Goal: Task Accomplishment & Management: Manage account settings

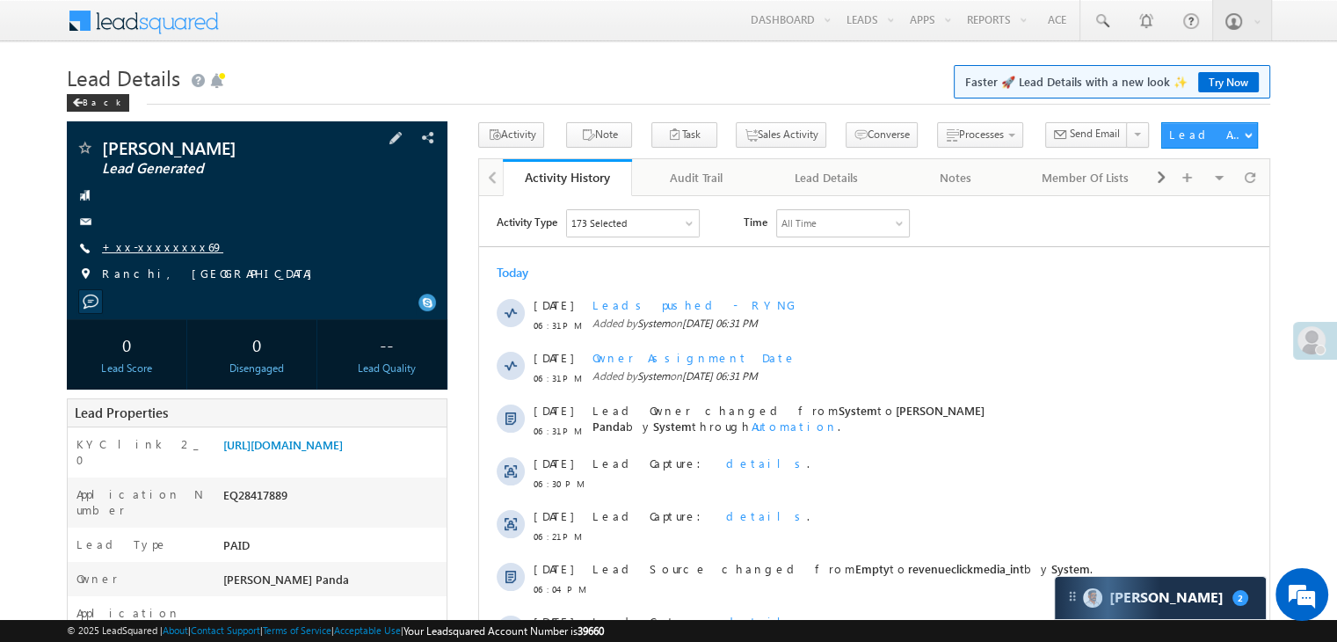
click at [138, 251] on link "+xx-xxxxxxxx69" at bounding box center [162, 246] width 121 height 15
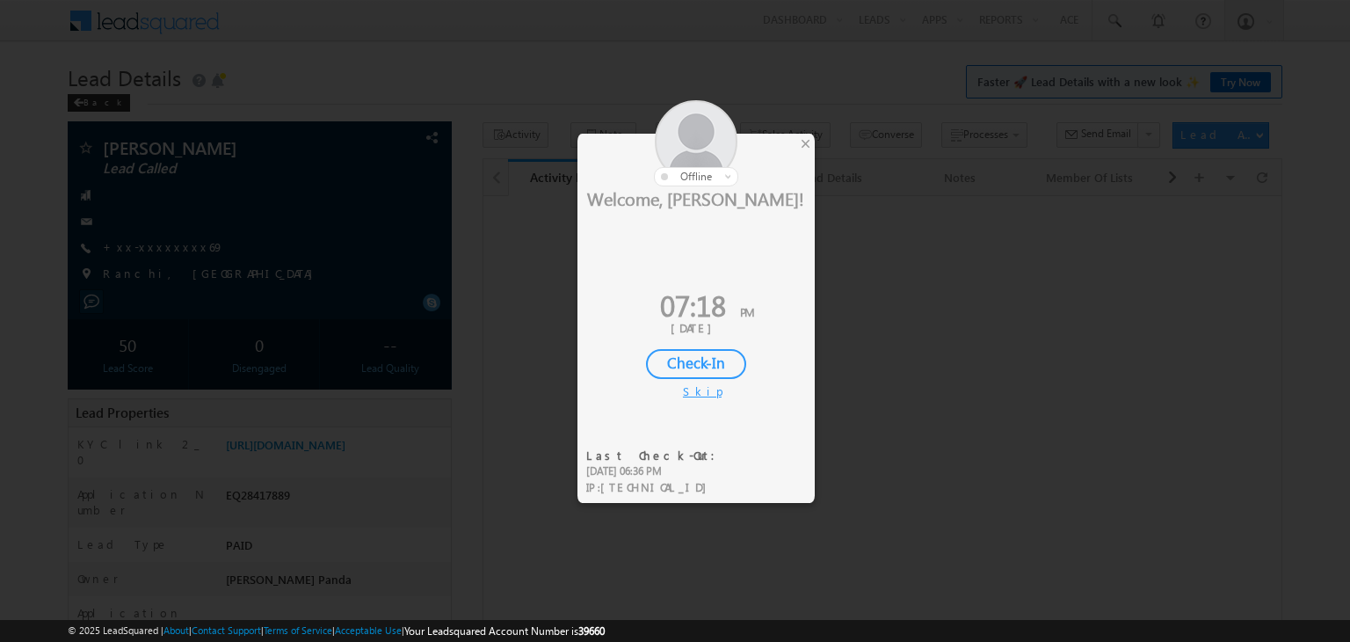
click at [149, 249] on div at bounding box center [675, 321] width 1350 height 642
click at [806, 145] on div "×" at bounding box center [806, 143] width 18 height 19
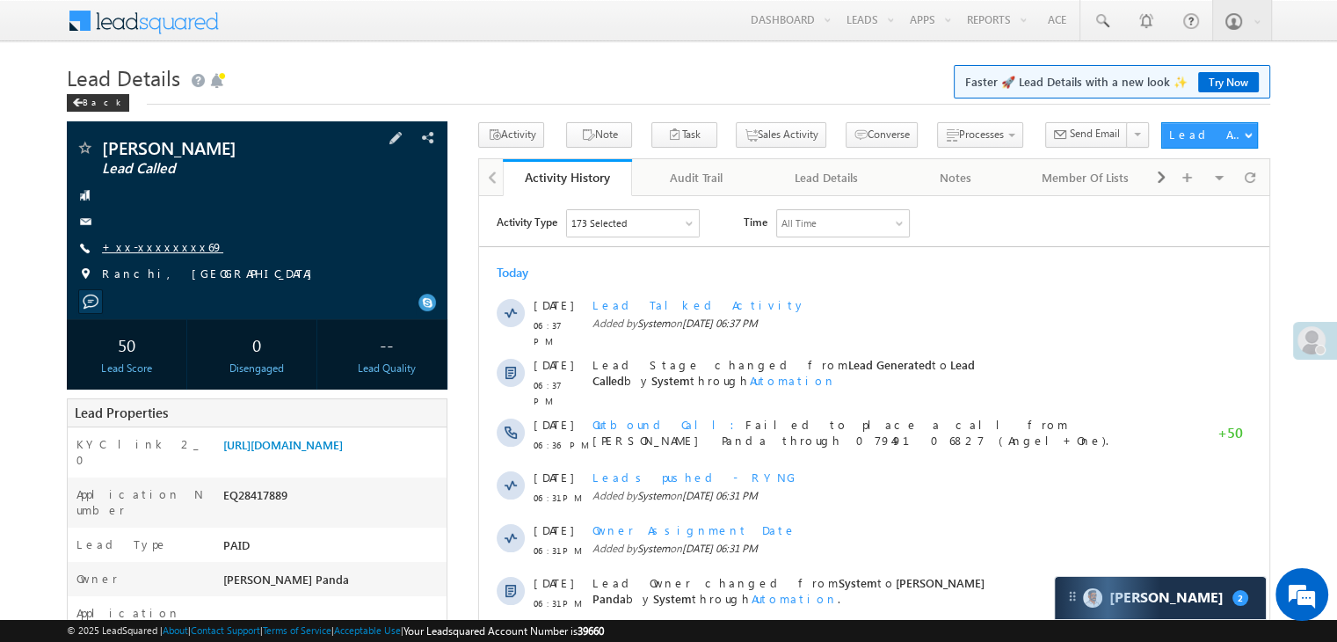
click at [149, 242] on link "+xx-xxxxxxxx69" at bounding box center [162, 246] width 121 height 15
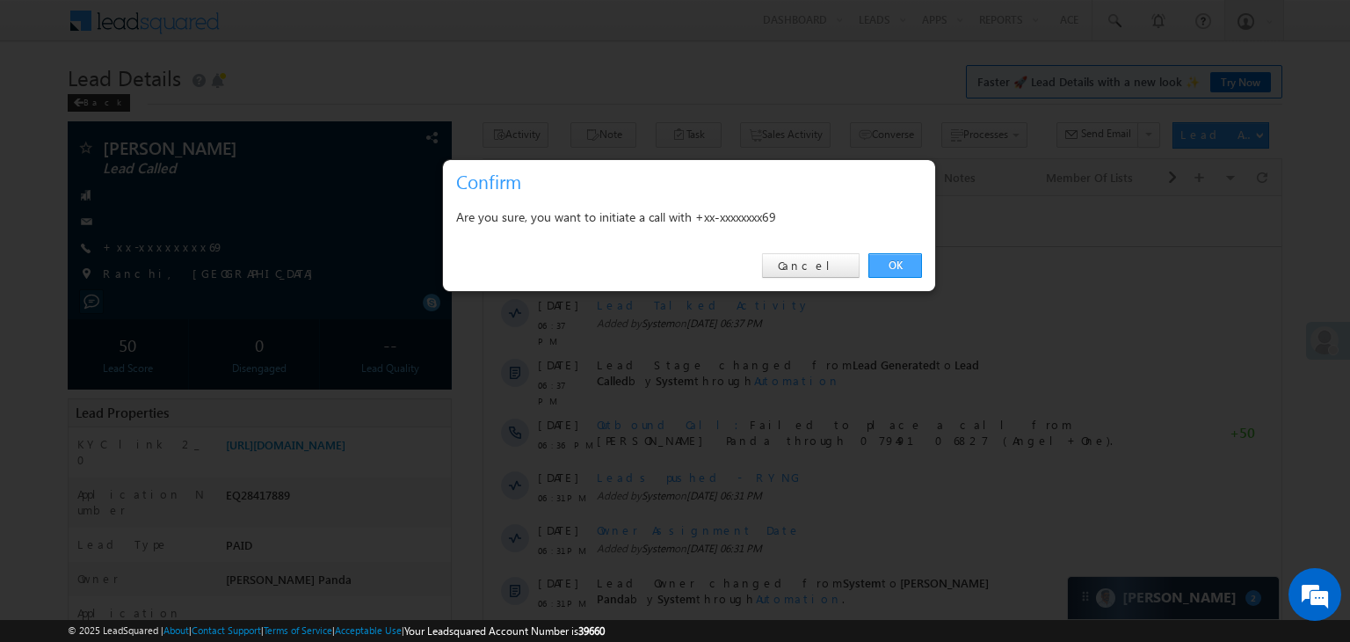
click at [892, 261] on link "OK" at bounding box center [896, 265] width 54 height 25
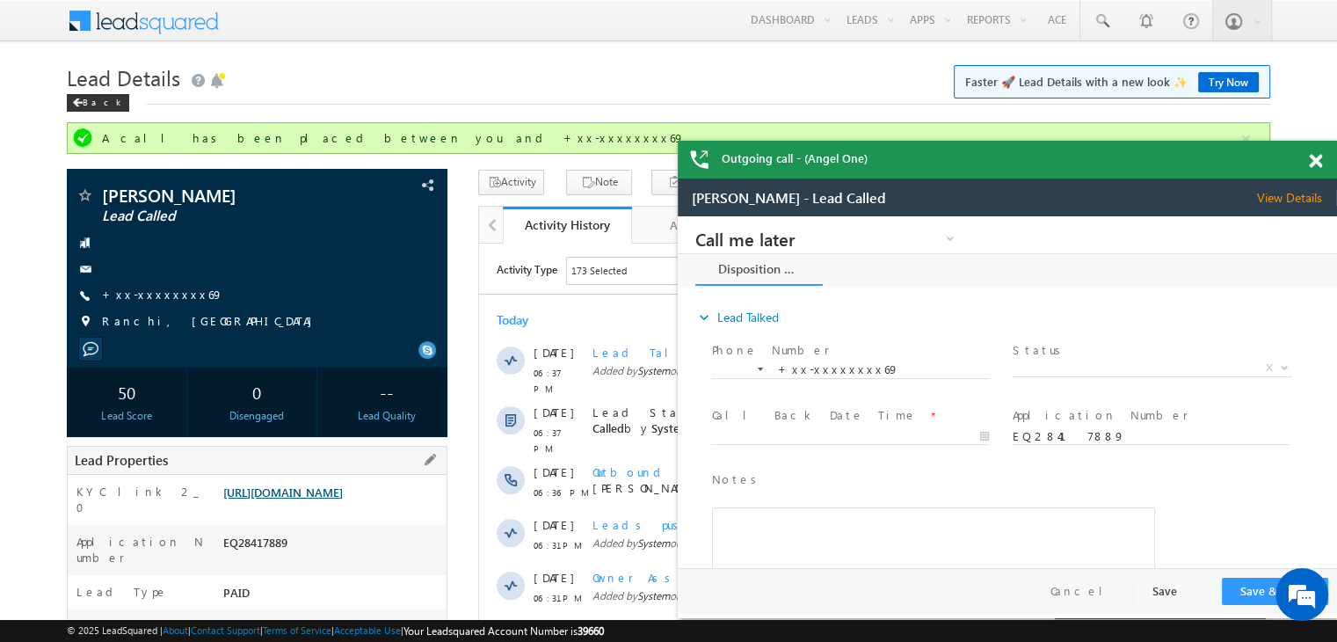
click at [0, 0] on link "[URL][DOMAIN_NAME]" at bounding box center [0, 0] width 0 height 0
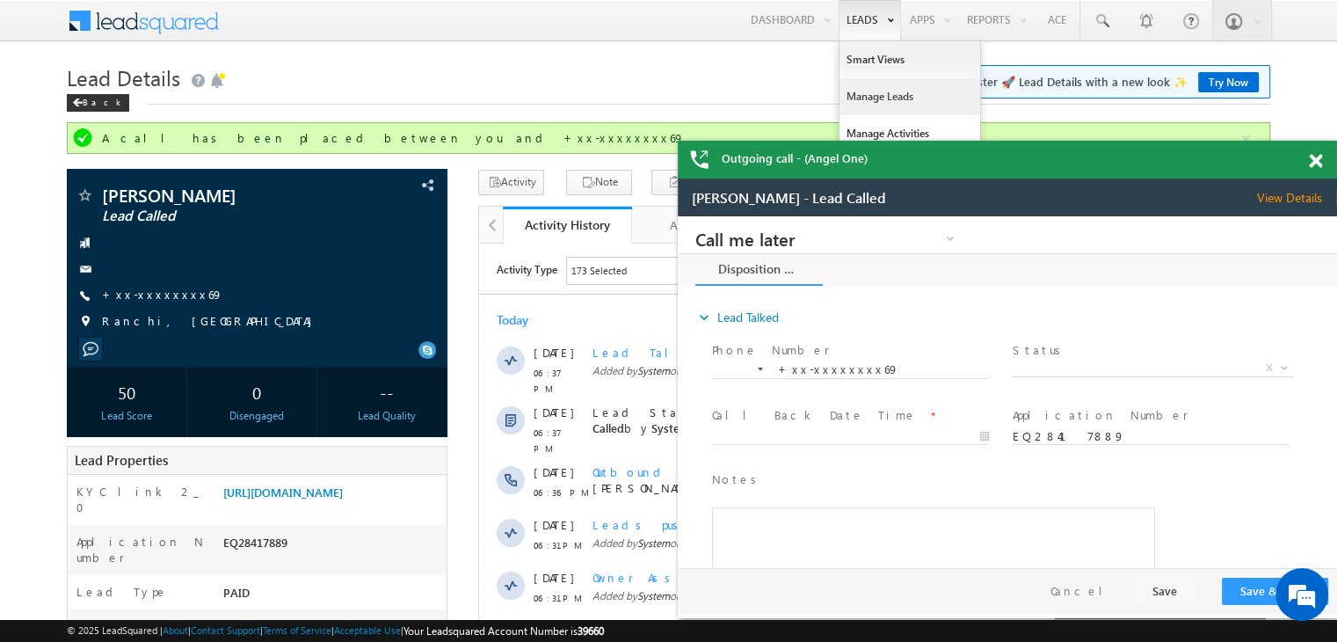
click at [869, 93] on link "Manage Leads" at bounding box center [910, 96] width 141 height 37
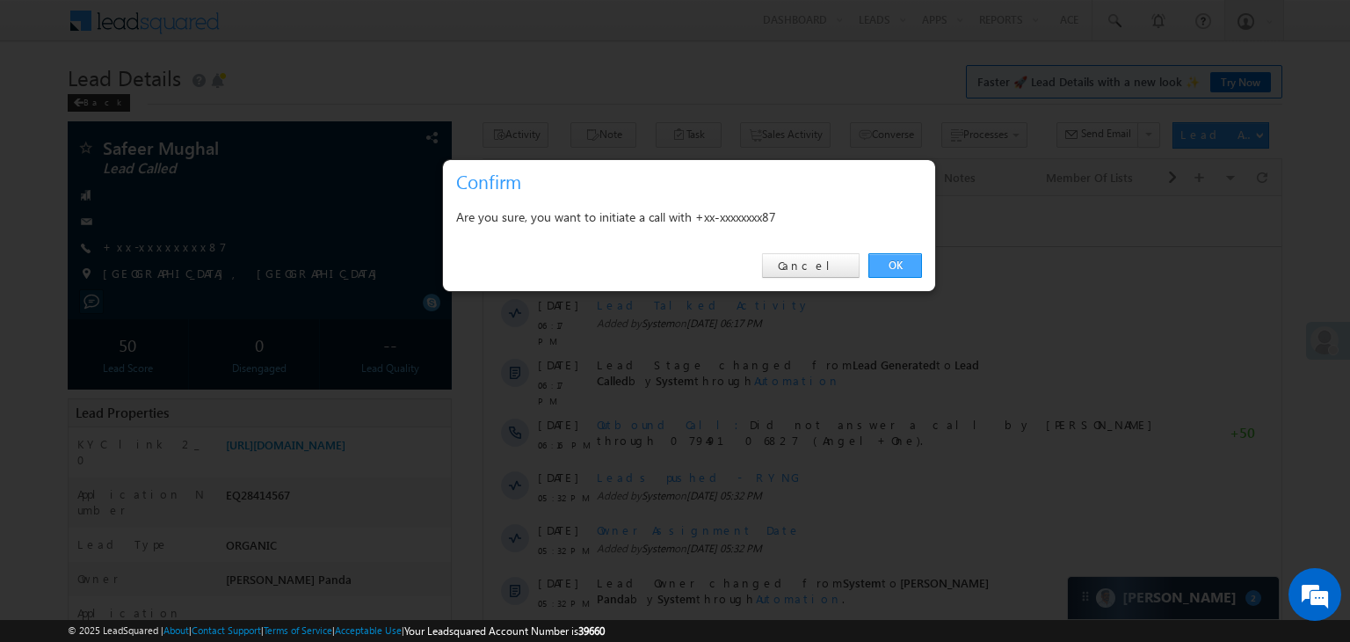
click at [886, 262] on link "OK" at bounding box center [896, 265] width 54 height 25
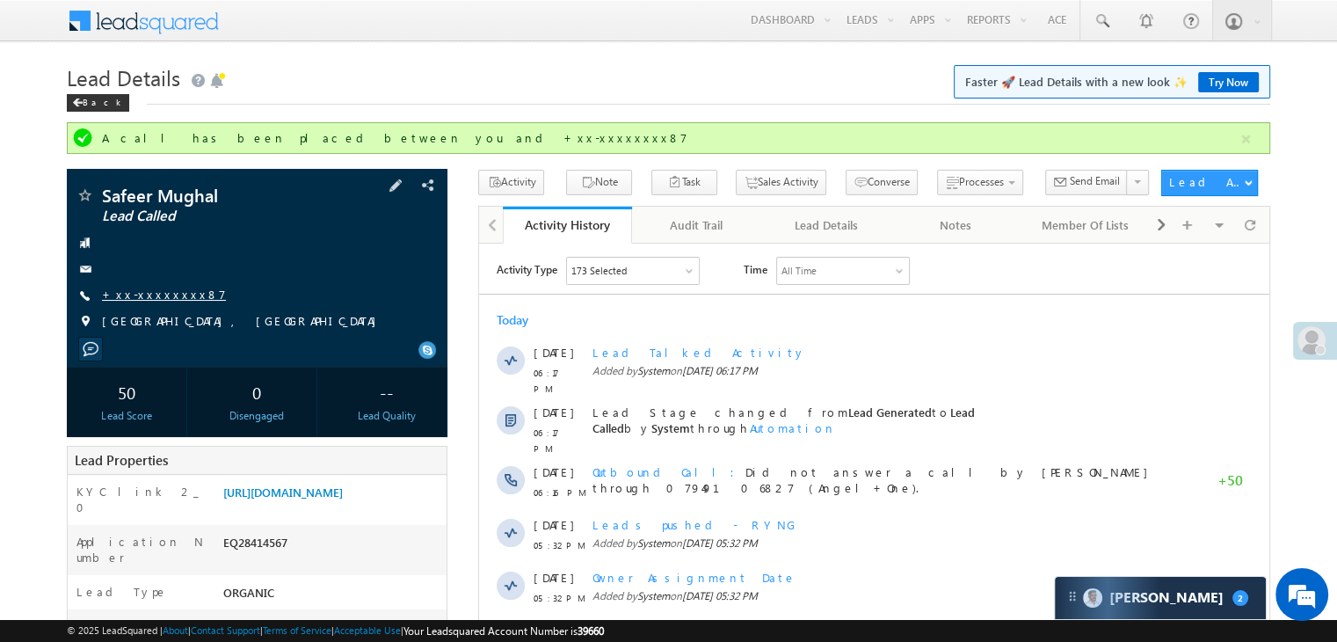
click at [151, 296] on link "+xx-xxxxxxxx87" at bounding box center [164, 294] width 124 height 15
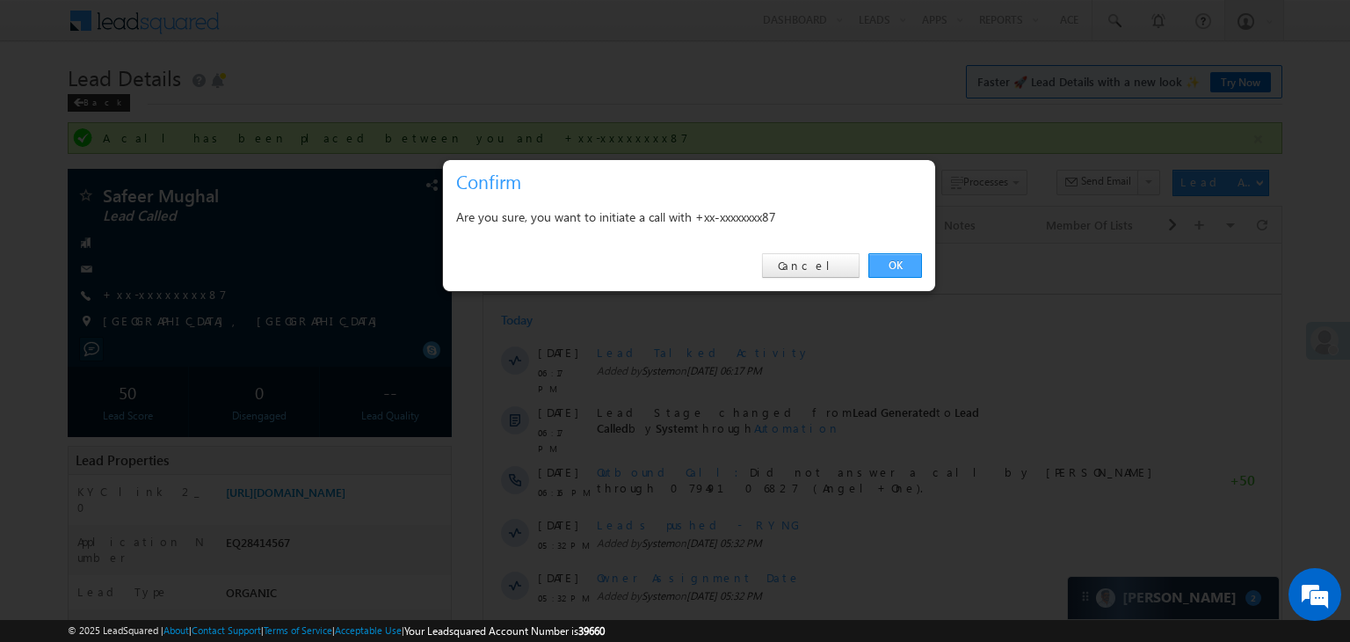
click at [900, 267] on link "OK" at bounding box center [896, 265] width 54 height 25
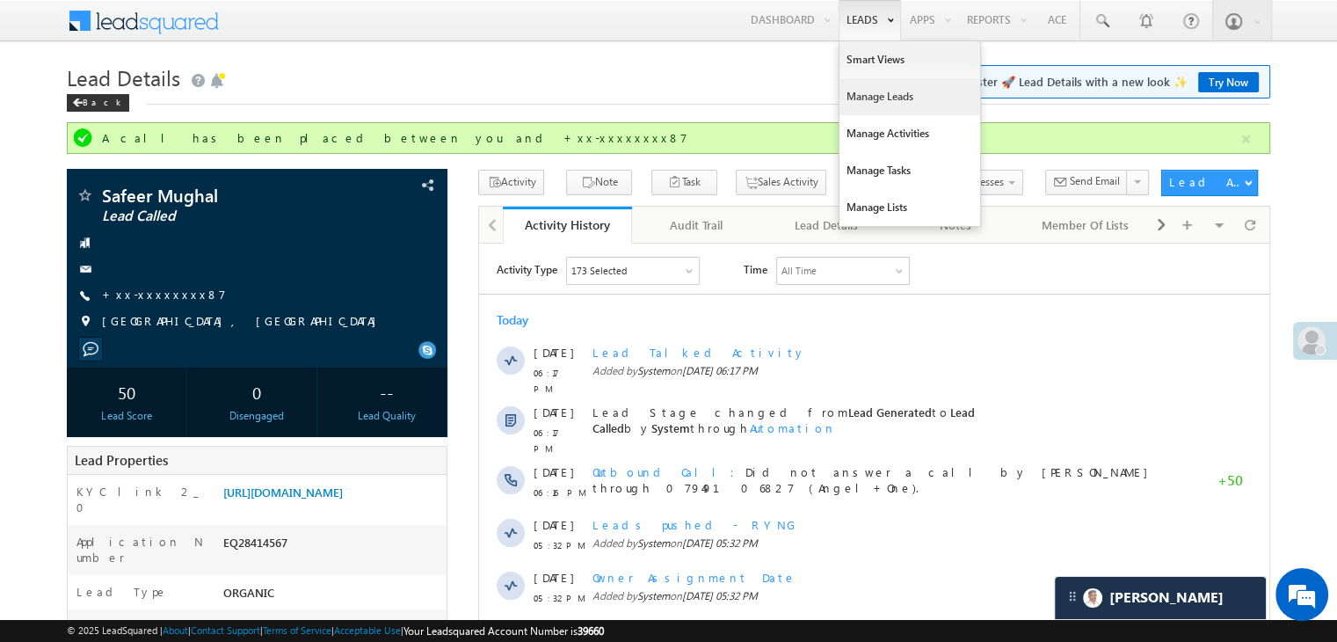
click at [864, 99] on link "Manage Leads" at bounding box center [910, 96] width 141 height 37
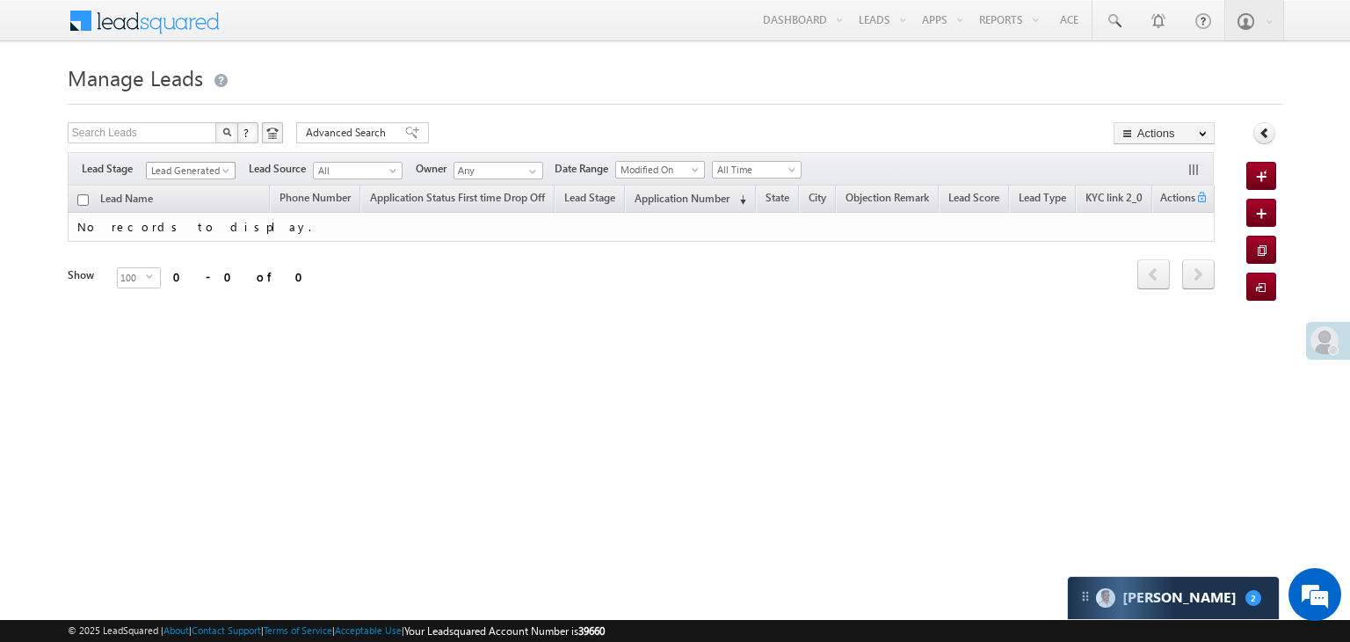
click at [218, 170] on span "Lead Generated" at bounding box center [189, 171] width 84 height 16
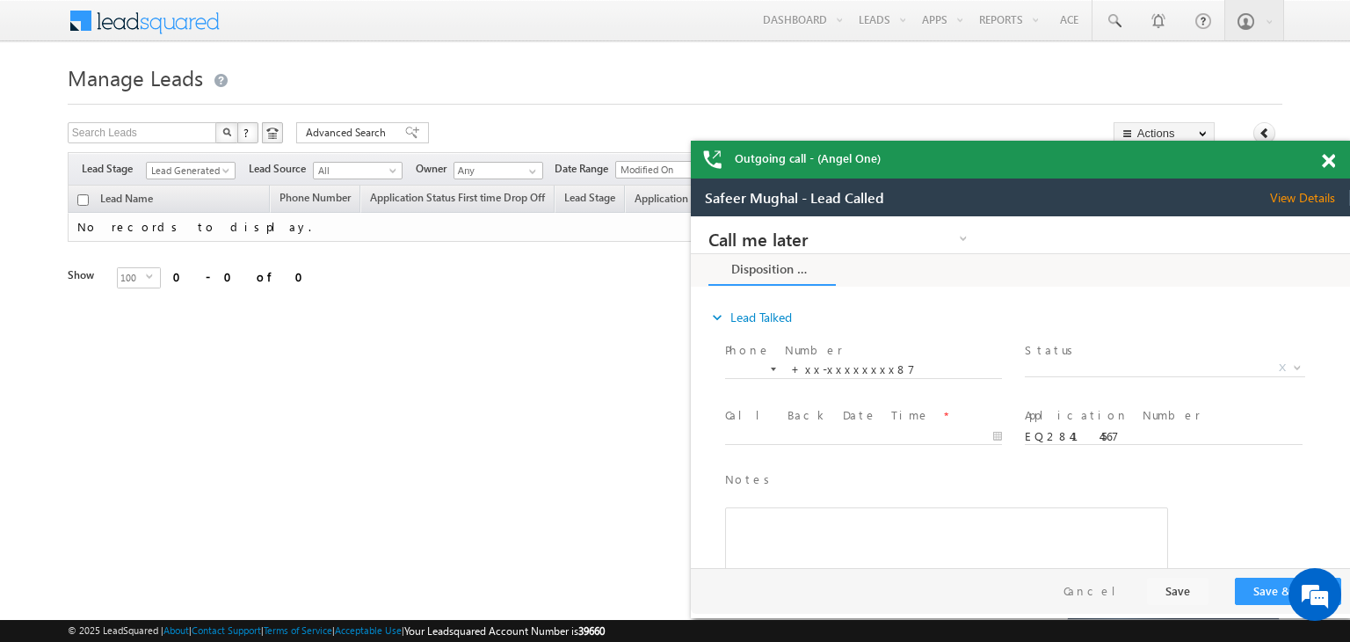
click at [1329, 159] on span at bounding box center [1328, 161] width 13 height 15
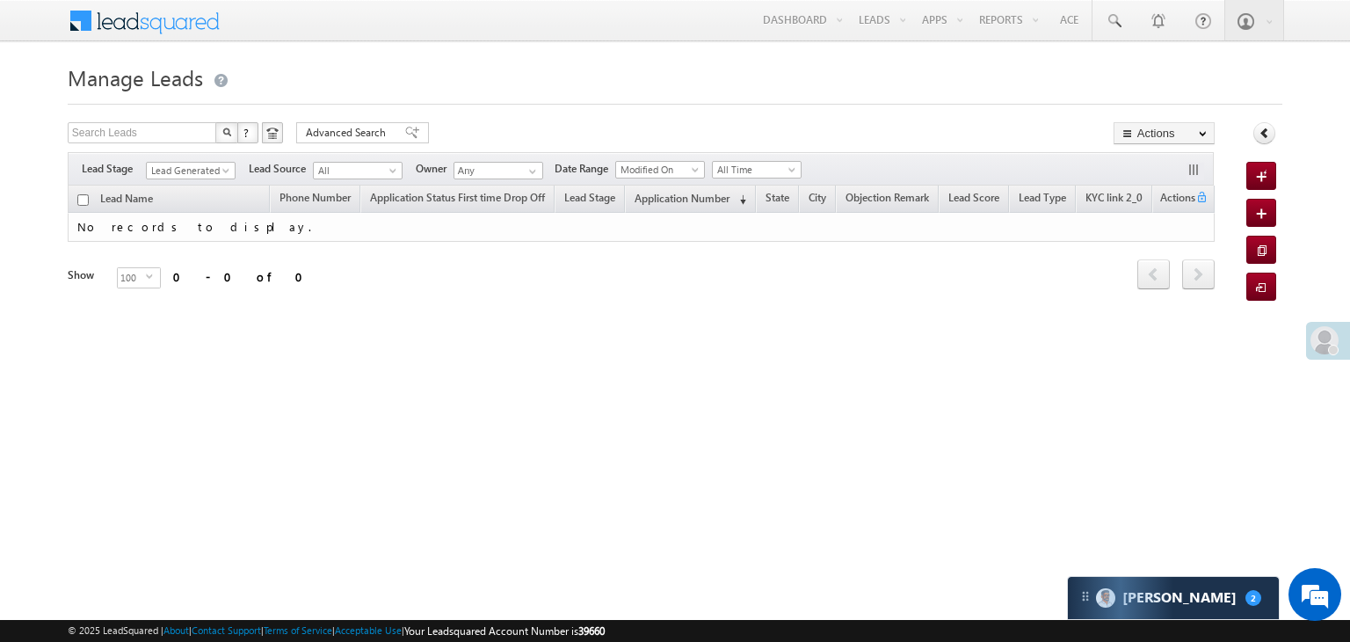
click at [211, 181] on div "Filters Lead Stage All Lead Generated Lead Talked - Pitch Not Done Lead Talked …" at bounding box center [641, 168] width 1147 height 33
click at [202, 175] on span "Lead Generated" at bounding box center [189, 171] width 84 height 16
click at [193, 191] on link "All" at bounding box center [191, 190] width 89 height 16
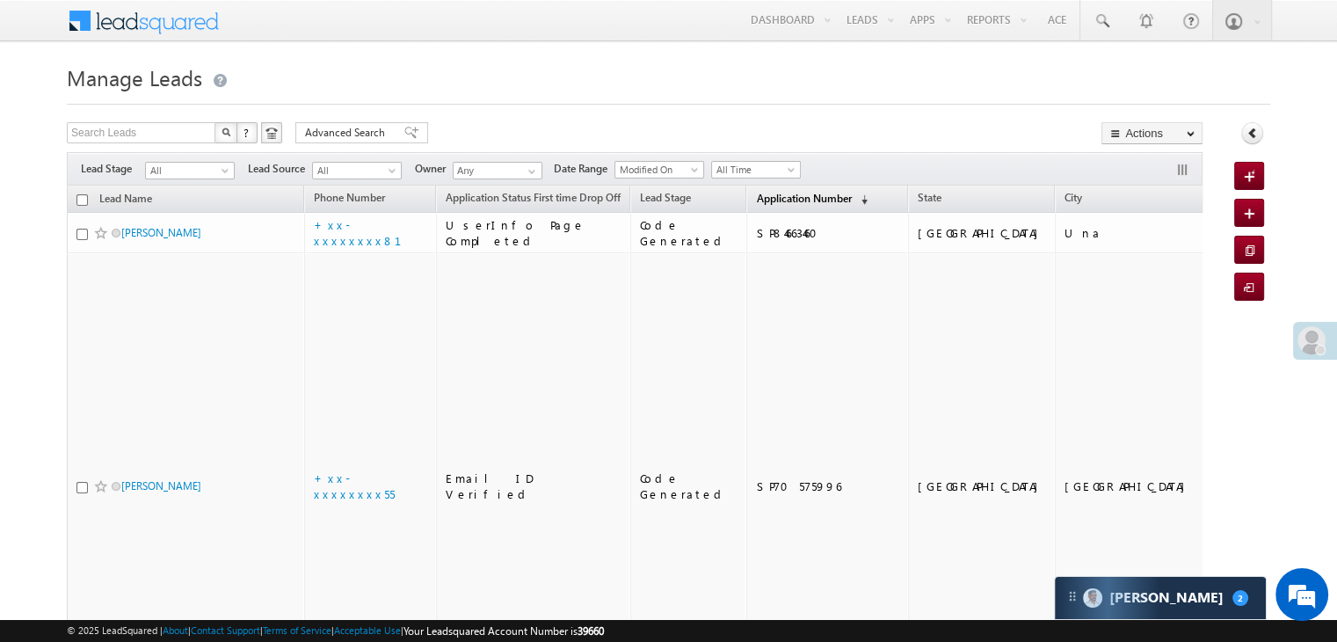
click at [775, 194] on span "Application Number" at bounding box center [803, 198] width 95 height 13
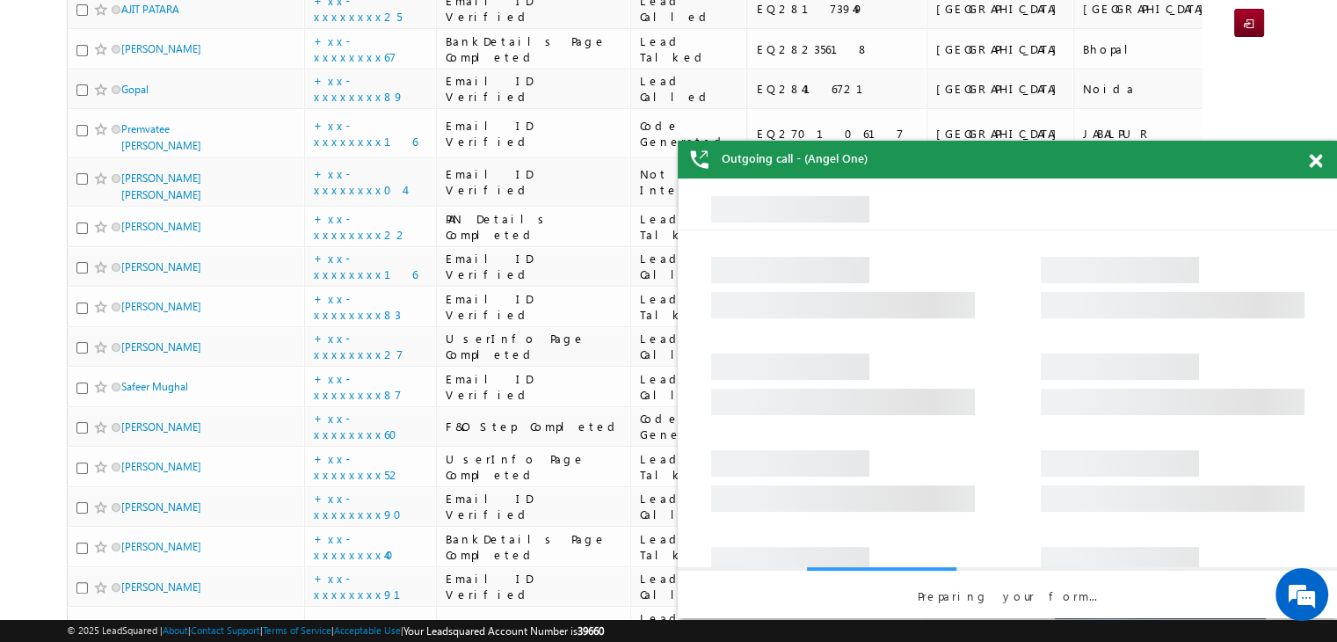
drag, startPoint x: 1315, startPoint y: 159, endPoint x: 83, endPoint y: 40, distance: 1238.4
click at [1315, 159] on span at bounding box center [1315, 161] width 13 height 15
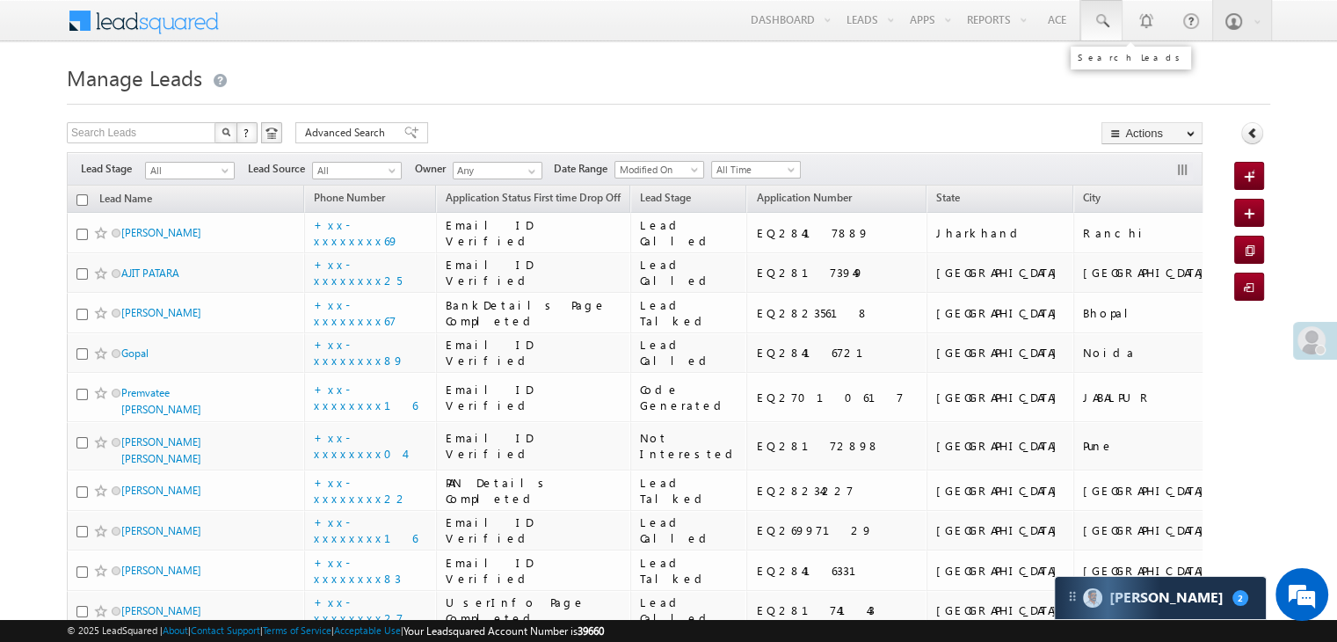
click at [1104, 22] on span at bounding box center [1102, 21] width 18 height 18
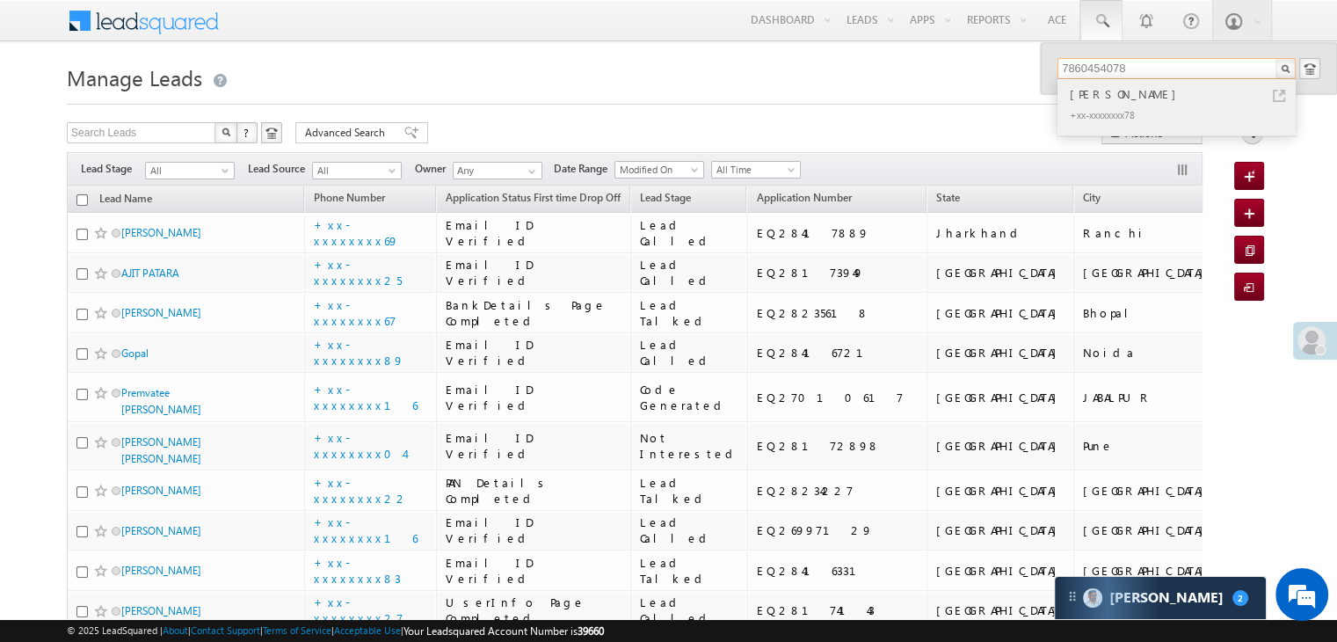
type input "7860454078"
click at [1114, 99] on div "Jitendra kumar" at bounding box center [1184, 93] width 236 height 19
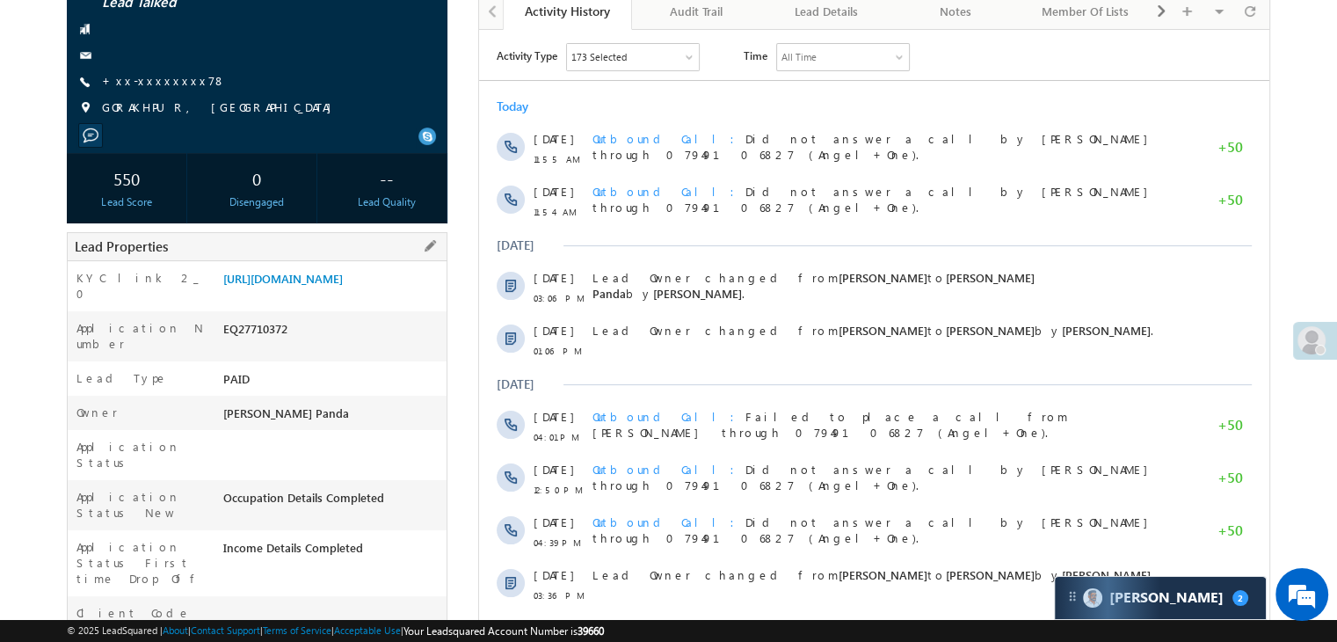
scroll to position [176, 0]
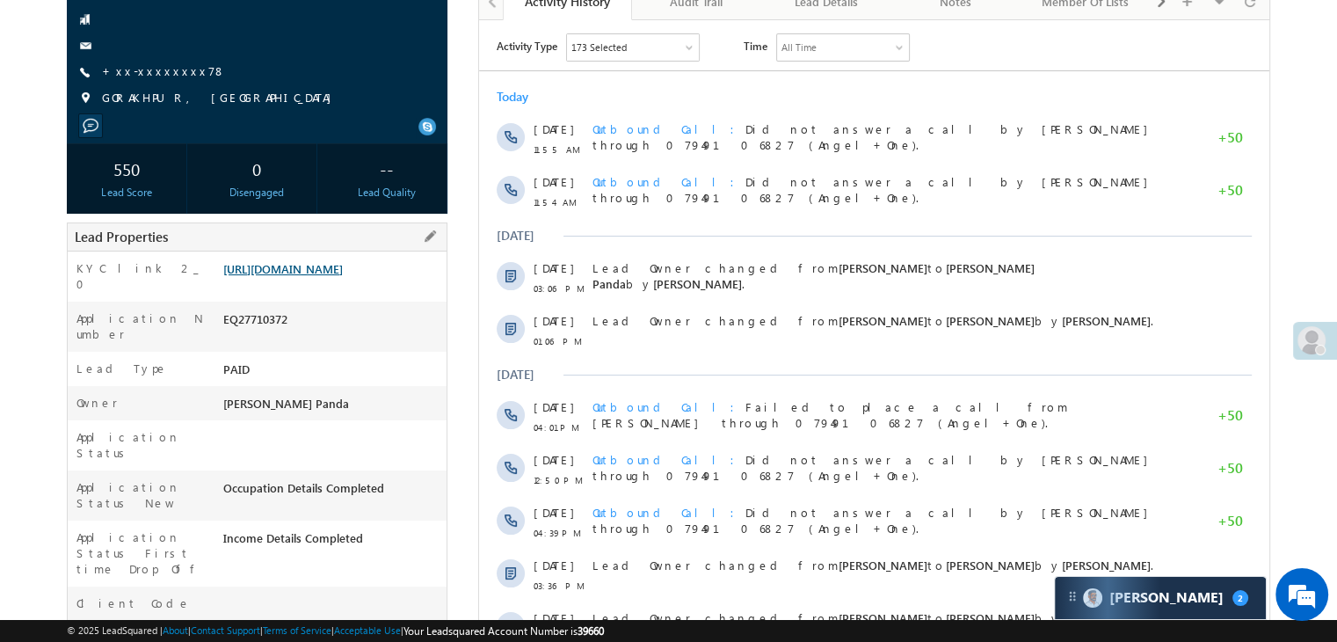
click at [338, 276] on link "[URL][DOMAIN_NAME]" at bounding box center [283, 268] width 120 height 15
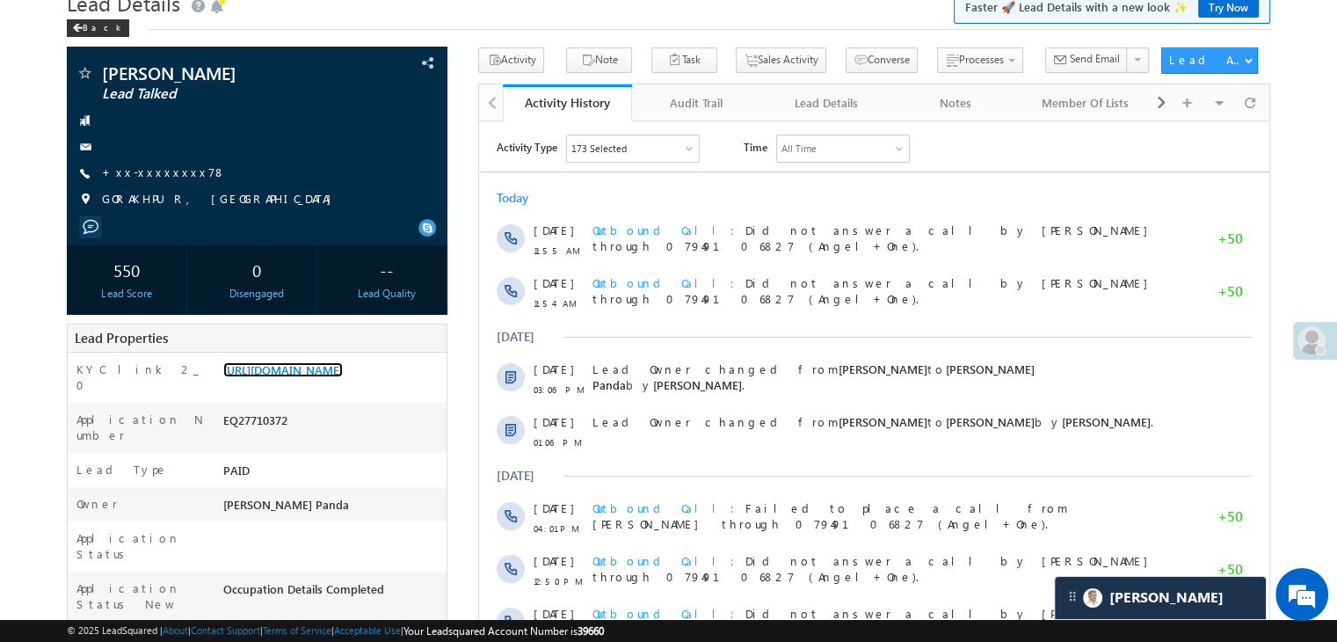
scroll to position [0, 0]
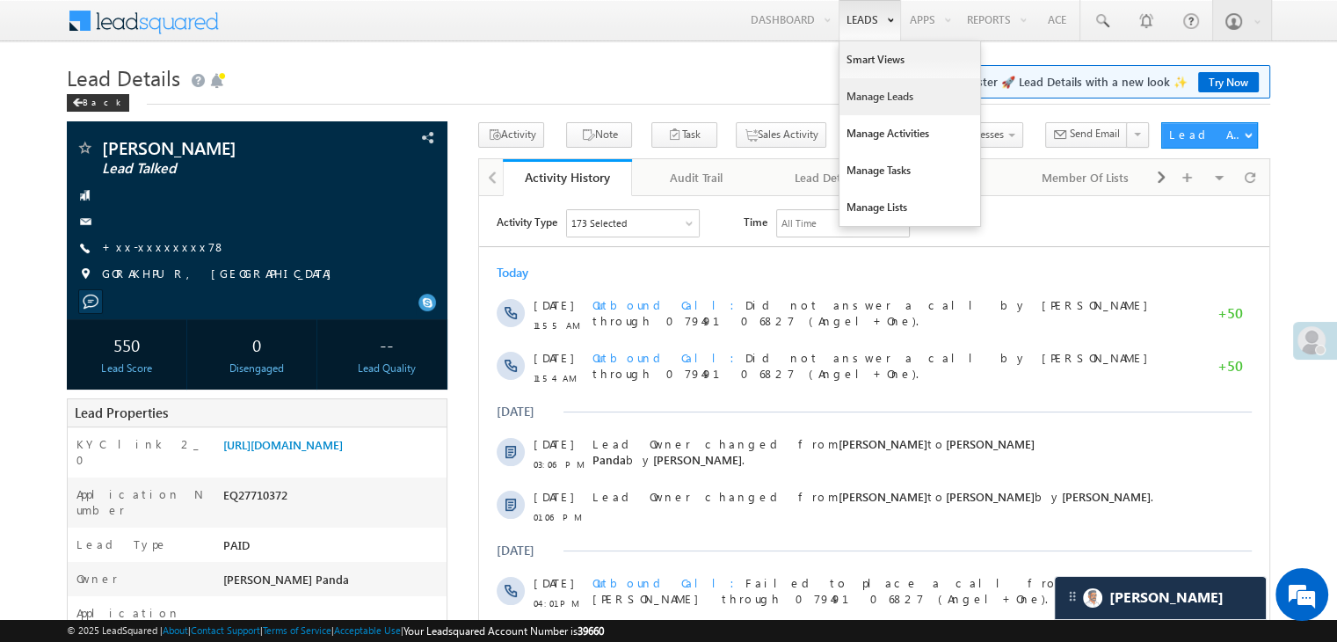
click at [871, 94] on link "Manage Leads" at bounding box center [910, 96] width 141 height 37
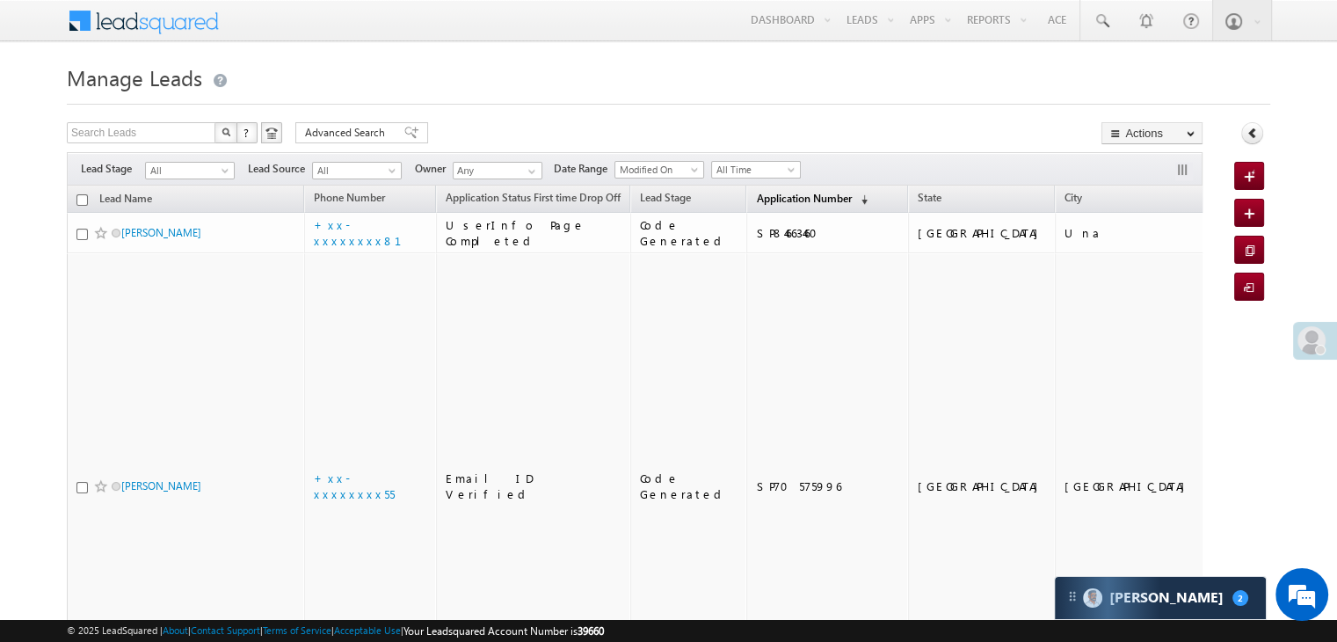
click at [756, 200] on span "Application Number" at bounding box center [803, 198] width 95 height 13
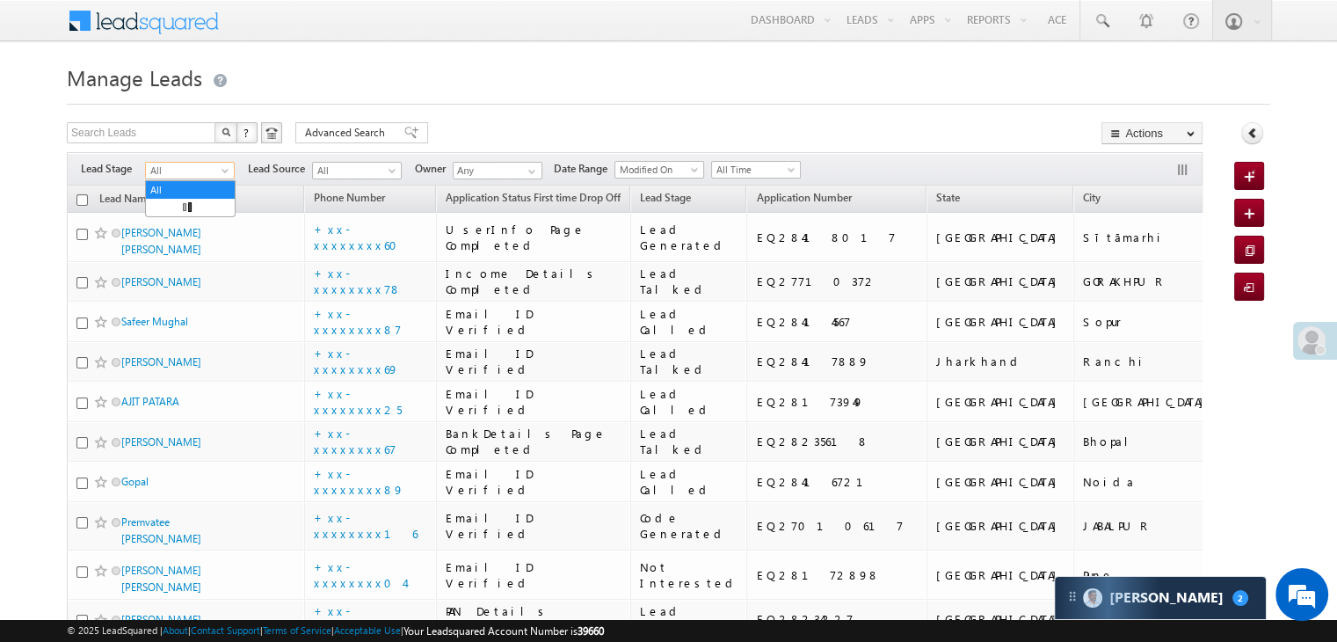
click at [222, 174] on span at bounding box center [227, 174] width 14 height 14
click at [203, 208] on link "Lead Generated" at bounding box center [190, 208] width 89 height 16
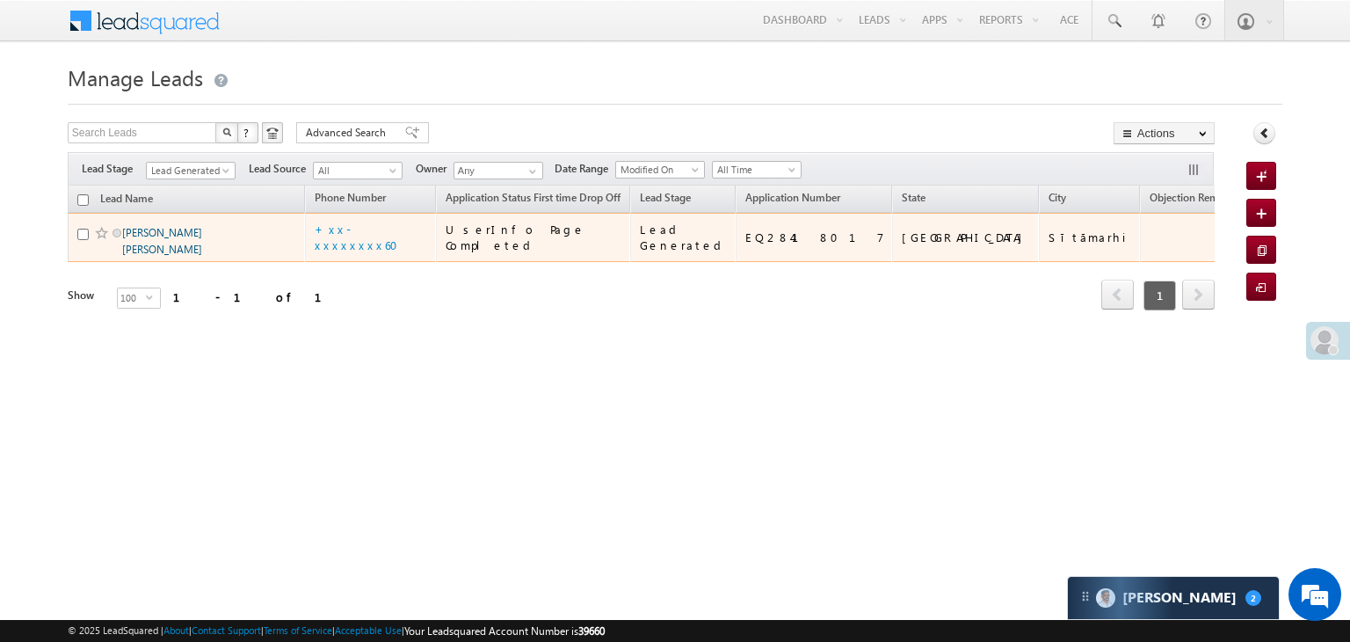
click at [174, 256] on link "[PERSON_NAME] [PERSON_NAME]" at bounding box center [162, 241] width 80 height 30
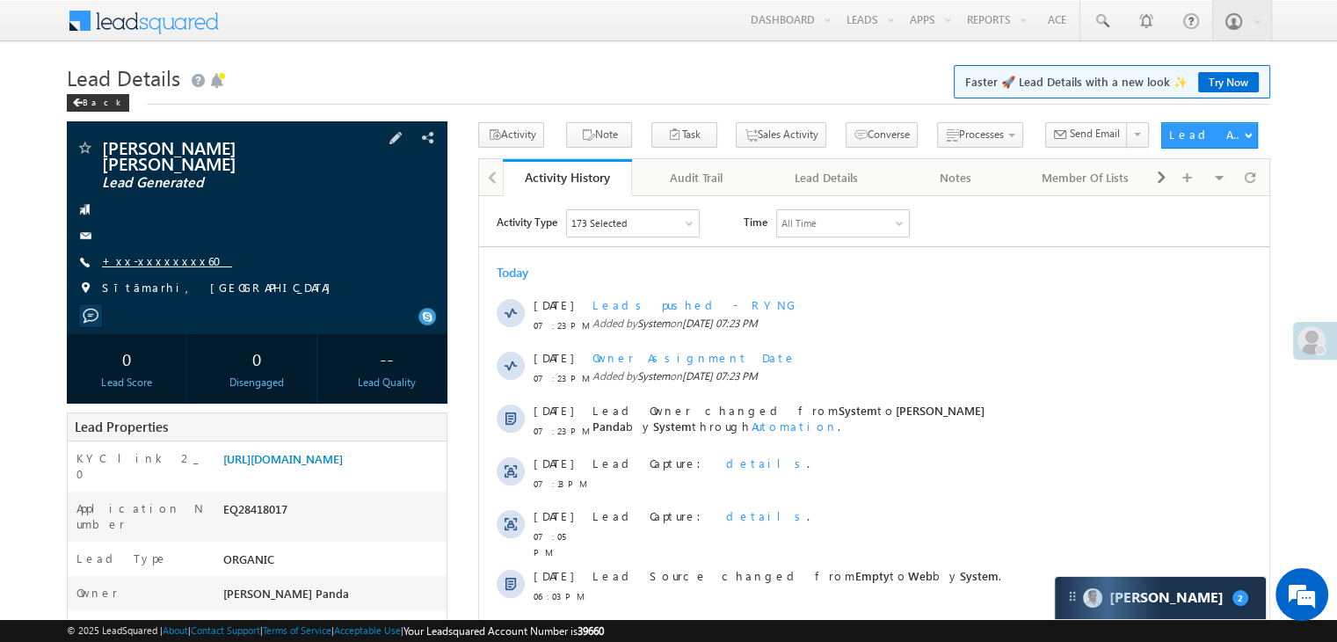
click at [132, 253] on link "+xx-xxxxxxxx60" at bounding box center [167, 260] width 130 height 15
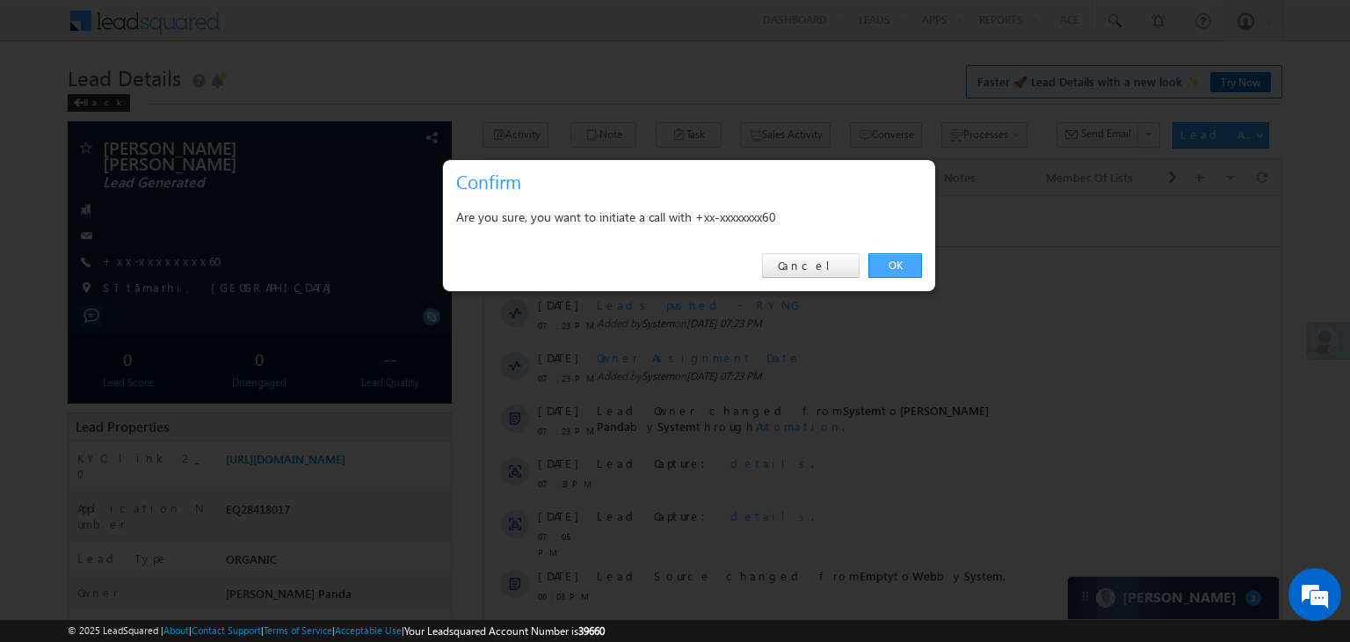
click at [888, 267] on link "OK" at bounding box center [896, 265] width 54 height 25
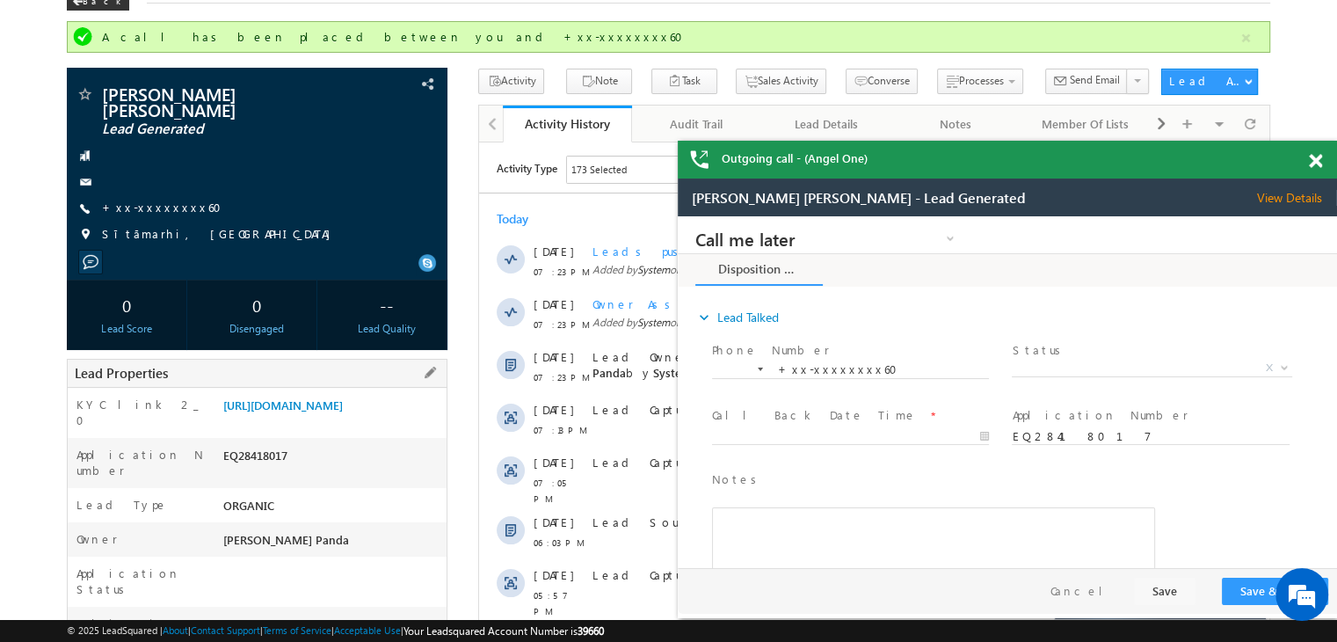
scroll to position [176, 0]
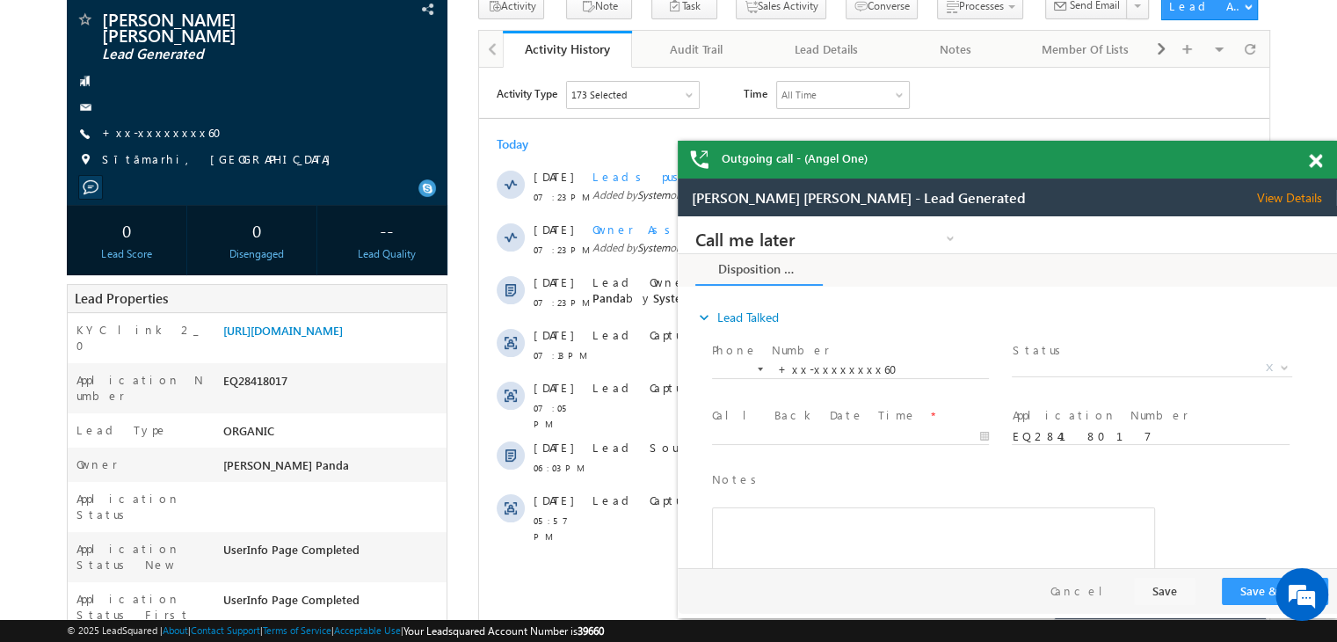
click at [1315, 162] on span at bounding box center [1315, 161] width 13 height 15
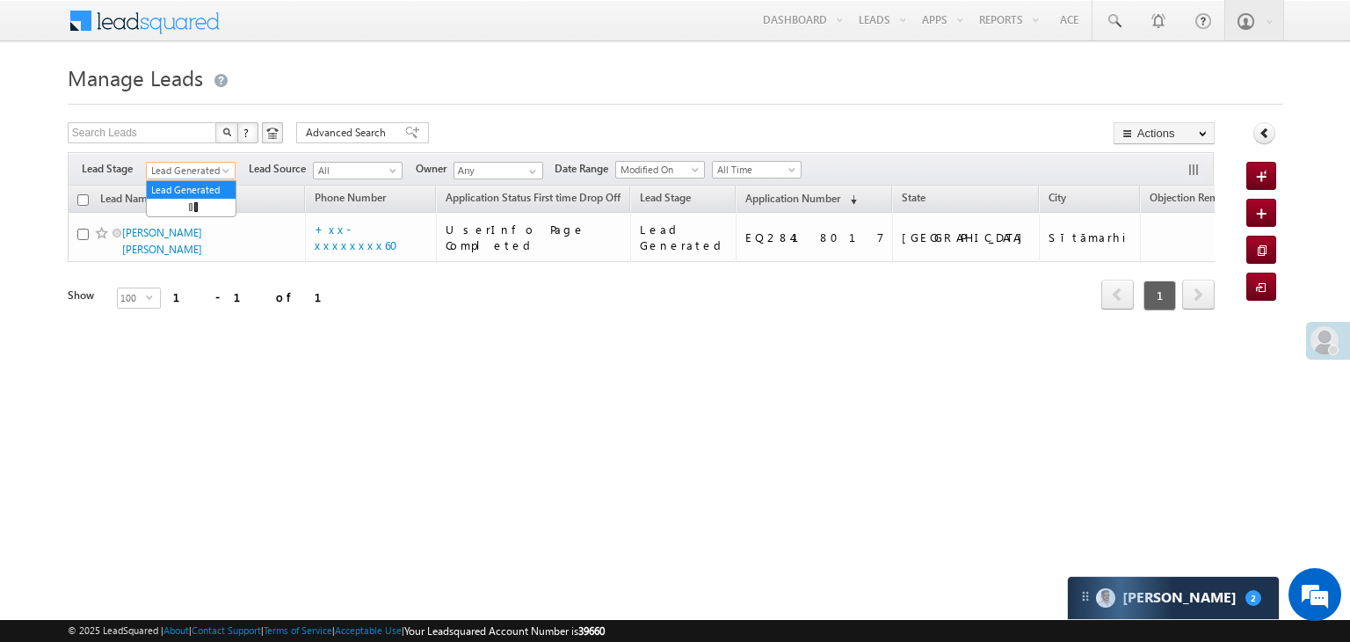
click at [226, 169] on span at bounding box center [228, 174] width 14 height 14
click at [200, 183] on link "All" at bounding box center [191, 190] width 89 height 16
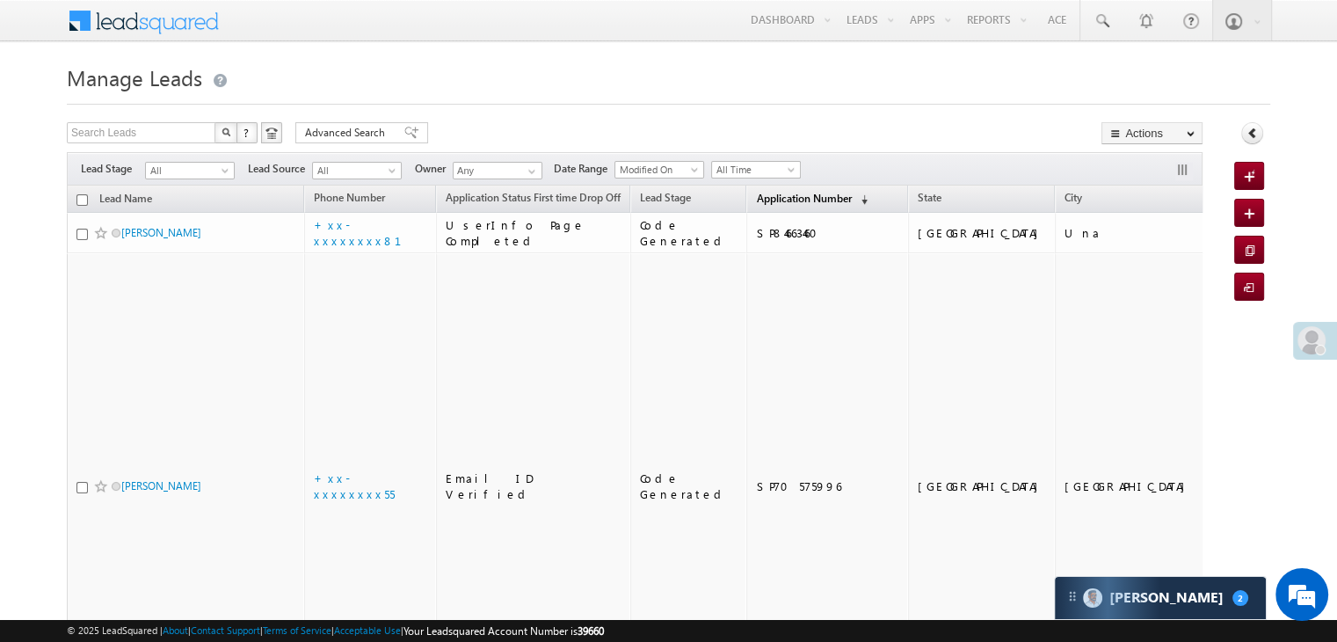
click at [774, 201] on span "Application Number" at bounding box center [803, 198] width 95 height 13
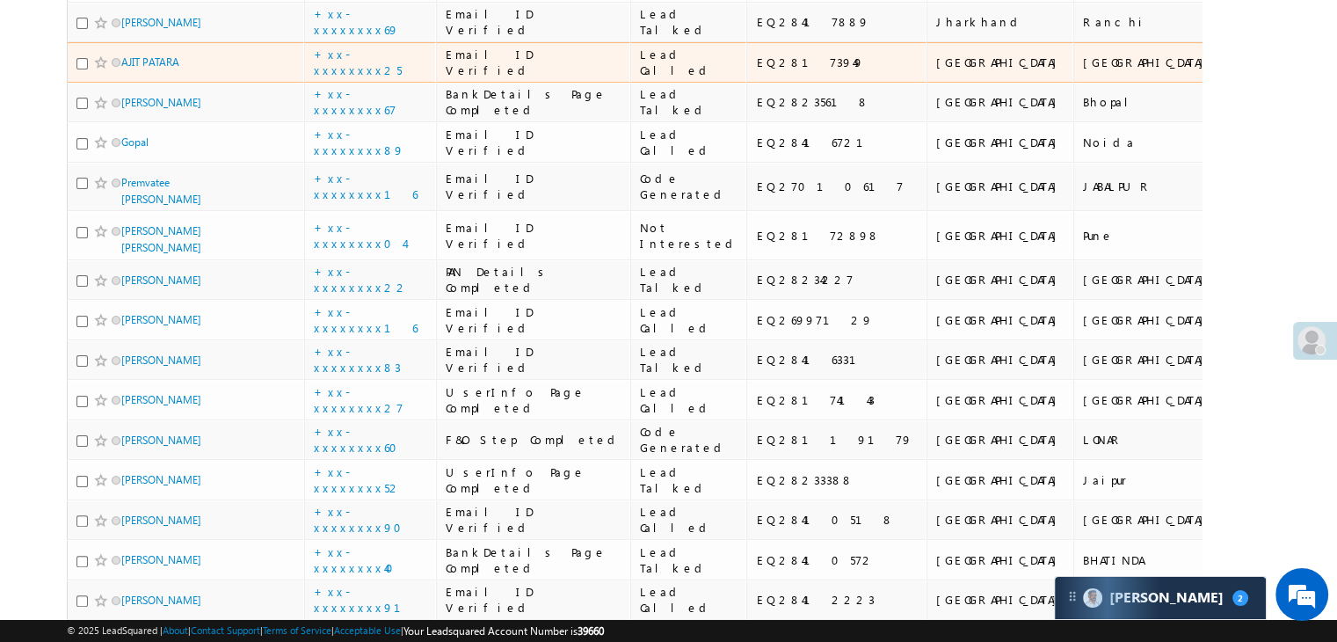
scroll to position [440, 0]
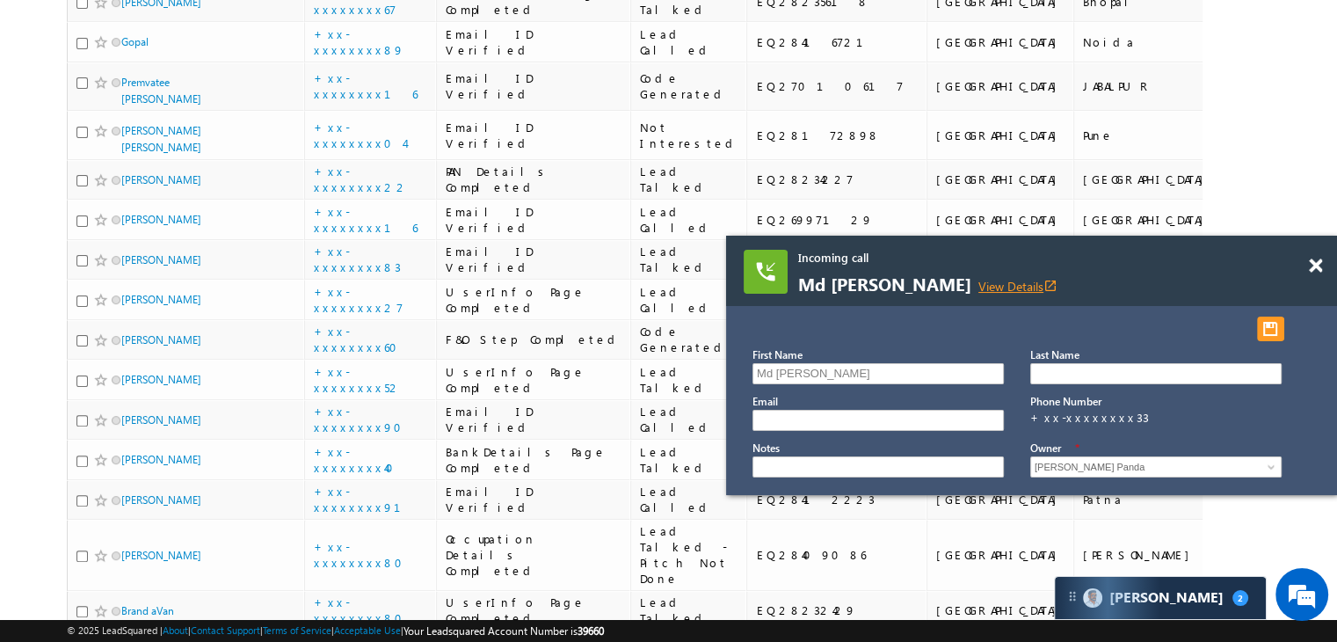
click at [979, 282] on link "View Details open_in_new" at bounding box center [1018, 286] width 79 height 17
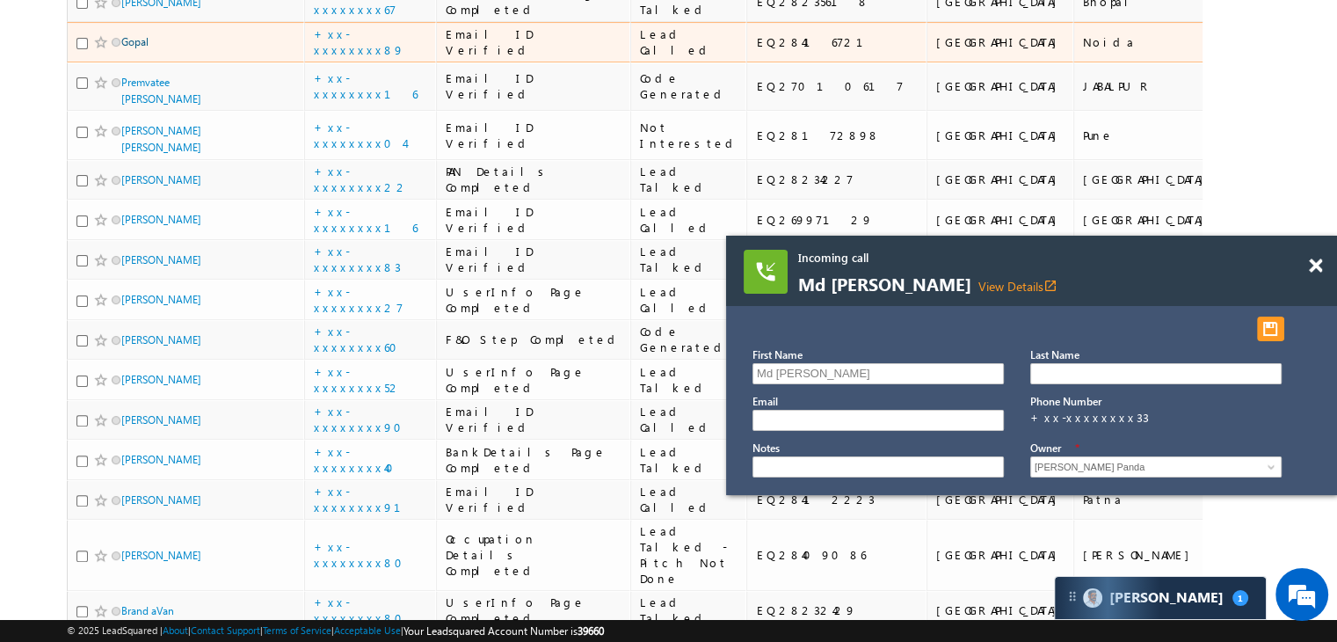
click at [131, 48] on link "Gopal" at bounding box center [134, 41] width 27 height 13
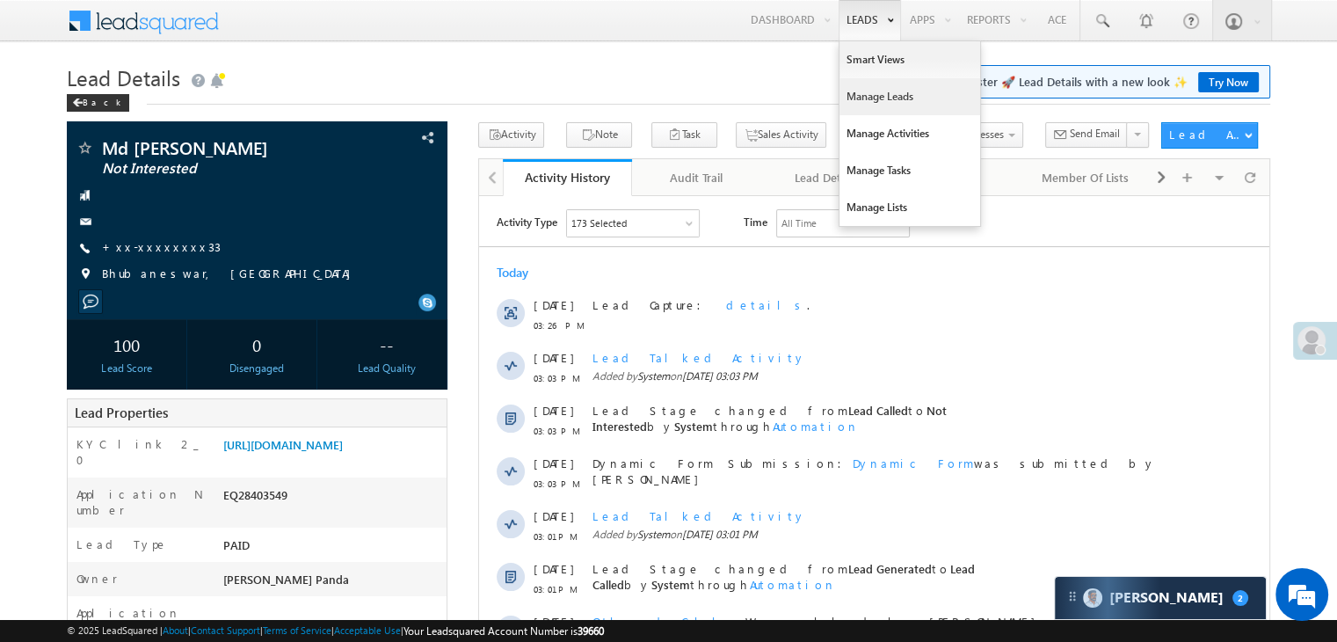
click at [869, 99] on link "Manage Leads" at bounding box center [910, 96] width 141 height 37
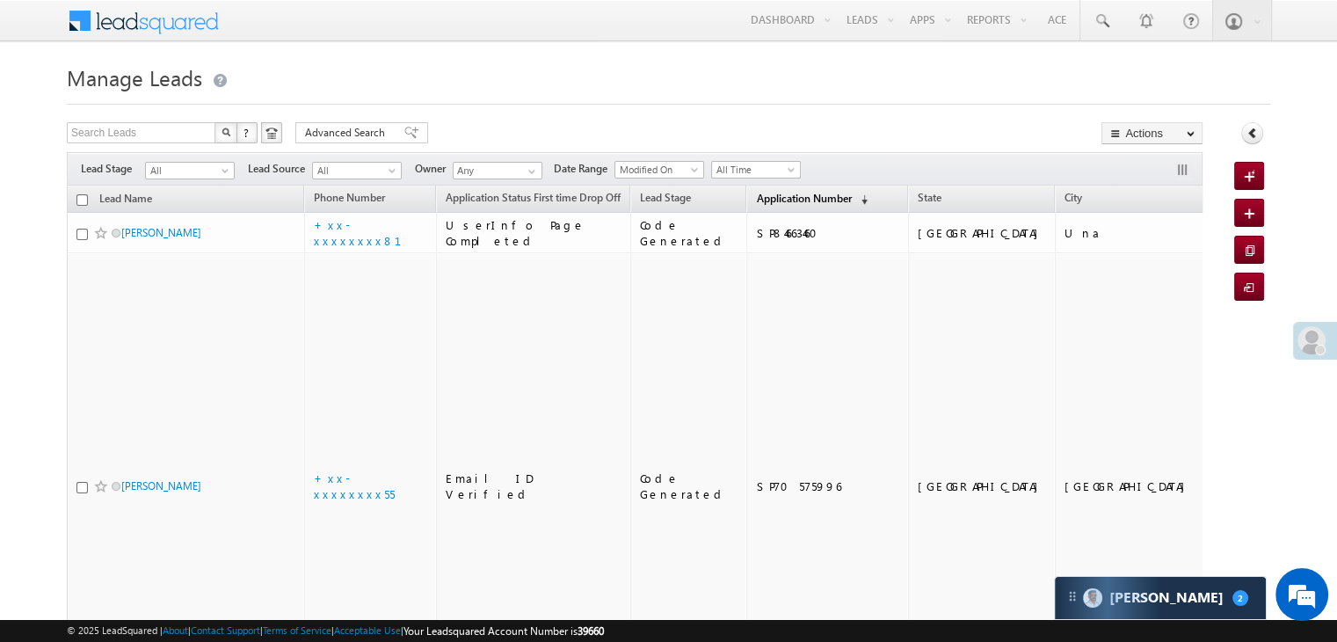
click at [762, 198] on span "Application Number" at bounding box center [803, 198] width 95 height 13
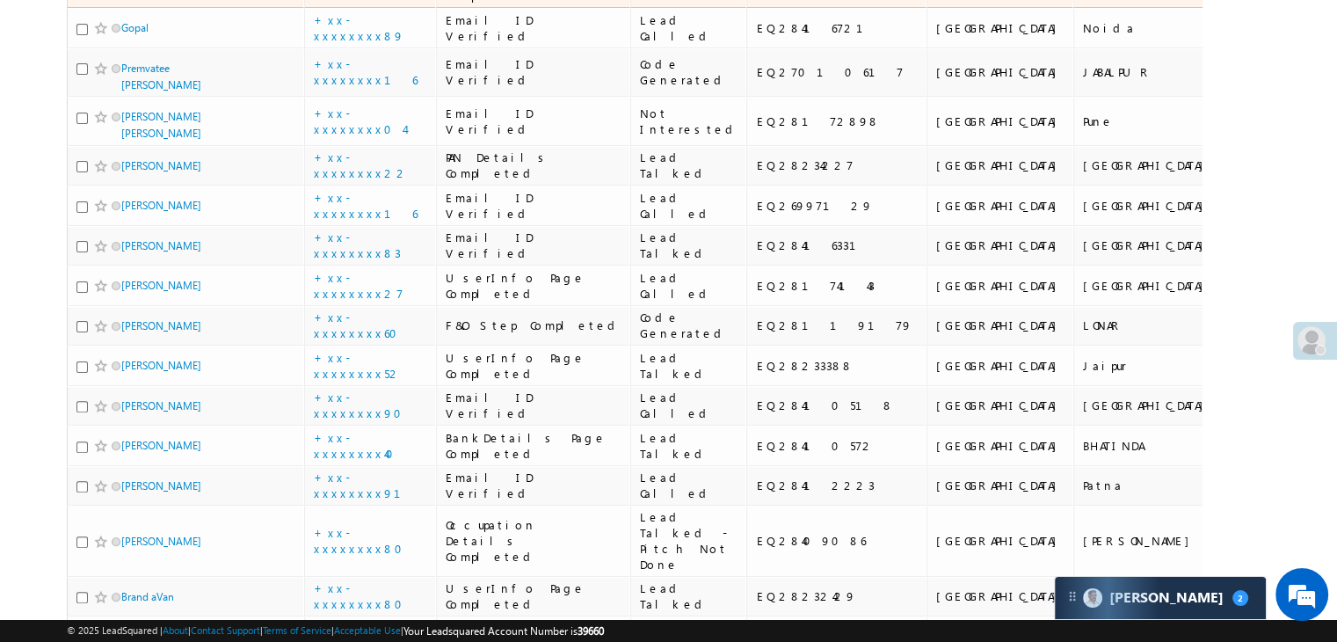
scroll to position [528, 0]
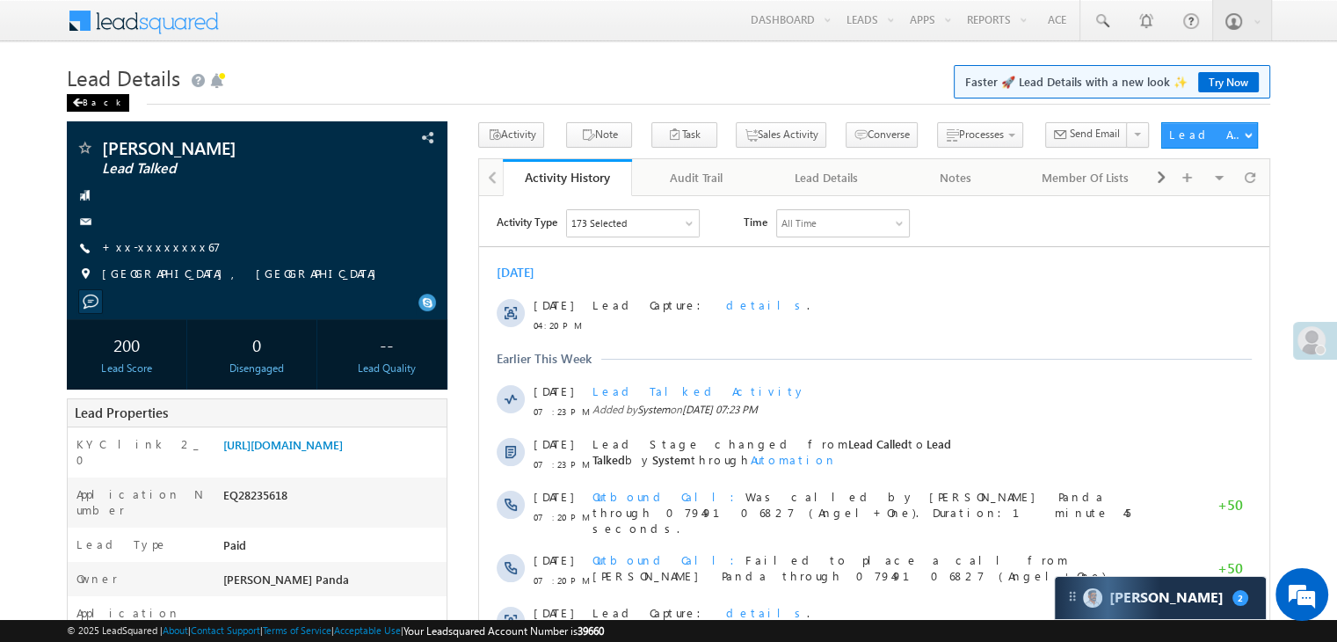
click at [86, 98] on div "Back" at bounding box center [98, 103] width 62 height 18
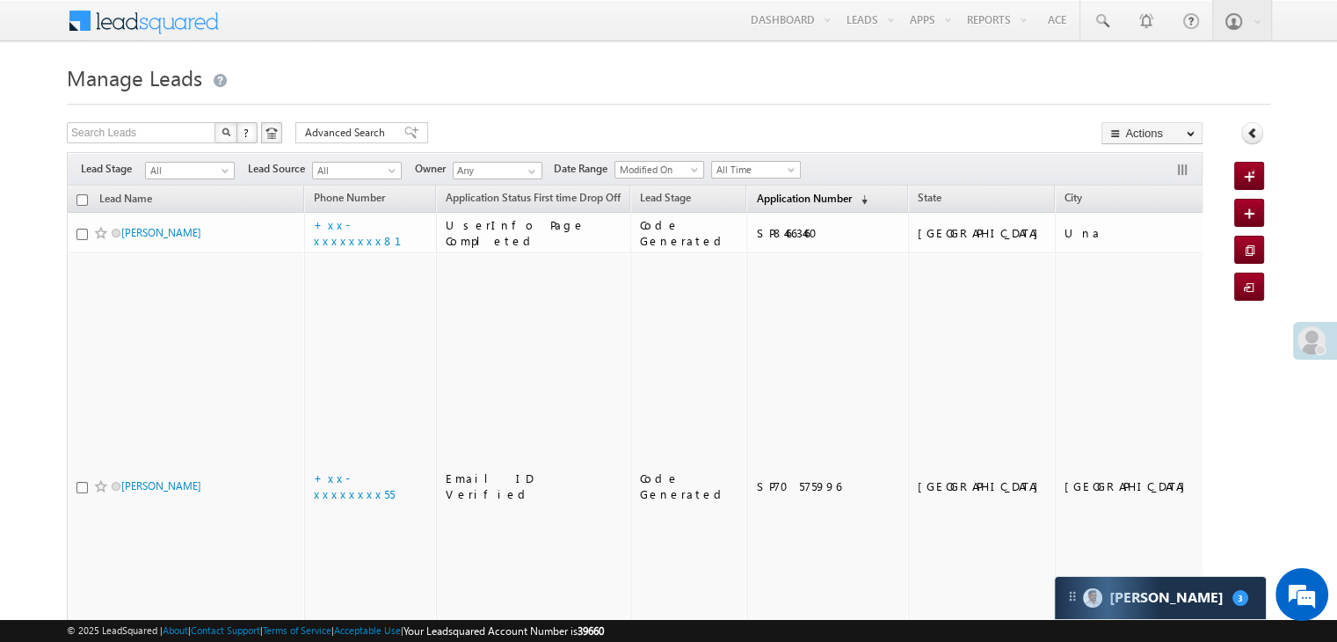
click at [756, 201] on span "Application Number" at bounding box center [803, 198] width 95 height 13
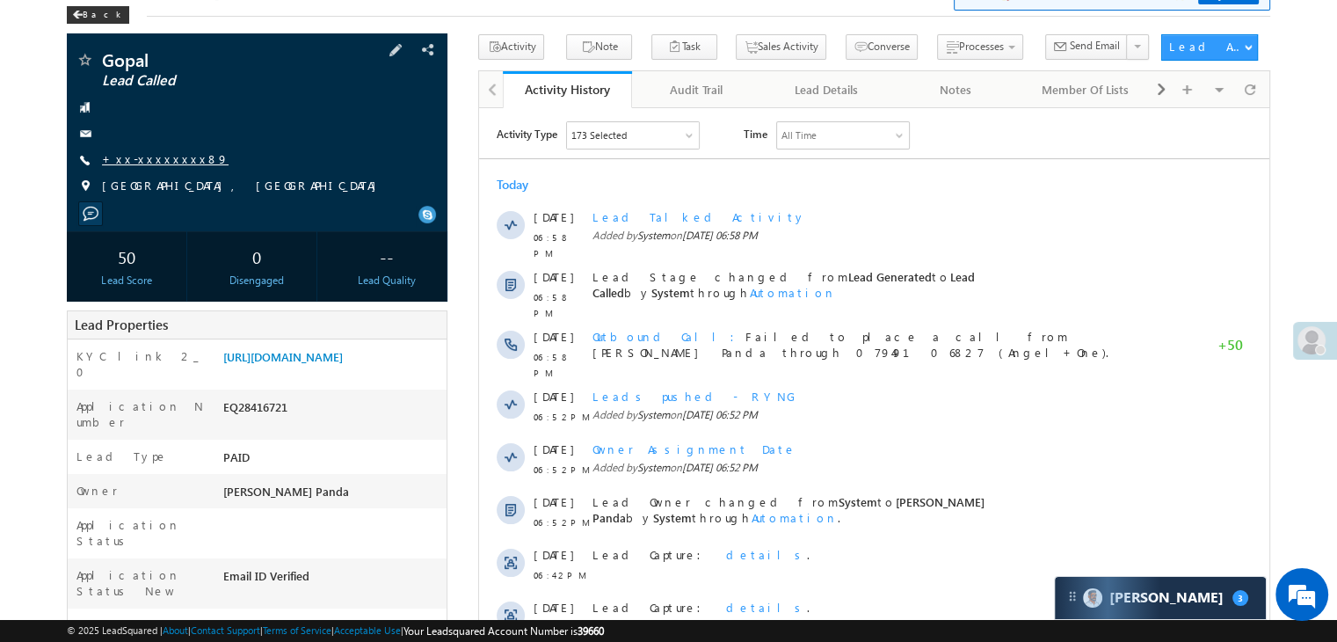
click at [141, 163] on link "+xx-xxxxxxxx89" at bounding box center [165, 158] width 127 height 15
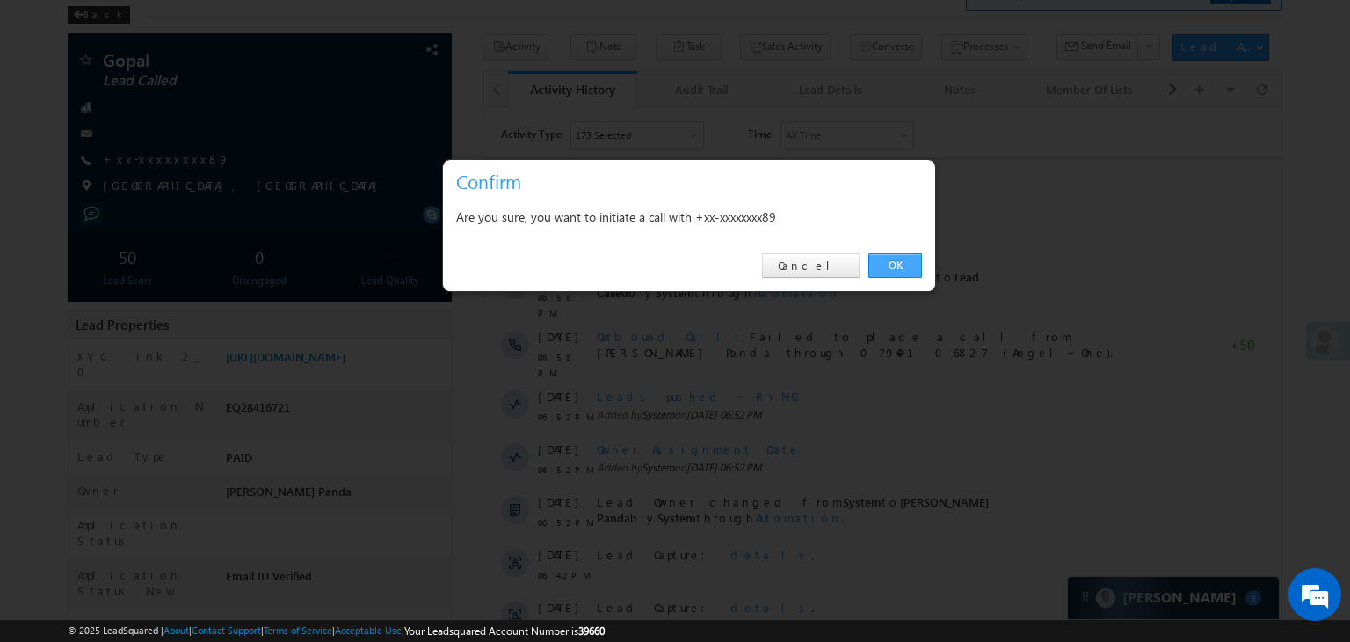
click at [904, 258] on link "OK" at bounding box center [896, 265] width 54 height 25
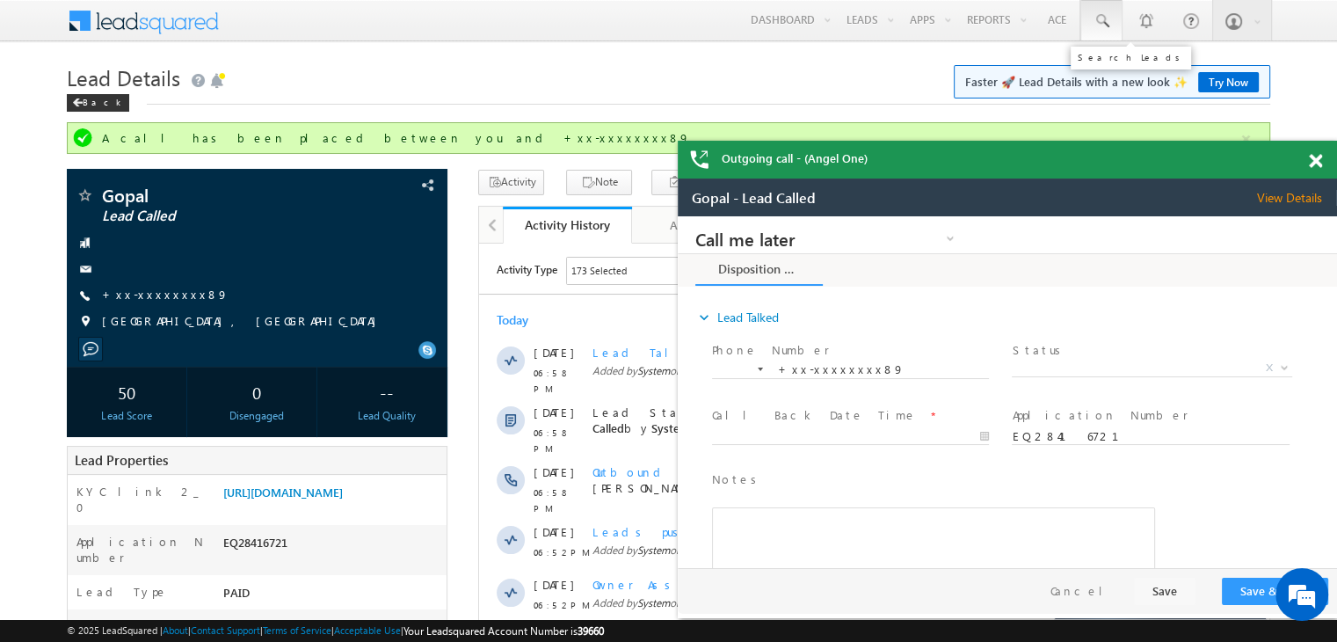
click at [1108, 21] on span at bounding box center [1102, 21] width 18 height 18
type input "7"
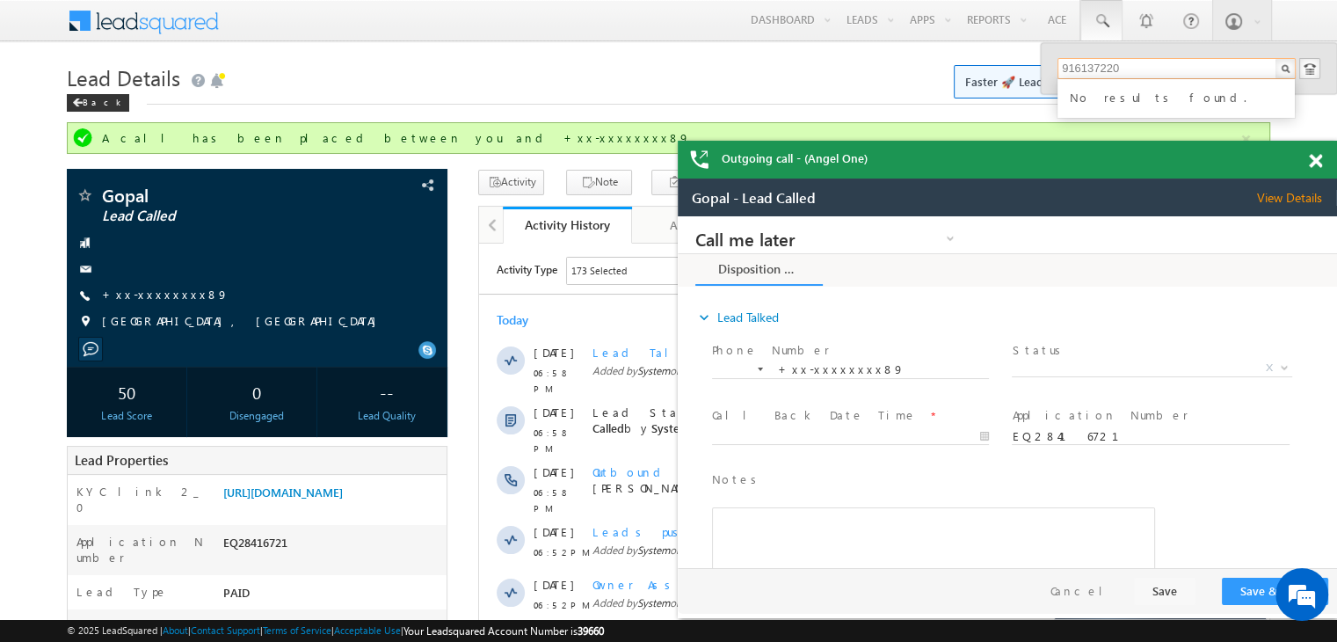
click at [1069, 69] on input "916137220" at bounding box center [1177, 68] width 238 height 21
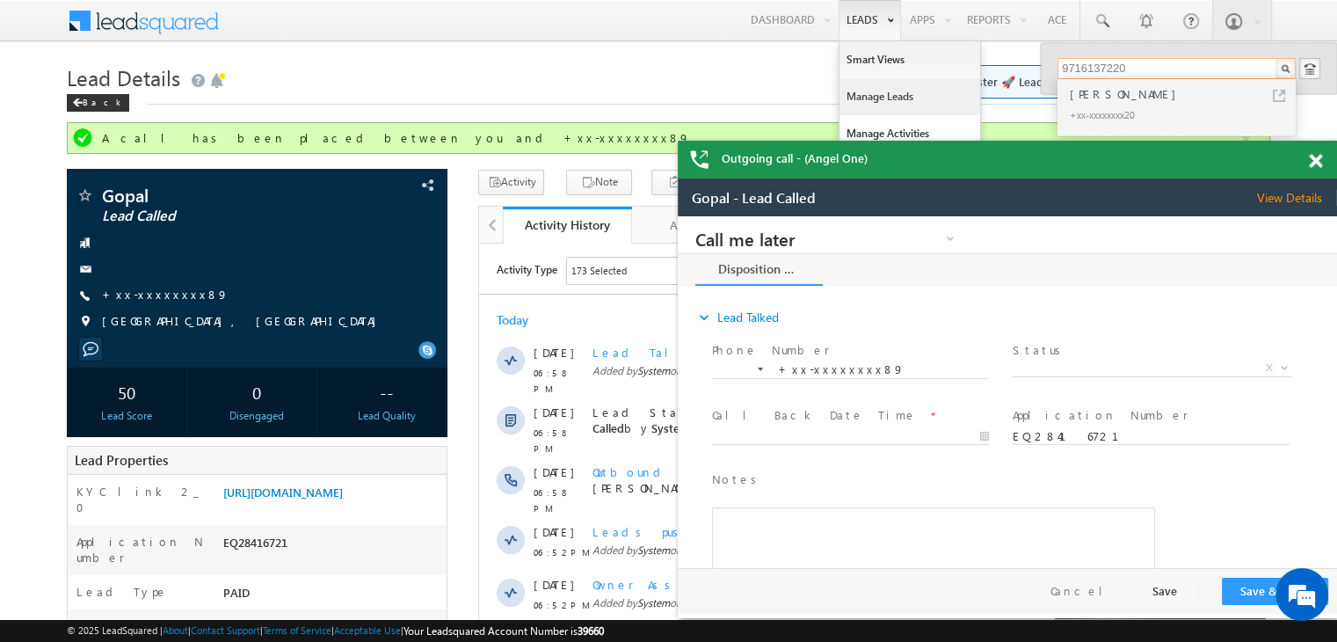
type input "9716137220"
click at [455, 254] on link "Manage Leads" at bounding box center [244, 263] width 421 height 19
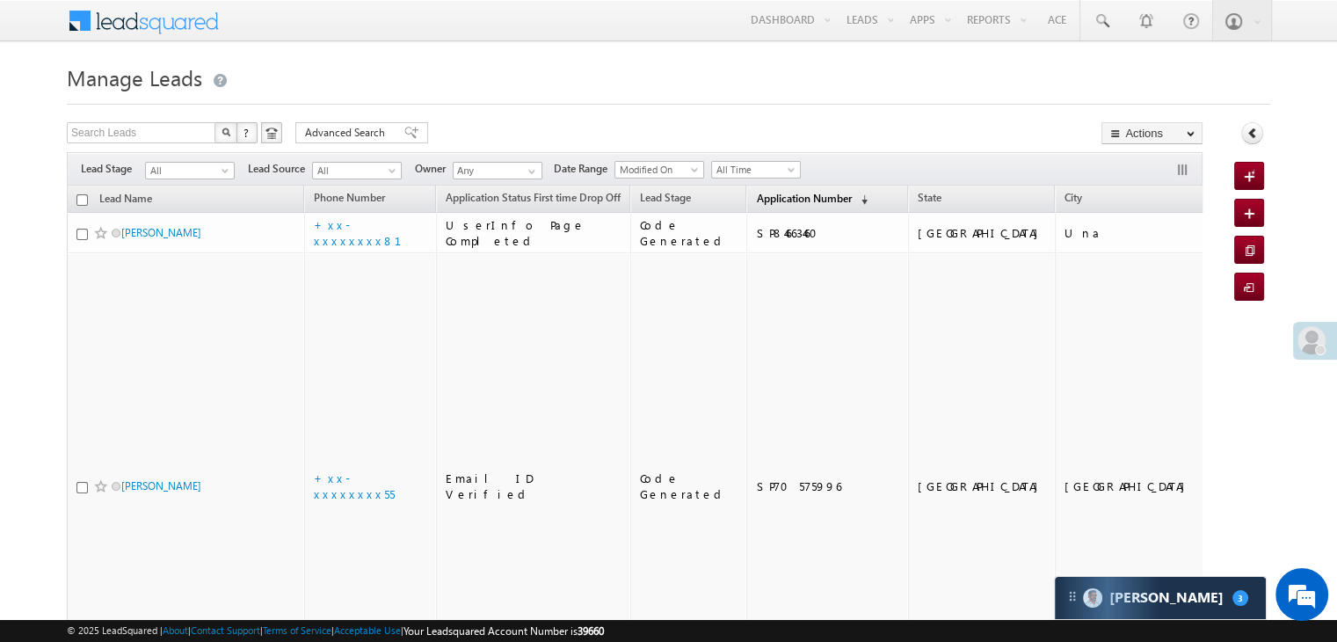
click at [773, 201] on span "Application Number" at bounding box center [803, 198] width 95 height 13
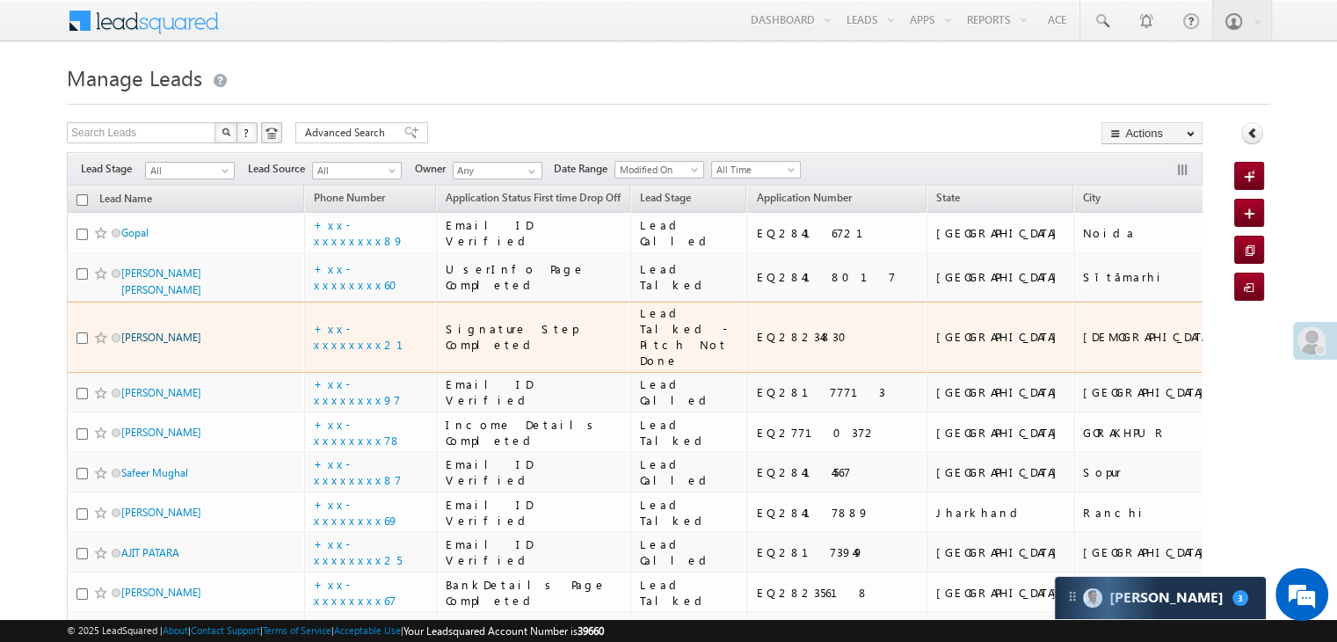
click at [182, 344] on link "[PERSON_NAME]" at bounding box center [161, 337] width 80 height 13
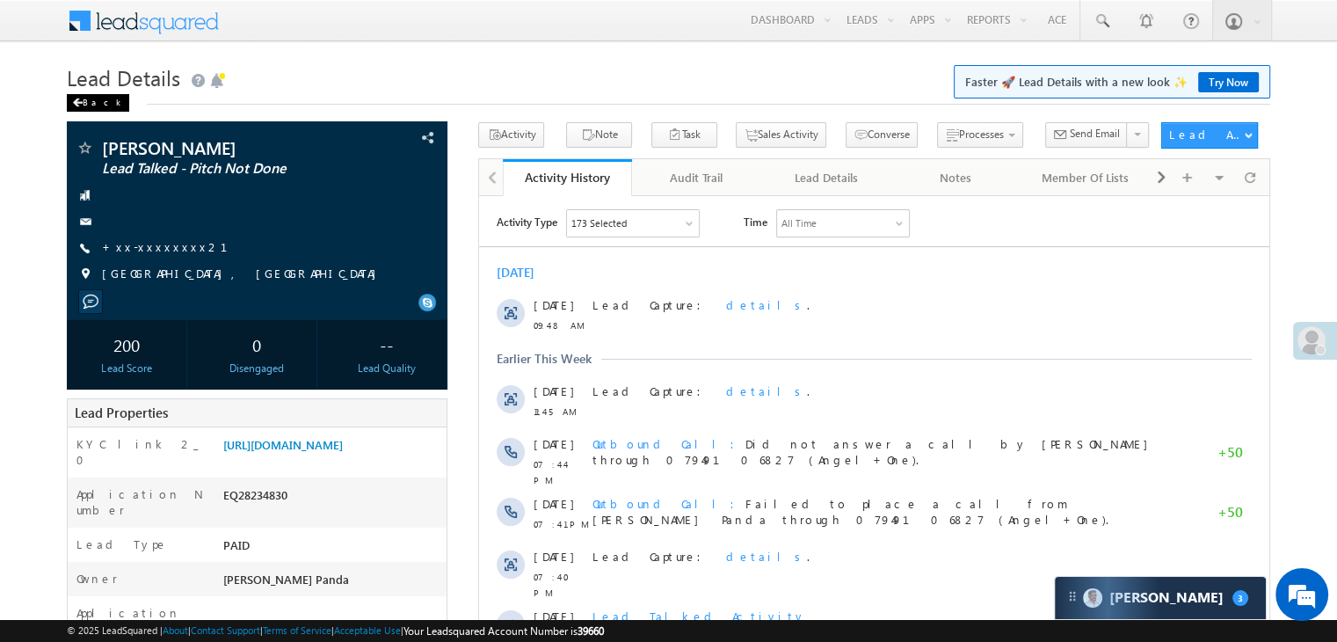
click at [88, 106] on div "Back" at bounding box center [98, 103] width 62 height 18
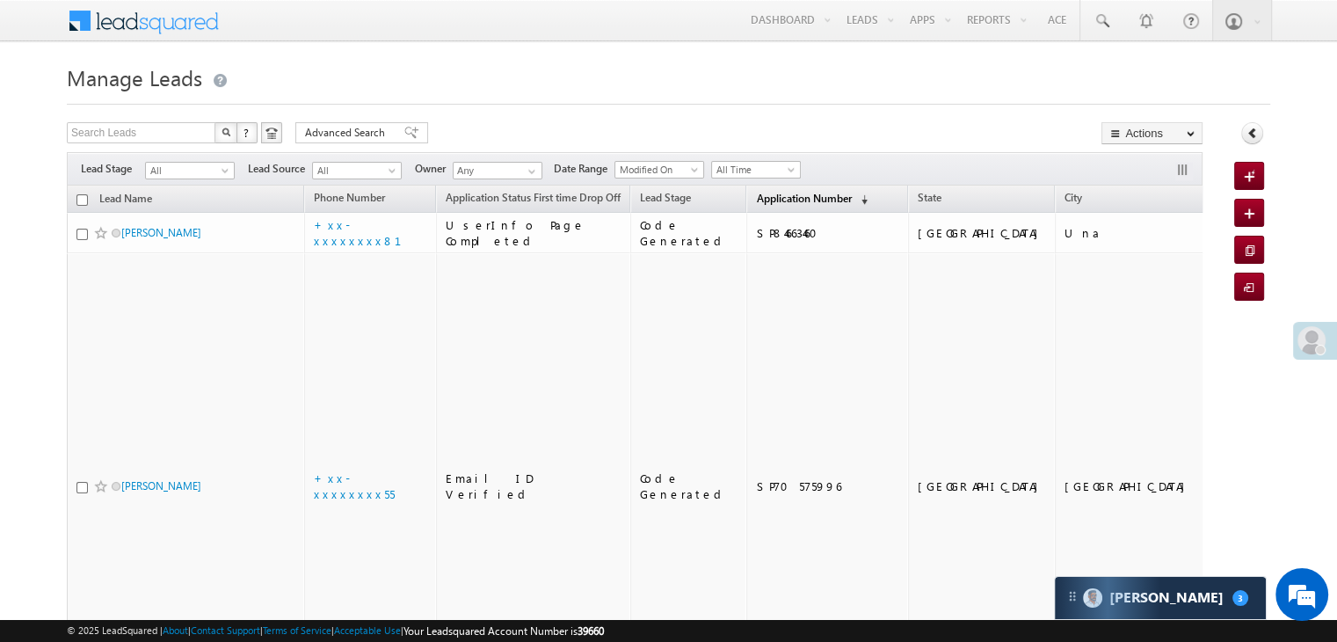
click at [759, 198] on span "Application Number" at bounding box center [803, 198] width 95 height 13
click at [761, 197] on span "Application Number" at bounding box center [803, 198] width 95 height 13
click at [756, 195] on span "Application Number" at bounding box center [803, 198] width 95 height 13
click at [763, 198] on span "Application Number" at bounding box center [803, 198] width 95 height 13
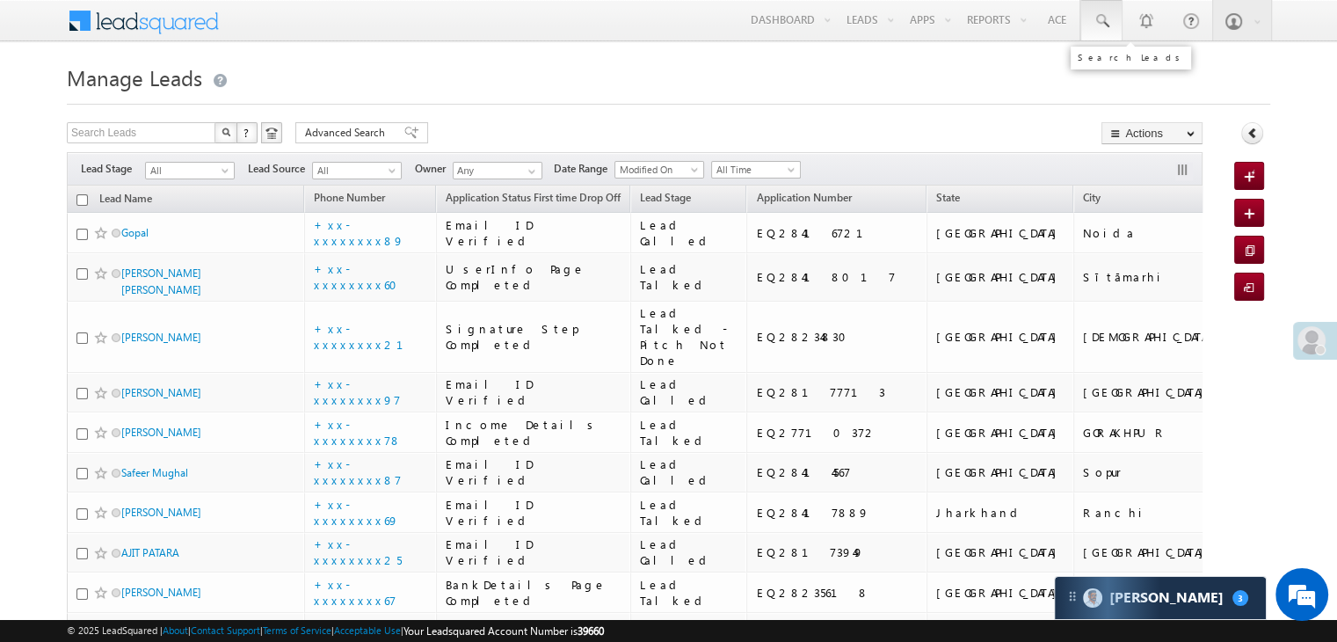
click at [1104, 14] on span at bounding box center [1102, 21] width 18 height 18
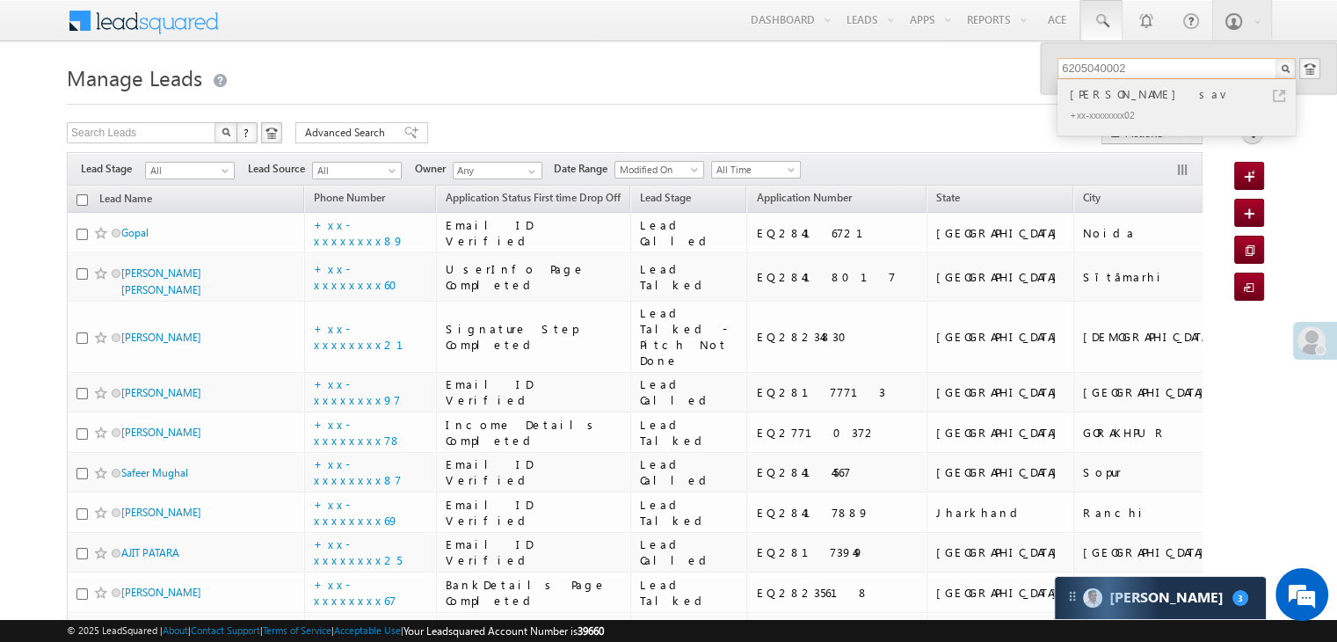
type input "6205040002"
click at [1122, 95] on div "[PERSON_NAME] sav" at bounding box center [1184, 93] width 236 height 19
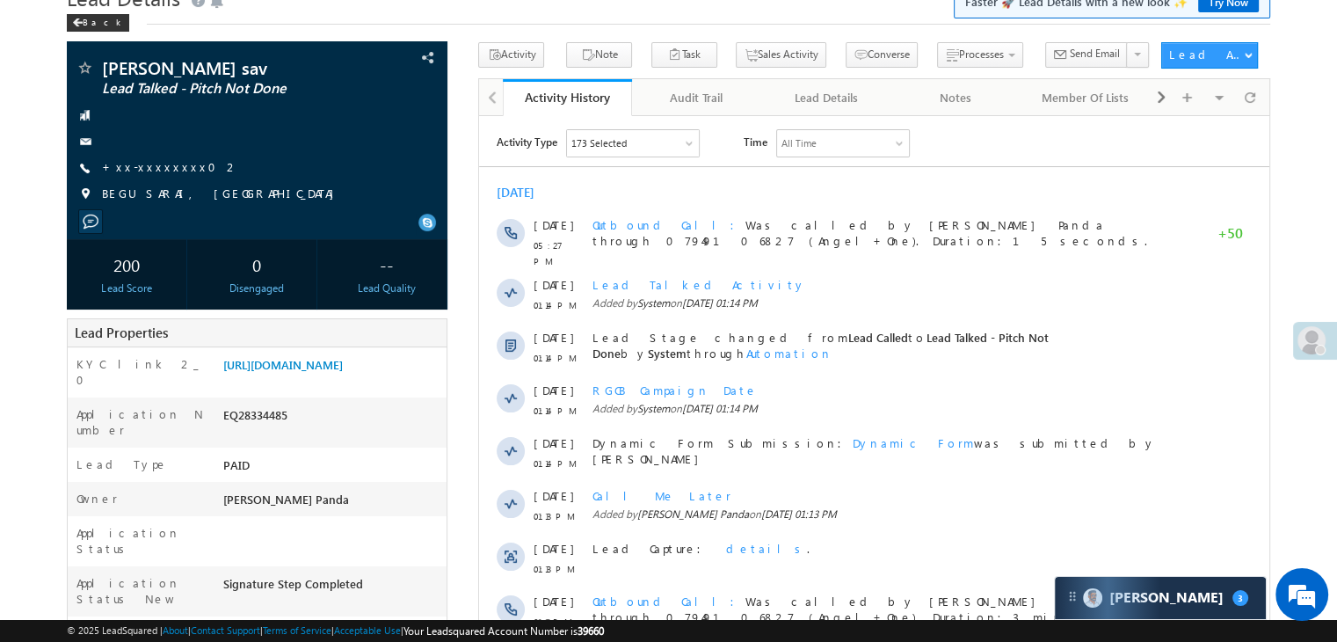
scroll to position [176, 0]
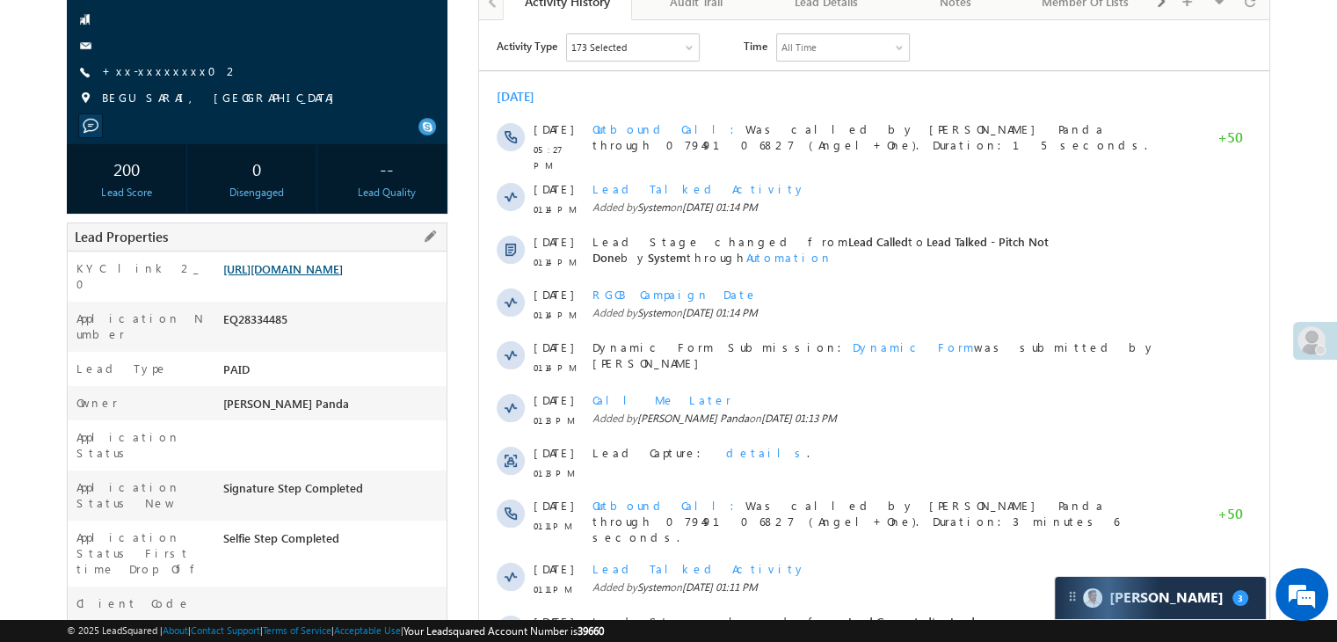
click at [339, 276] on link "https://angelbroking1-pk3em7sa.customui-test.leadsquared.com?leadId=835537b5-df…" at bounding box center [283, 268] width 120 height 15
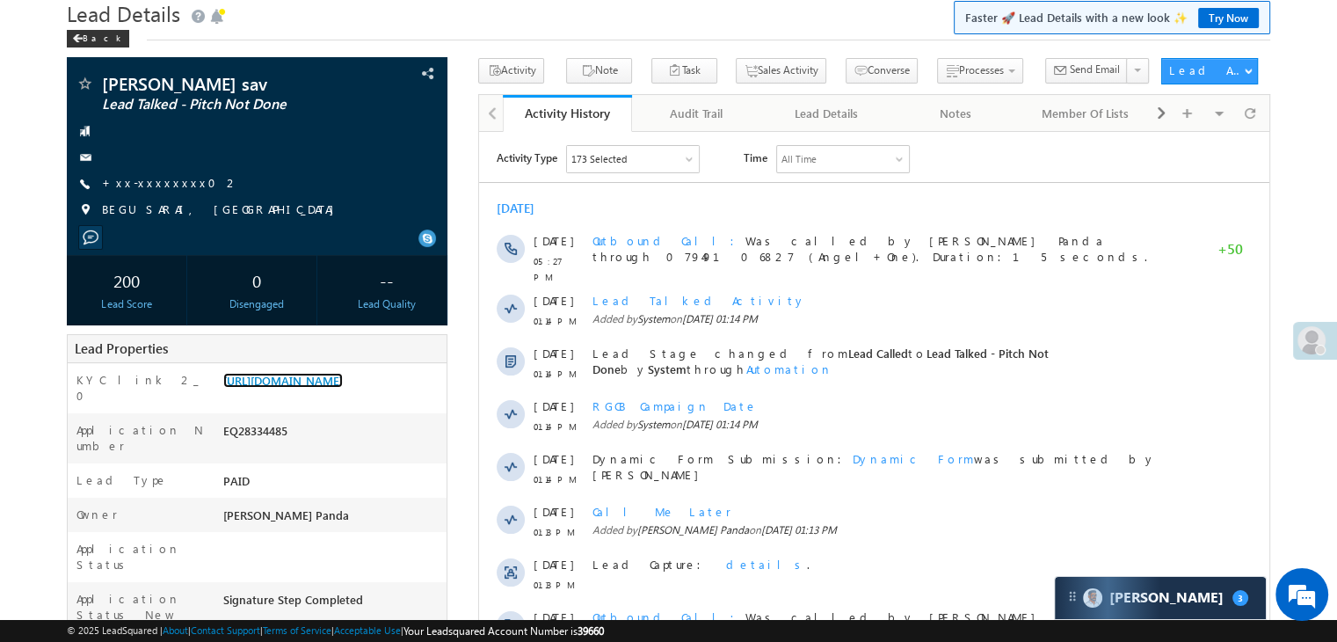
scroll to position [0, 0]
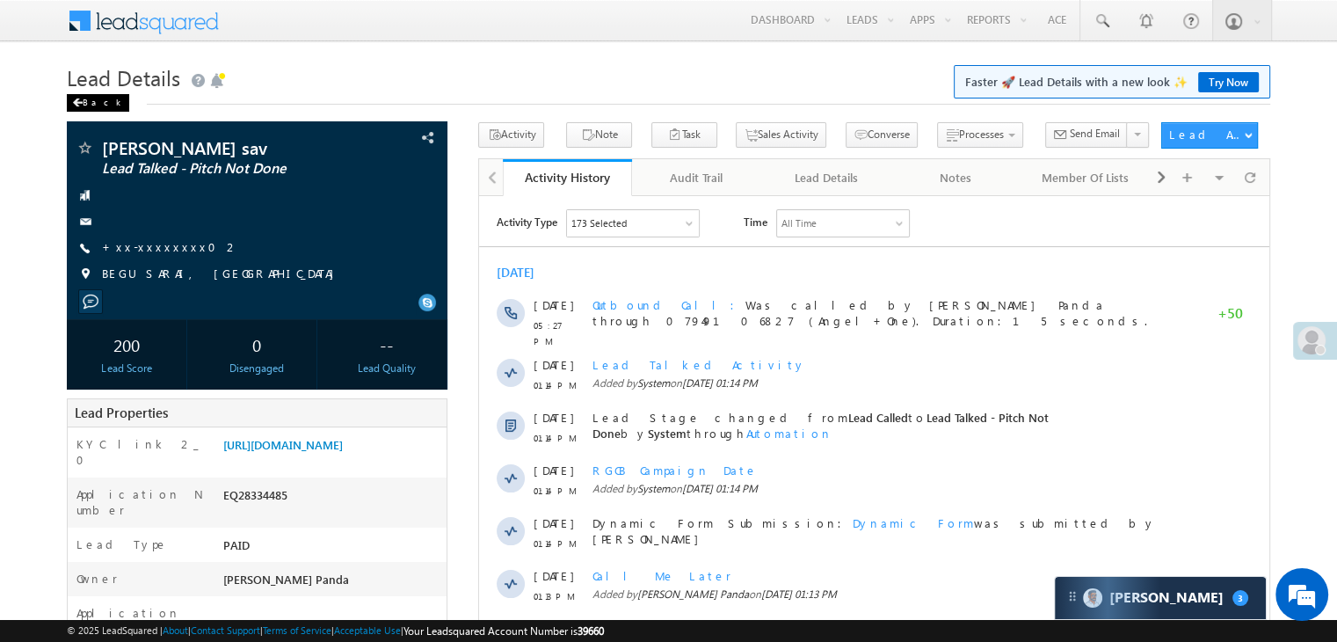
click at [87, 103] on div "Back" at bounding box center [98, 103] width 62 height 18
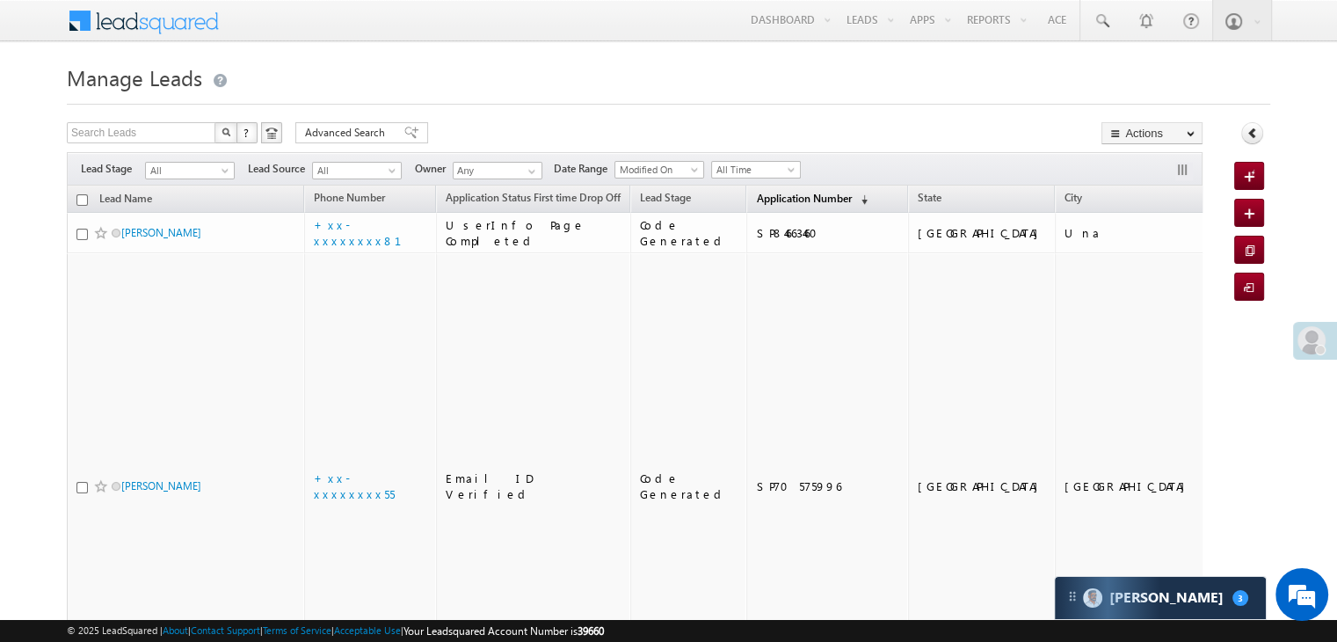
click at [770, 198] on span "Application Number" at bounding box center [803, 198] width 95 height 13
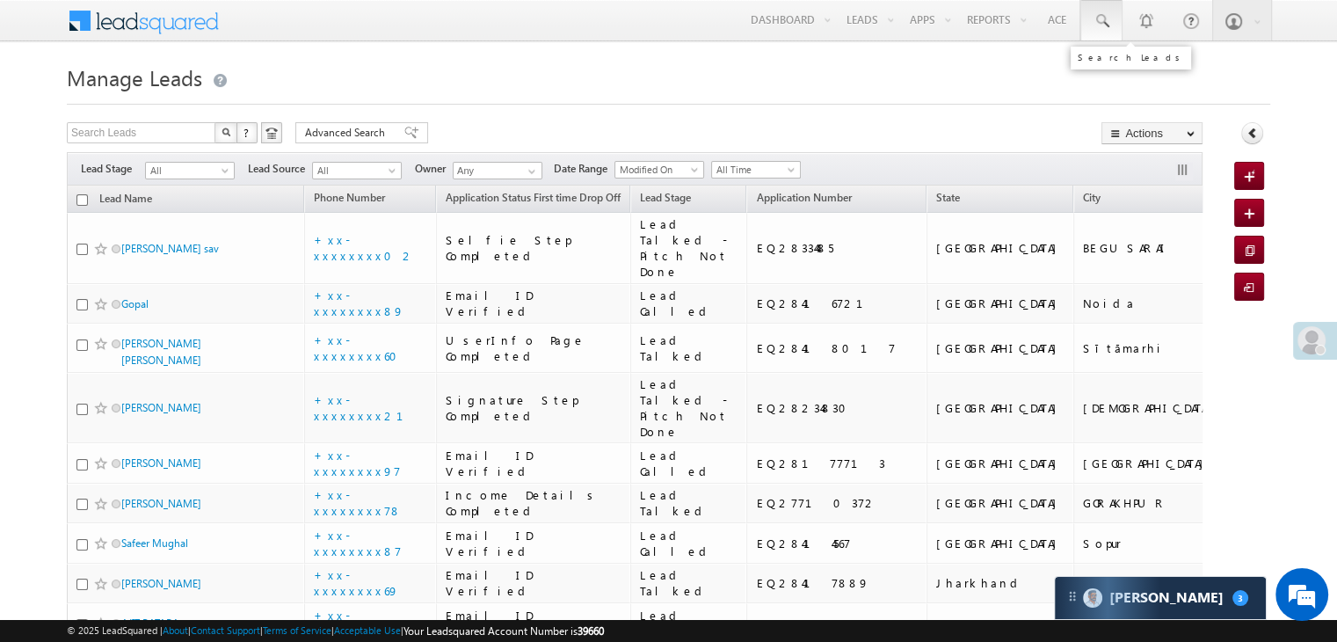
click at [1106, 18] on span at bounding box center [1102, 21] width 18 height 18
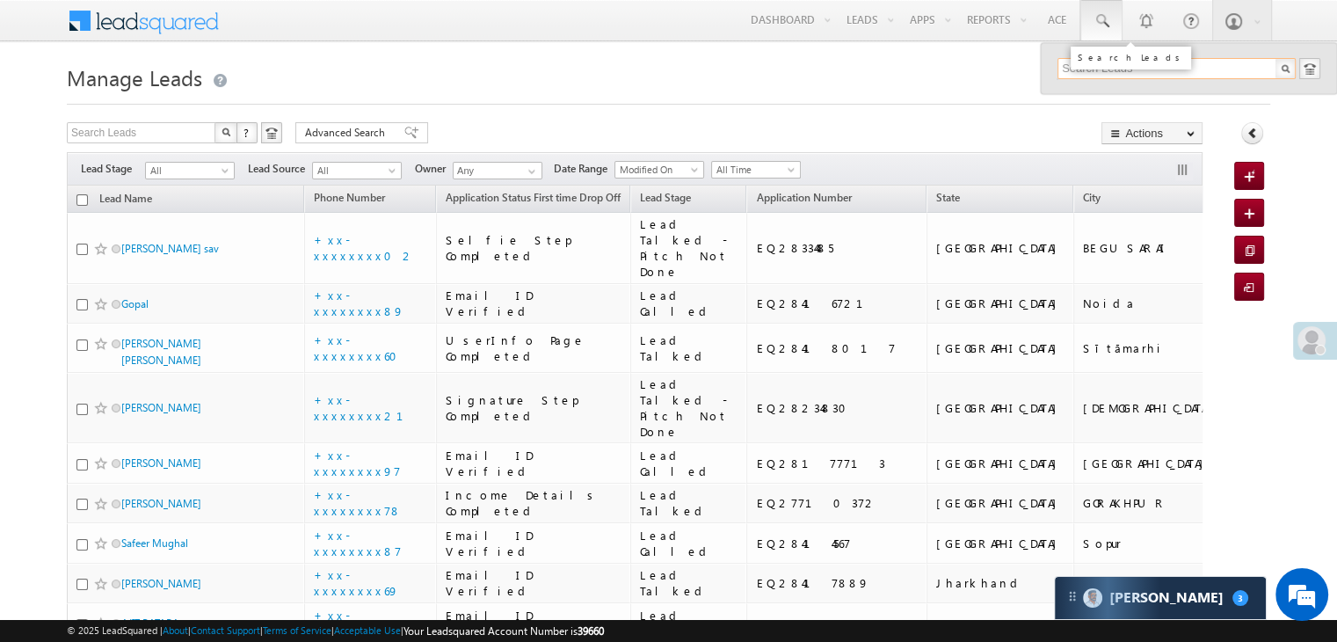
paste input "EQ27993688"
type input "EQ27993688"
click at [1084, 96] on div "Anshu Kumar" at bounding box center [1184, 93] width 236 height 19
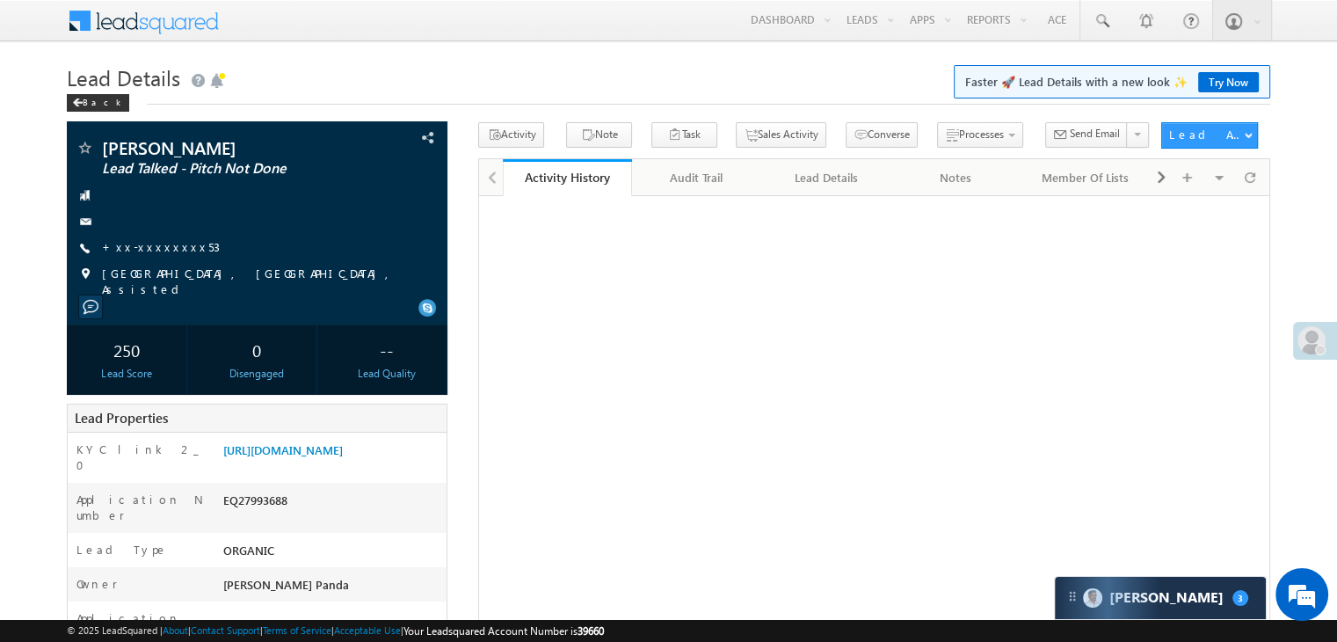
click at [142, 251] on link "+xx-xxxxxxxx53" at bounding box center [161, 246] width 118 height 15
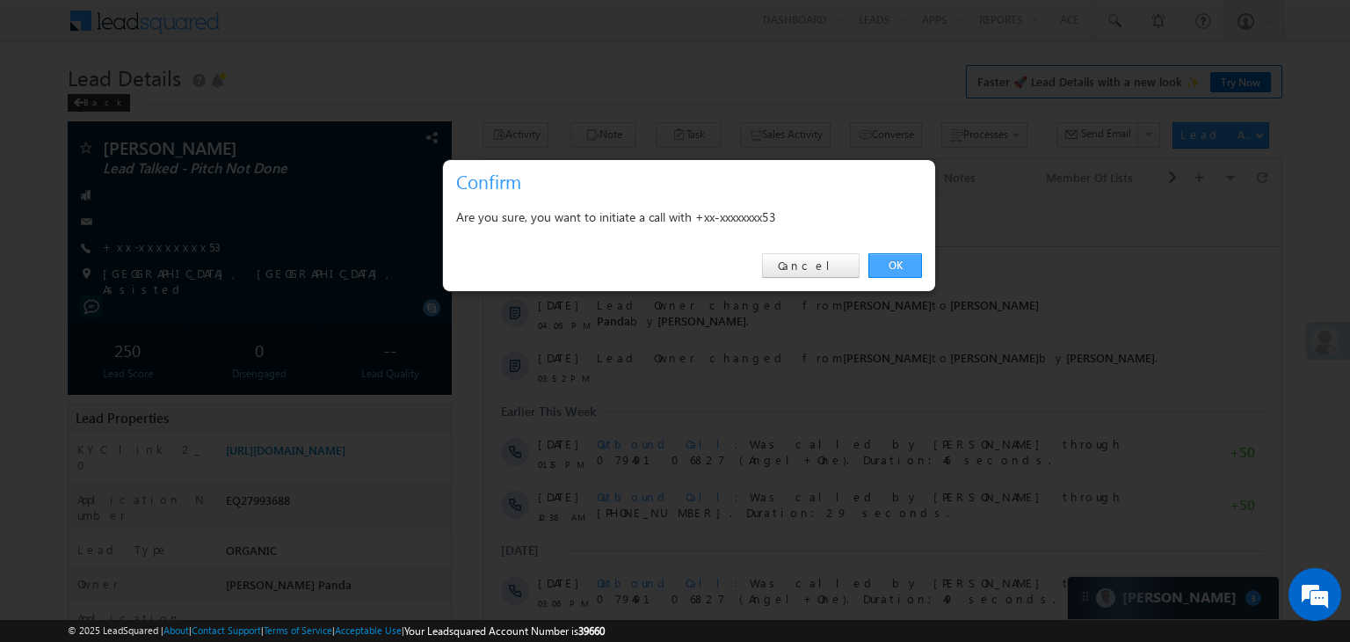
drag, startPoint x: 906, startPoint y: 266, endPoint x: 426, endPoint y: 69, distance: 518.6
click at [906, 266] on link "OK" at bounding box center [896, 265] width 54 height 25
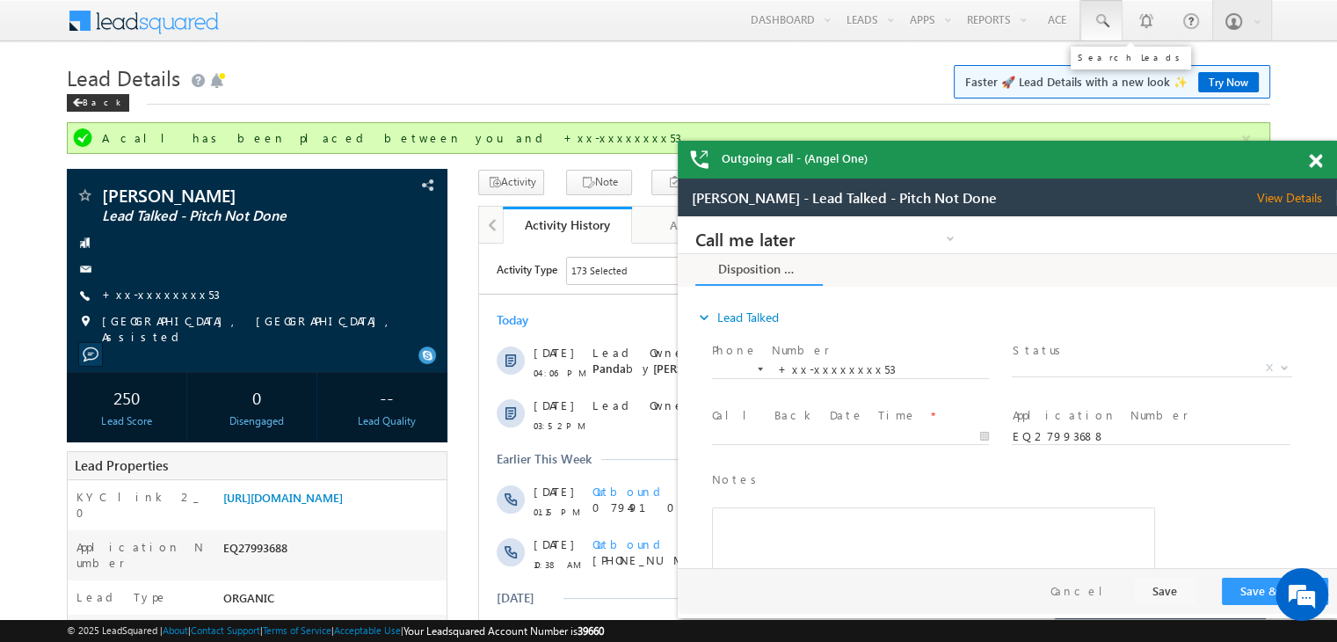
click at [1098, 21] on span at bounding box center [1102, 21] width 18 height 18
paste input "EQ28093710"
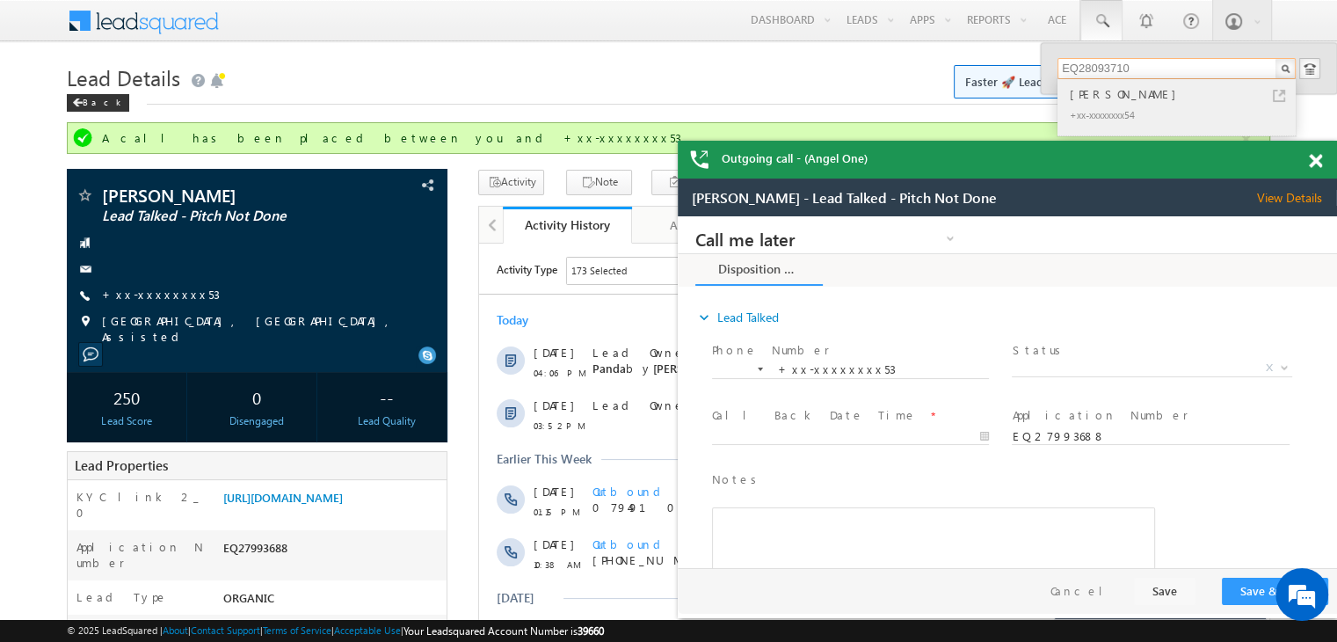
type input "EQ28093710"
click at [1096, 95] on div "Prakash Zore" at bounding box center [1184, 93] width 236 height 19
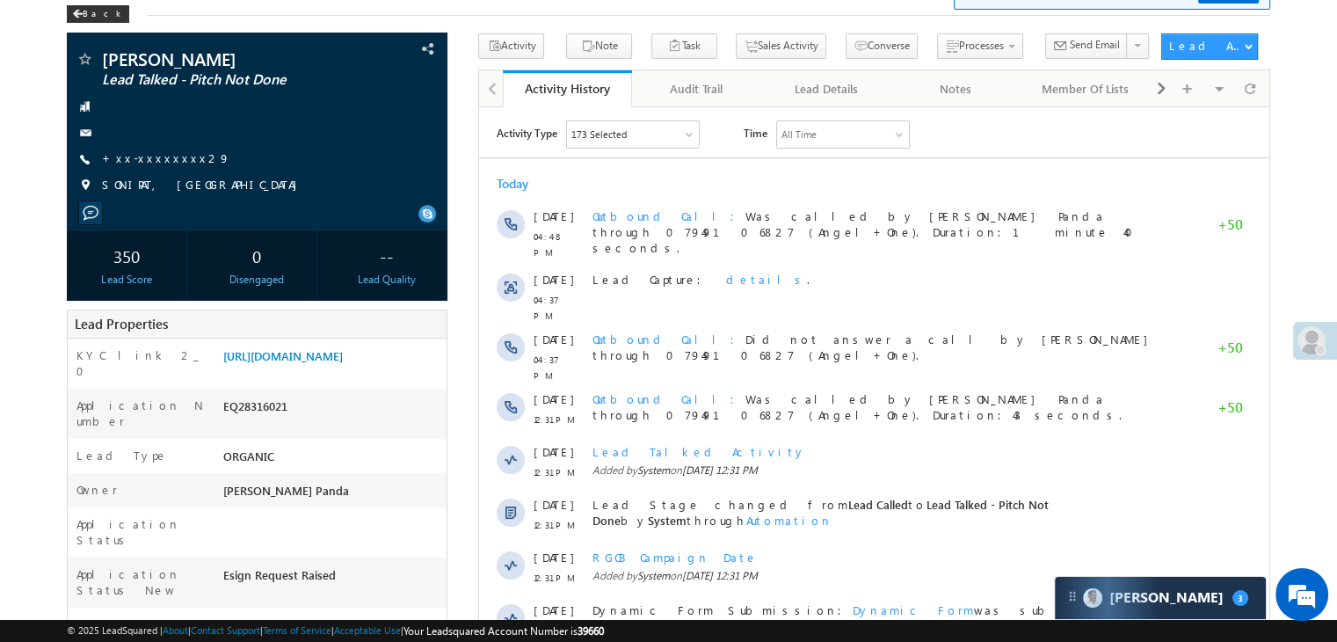
scroll to position [88, 0]
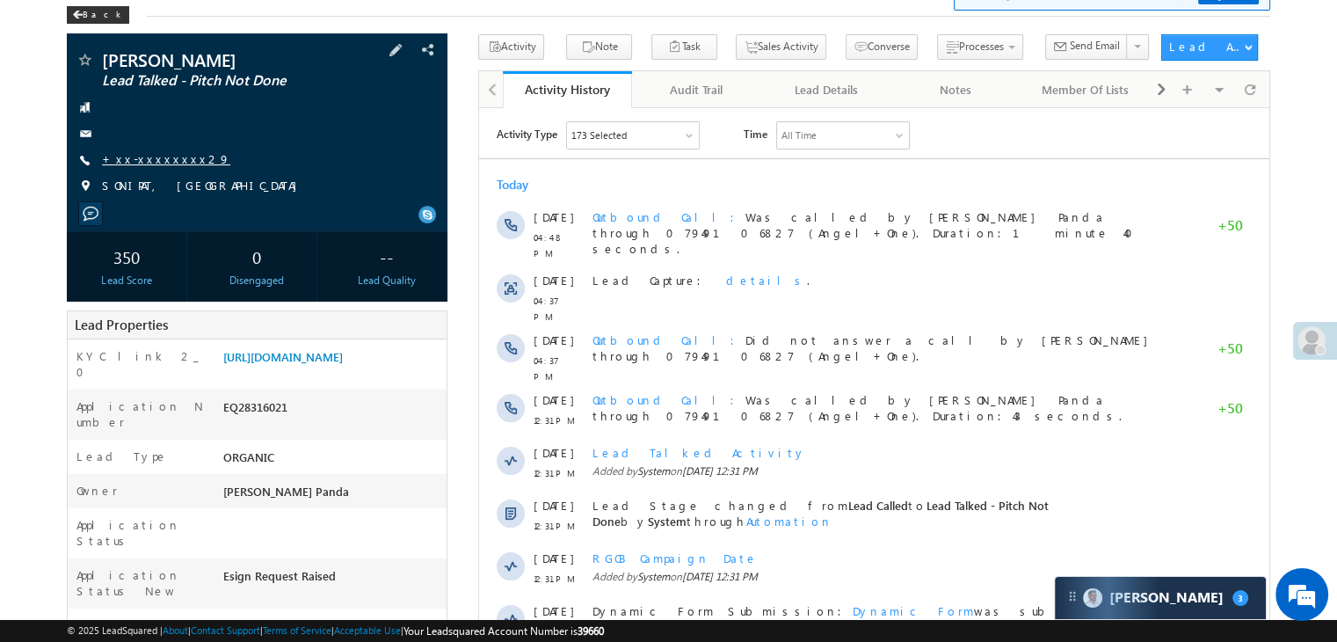
click at [156, 157] on link "+xx-xxxxxxxx29" at bounding box center [166, 158] width 128 height 15
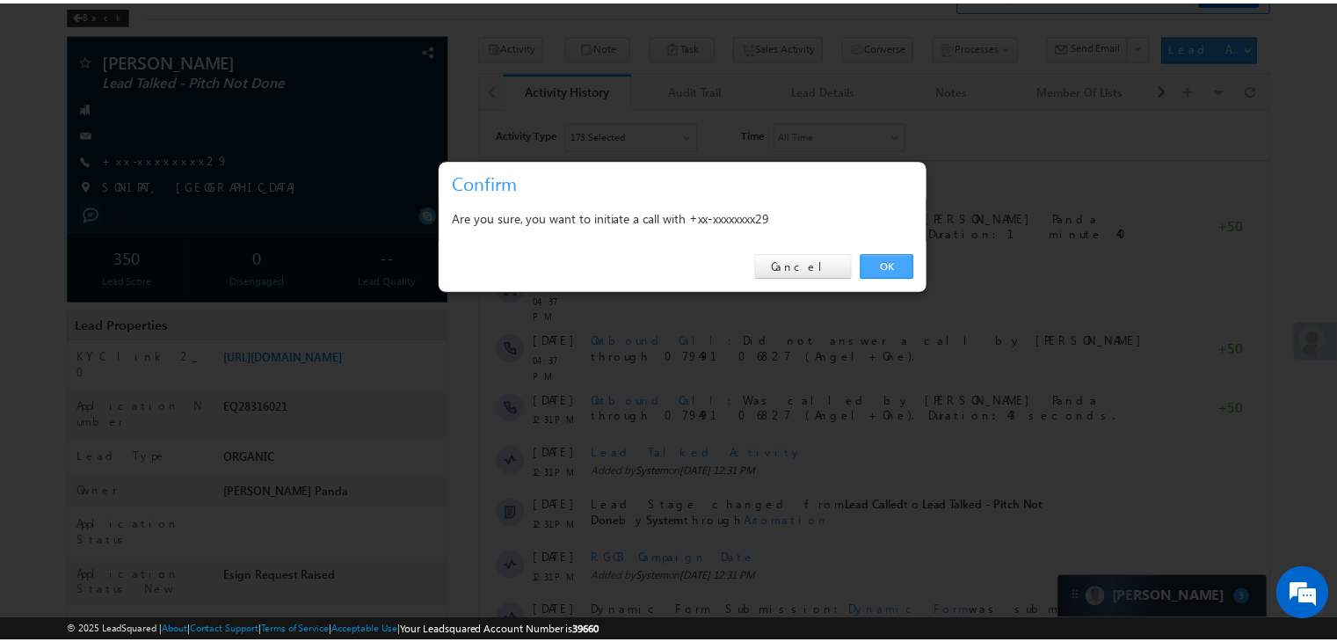
scroll to position [0, 0]
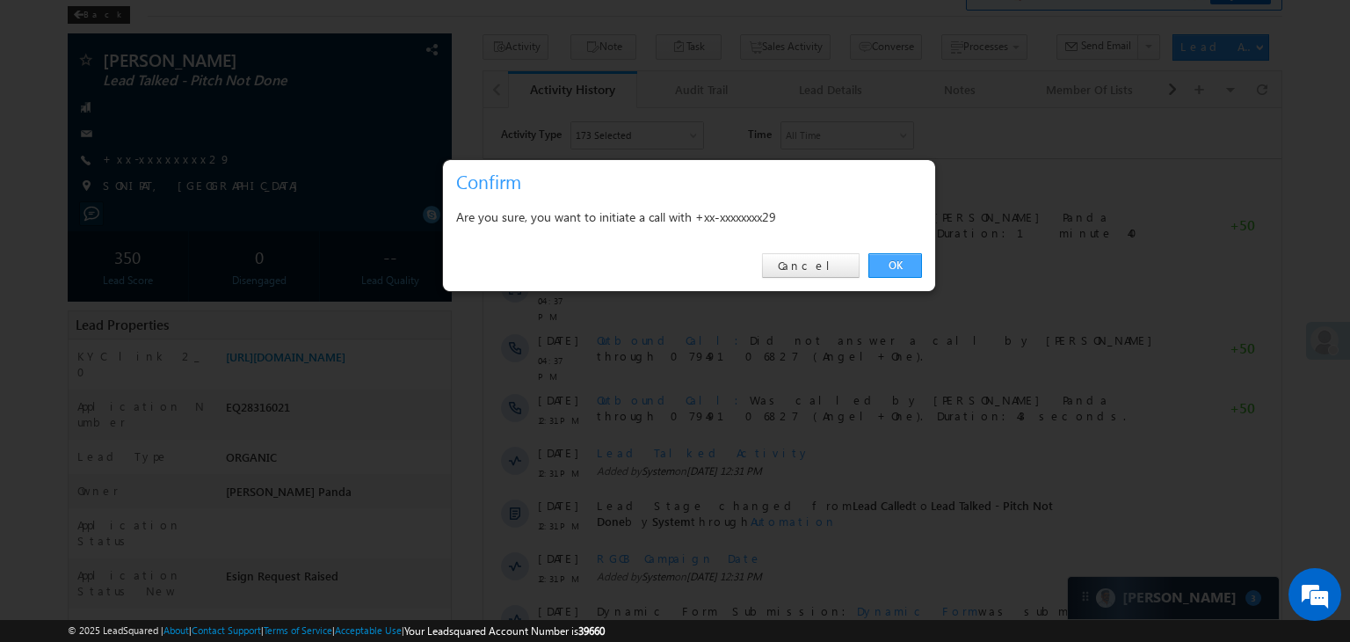
click at [883, 263] on link "OK" at bounding box center [896, 265] width 54 height 25
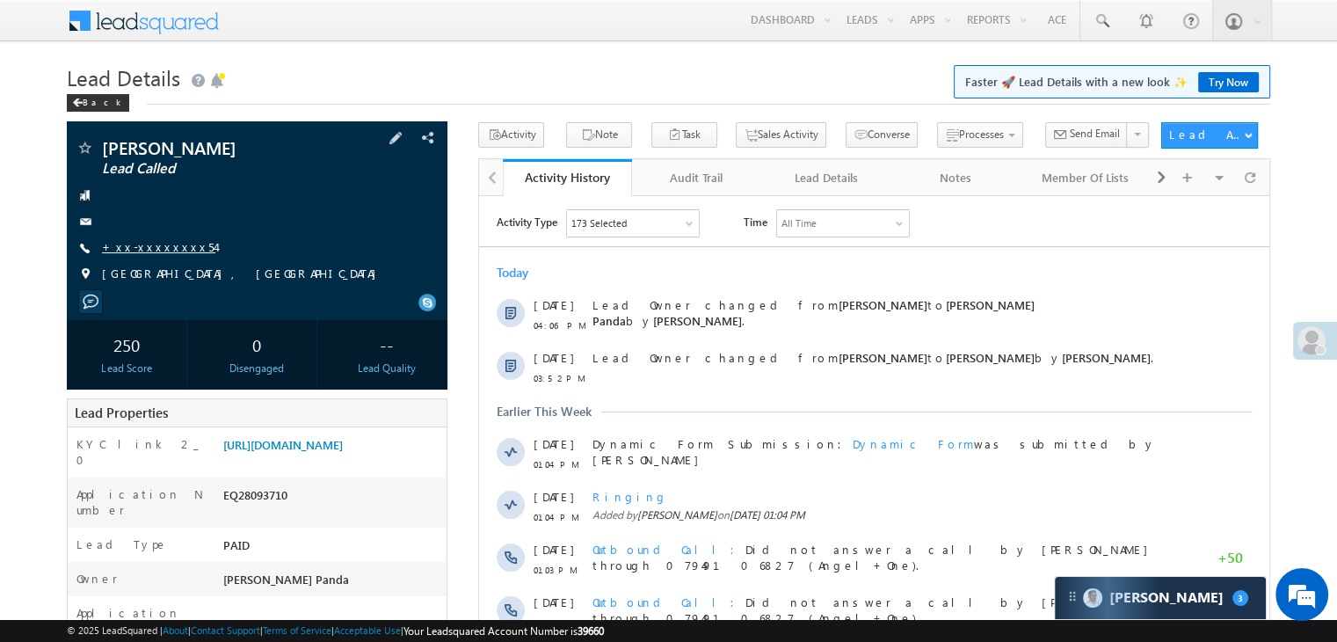
click at [151, 240] on link "+xx-xxxxxxxx54" at bounding box center [158, 246] width 113 height 15
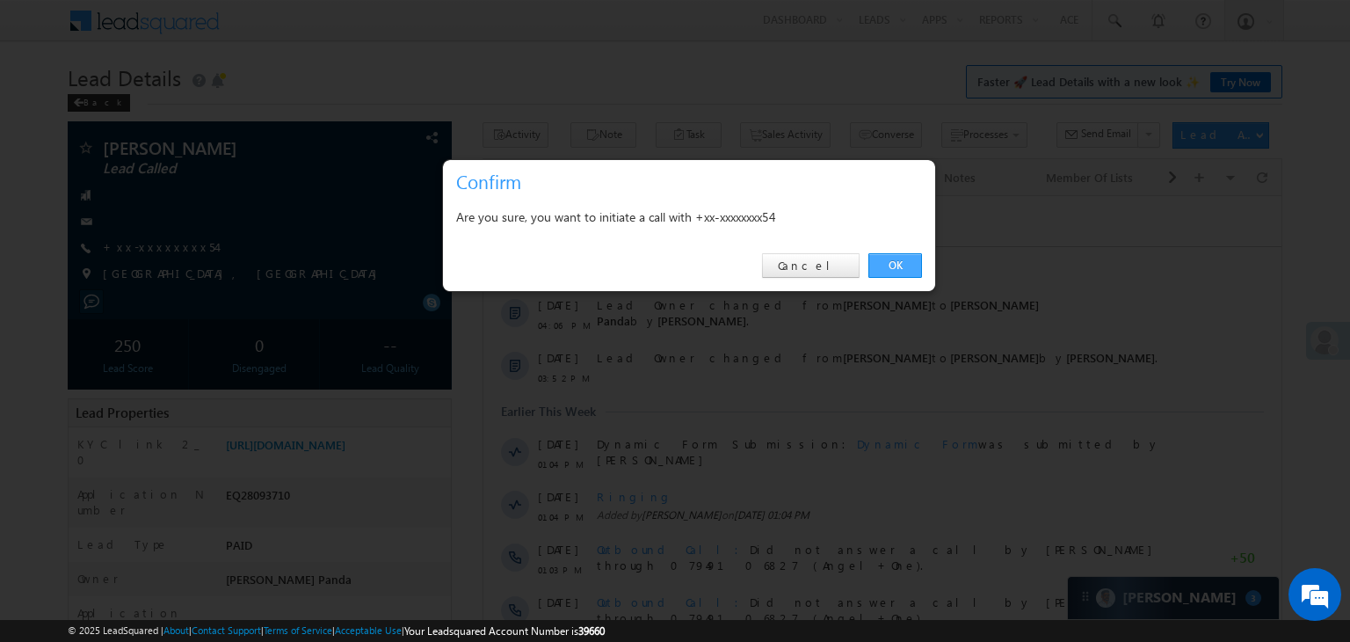
click at [890, 257] on link "OK" at bounding box center [896, 265] width 54 height 25
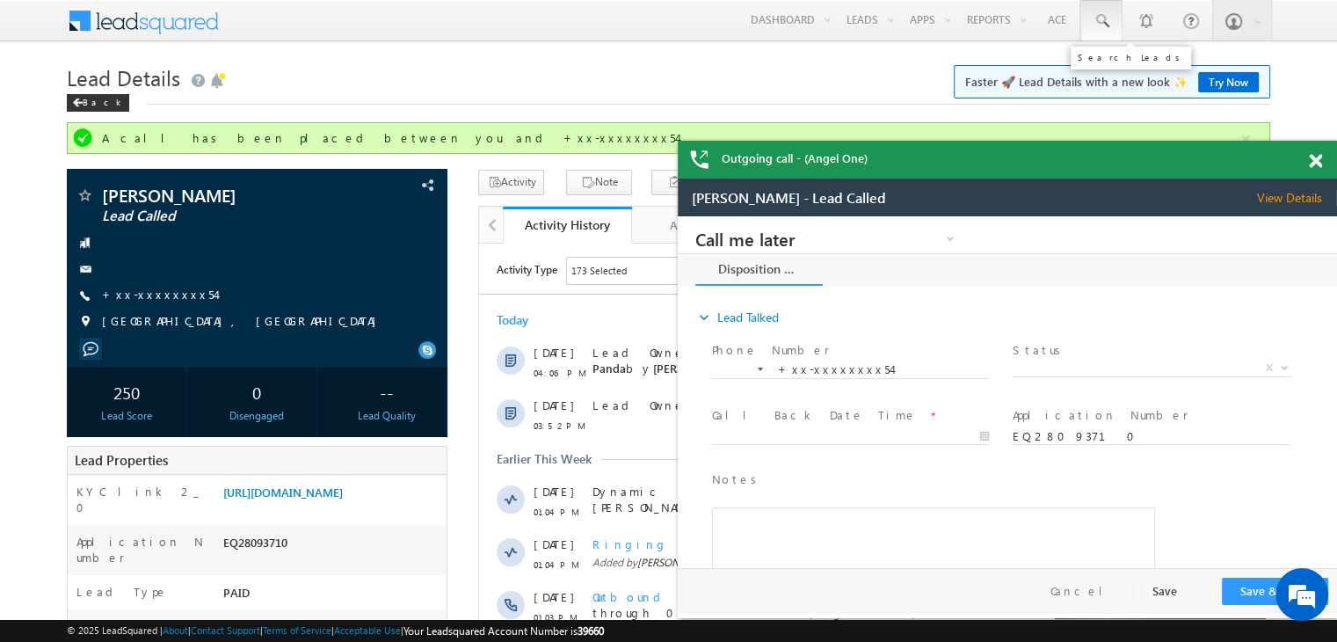
click at [0, 0] on span at bounding box center [0, 0] width 0 height 0
paste input "EQ27227615"
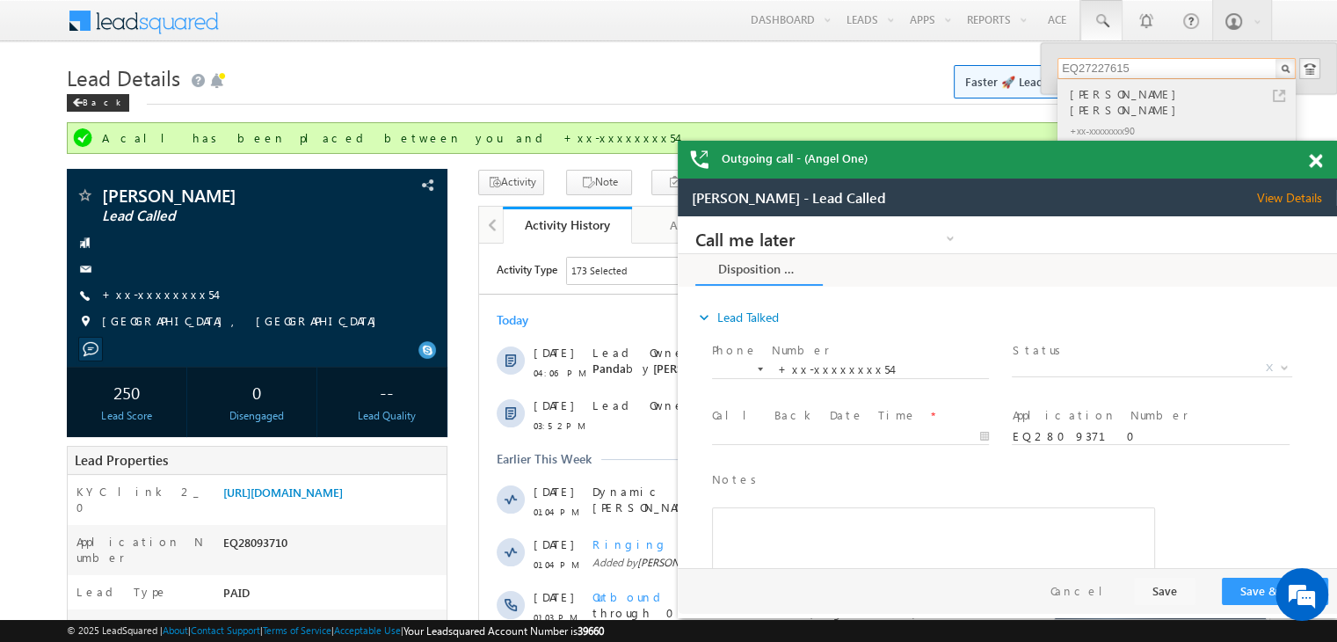
type input "EQ27227615"
click at [1094, 92] on div "[PERSON_NAME] [PERSON_NAME]" at bounding box center [1184, 101] width 236 height 35
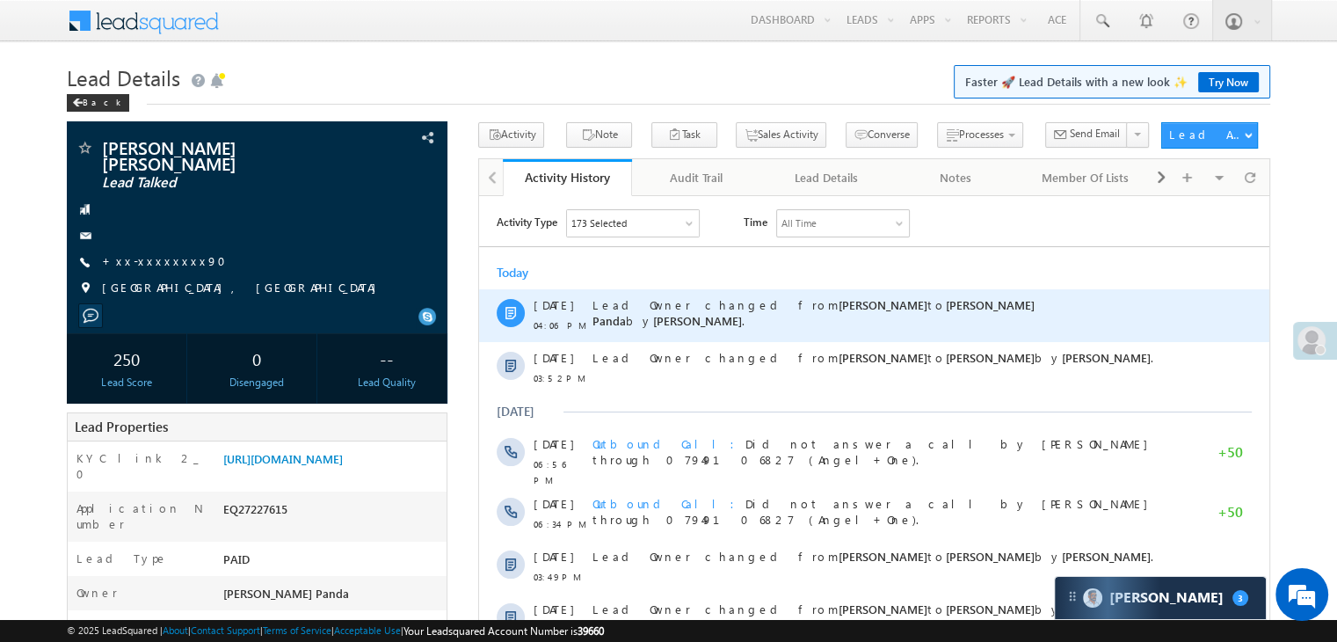
scroll to position [176, 0]
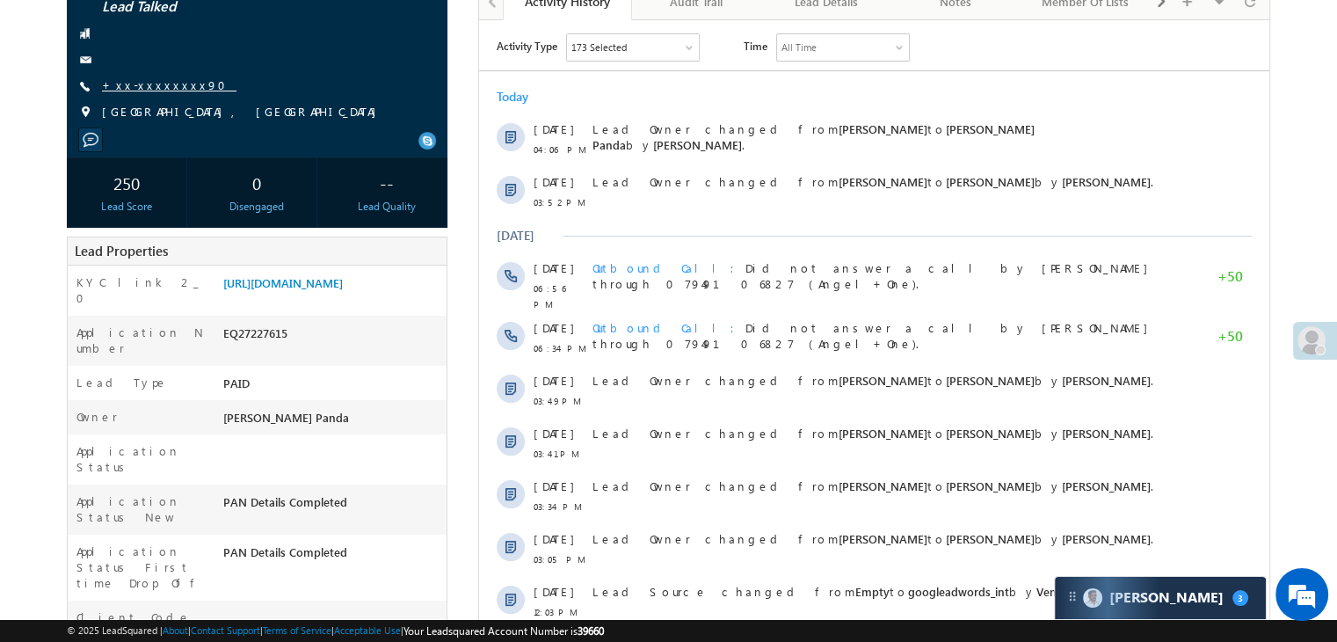
click at [144, 88] on link "+xx-xxxxxxxx90" at bounding box center [169, 84] width 135 height 15
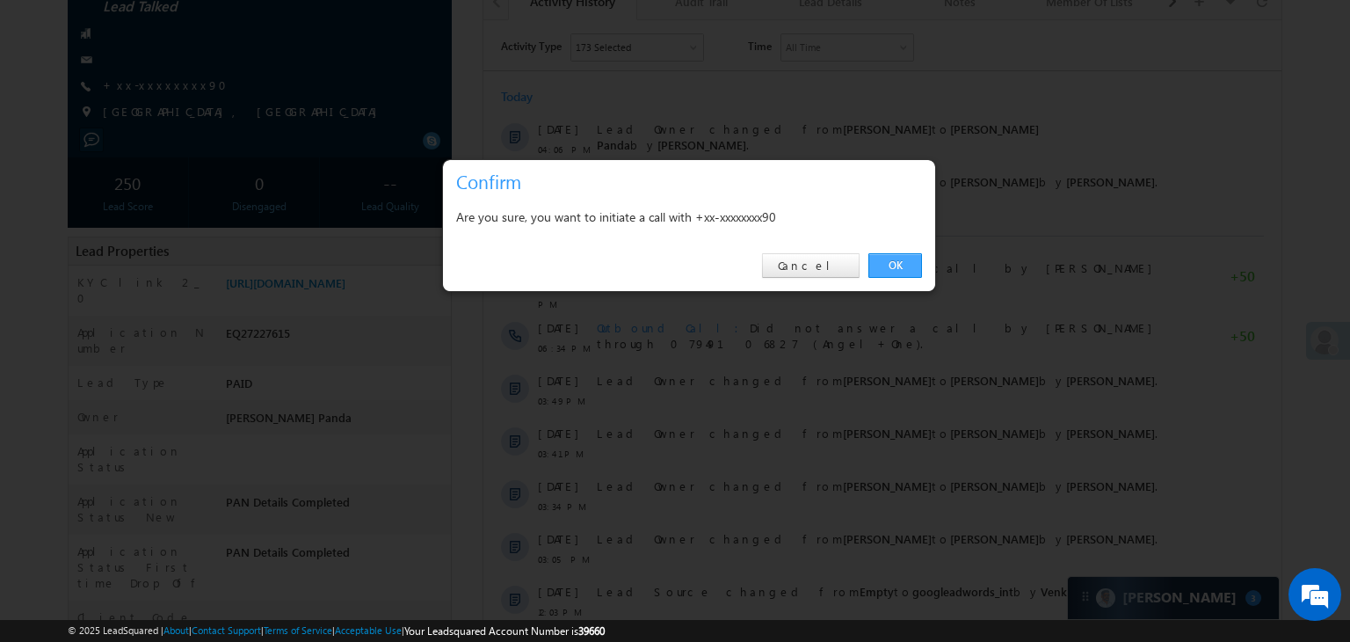
click at [893, 264] on link "OK" at bounding box center [896, 265] width 54 height 25
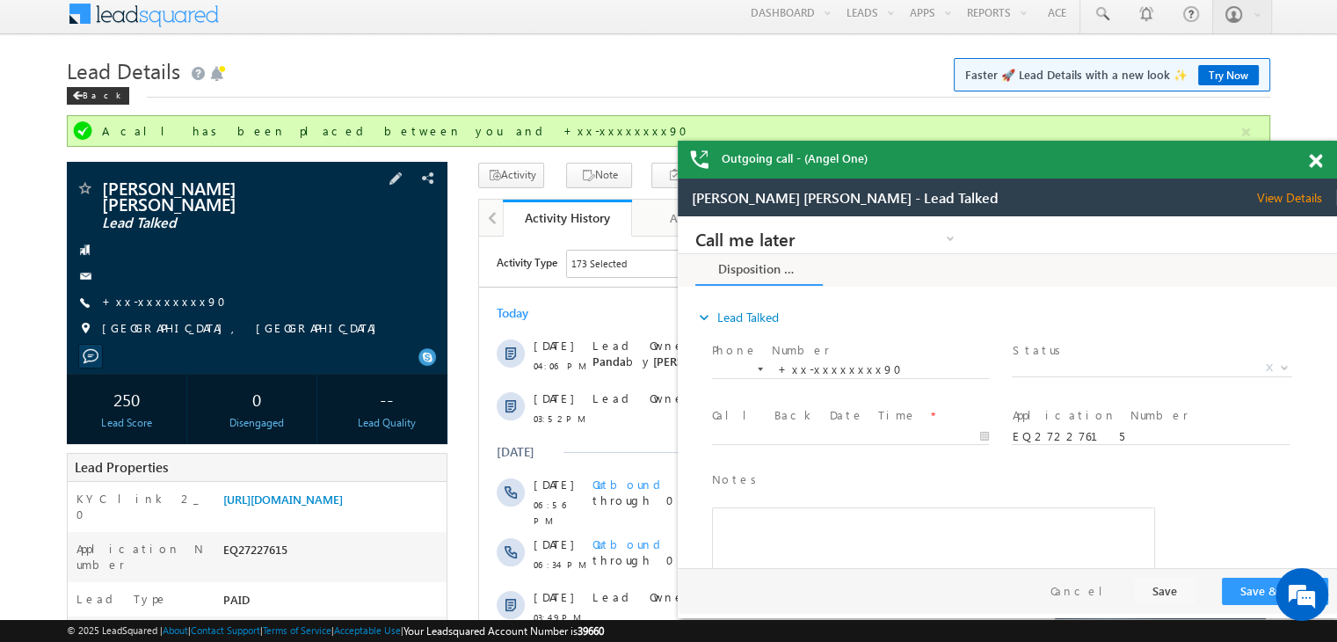
scroll to position [0, 0]
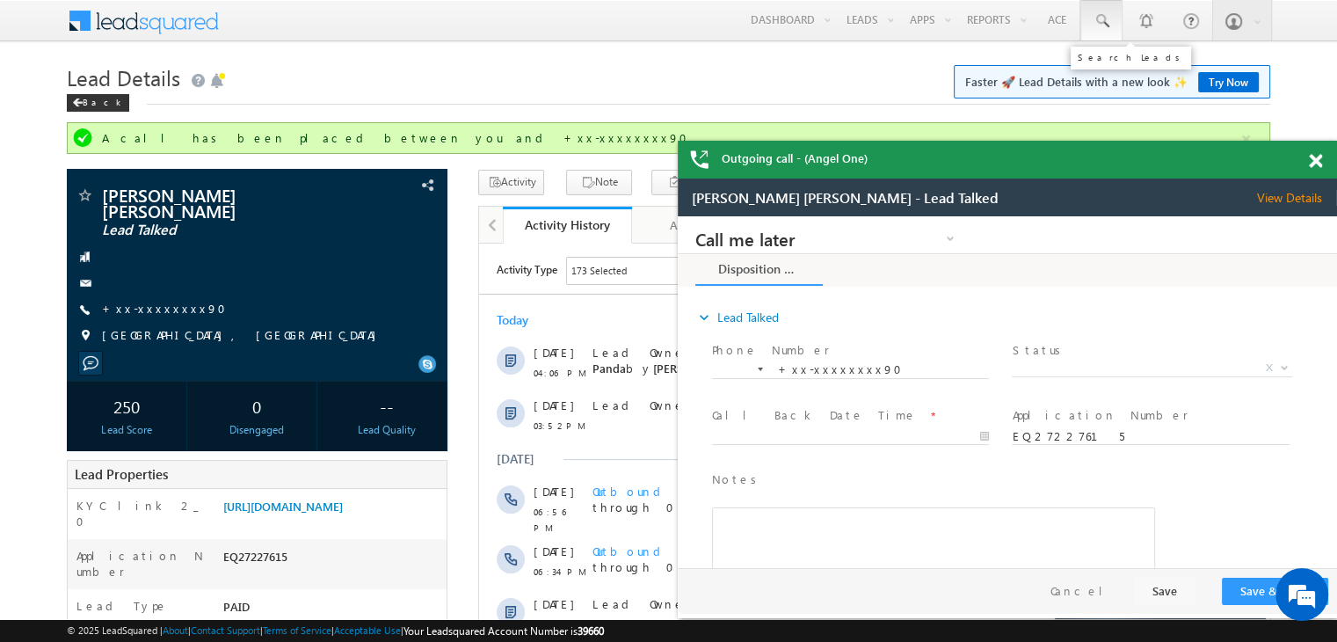
click at [1105, 17] on span at bounding box center [1102, 21] width 18 height 18
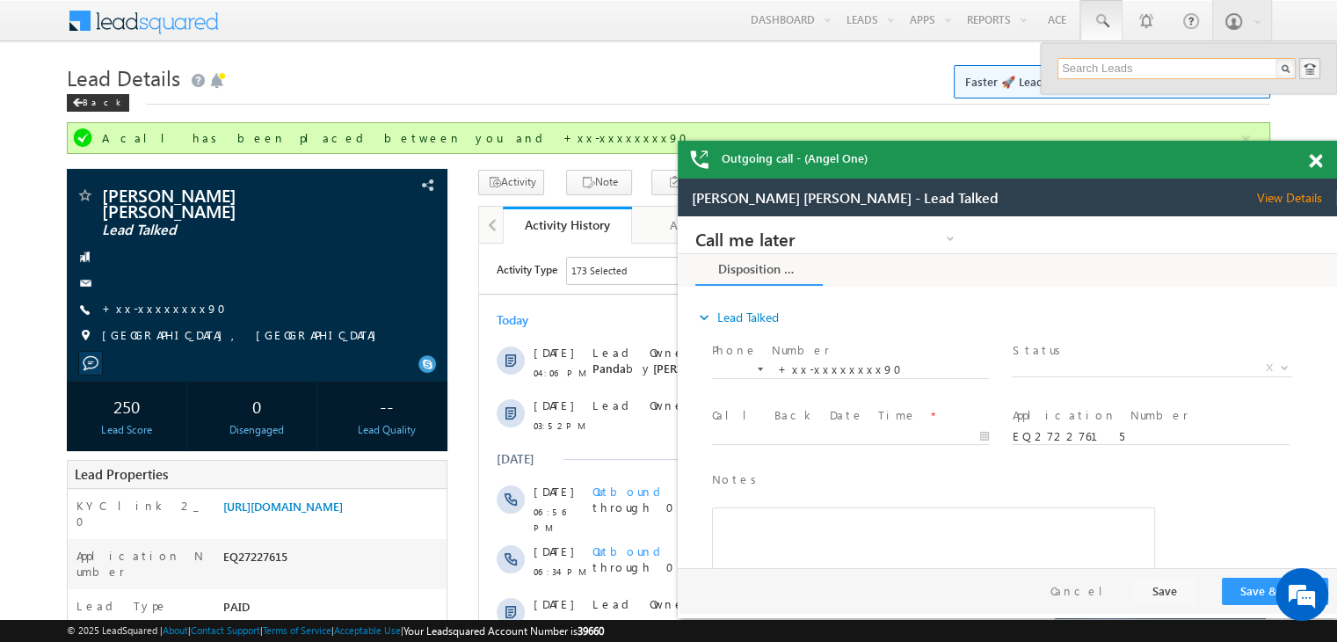
paste input "EQ28055267"
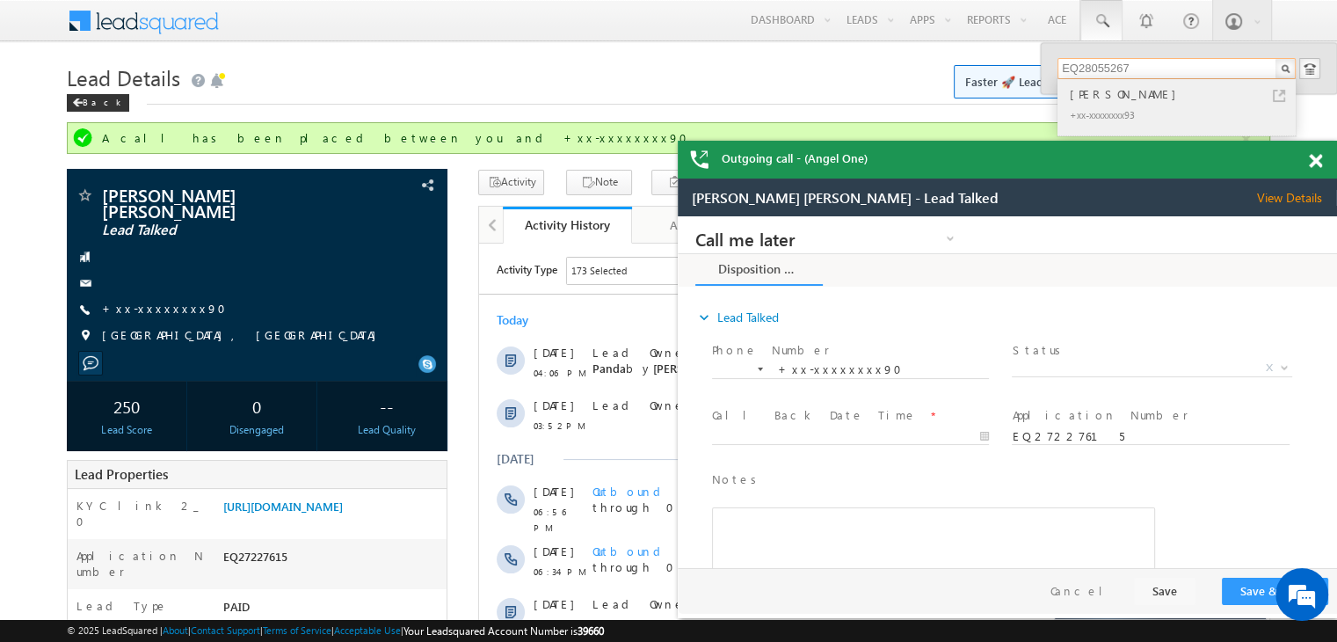
type input "EQ28055267"
click at [1105, 98] on div "Puneeth" at bounding box center [1184, 93] width 236 height 19
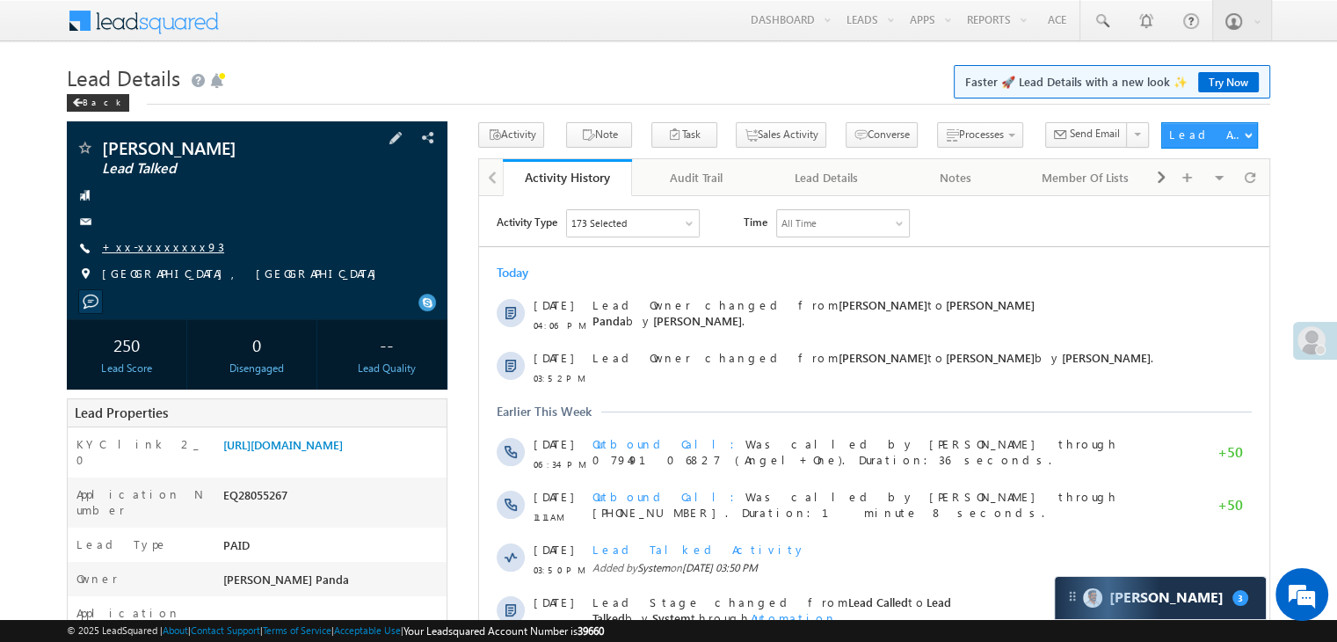
click at [148, 240] on link "+xx-xxxxxxxx93" at bounding box center [163, 246] width 122 height 15
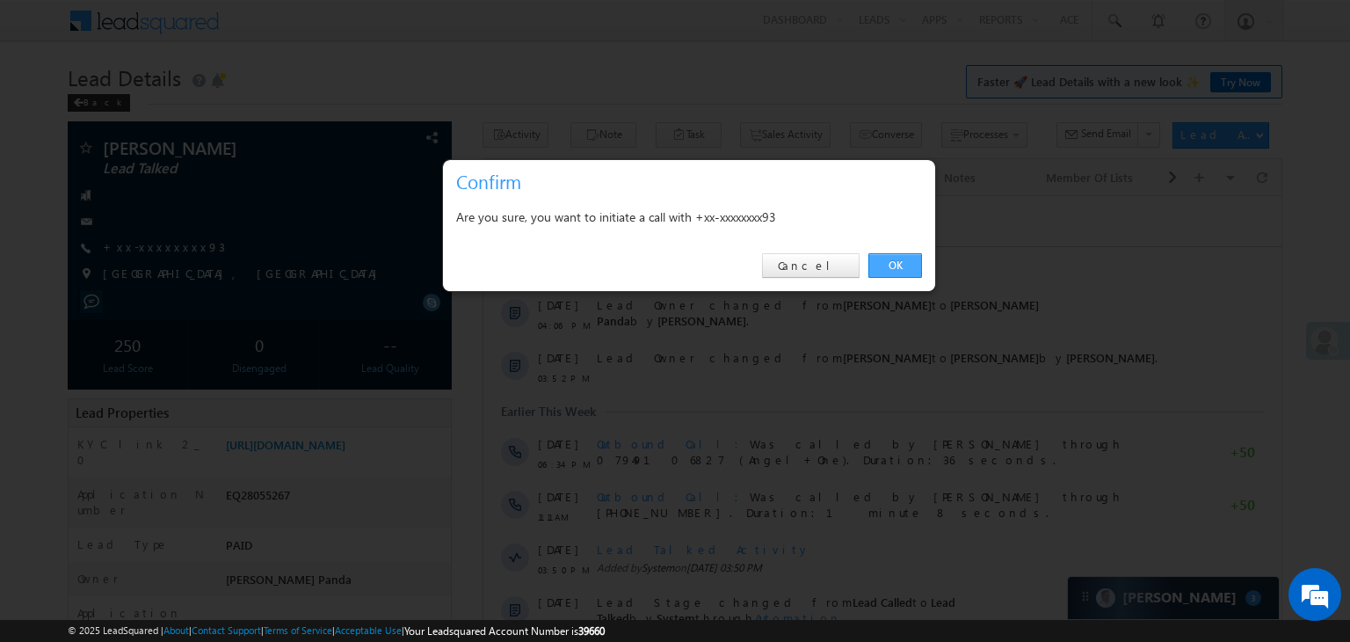
click at [894, 265] on link "OK" at bounding box center [896, 265] width 54 height 25
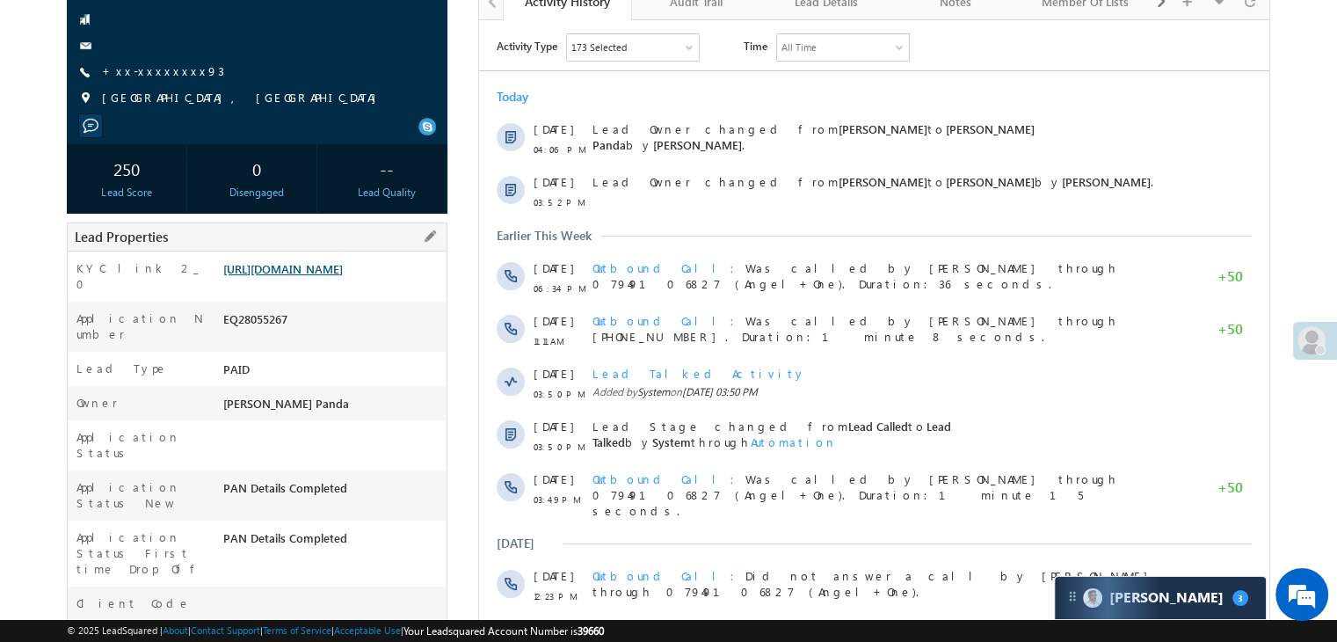
scroll to position [222, 0]
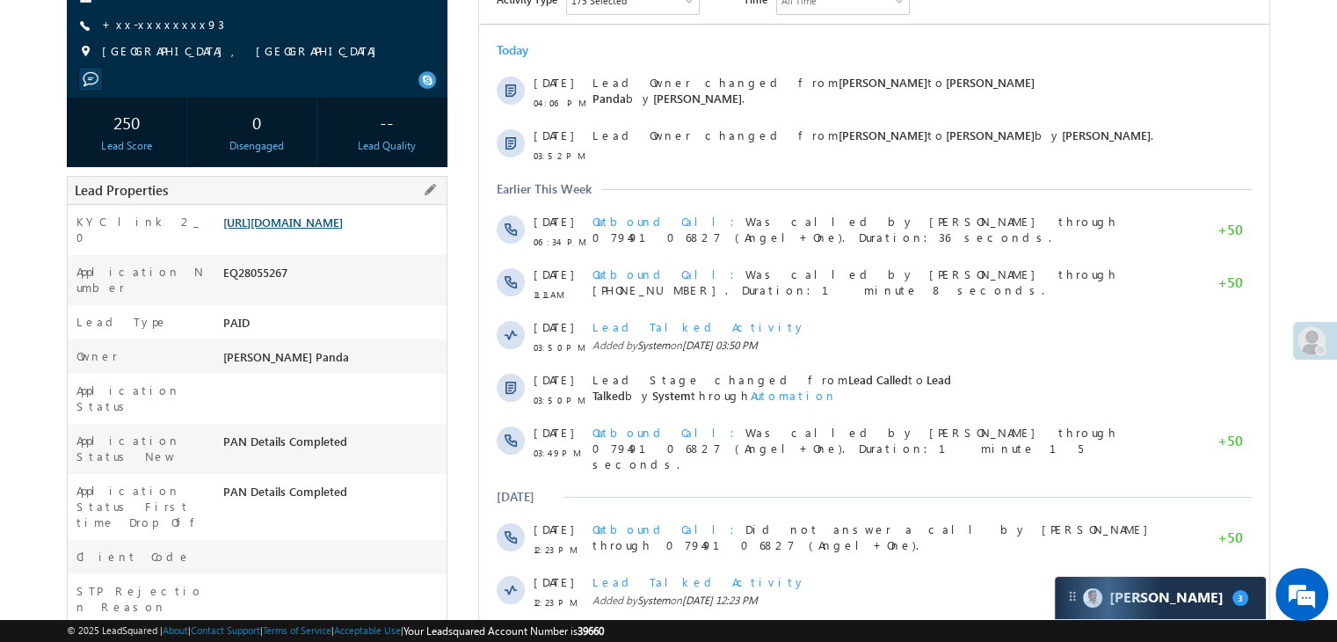
click at [343, 229] on link "[URL][DOMAIN_NAME]" at bounding box center [283, 222] width 120 height 15
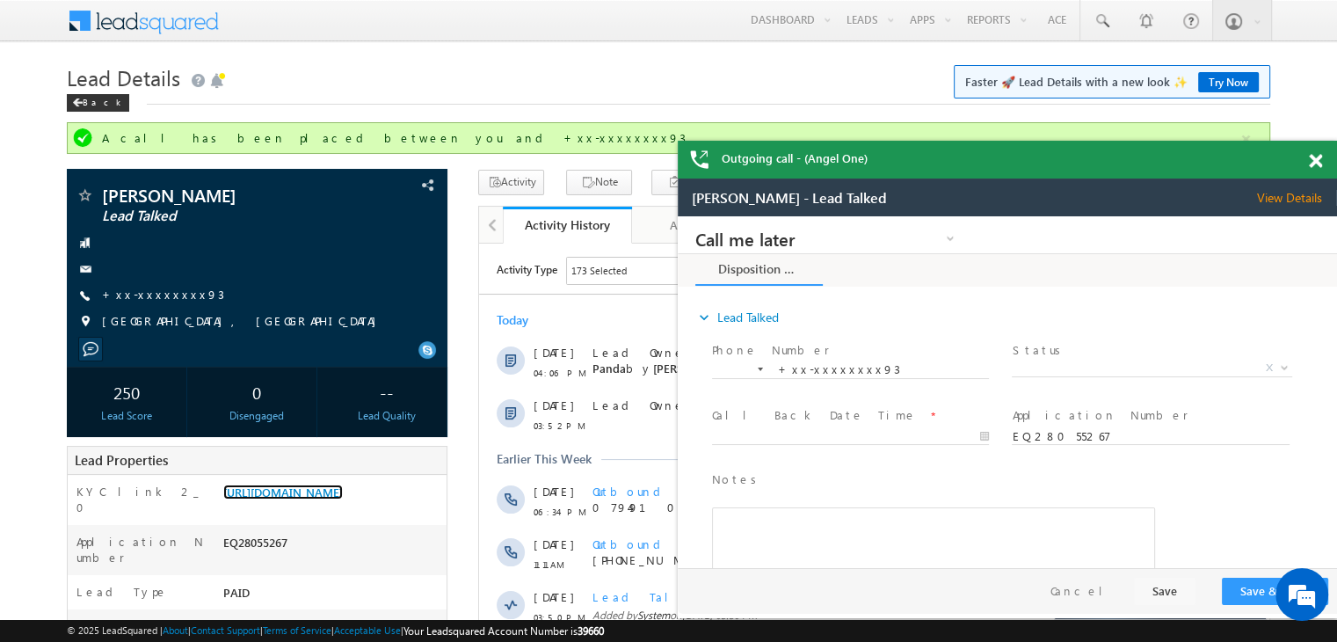
scroll to position [0, 0]
click at [1106, 21] on span at bounding box center [1102, 21] width 18 height 18
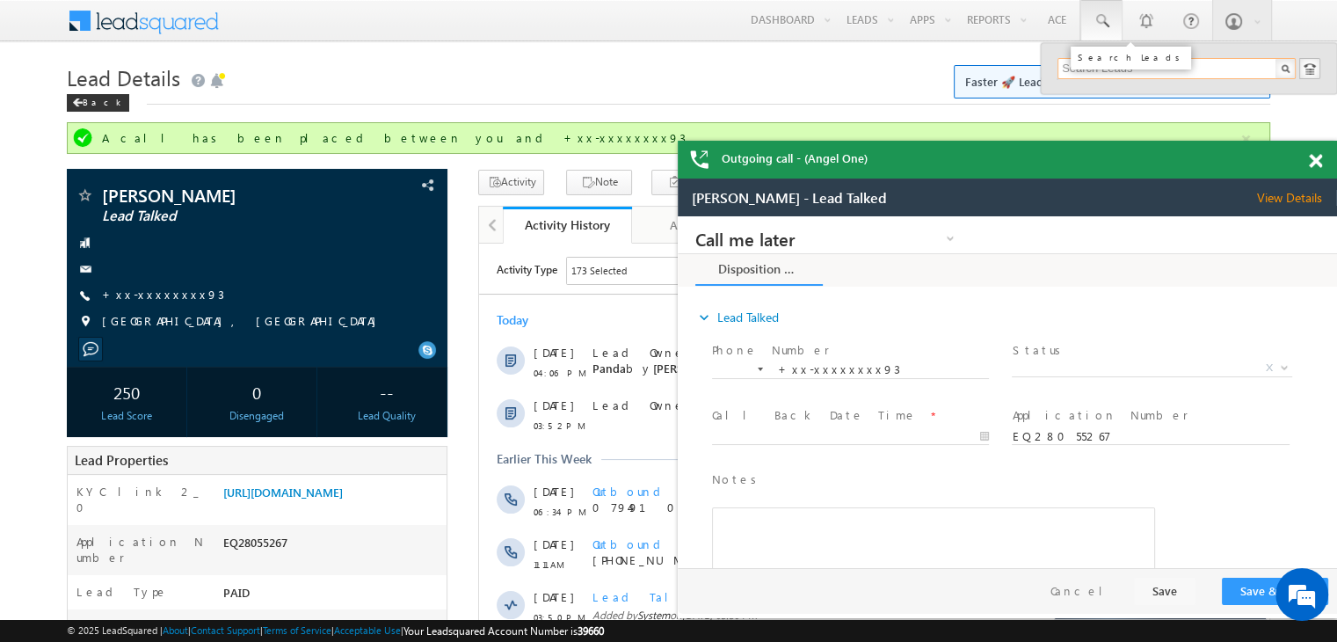
paste input "EQ27227615"
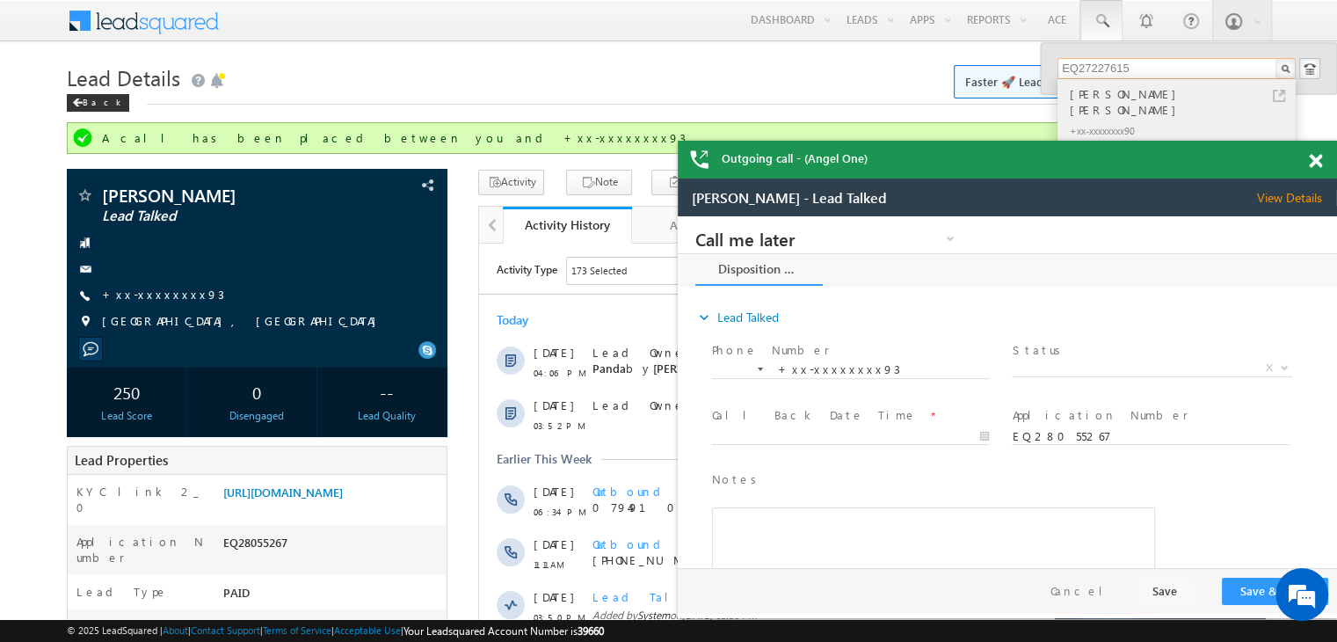
type input "EQ27227615"
click at [1095, 88] on div "[PERSON_NAME] [PERSON_NAME]" at bounding box center [1184, 101] width 236 height 35
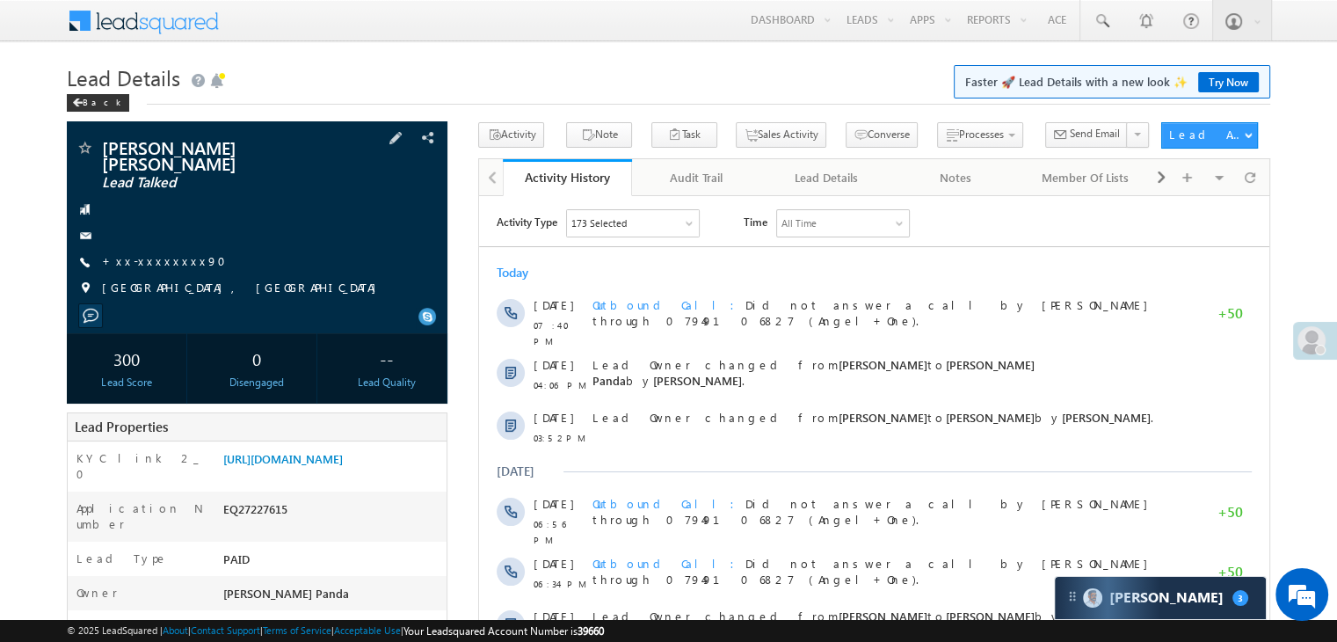
click at [150, 270] on span "+xx-xxxxxxxx90" at bounding box center [169, 262] width 135 height 18
click at [156, 265] on link "+xx-xxxxxxxx90" at bounding box center [169, 260] width 135 height 15
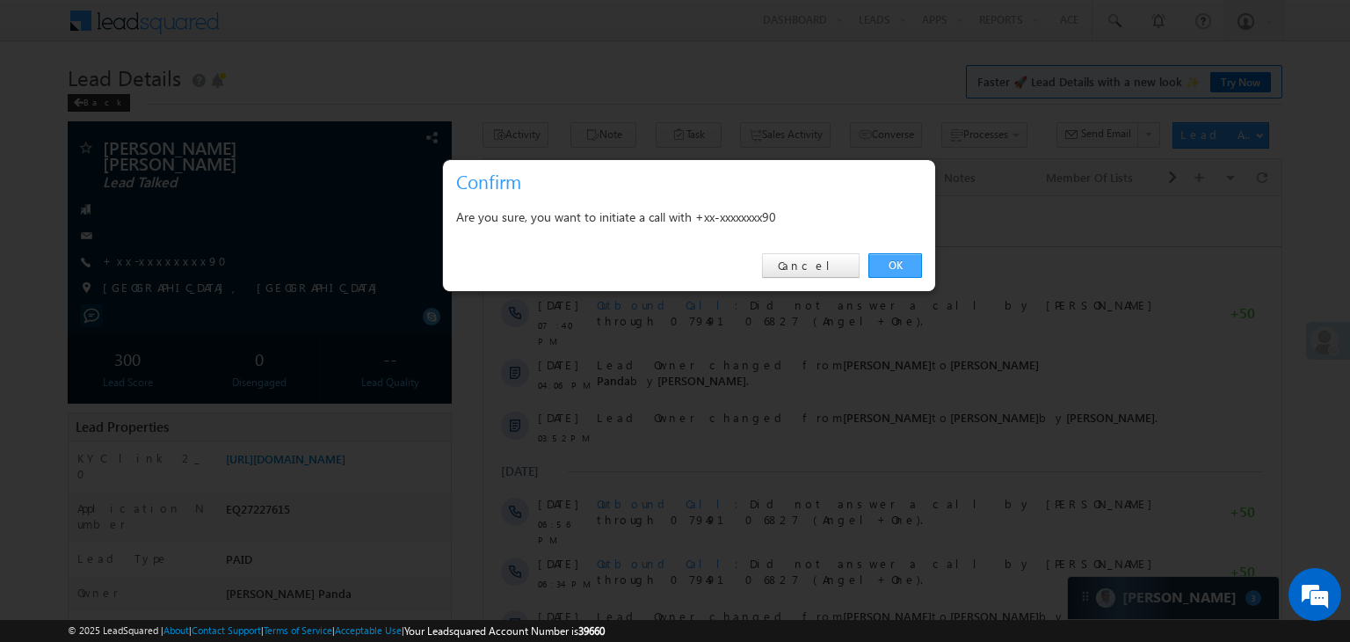
click at [897, 266] on link "OK" at bounding box center [896, 265] width 54 height 25
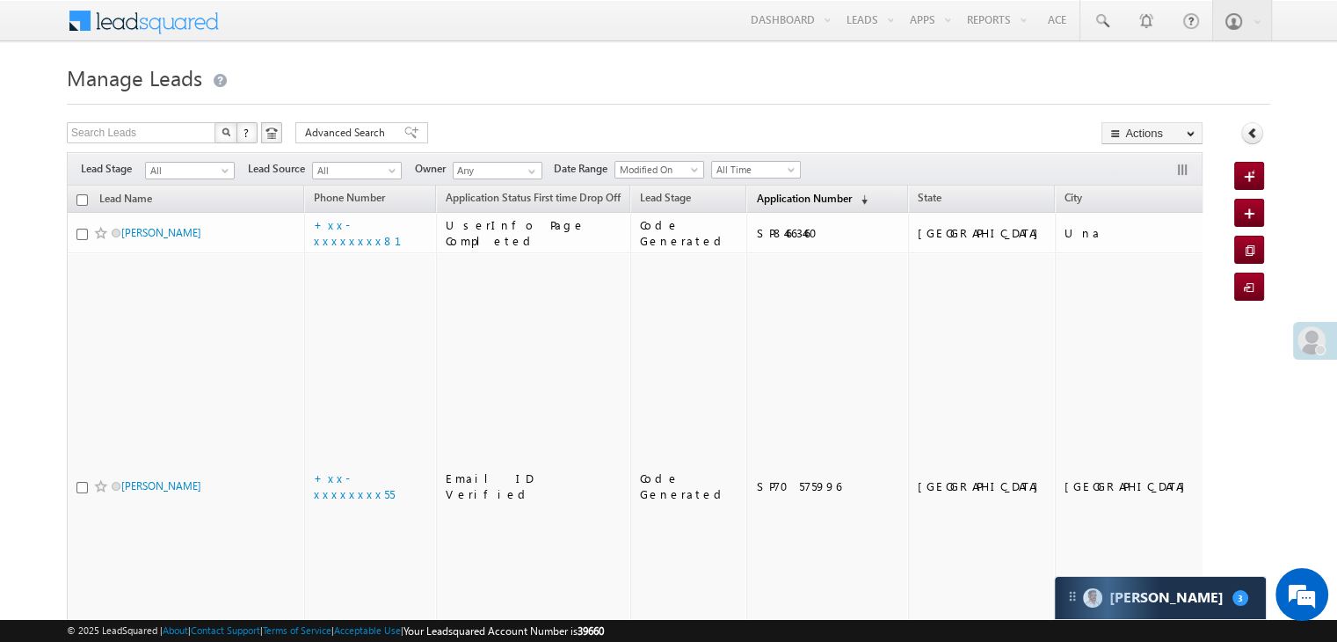
click at [760, 193] on span "Application Number" at bounding box center [803, 198] width 95 height 13
click at [760, 206] on link "Application Number (sorted descending)" at bounding box center [811, 199] width 129 height 23
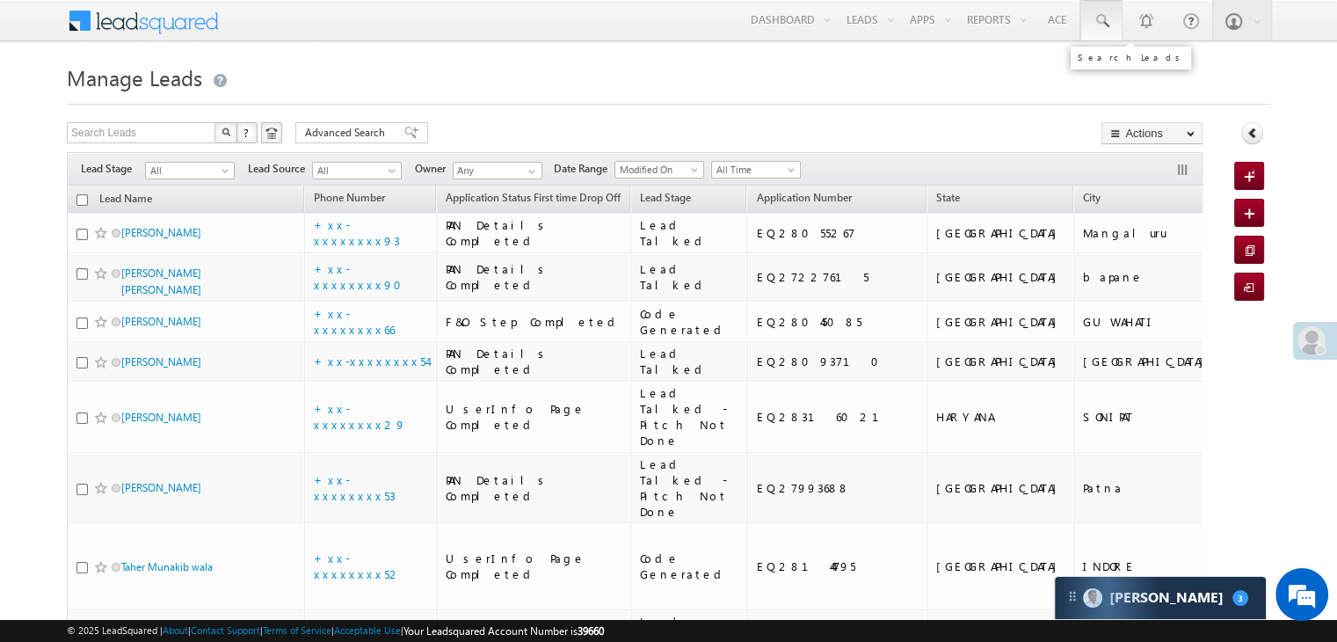
click at [1108, 19] on span at bounding box center [1102, 21] width 18 height 18
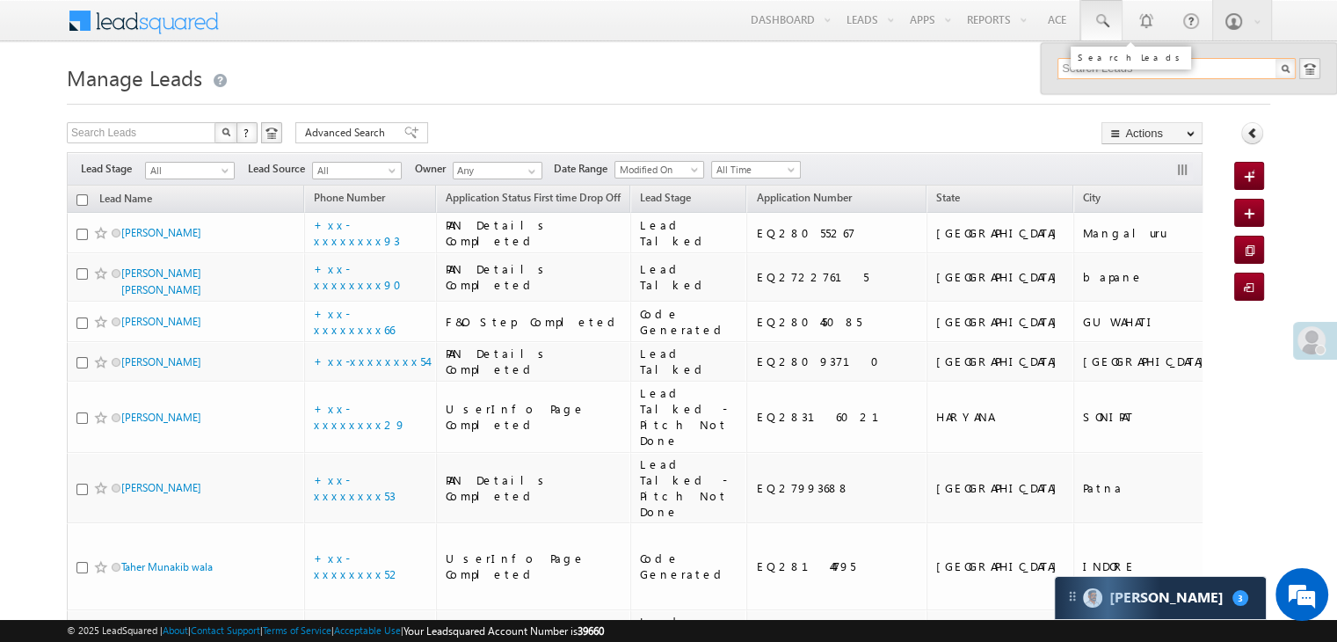
paste input "EQ28103351"
type input "EQ28103351"
click at [1098, 99] on div "[PERSON_NAME]" at bounding box center [1184, 93] width 236 height 19
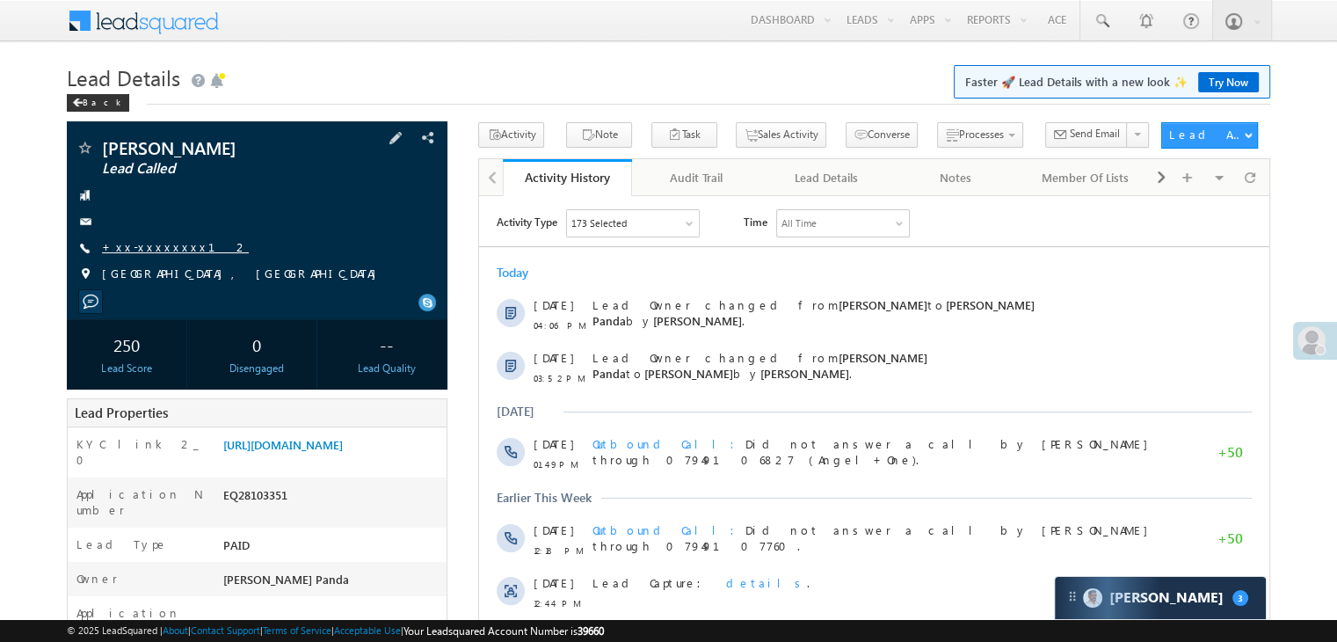
click at [142, 247] on link "+xx-xxxxxxxx12" at bounding box center [175, 246] width 147 height 15
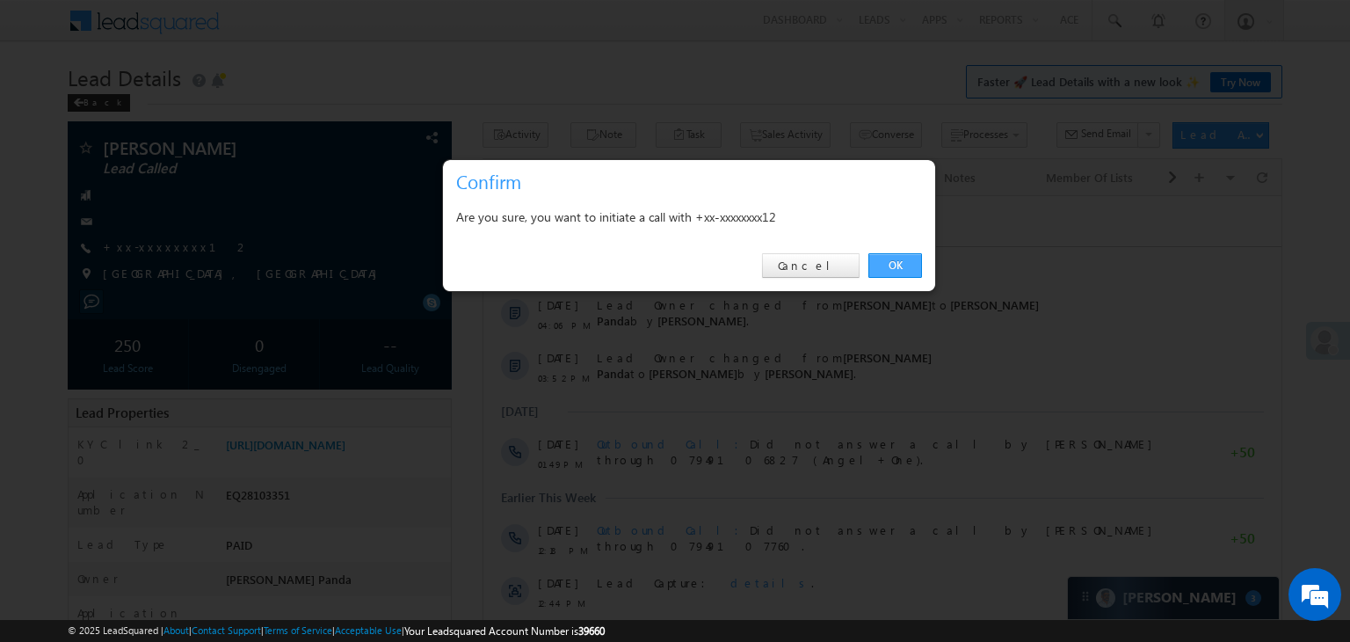
click at [897, 264] on link "OK" at bounding box center [896, 265] width 54 height 25
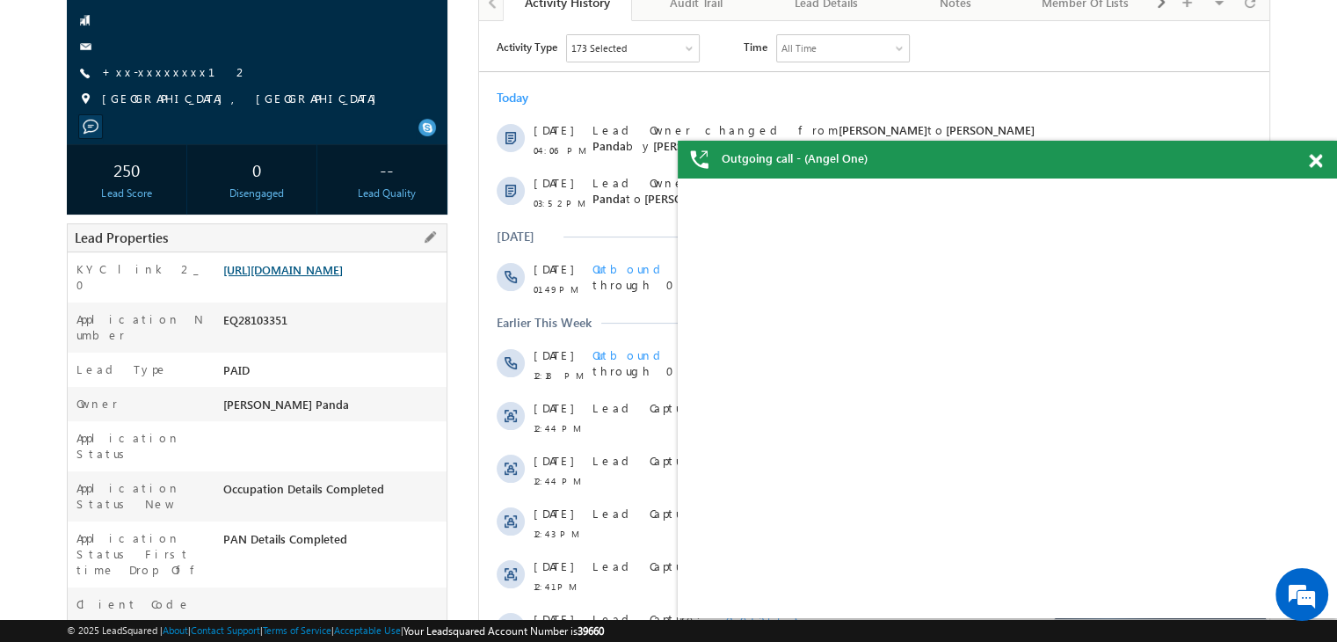
click at [337, 277] on link "[URL][DOMAIN_NAME]" at bounding box center [283, 269] width 120 height 15
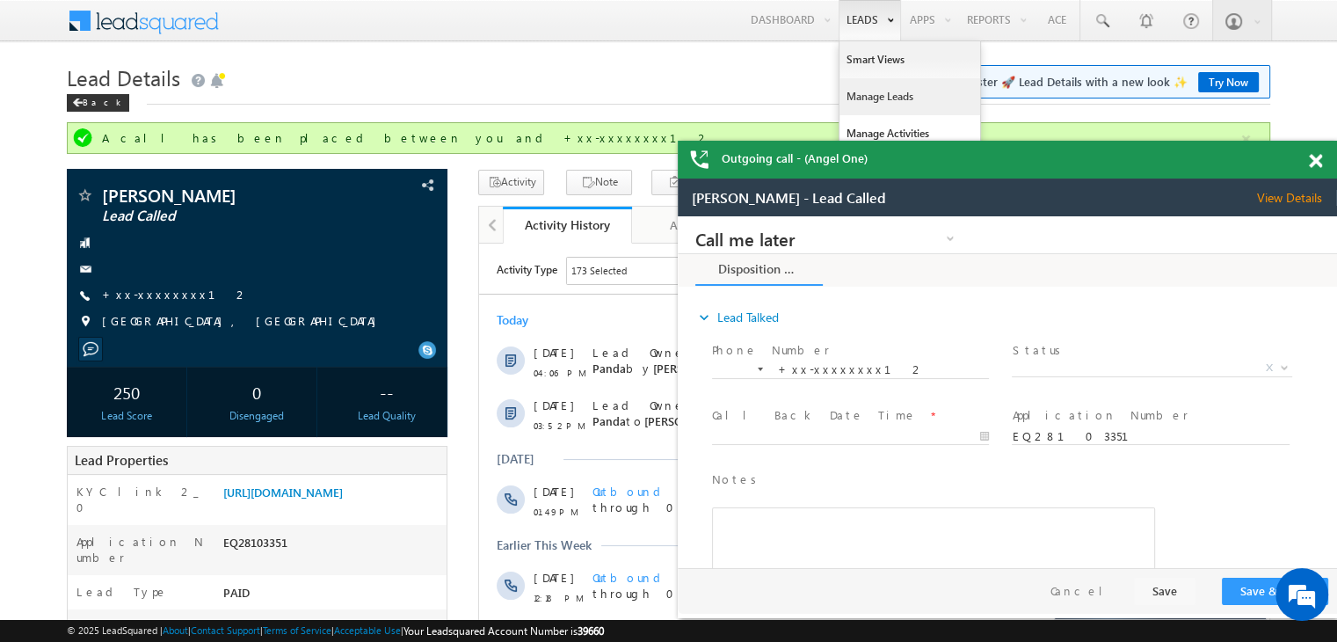
click at [860, 98] on link "Manage Leads" at bounding box center [910, 96] width 141 height 37
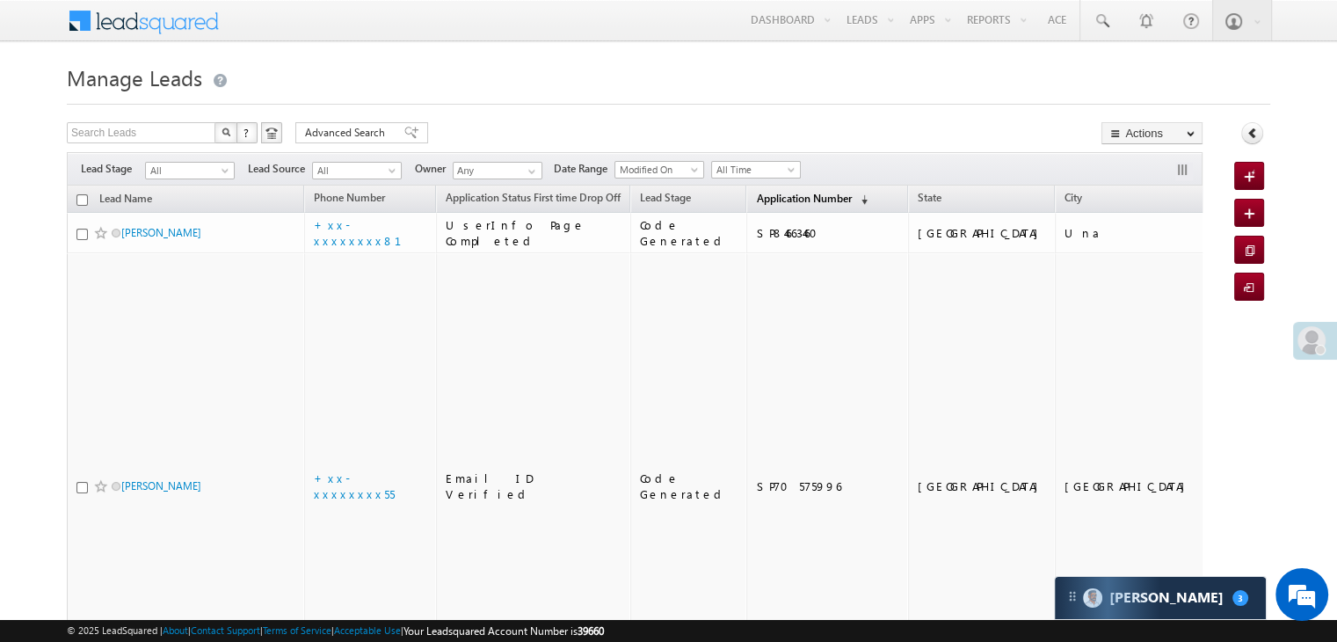
click at [777, 207] on link "Application Number (sorted descending)" at bounding box center [811, 199] width 129 height 23
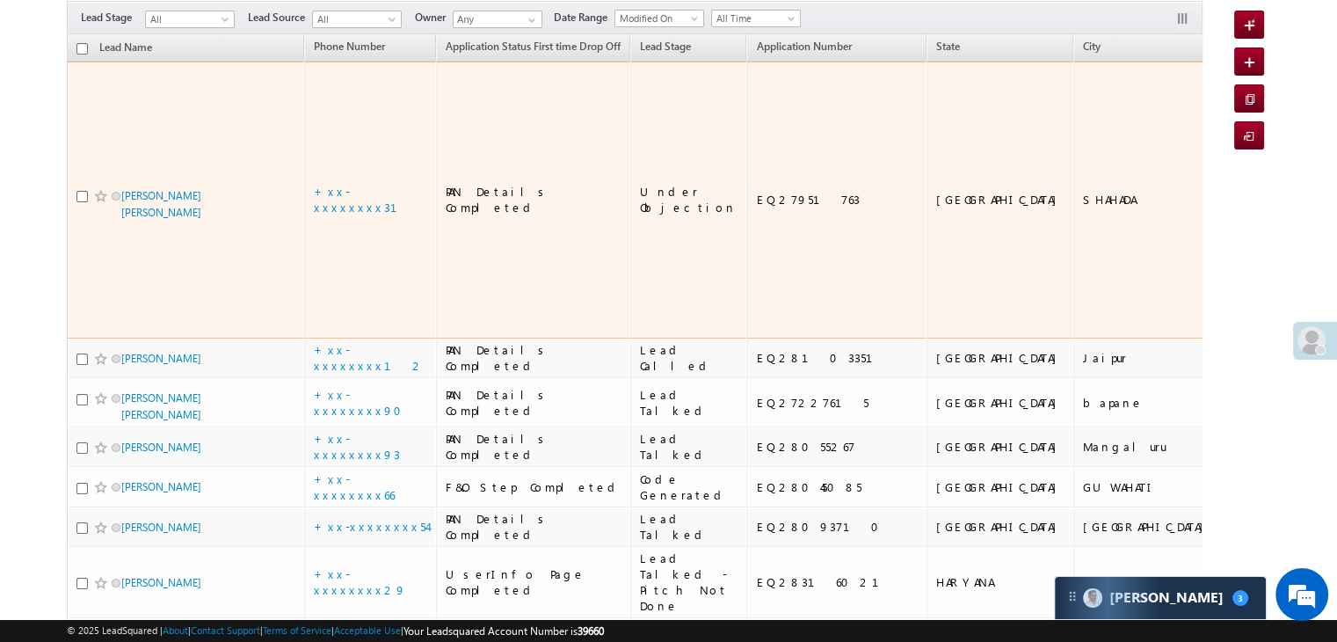
scroll to position [176, 0]
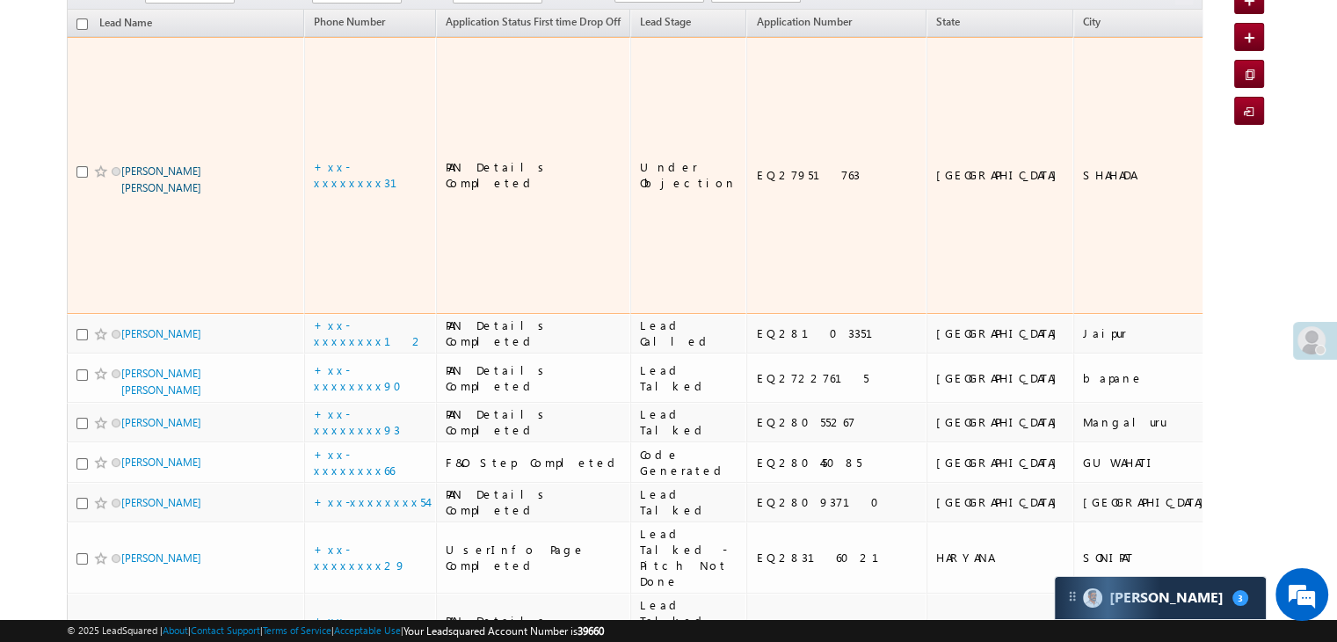
click at [186, 186] on link "Rupchand Ratanlal Jain" at bounding box center [161, 179] width 80 height 30
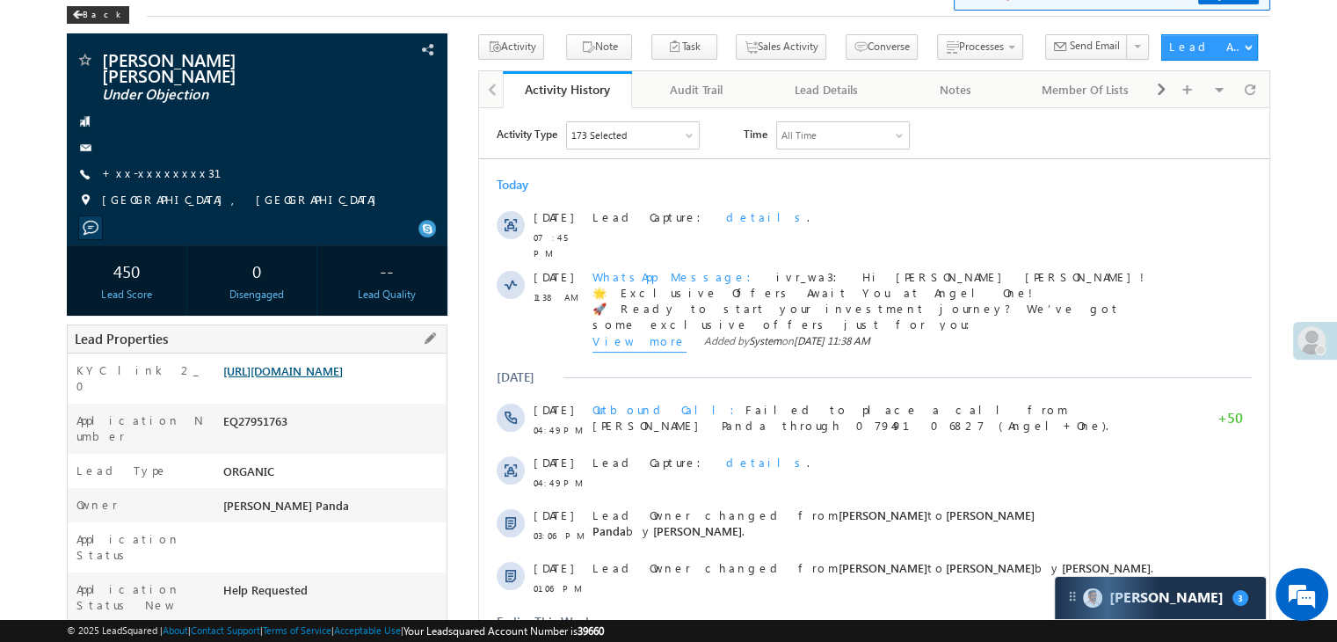
click at [336, 374] on link "[URL][DOMAIN_NAME]" at bounding box center [283, 370] width 120 height 15
click at [90, 18] on div "Back" at bounding box center [98, 15] width 62 height 18
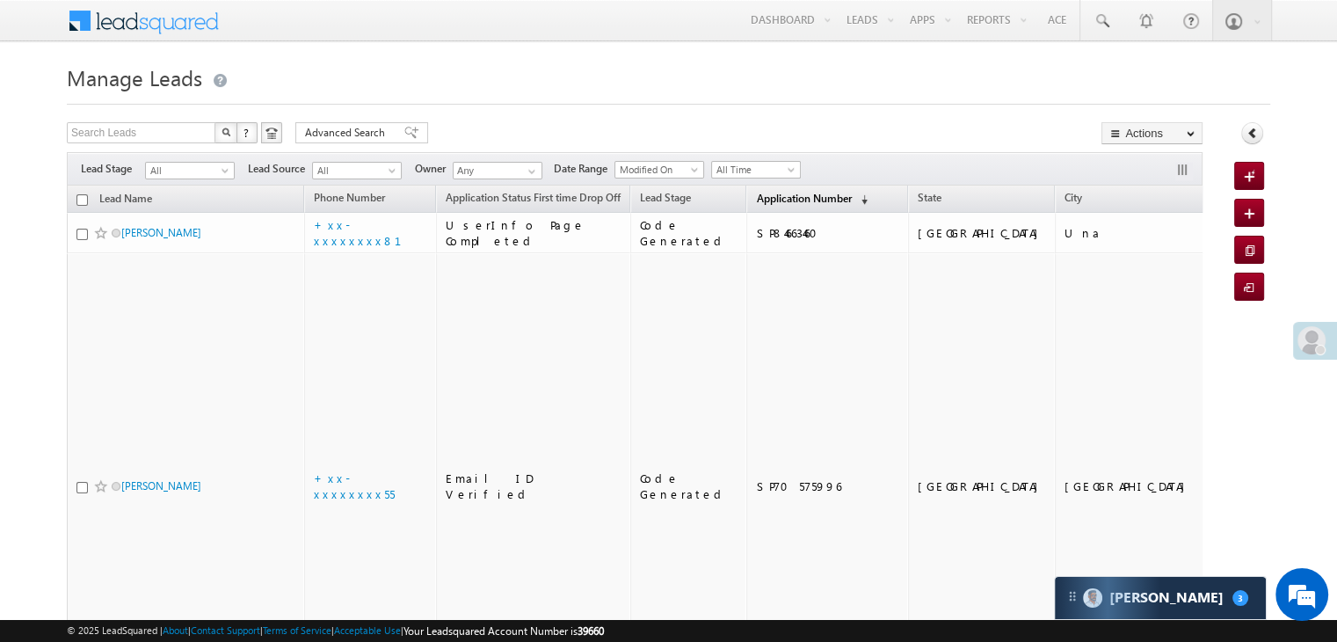
click at [756, 198] on span "Application Number" at bounding box center [803, 198] width 95 height 13
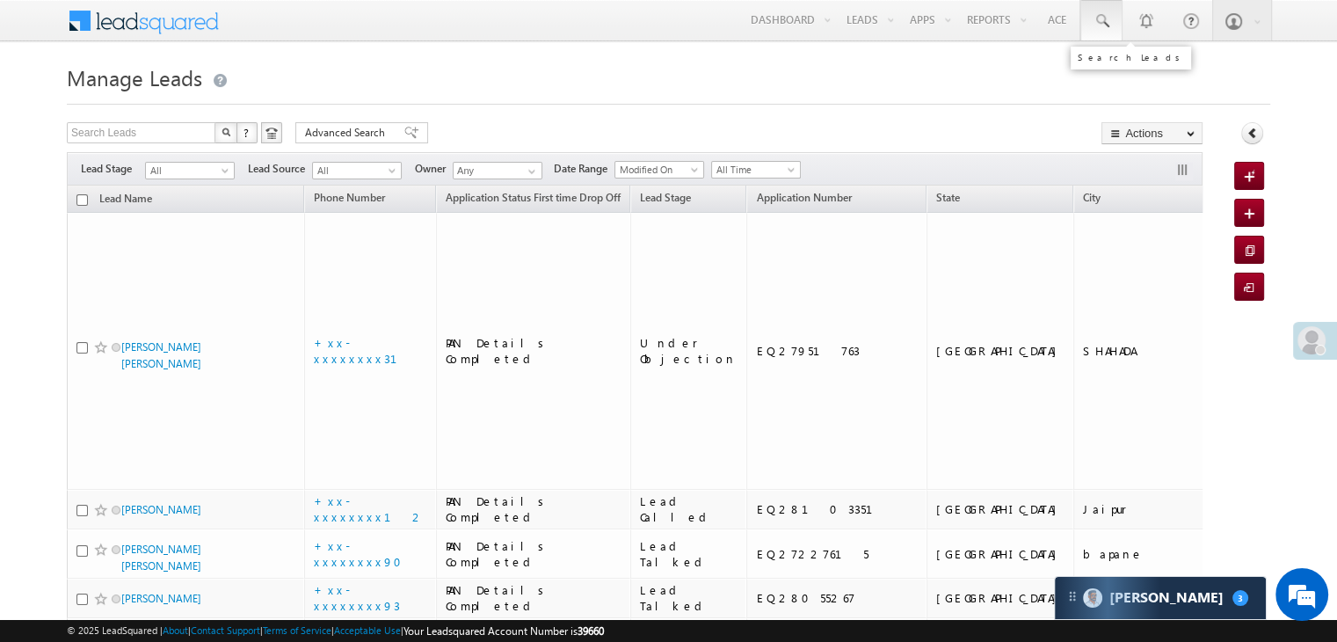
click at [1096, 25] on span at bounding box center [1102, 21] width 18 height 18
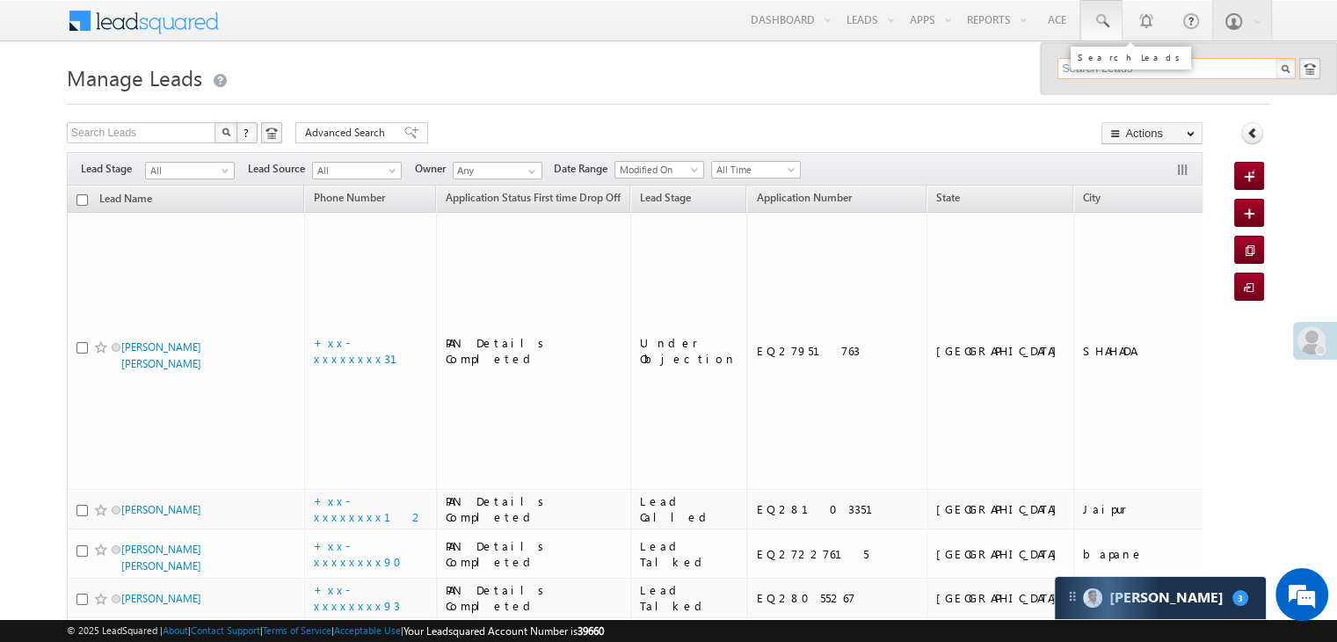
paste input "EQ28059653"
type input "EQ28059653"
click at [1091, 92] on div "Jarnail singh" at bounding box center [1184, 93] width 236 height 19
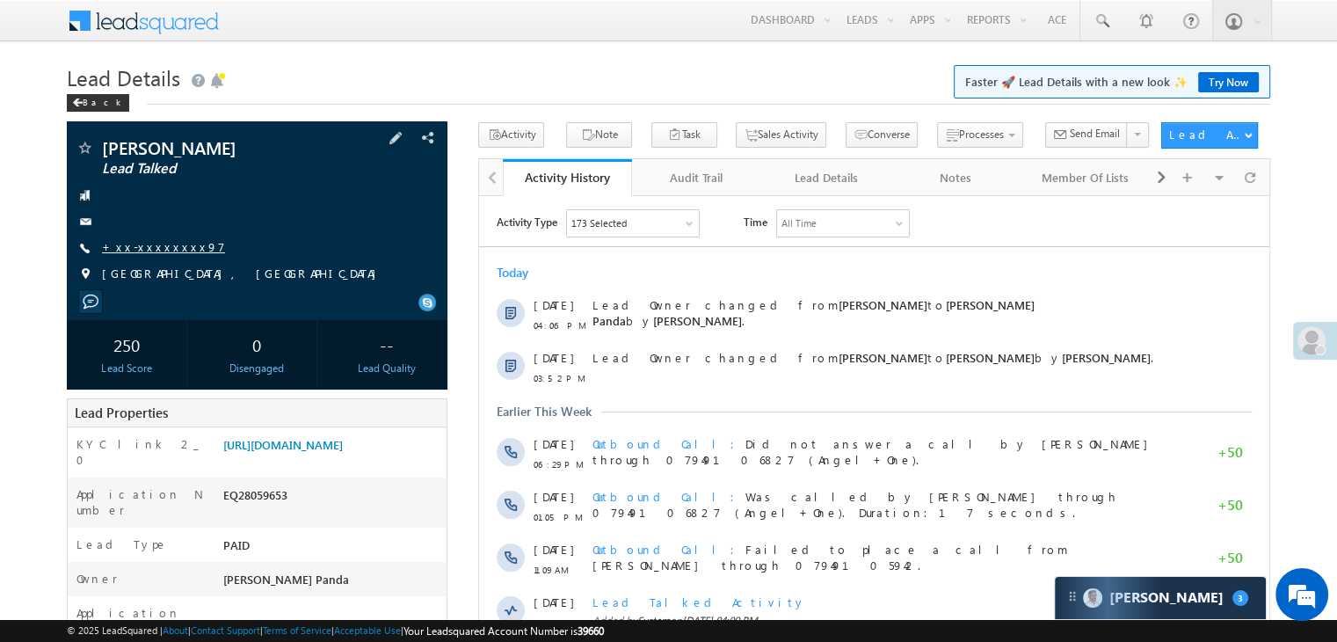
click at [141, 248] on link "+xx-xxxxxxxx97" at bounding box center [163, 246] width 123 height 15
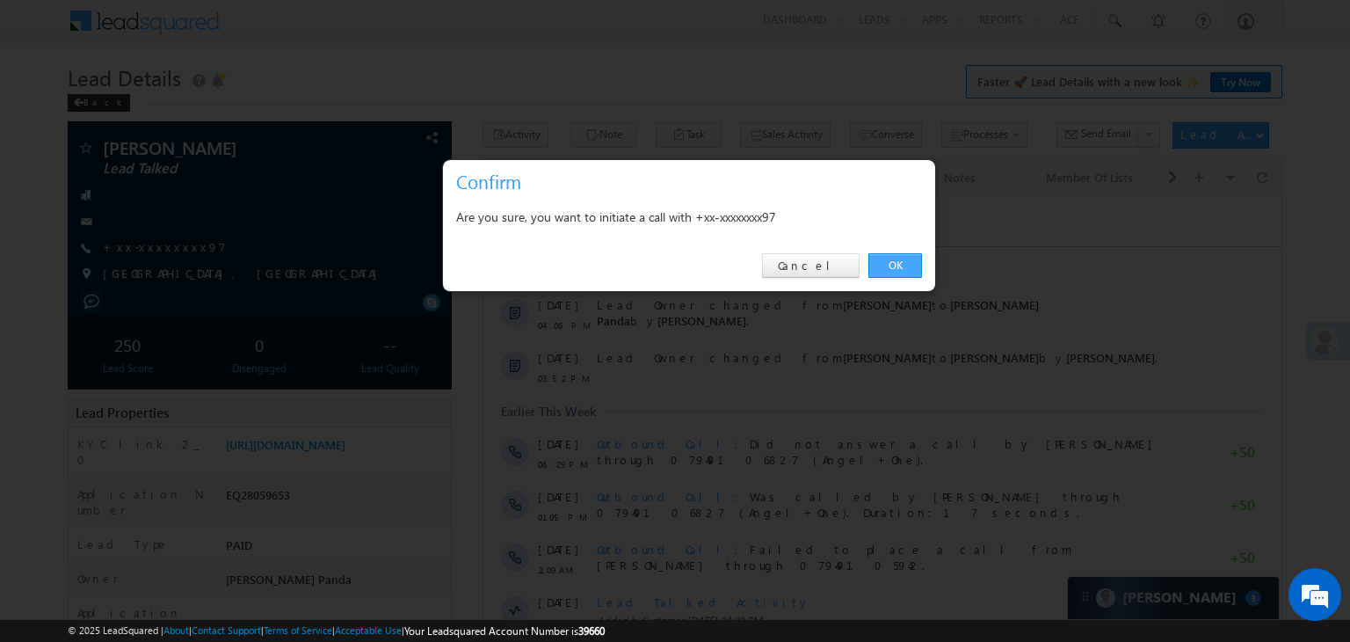
click at [898, 271] on link "OK" at bounding box center [896, 265] width 54 height 25
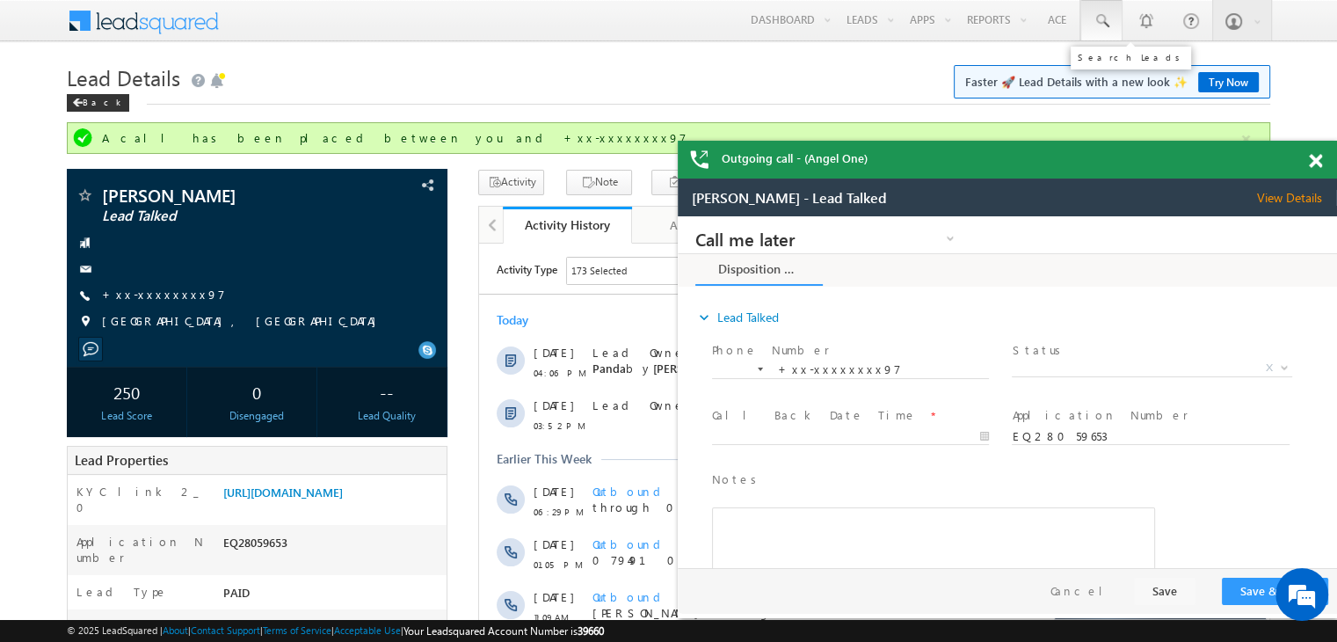
click at [1106, 22] on span at bounding box center [1102, 21] width 18 height 18
paste input "EQ27652170"
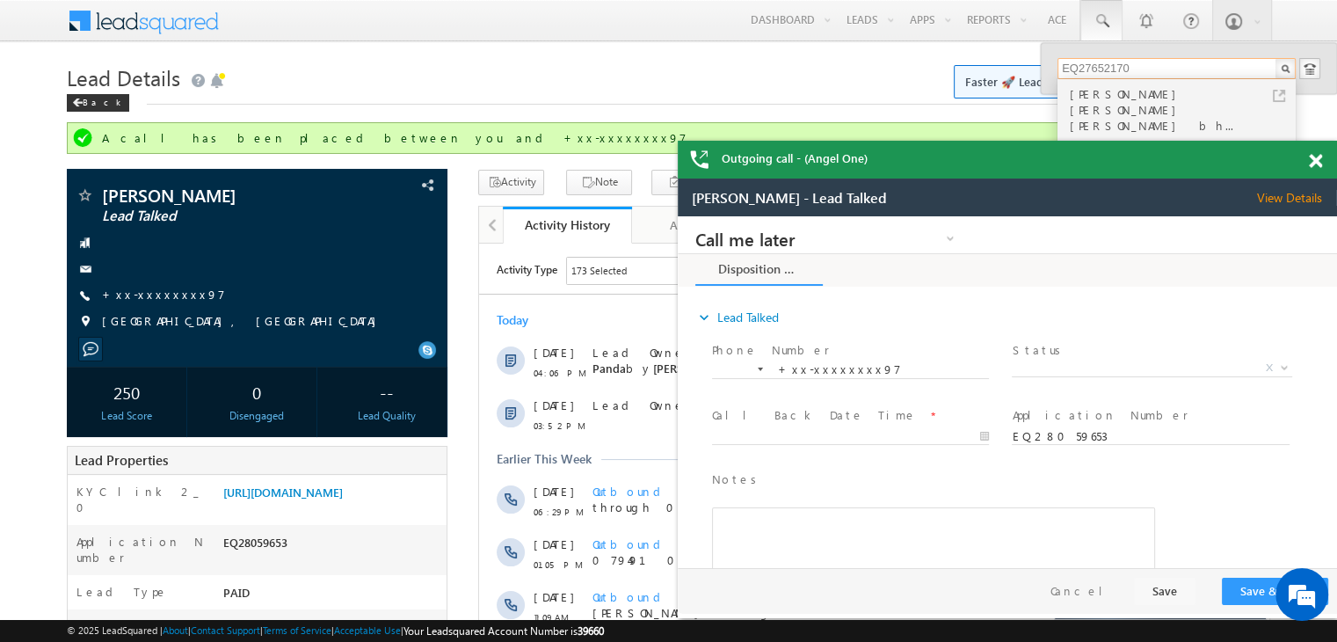
type input "EQ27652170"
click at [1073, 99] on div "Solanki vishal sinh jasu bh..." at bounding box center [1184, 109] width 236 height 51
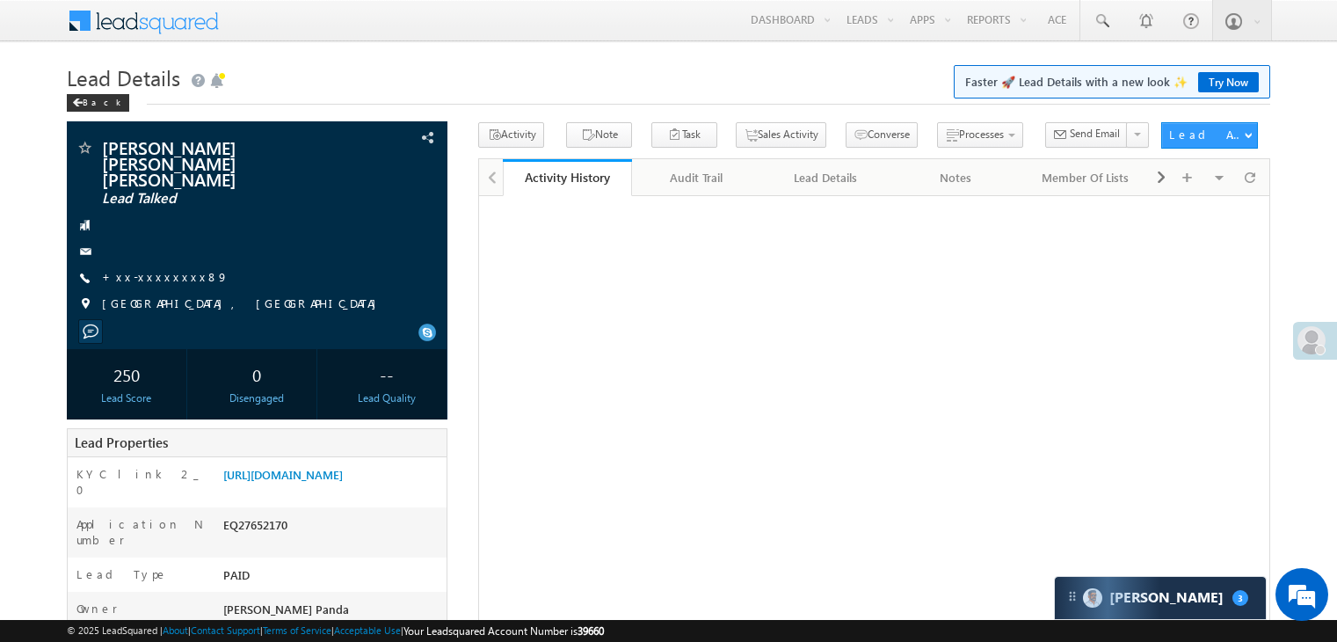
click at [135, 269] on link "+xx-xxxxxxxx89" at bounding box center [165, 276] width 127 height 15
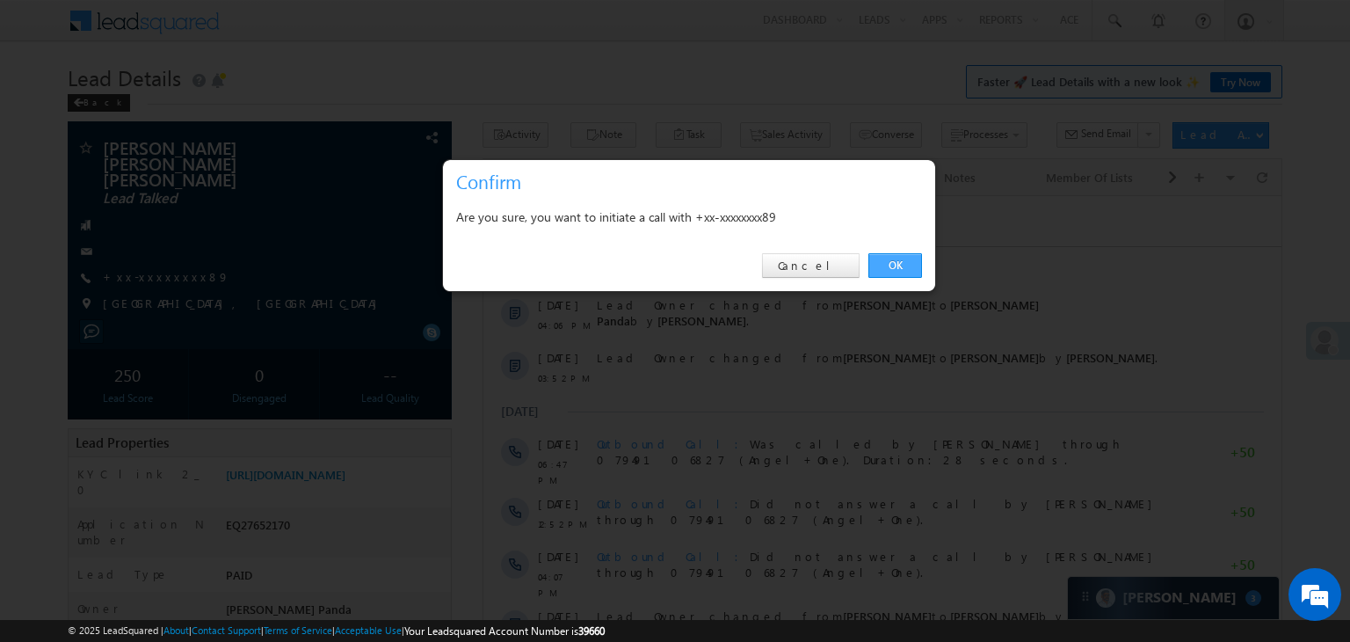
click at [897, 267] on link "OK" at bounding box center [896, 265] width 54 height 25
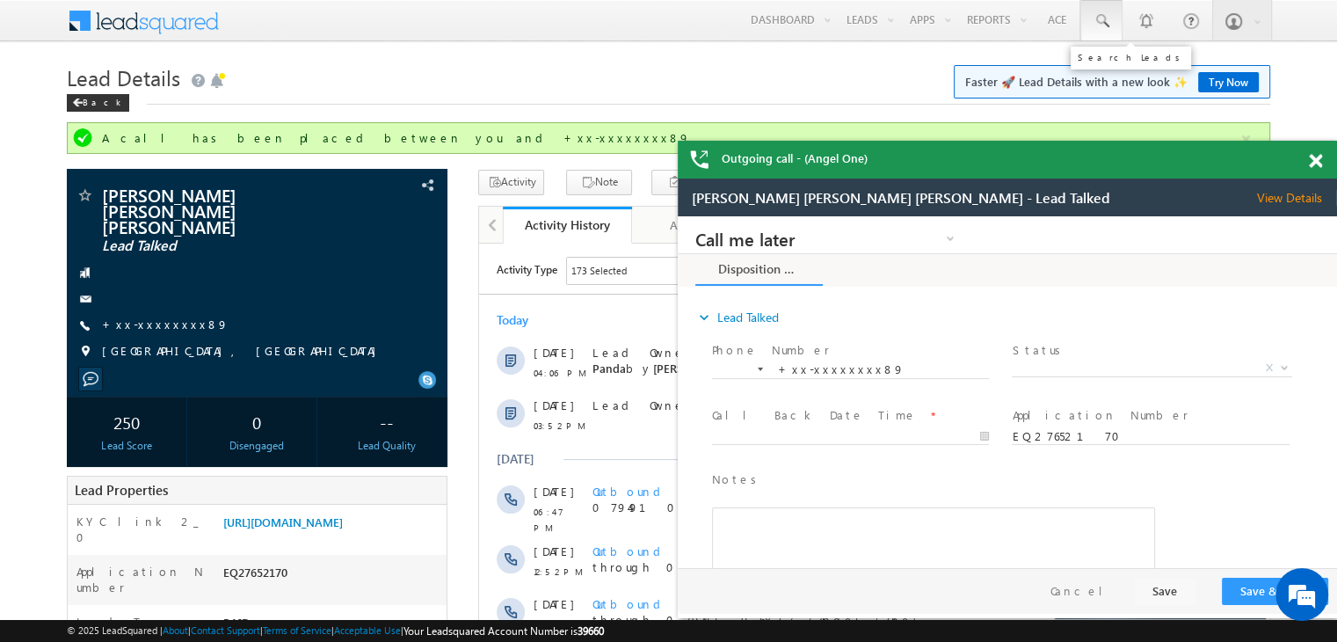
click at [0, 0] on span at bounding box center [0, 0] width 0 height 0
paste input "EQ27643205"
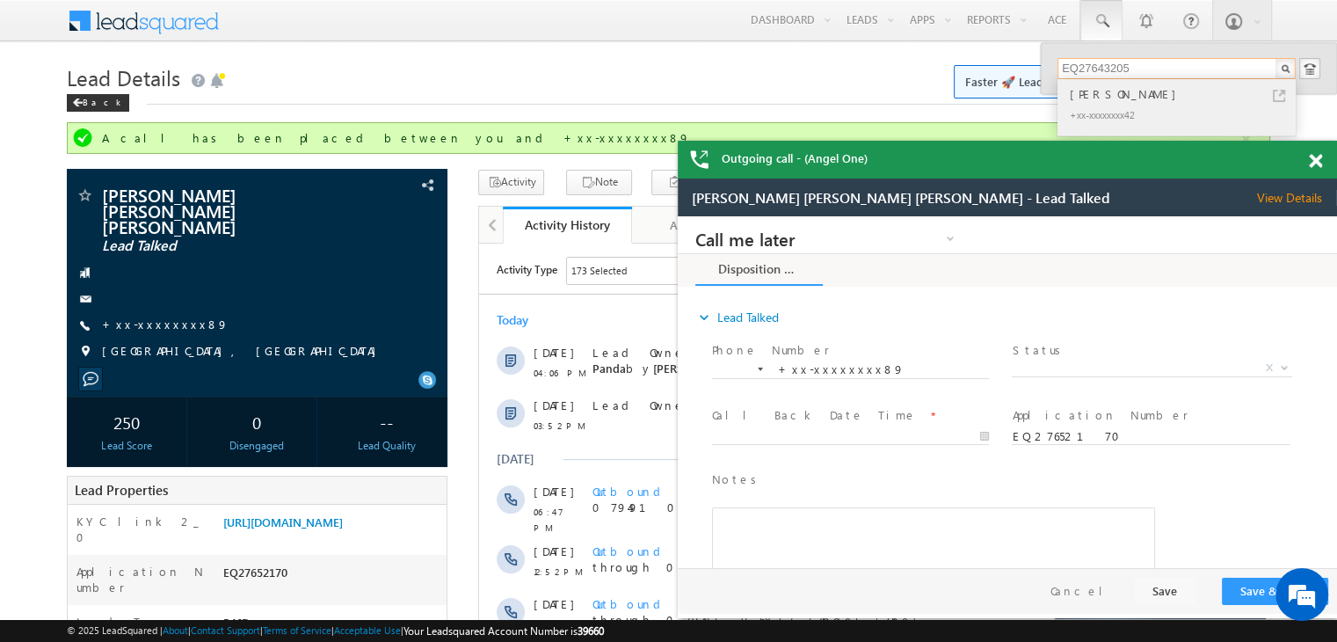
type input "EQ27643205"
click at [1093, 97] on div "[PERSON_NAME]" at bounding box center [1184, 93] width 236 height 19
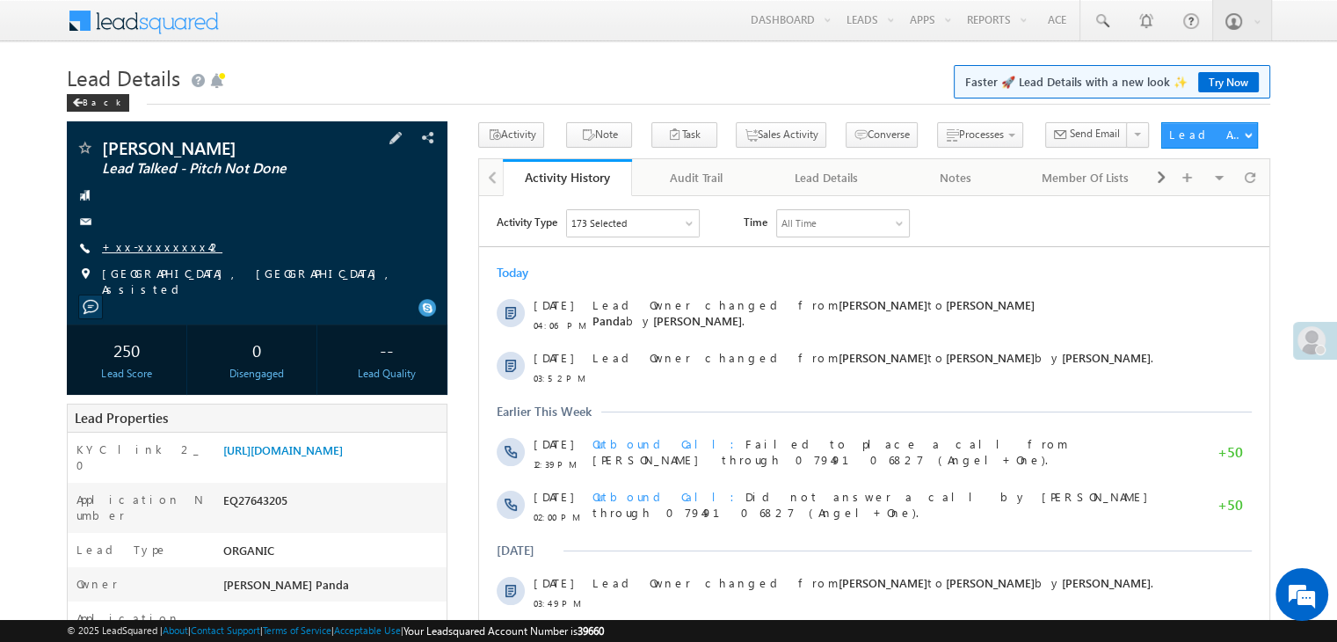
click at [152, 251] on link "+xx-xxxxxxxx42" at bounding box center [162, 246] width 120 height 15
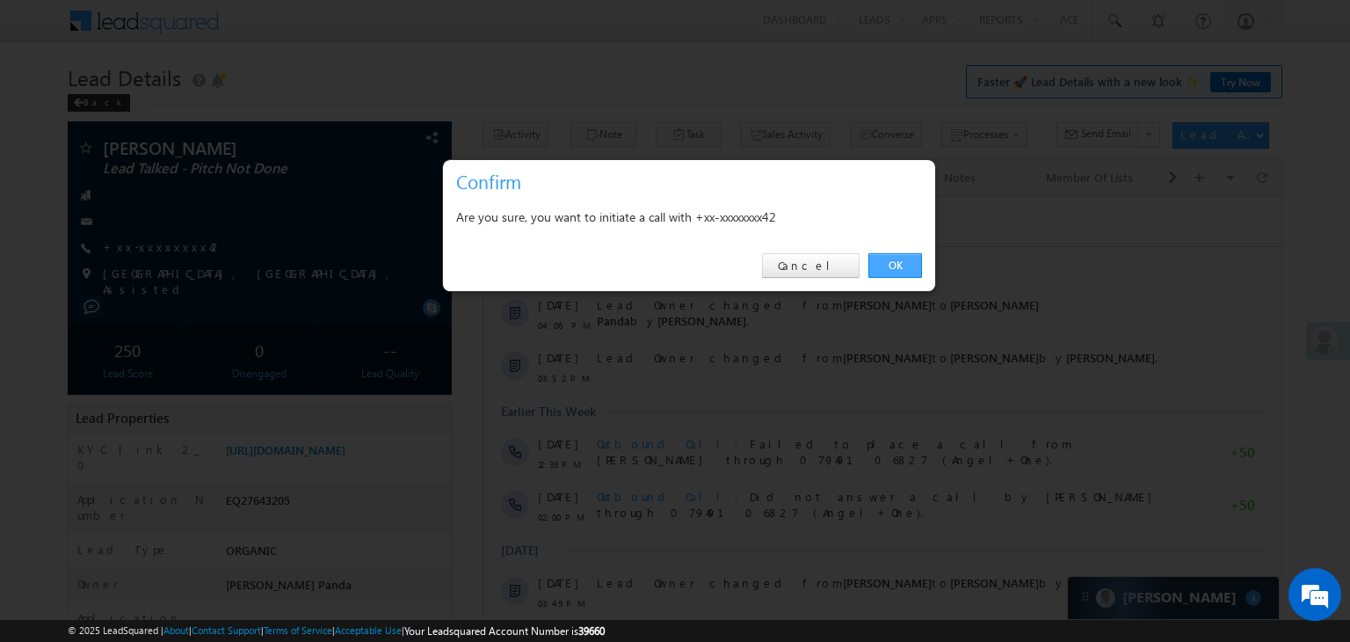
drag, startPoint x: 895, startPoint y: 261, endPoint x: 415, endPoint y: 64, distance: 518.9
click at [895, 261] on link "OK" at bounding box center [896, 265] width 54 height 25
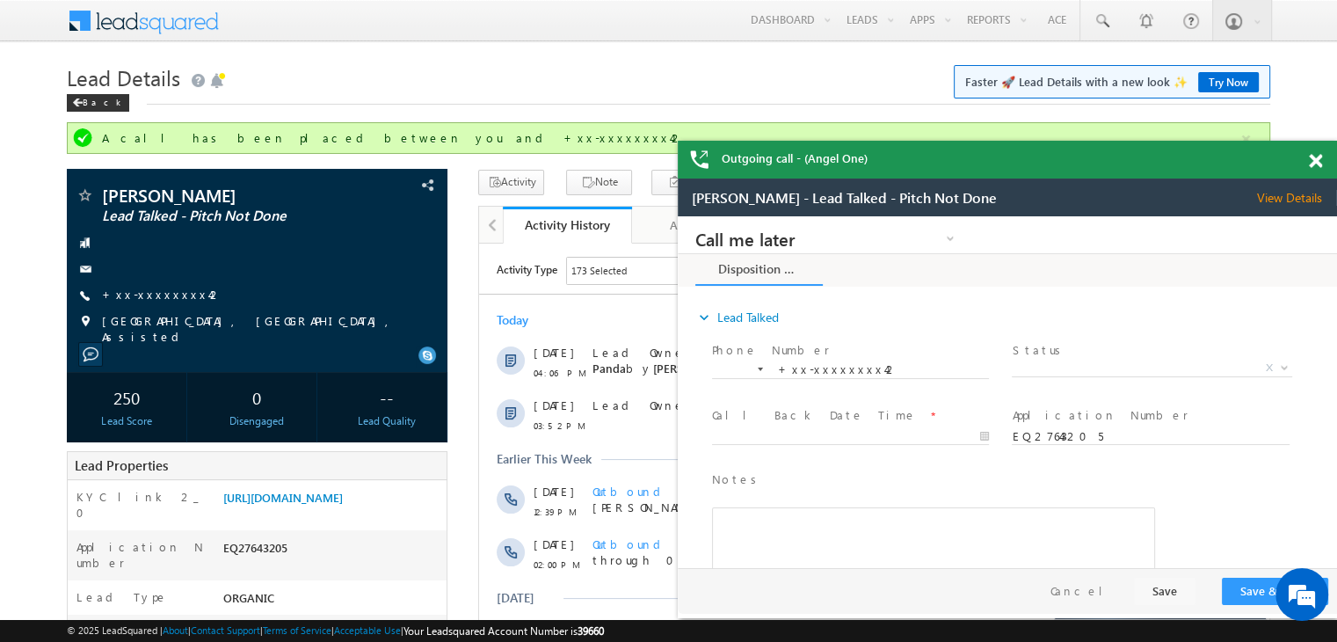
click at [1314, 160] on span at bounding box center [1315, 161] width 13 height 15
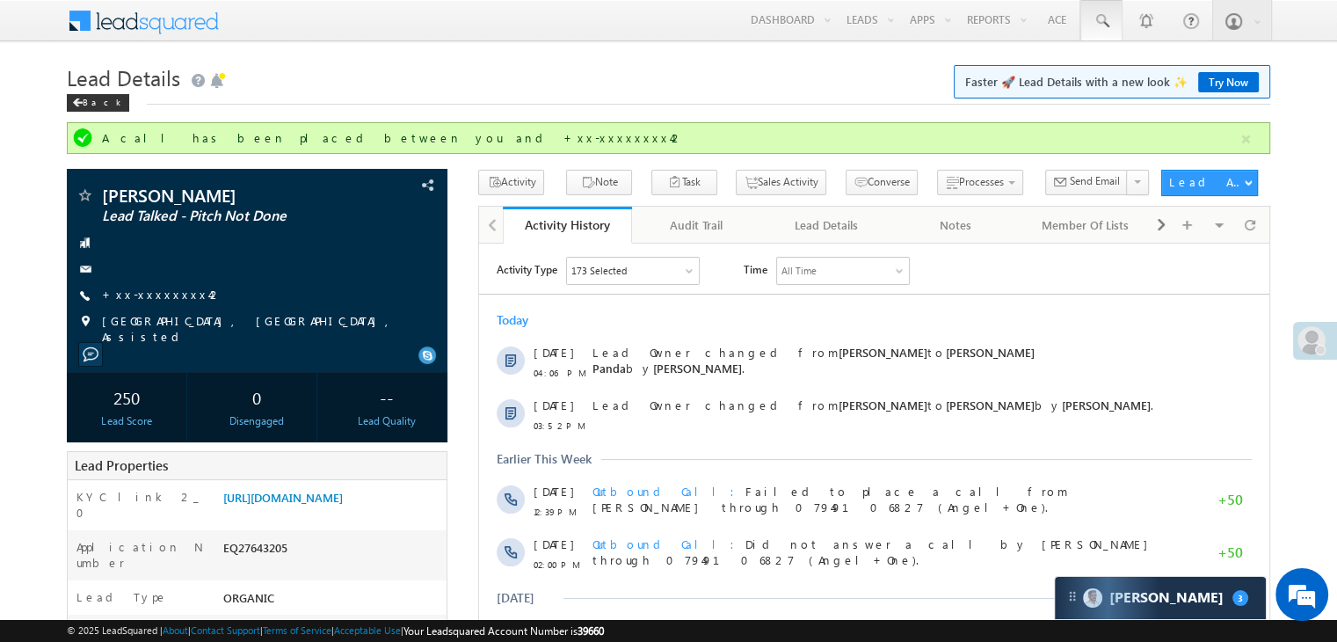
click at [1098, 18] on span at bounding box center [1102, 21] width 18 height 18
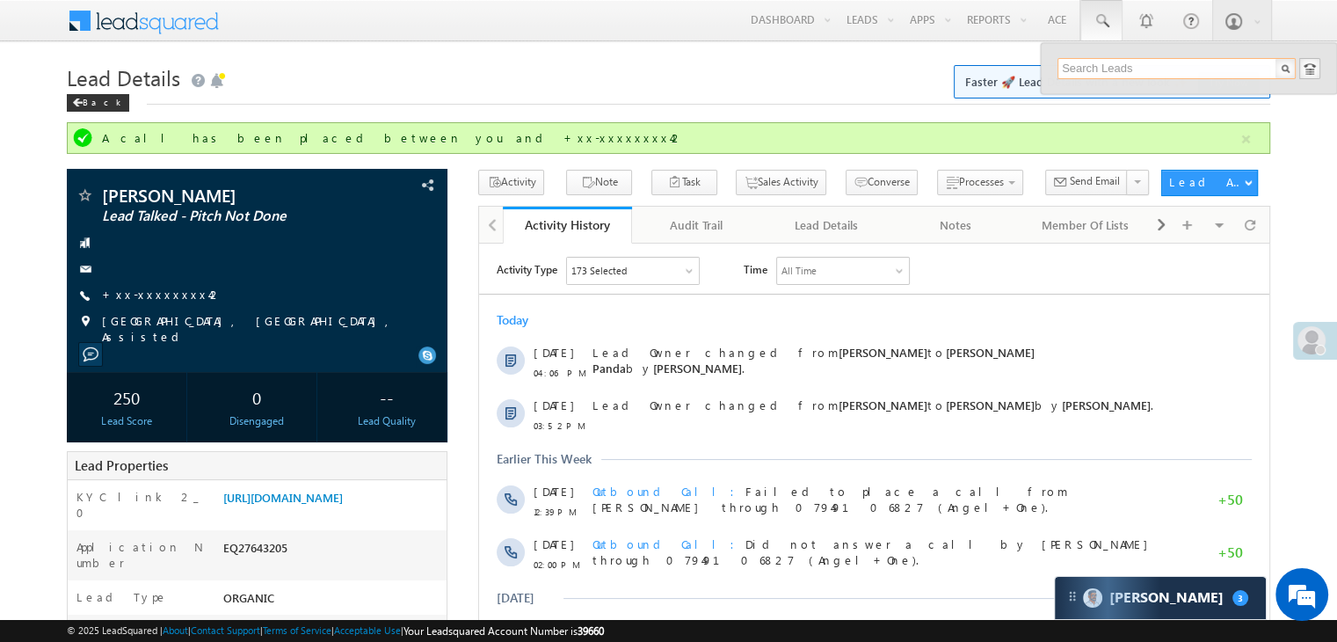
paste input "EQ27934019"
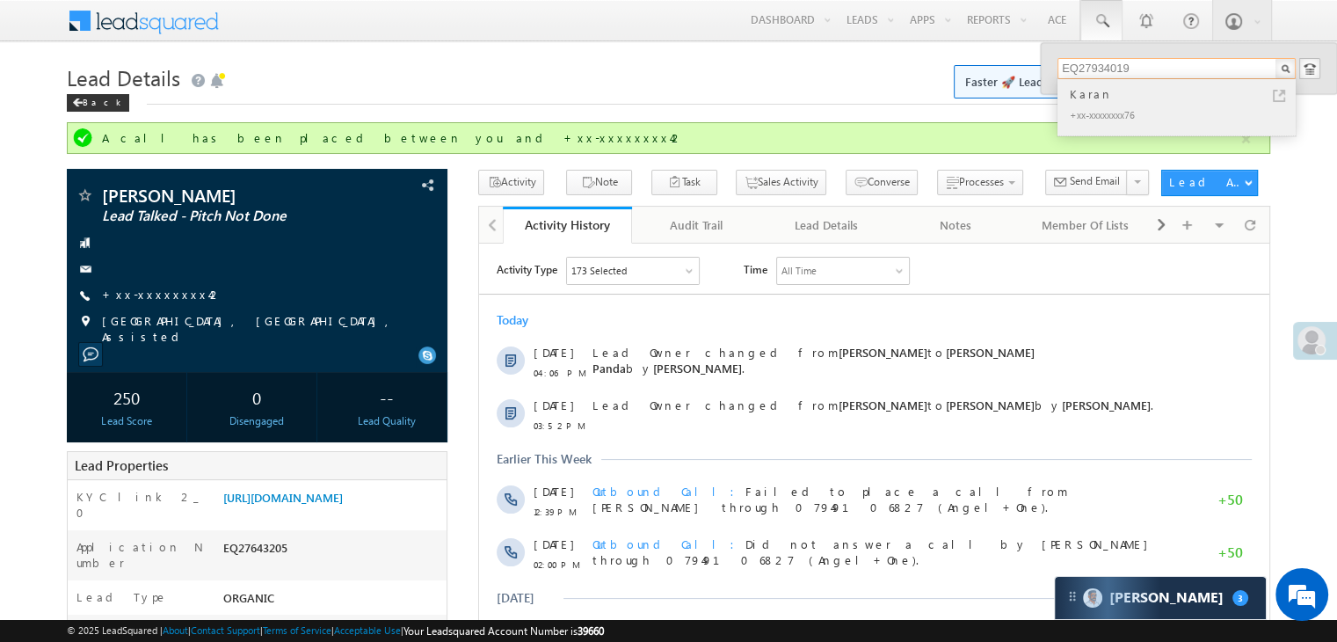
type input "EQ27934019"
click at [1081, 97] on div "Karan" at bounding box center [1184, 93] width 236 height 19
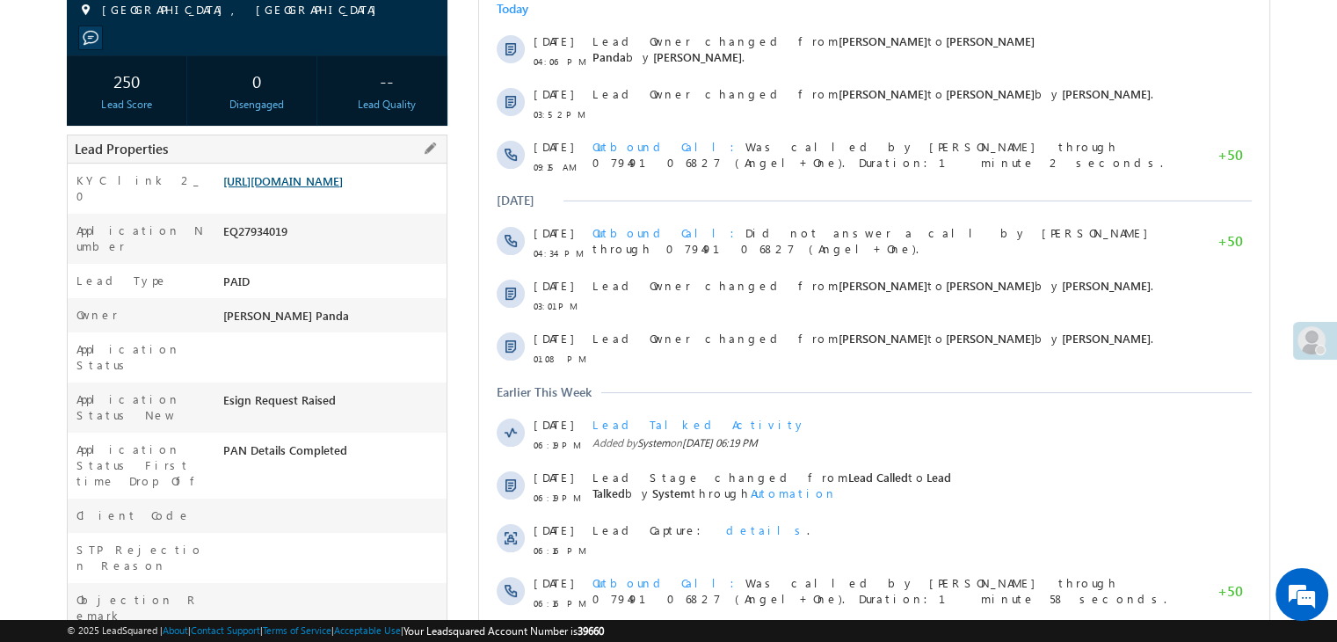
scroll to position [264, 0]
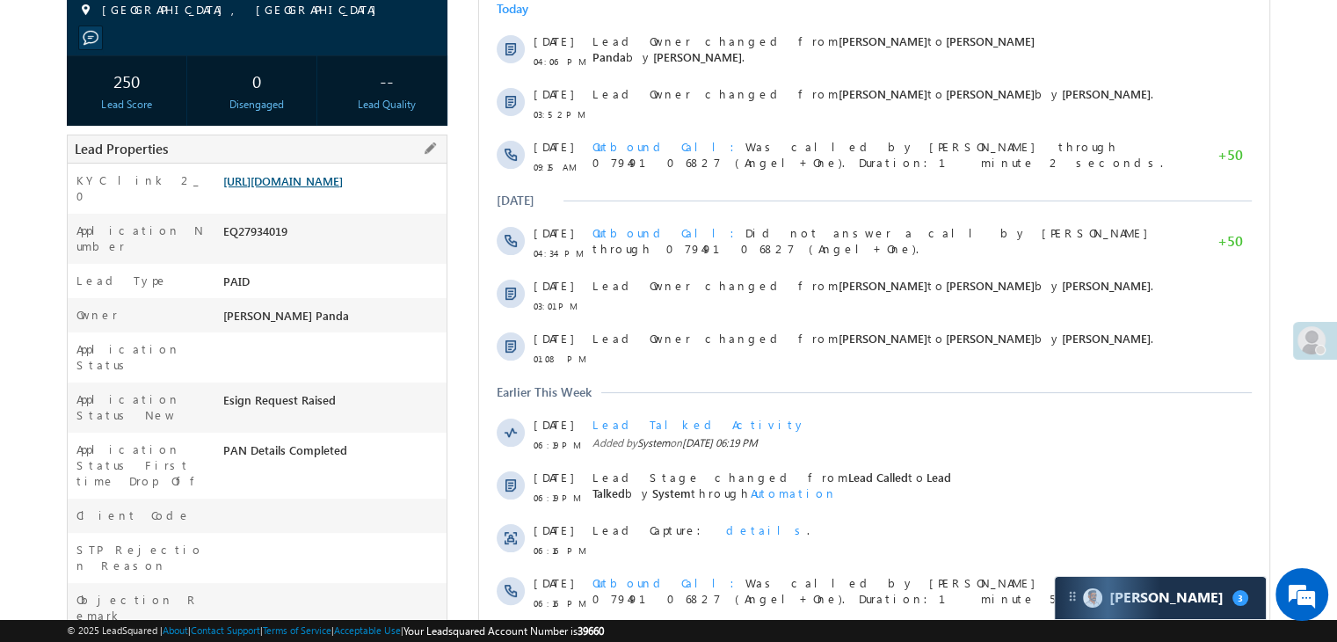
click at [289, 186] on link "[URL][DOMAIN_NAME]" at bounding box center [283, 180] width 120 height 15
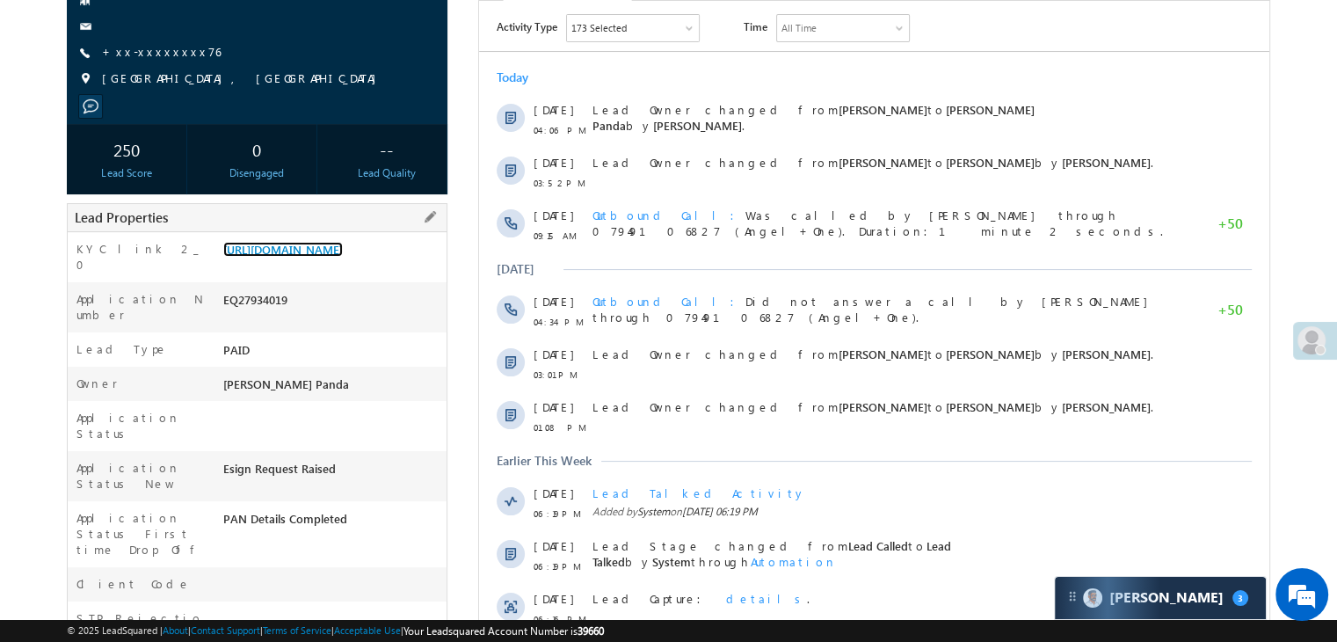
scroll to position [176, 0]
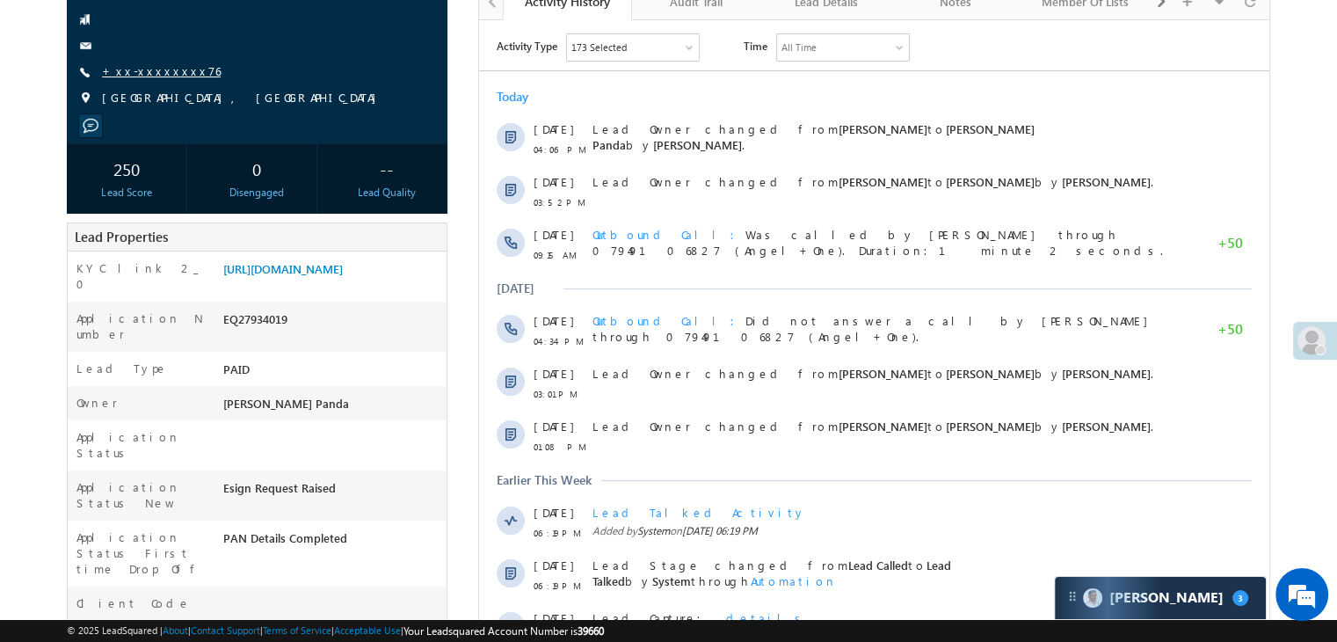
click at [148, 75] on link "+xx-xxxxxxxx76" at bounding box center [161, 70] width 119 height 15
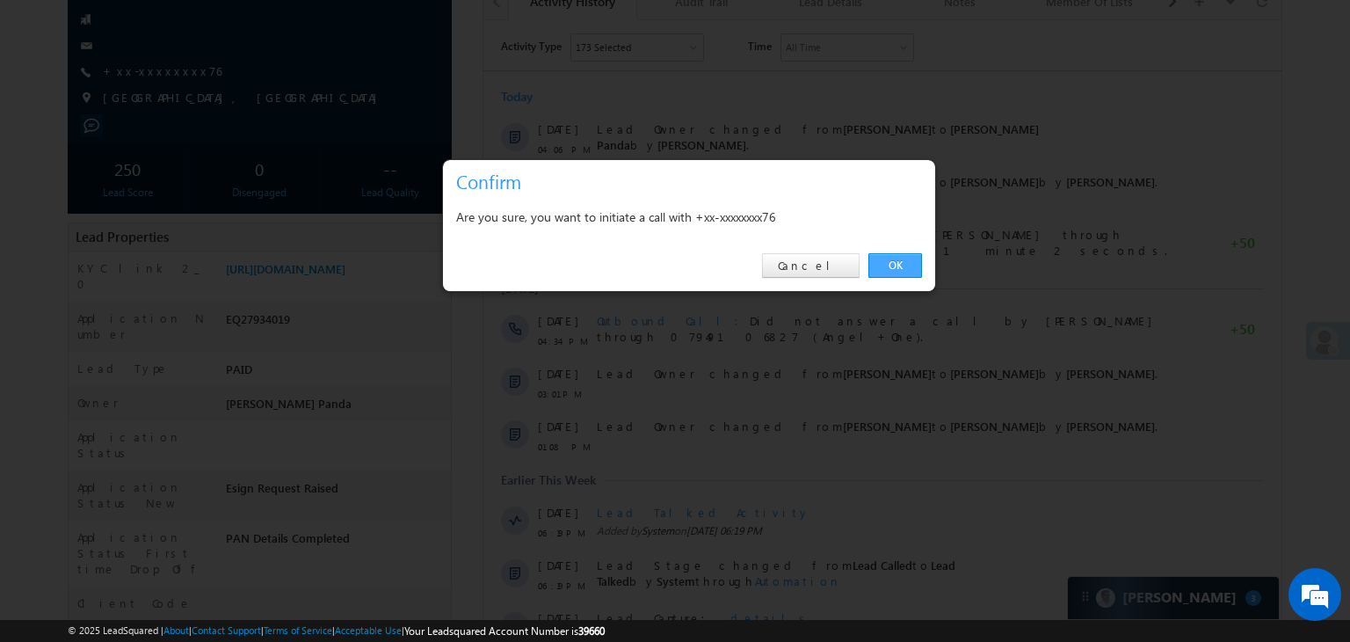
click at [895, 262] on link "OK" at bounding box center [896, 265] width 54 height 25
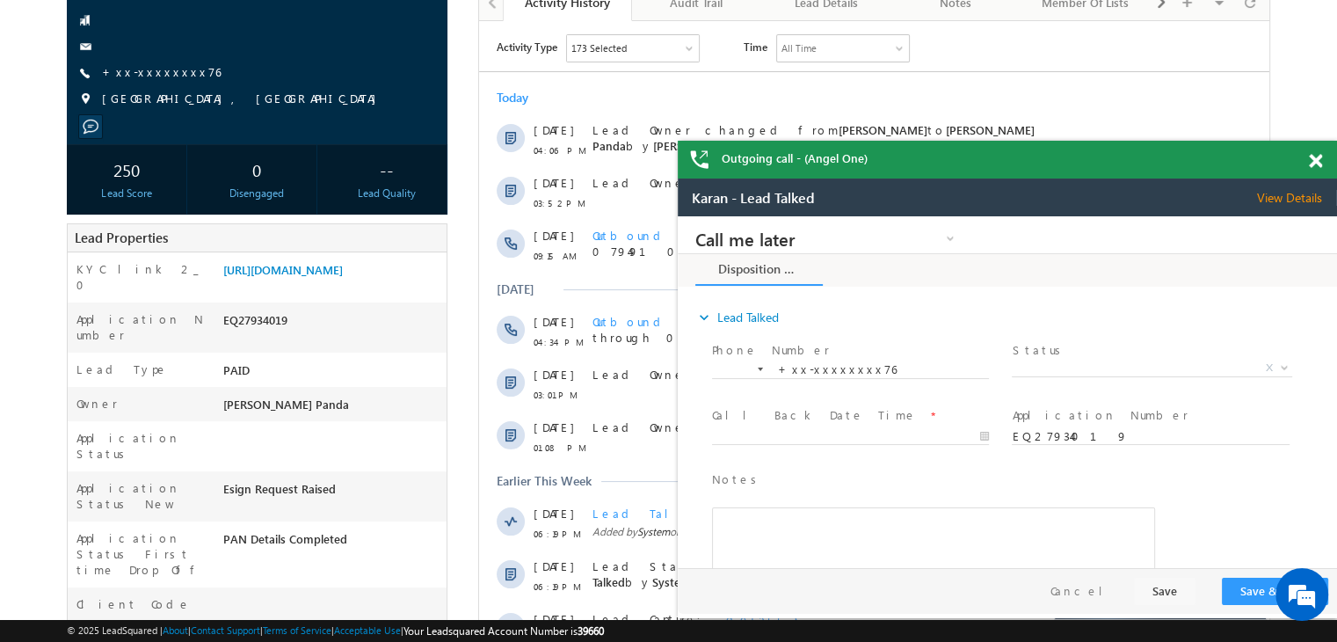
scroll to position [0, 0]
click at [0, 0] on link "+xx-xxxxxxxx76" at bounding box center [0, 0] width 0 height 0
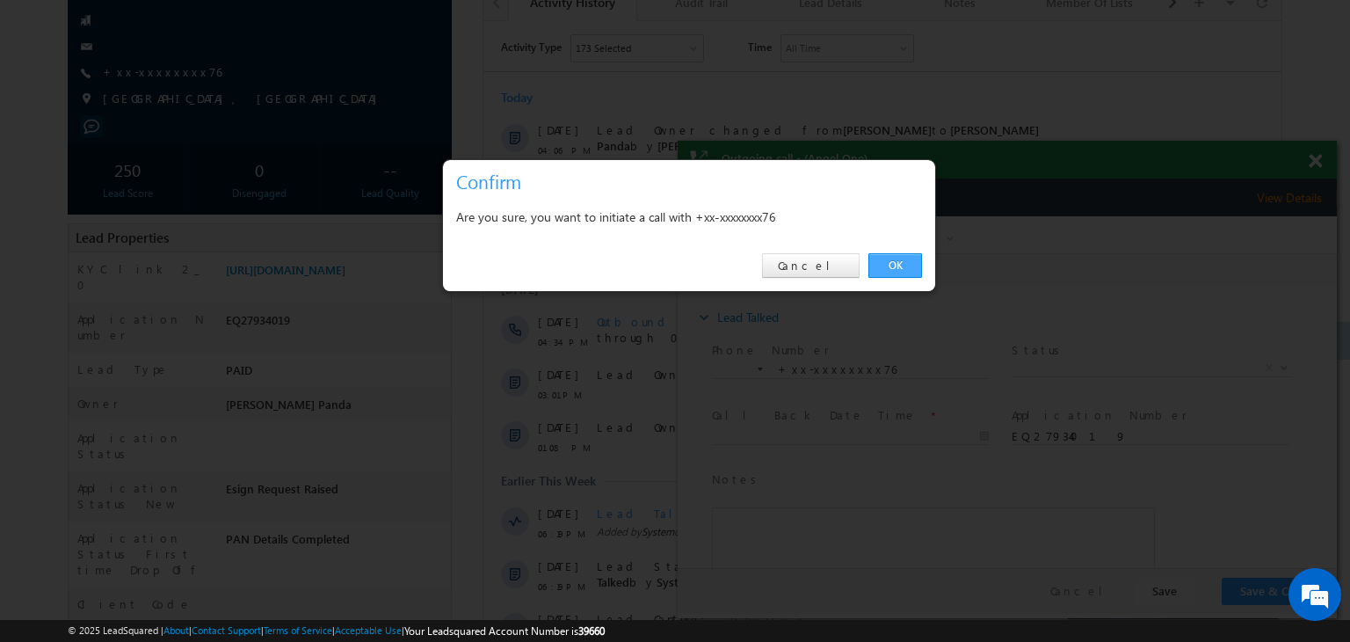
click at [896, 265] on link "OK" at bounding box center [896, 265] width 54 height 25
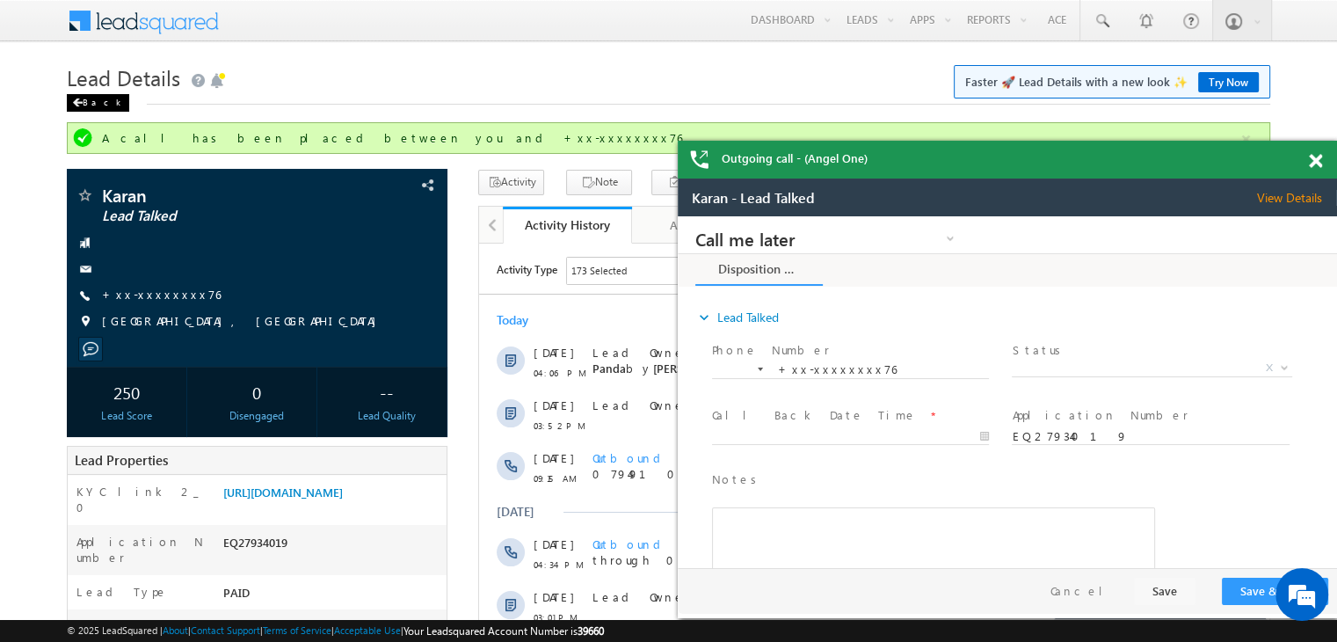
click at [91, 102] on div "Back" at bounding box center [98, 103] width 62 height 18
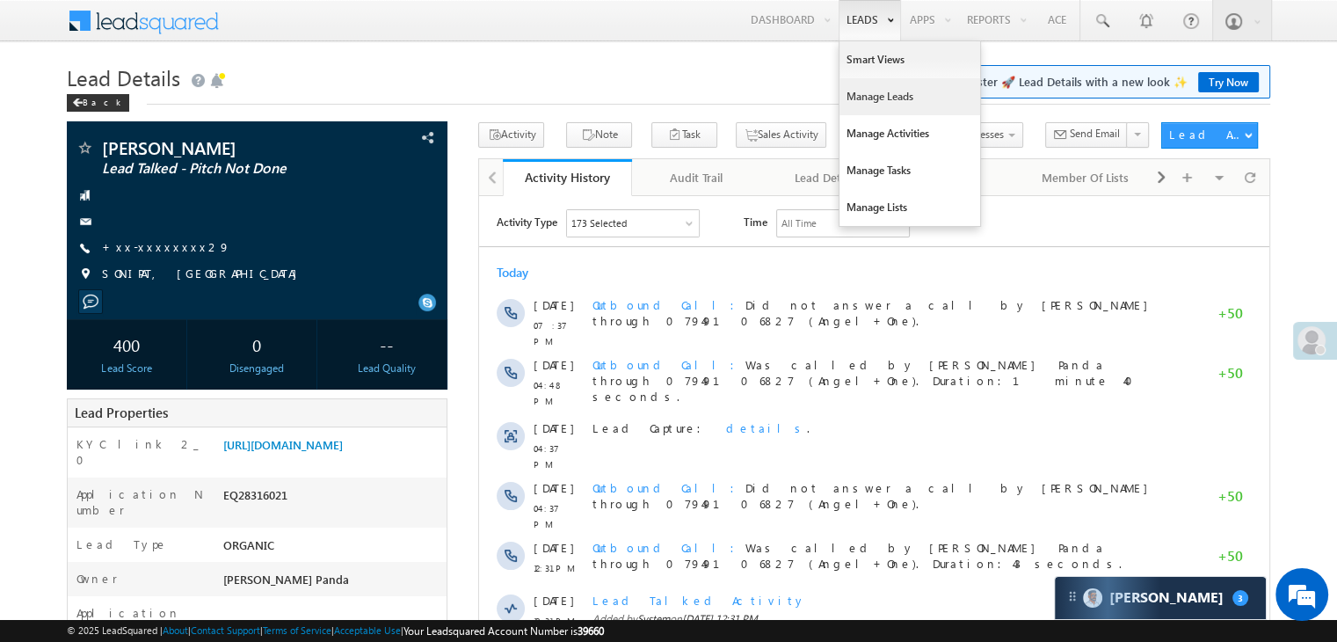
click at [857, 90] on link "Manage Leads" at bounding box center [910, 96] width 141 height 37
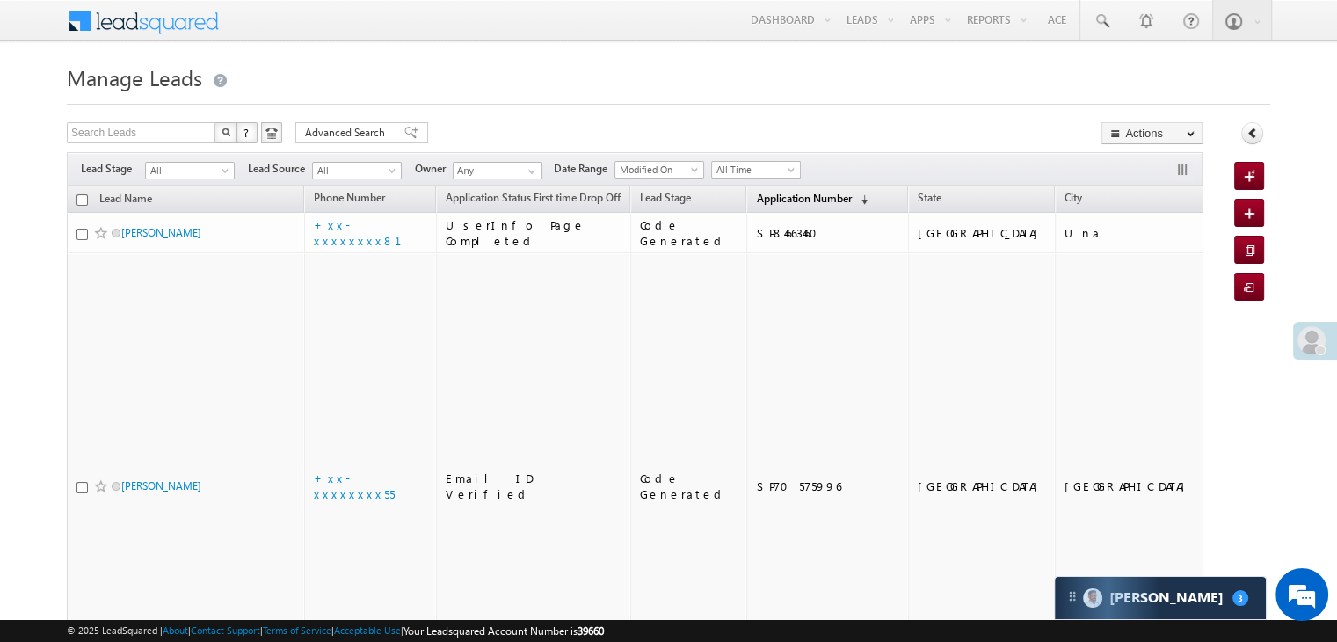
click at [756, 198] on span "Application Number" at bounding box center [803, 198] width 95 height 13
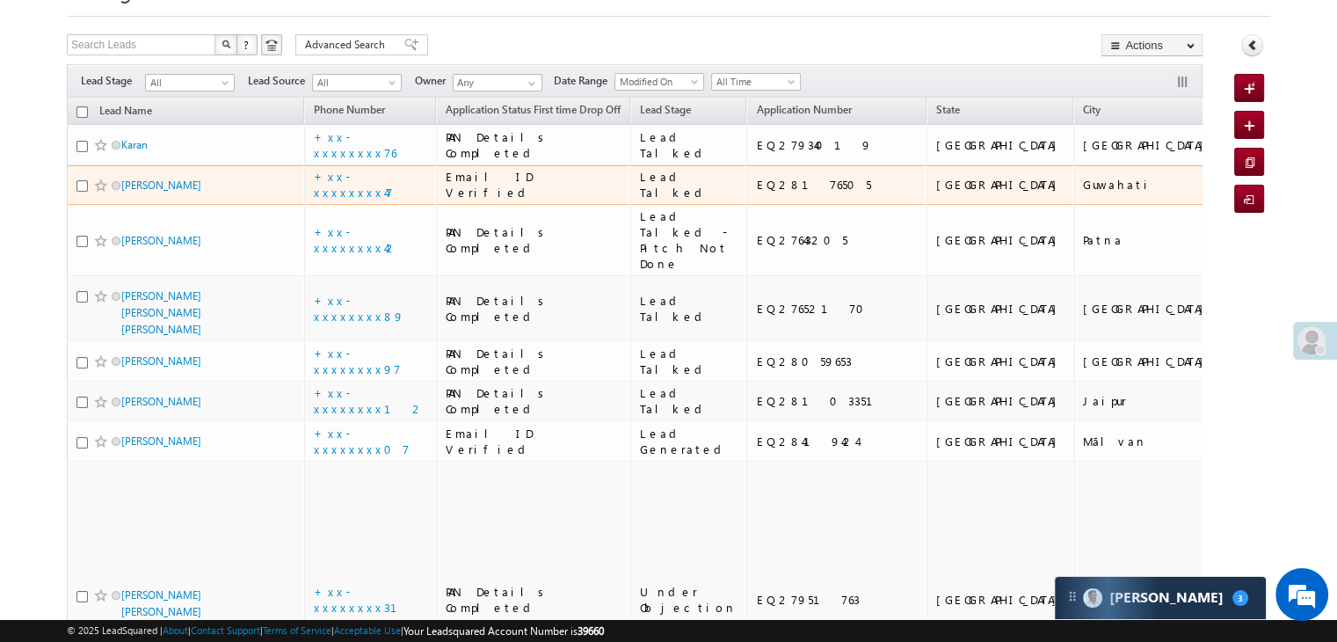
scroll to position [176, 0]
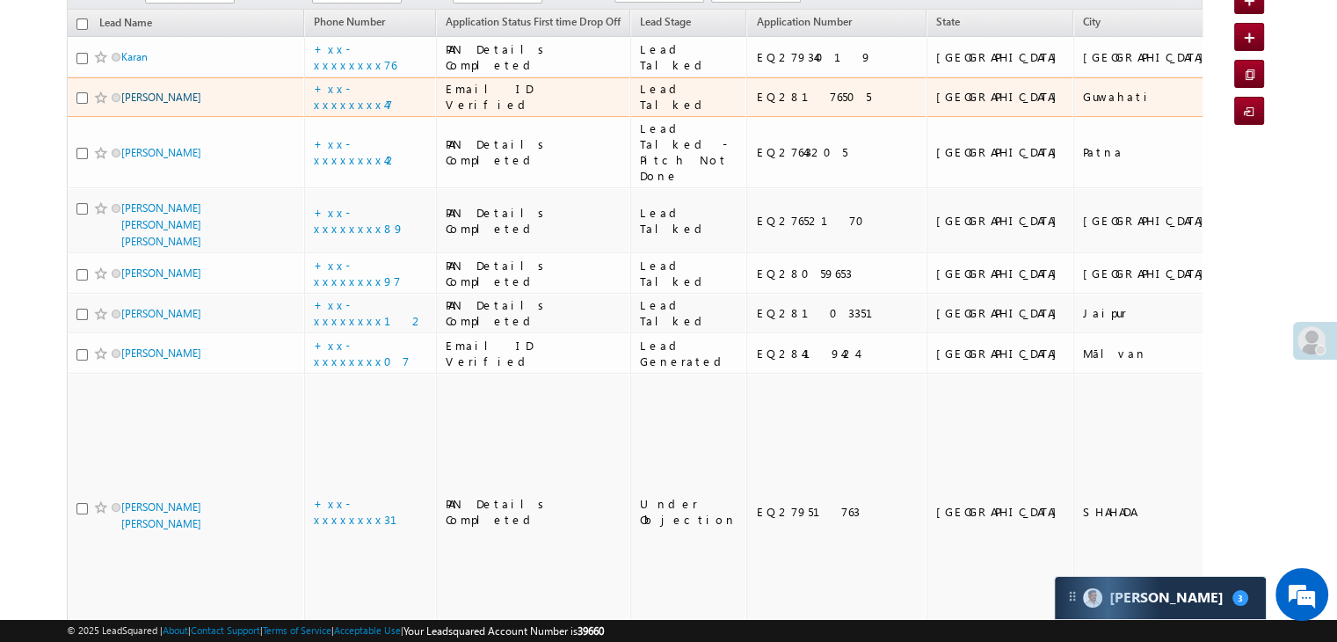
click at [151, 104] on link "Ejajul ahmed" at bounding box center [161, 97] width 80 height 13
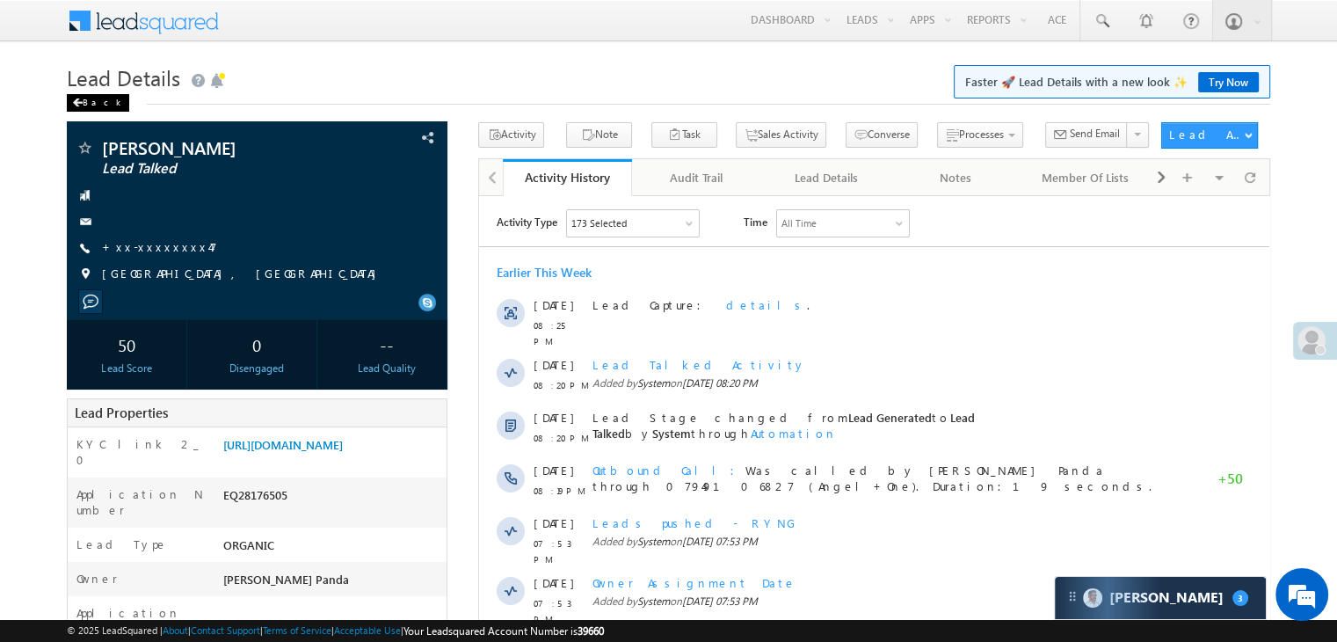
click at [89, 105] on div "Back" at bounding box center [98, 103] width 62 height 18
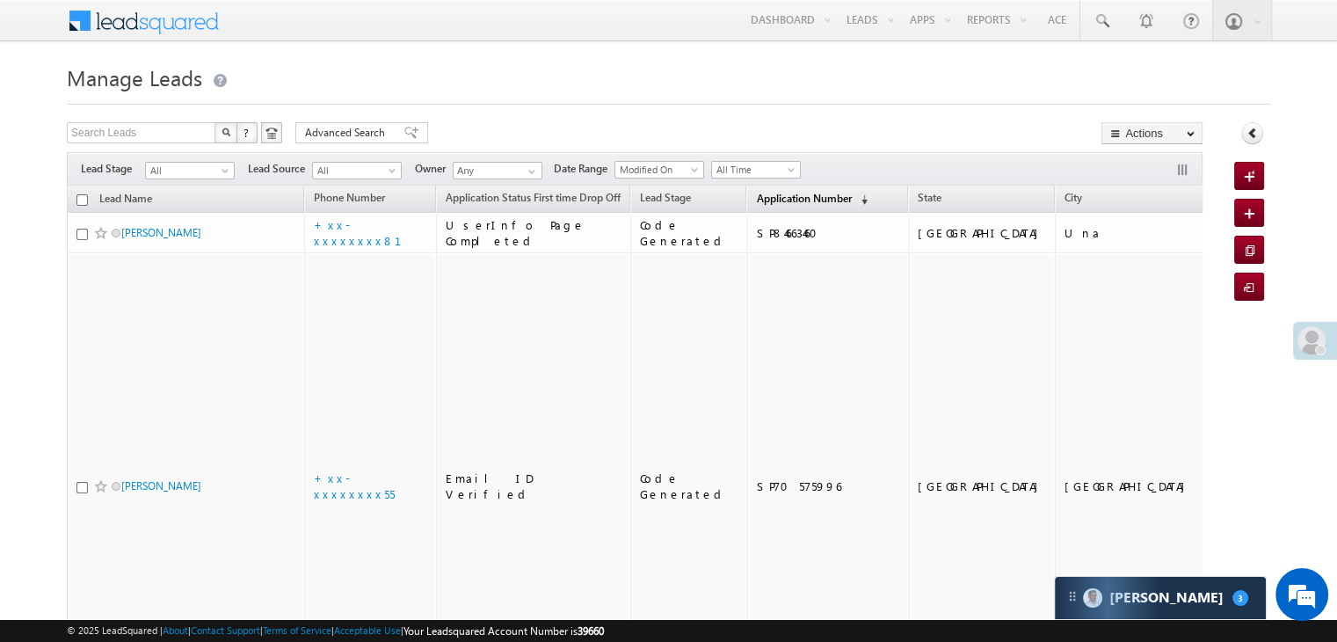
click at [777, 201] on span "Application Number" at bounding box center [803, 198] width 95 height 13
click at [756, 197] on span "Application Number" at bounding box center [803, 198] width 95 height 13
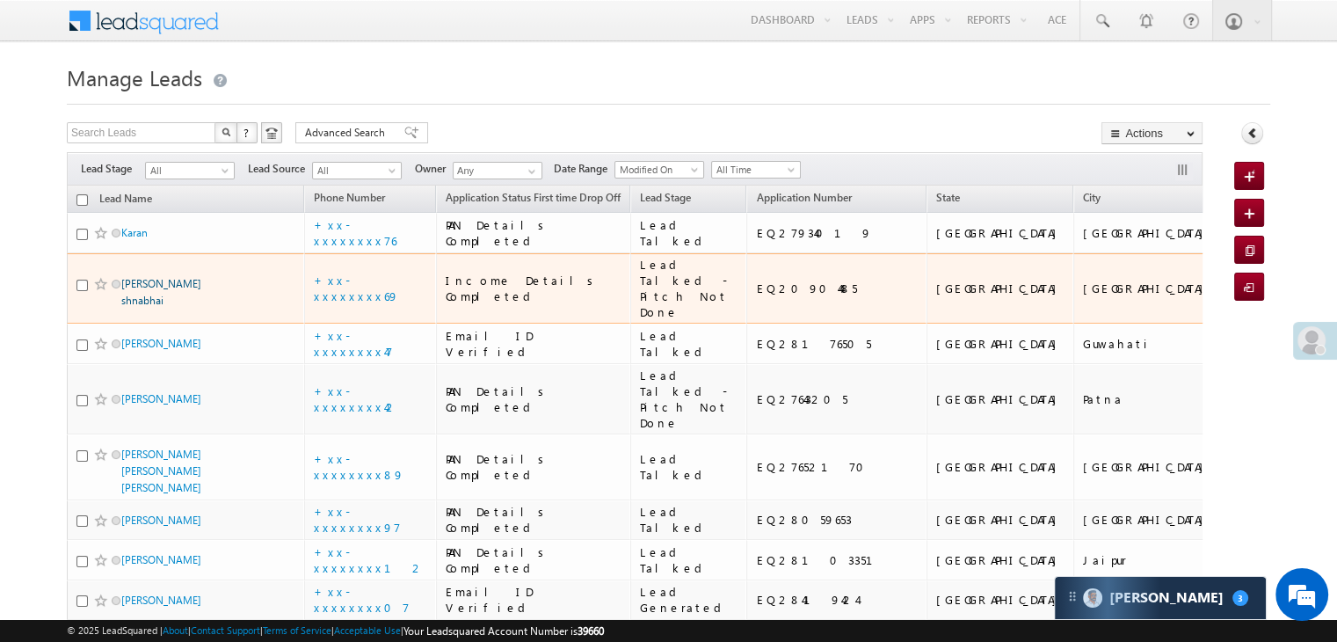
click at [190, 307] on link "[PERSON_NAME] shnabhai" at bounding box center [161, 292] width 80 height 30
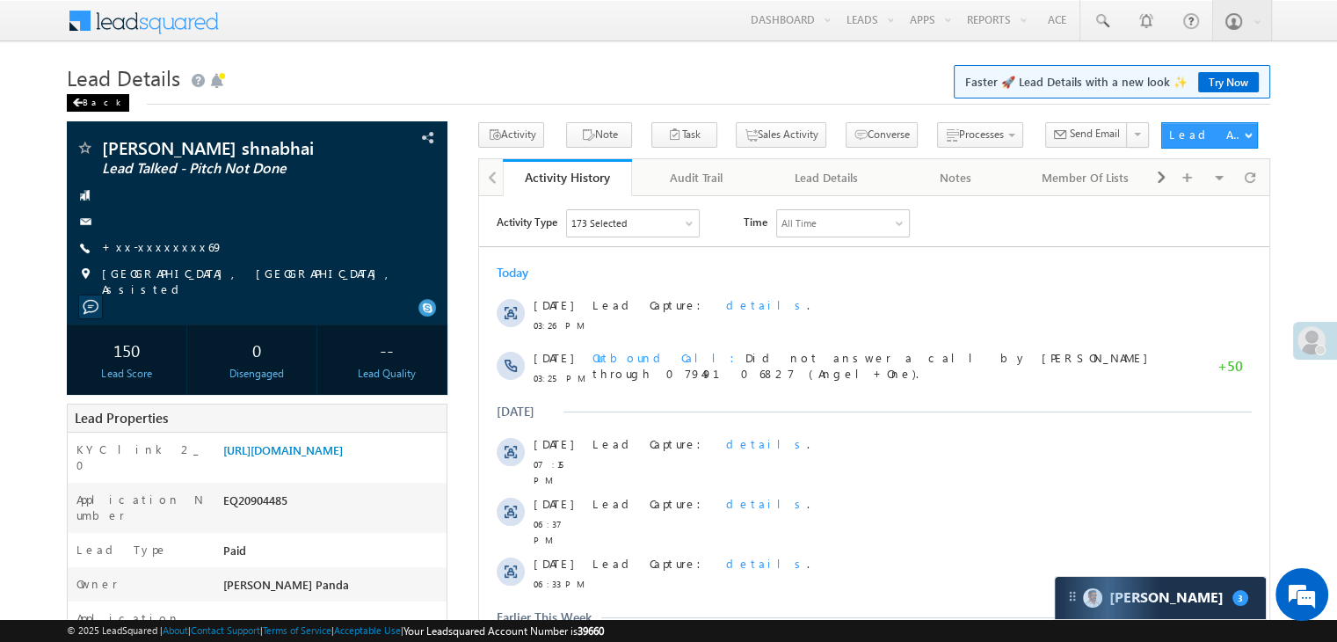
click at [90, 103] on div "Back" at bounding box center [98, 103] width 62 height 18
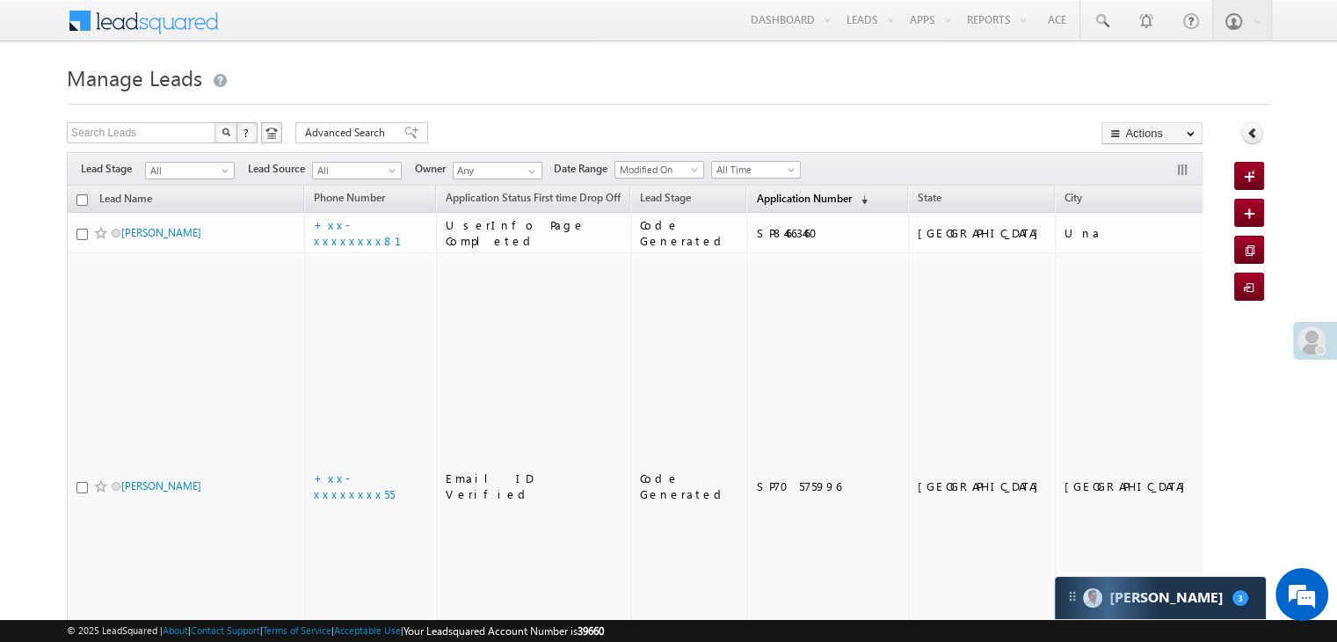
click at [774, 200] on span "Application Number" at bounding box center [803, 198] width 95 height 13
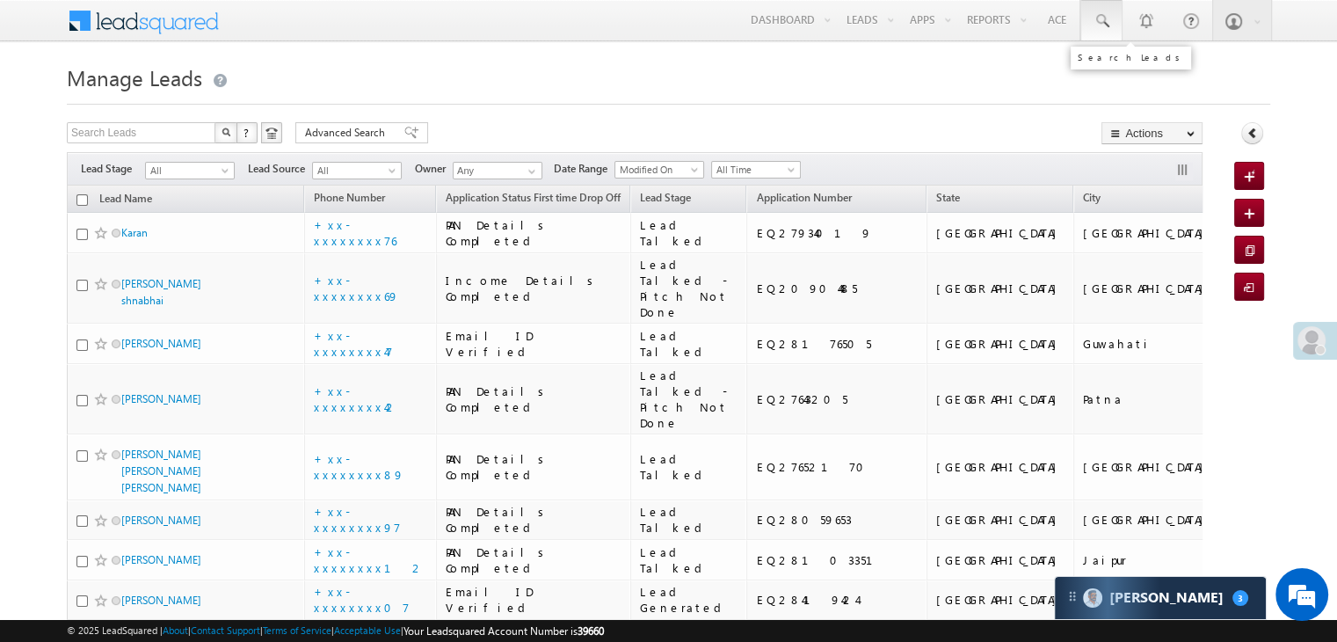
click at [1096, 18] on span at bounding box center [1102, 21] width 18 height 18
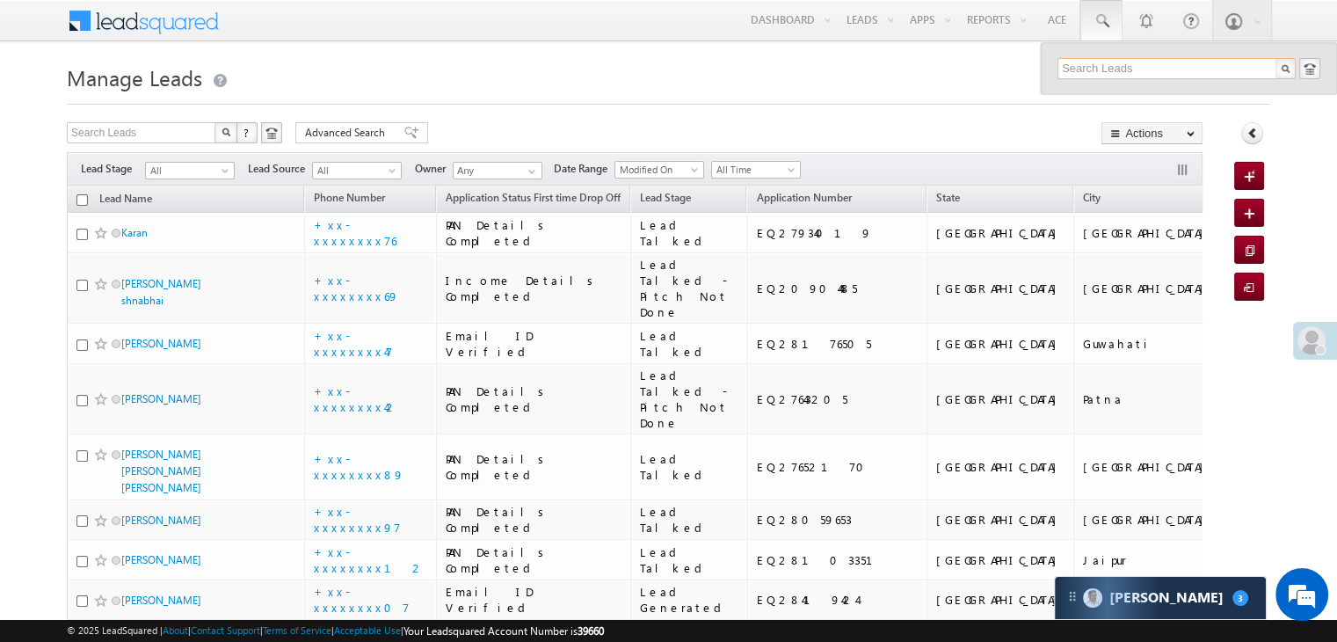
paste input "EQ28055713"
type input "EQ28055713"
click at [1090, 97] on div "[PERSON_NAME]" at bounding box center [1184, 93] width 236 height 19
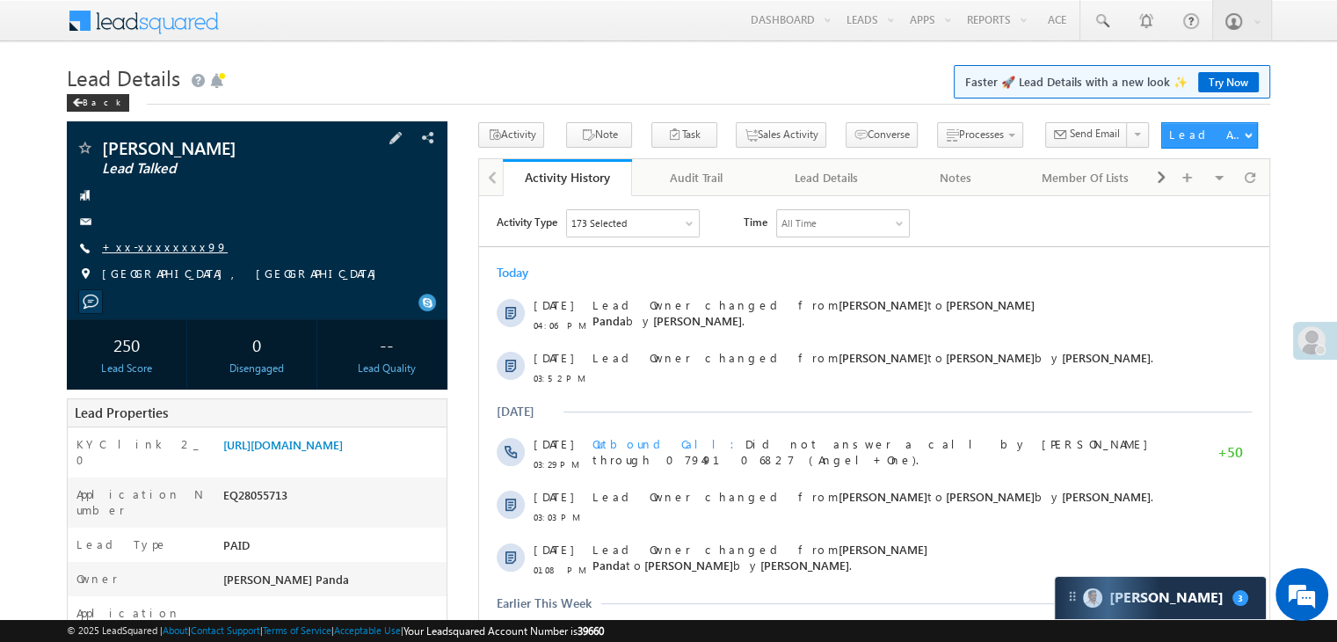
click at [157, 245] on link "+xx-xxxxxxxx99" at bounding box center [165, 246] width 126 height 15
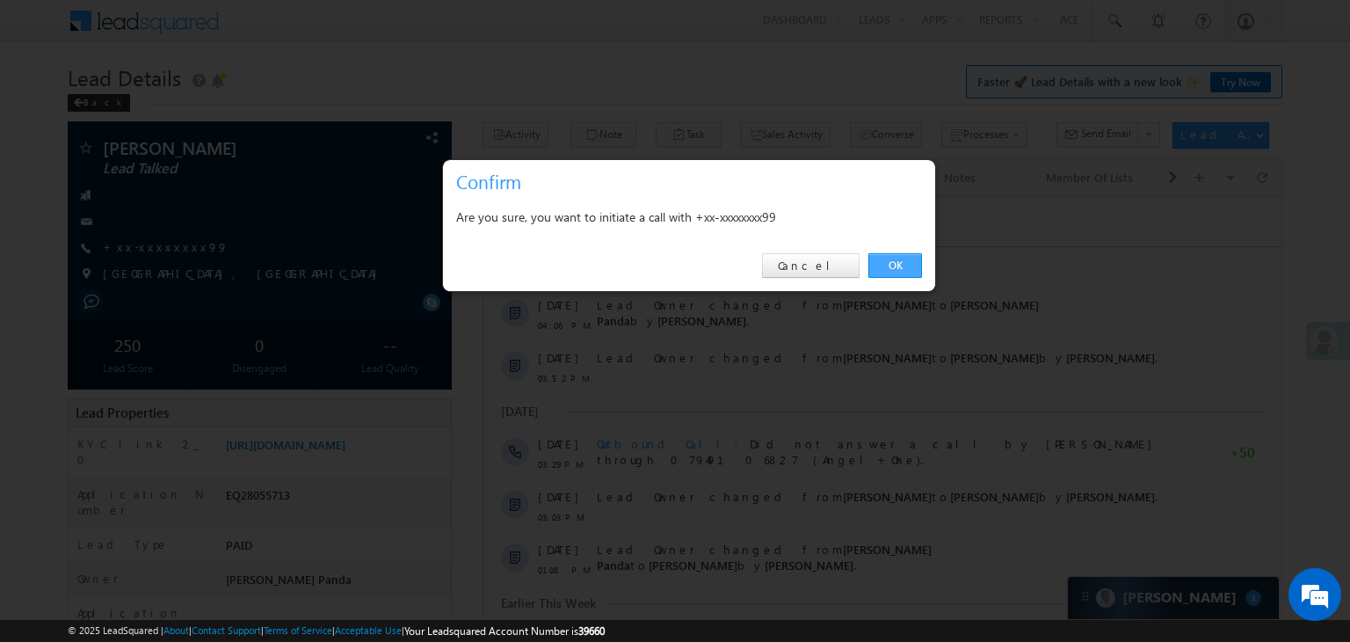
click at [896, 260] on link "OK" at bounding box center [896, 265] width 54 height 25
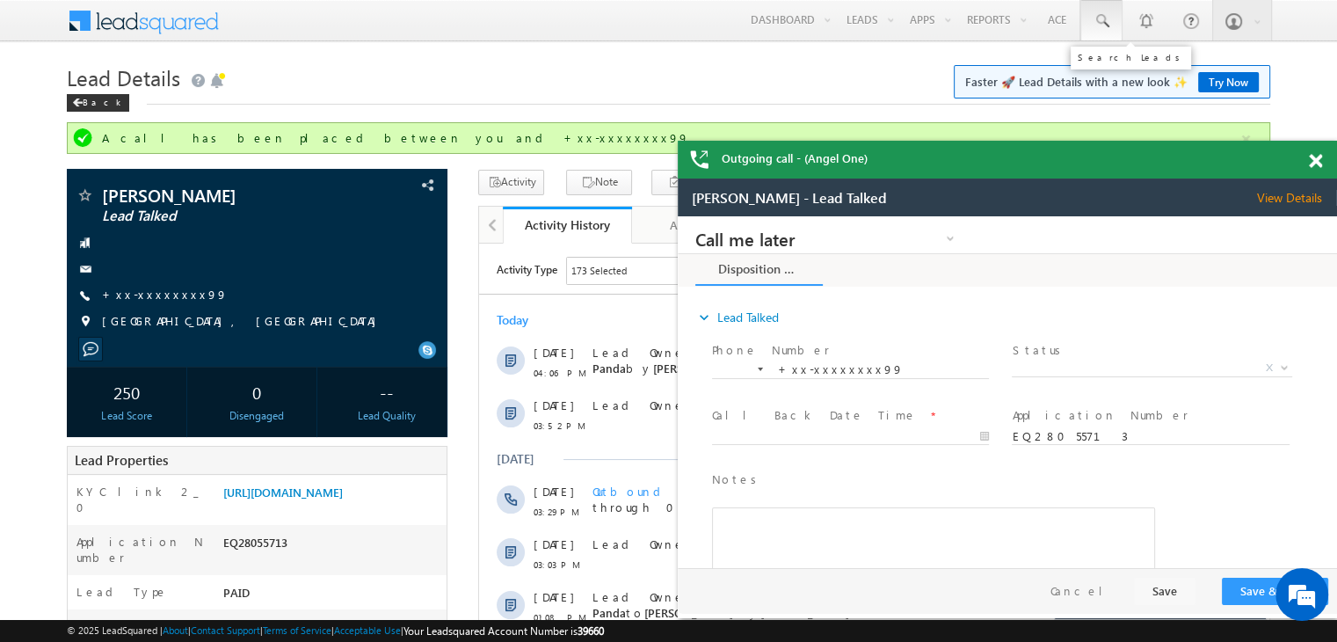
click at [1103, 20] on span at bounding box center [1102, 21] width 18 height 18
paste input "EQ27830709"
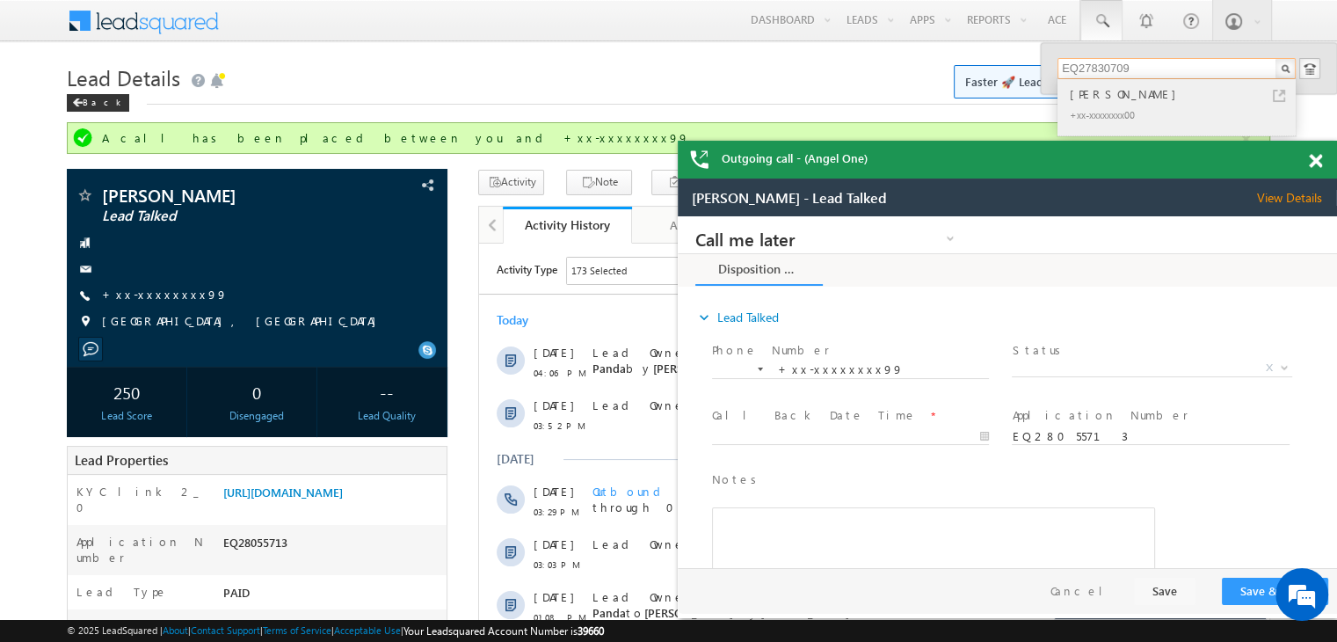
type input "EQ27830709"
click at [1089, 92] on div "Javed Khan" at bounding box center [1184, 93] width 236 height 19
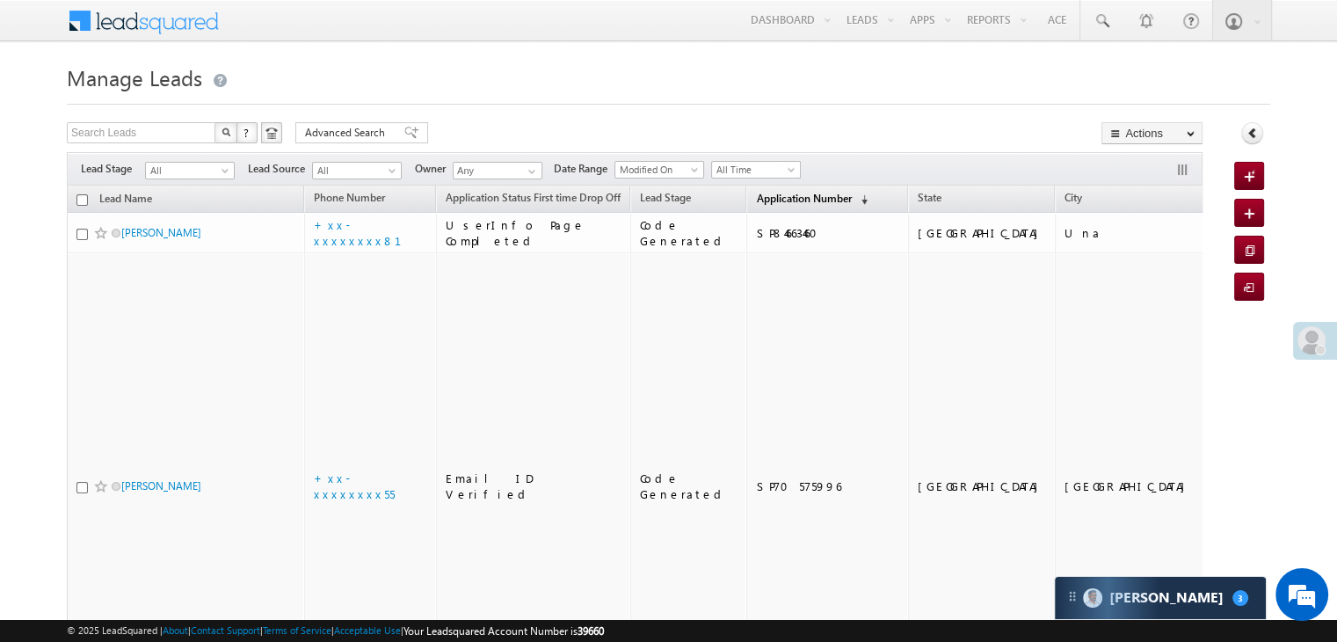
click at [756, 193] on span "Application Number" at bounding box center [803, 198] width 95 height 13
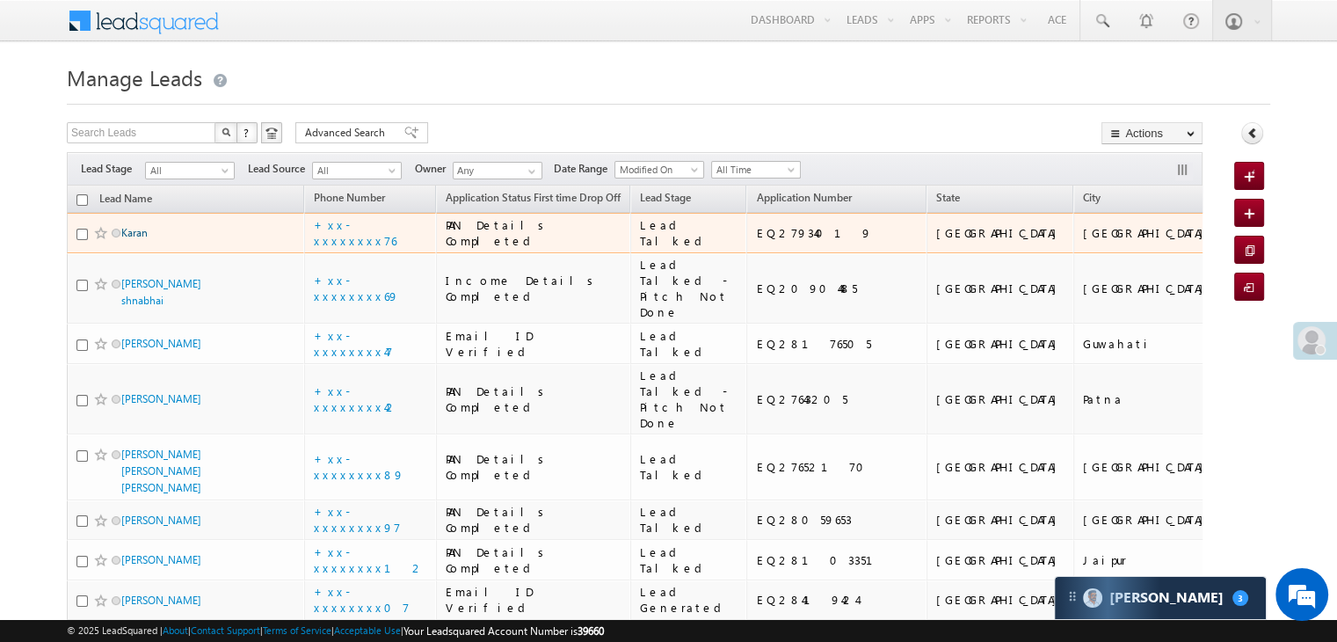
click at [137, 239] on link "Karan" at bounding box center [134, 232] width 26 height 13
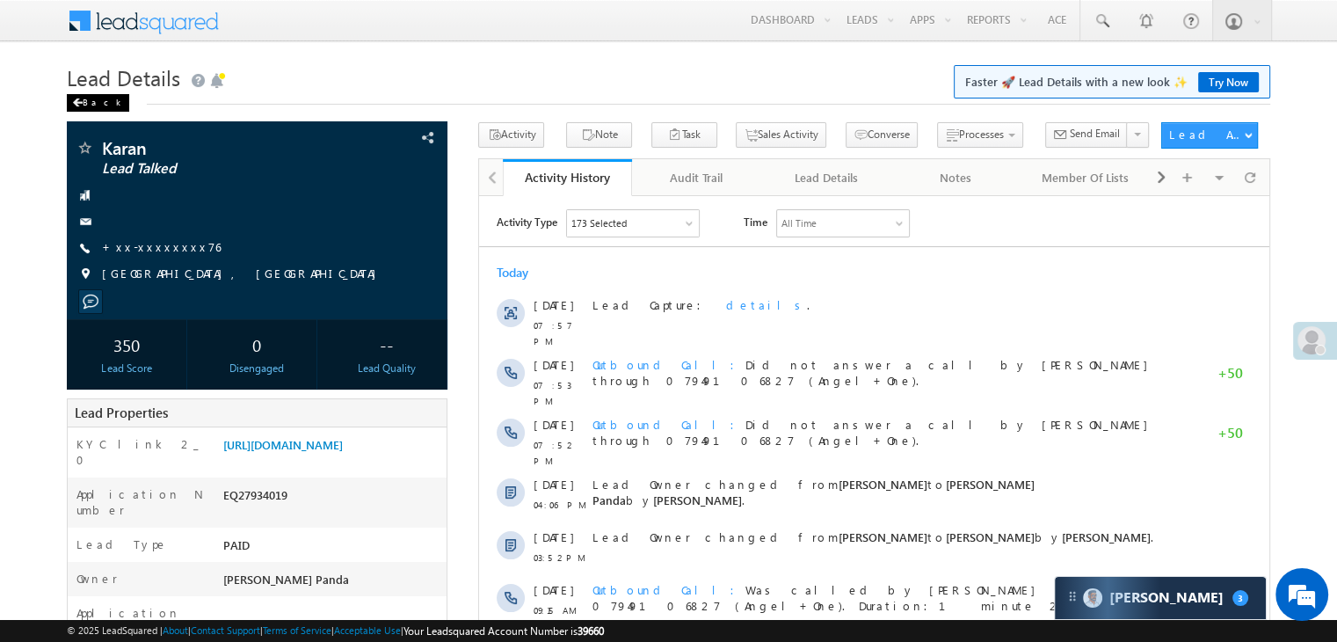
click at [93, 104] on div "Back" at bounding box center [98, 103] width 62 height 18
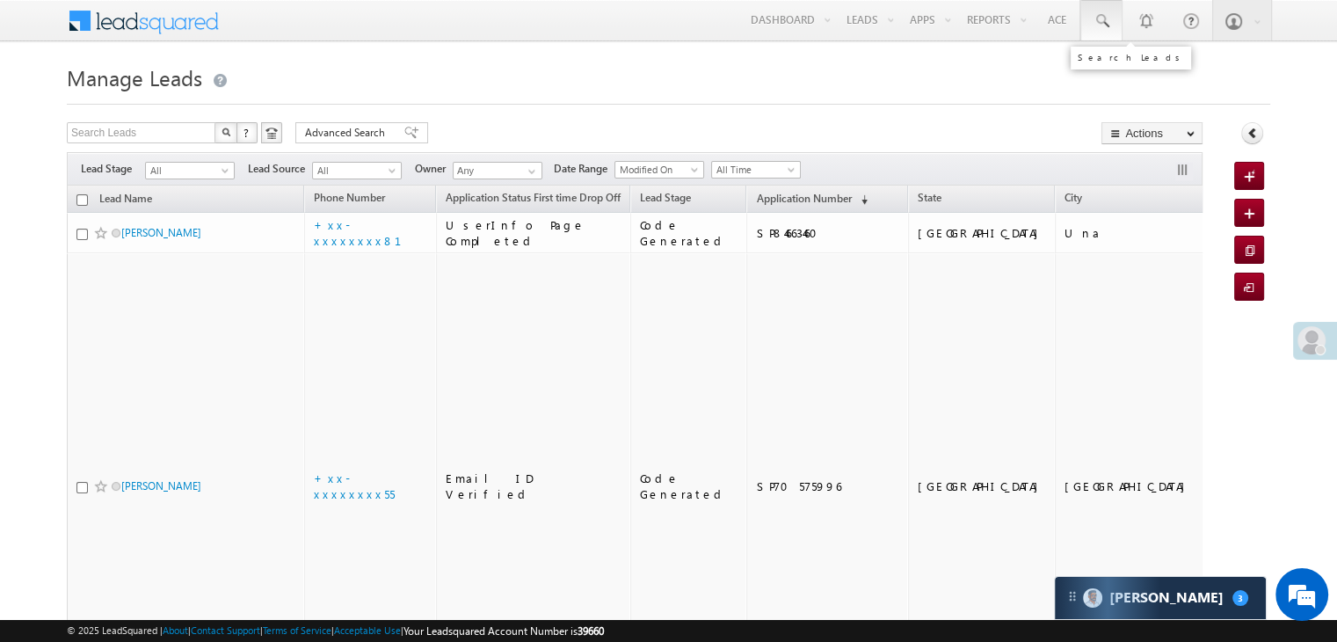
click at [1104, 18] on span at bounding box center [1102, 21] width 18 height 18
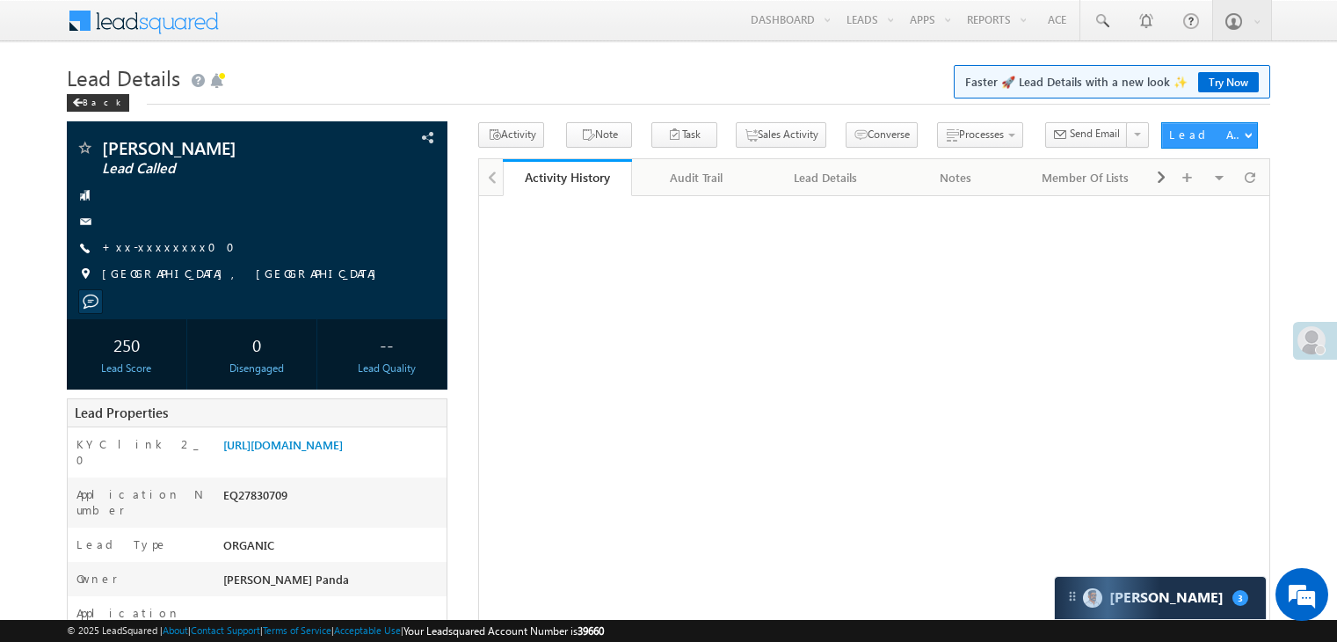
click at [161, 248] on link "+xx-xxxxxxxx00" at bounding box center [173, 246] width 143 height 15
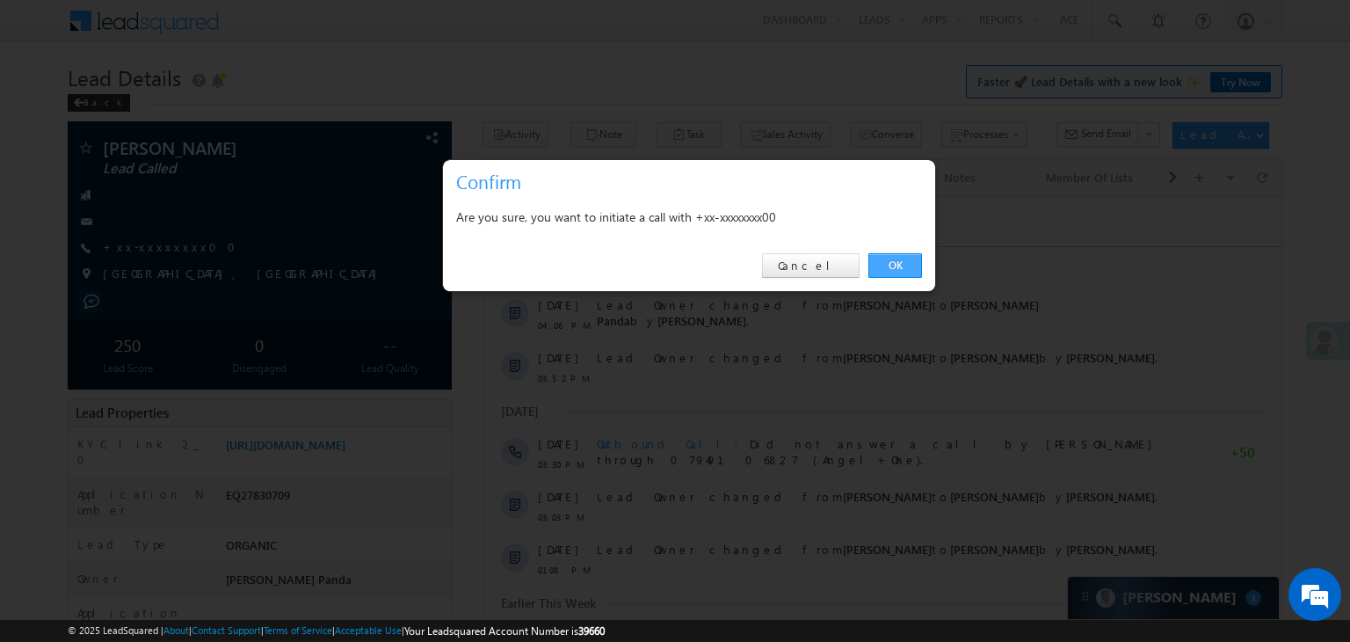
drag, startPoint x: 906, startPoint y: 264, endPoint x: 362, endPoint y: 71, distance: 576.5
click at [906, 264] on link "OK" at bounding box center [896, 265] width 54 height 25
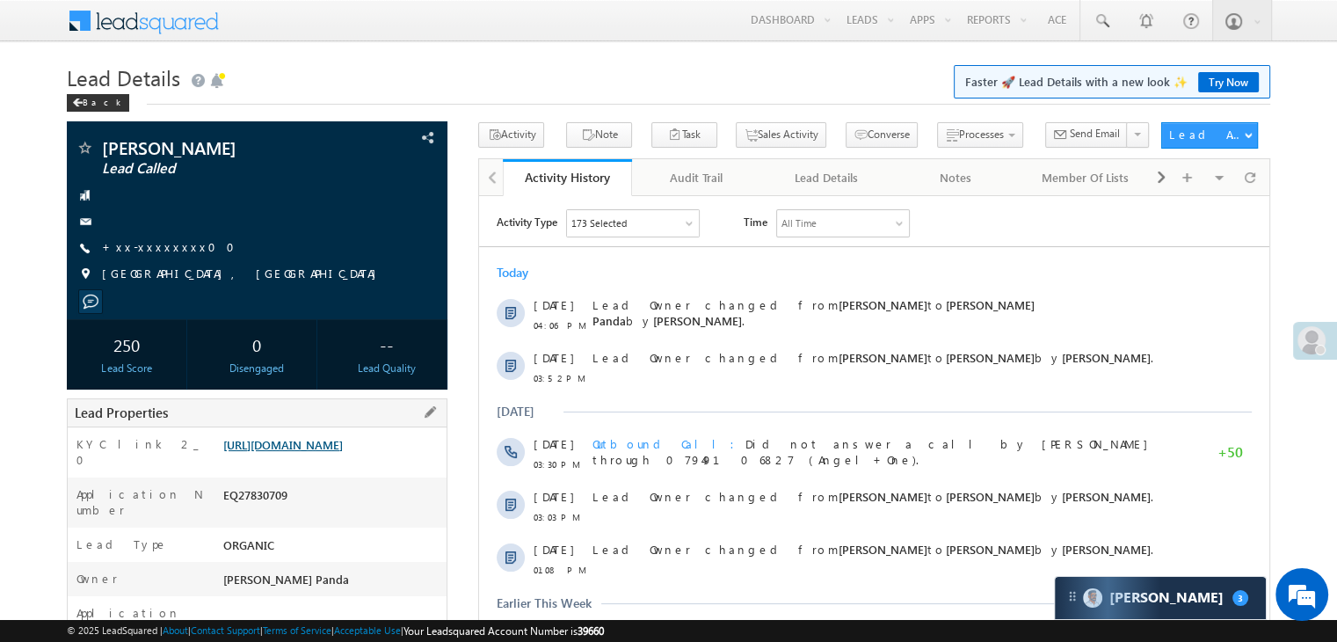
click at [340, 452] on link "[URL][DOMAIN_NAME]" at bounding box center [283, 444] width 120 height 15
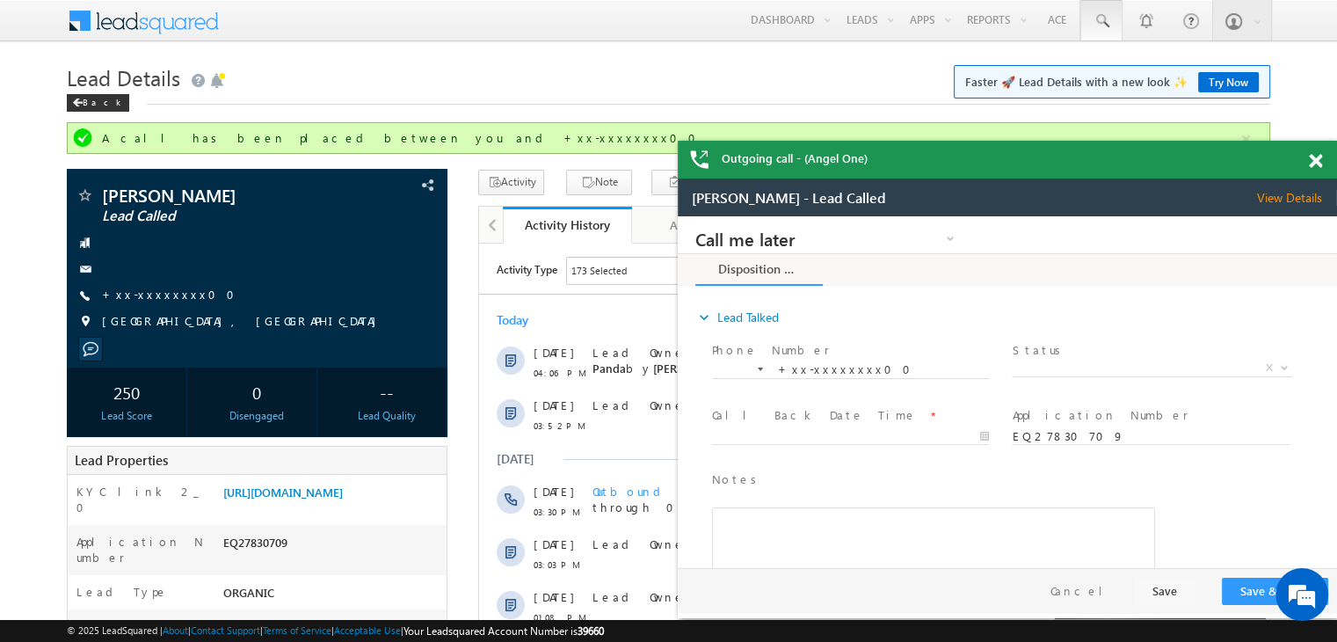
click at [630, 186] on span at bounding box center [481, 218] width 300 height 65
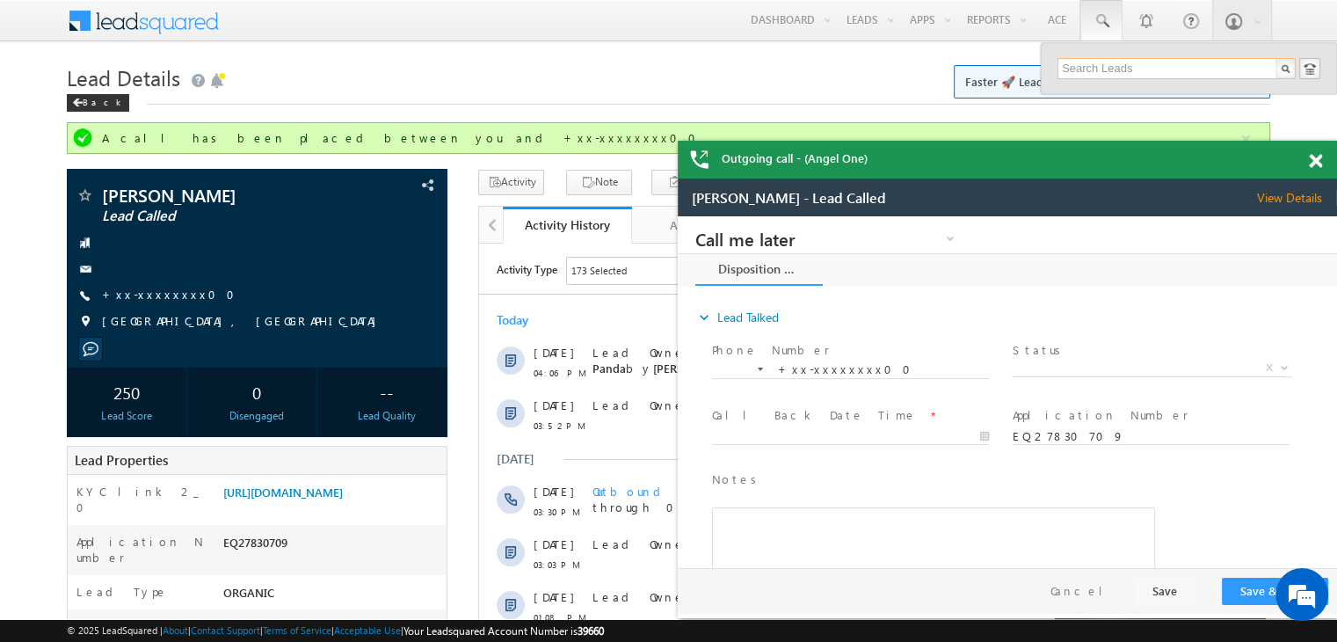
paste input "EQ28110649"
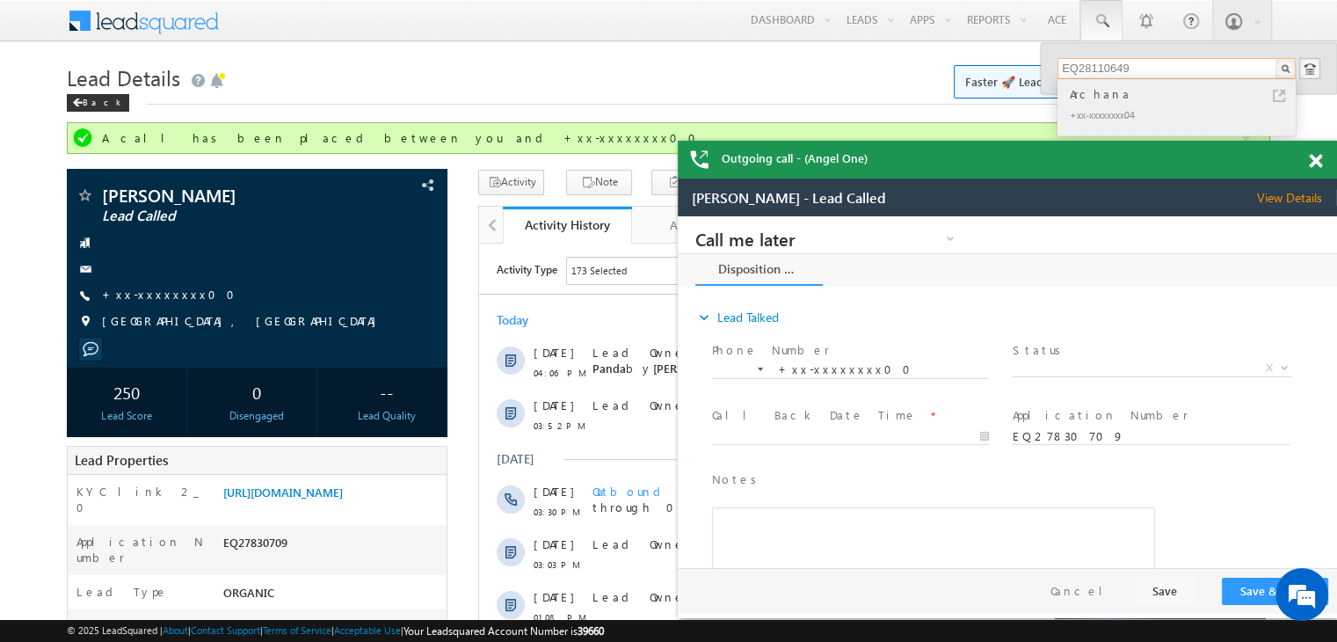
type input "EQ28110649"
click at [1087, 96] on div "Archana" at bounding box center [1184, 93] width 236 height 19
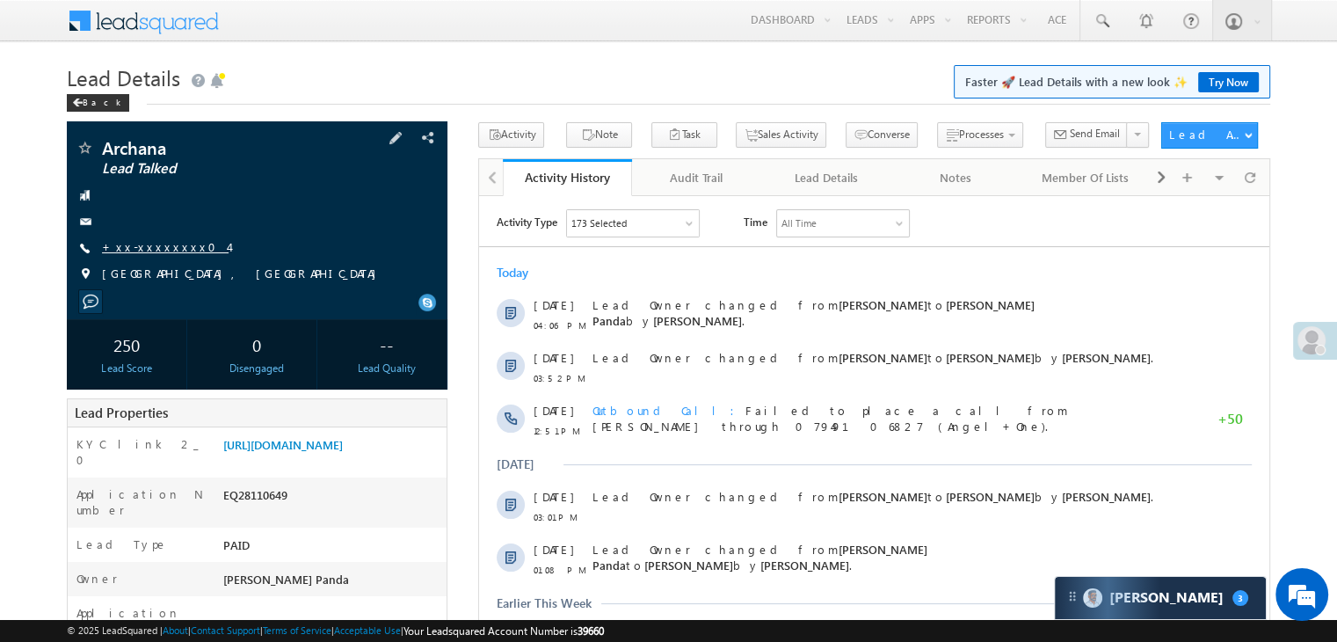
click at [143, 247] on link "+xx-xxxxxxxx04" at bounding box center [165, 246] width 127 height 15
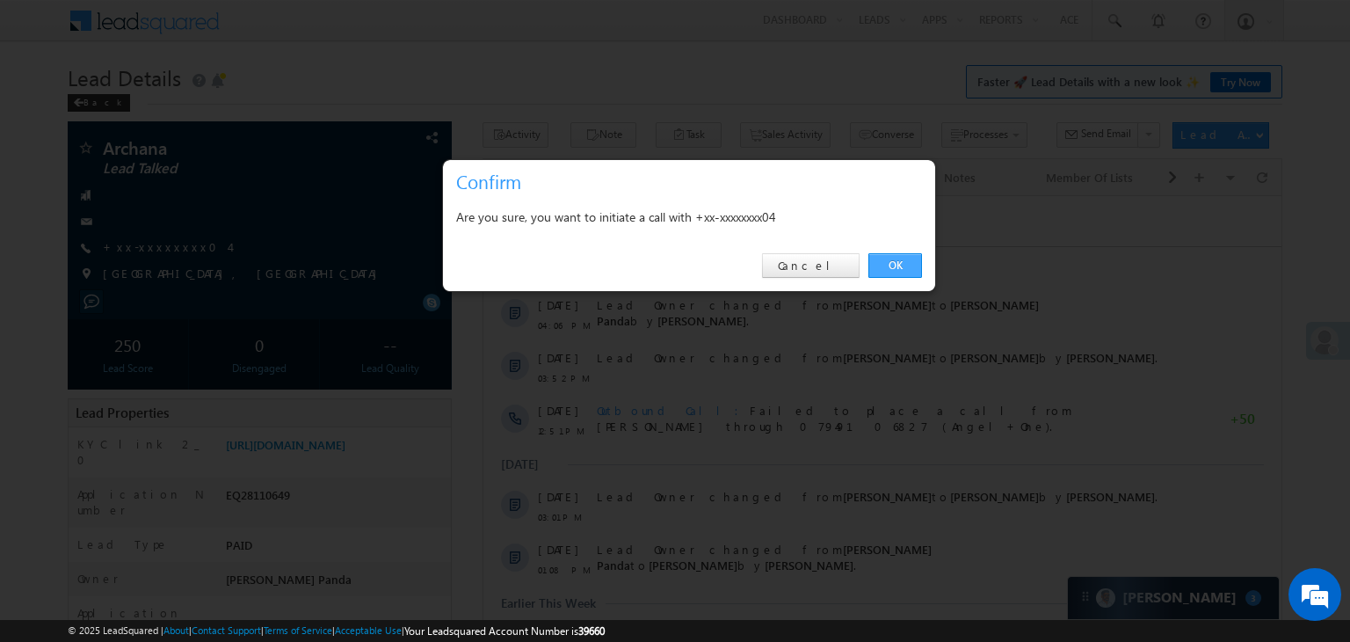
click at [897, 263] on link "OK" at bounding box center [896, 265] width 54 height 25
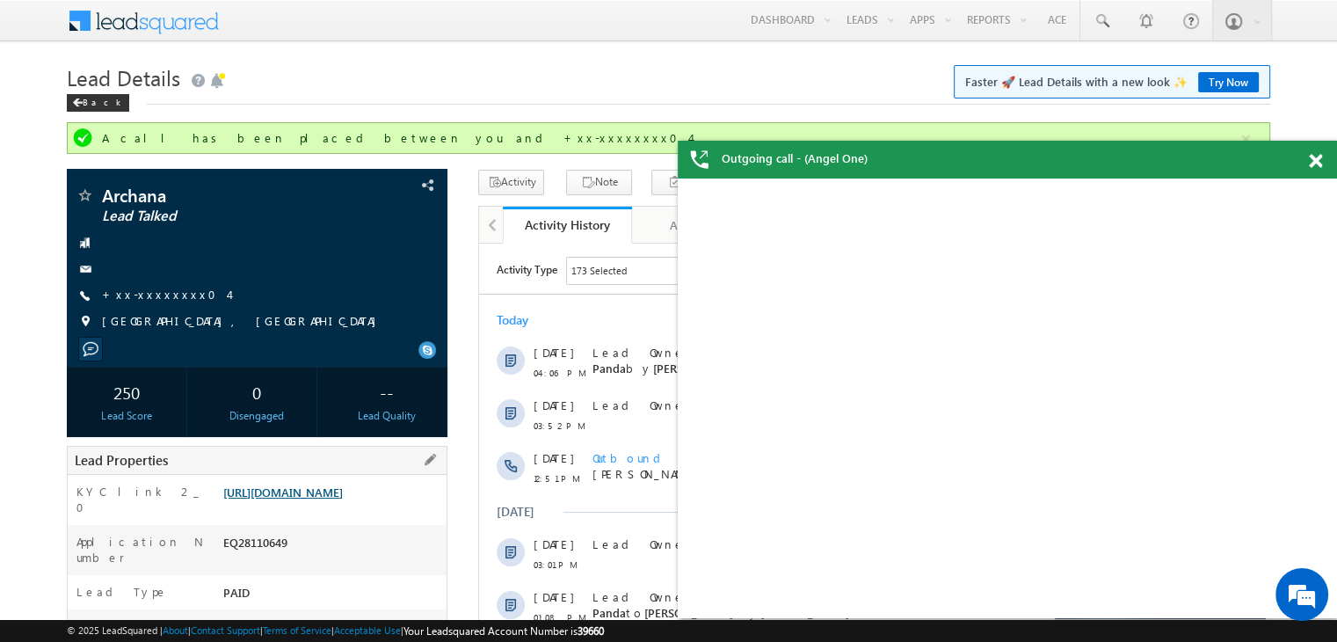
click at [309, 497] on link "[URL][DOMAIN_NAME]" at bounding box center [283, 491] width 120 height 15
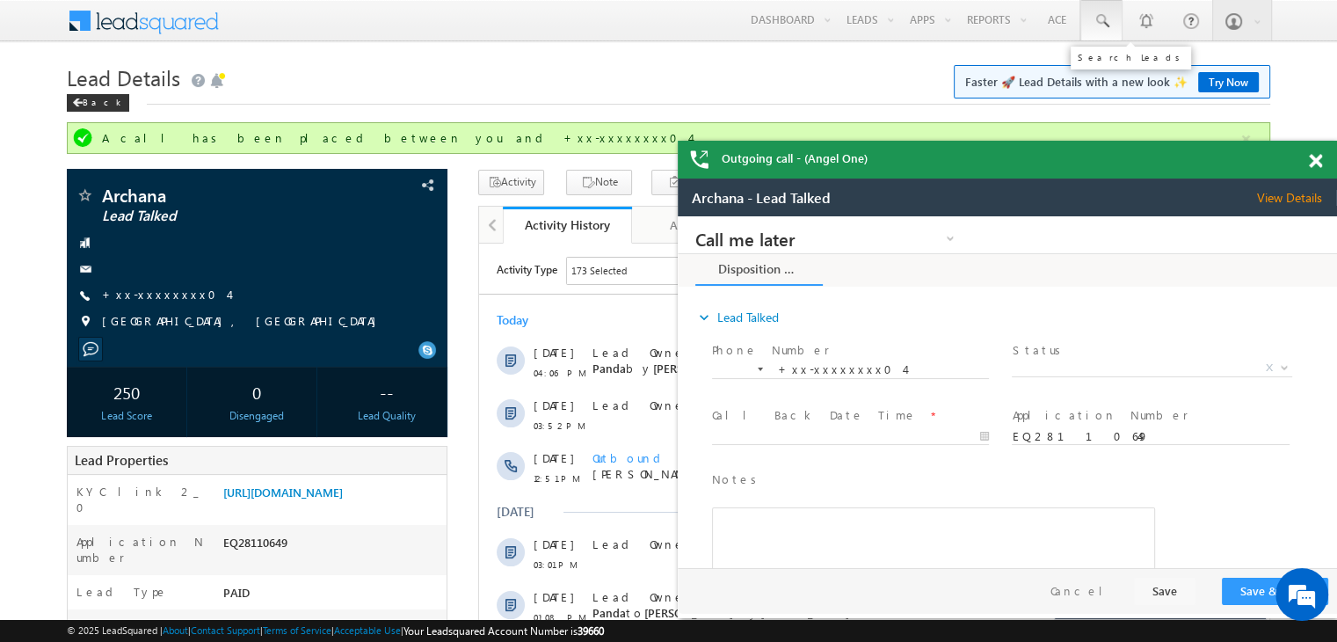
click at [1103, 21] on span at bounding box center [1102, 21] width 18 height 18
paste input "EQ27905288"
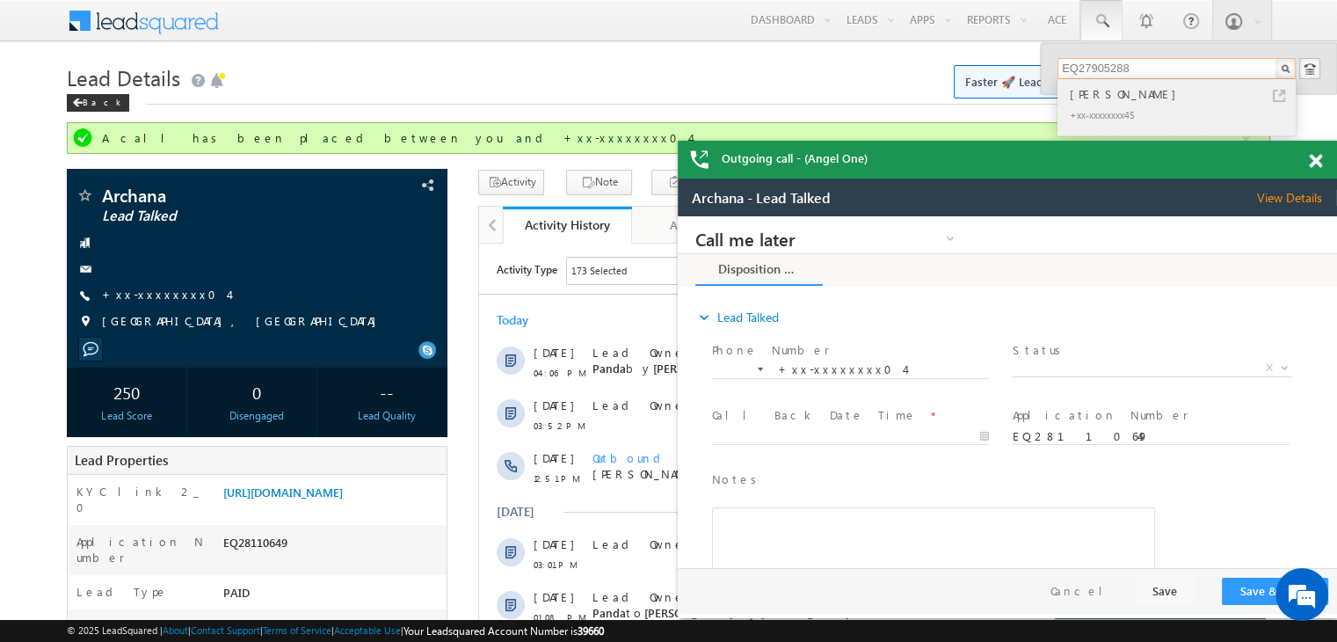
type input "EQ27905288"
click at [1087, 98] on div "[PERSON_NAME]" at bounding box center [1184, 93] width 236 height 19
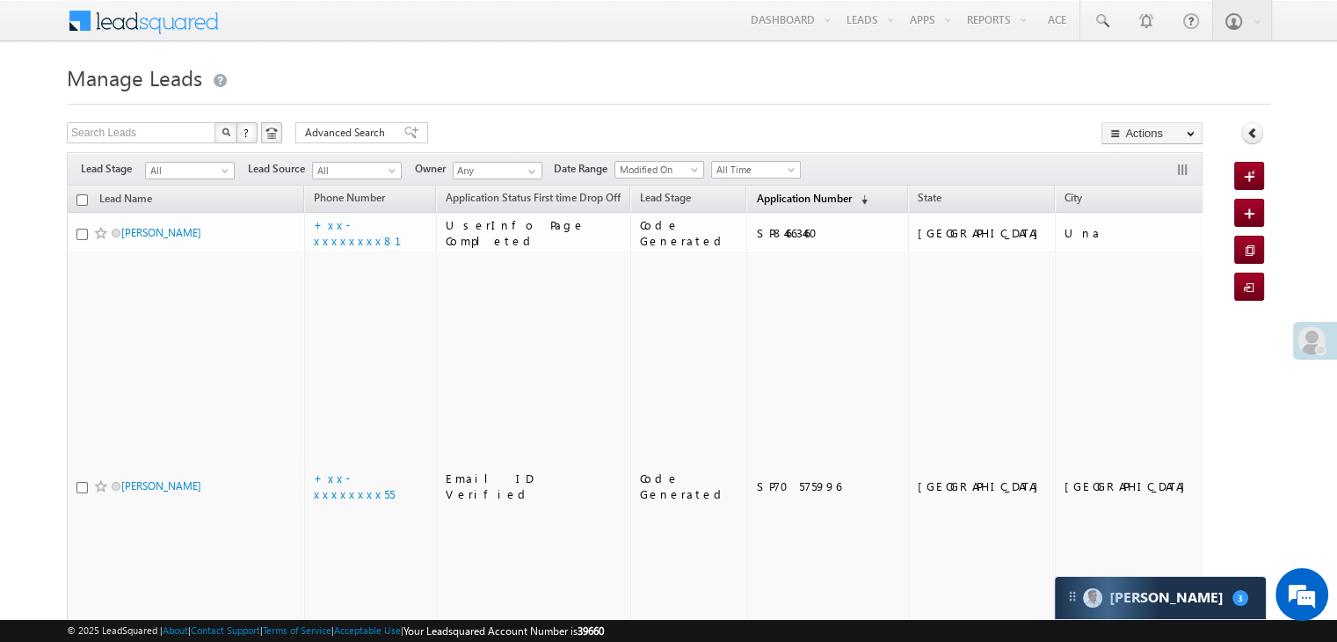
click at [784, 198] on span "Application Number" at bounding box center [803, 198] width 95 height 13
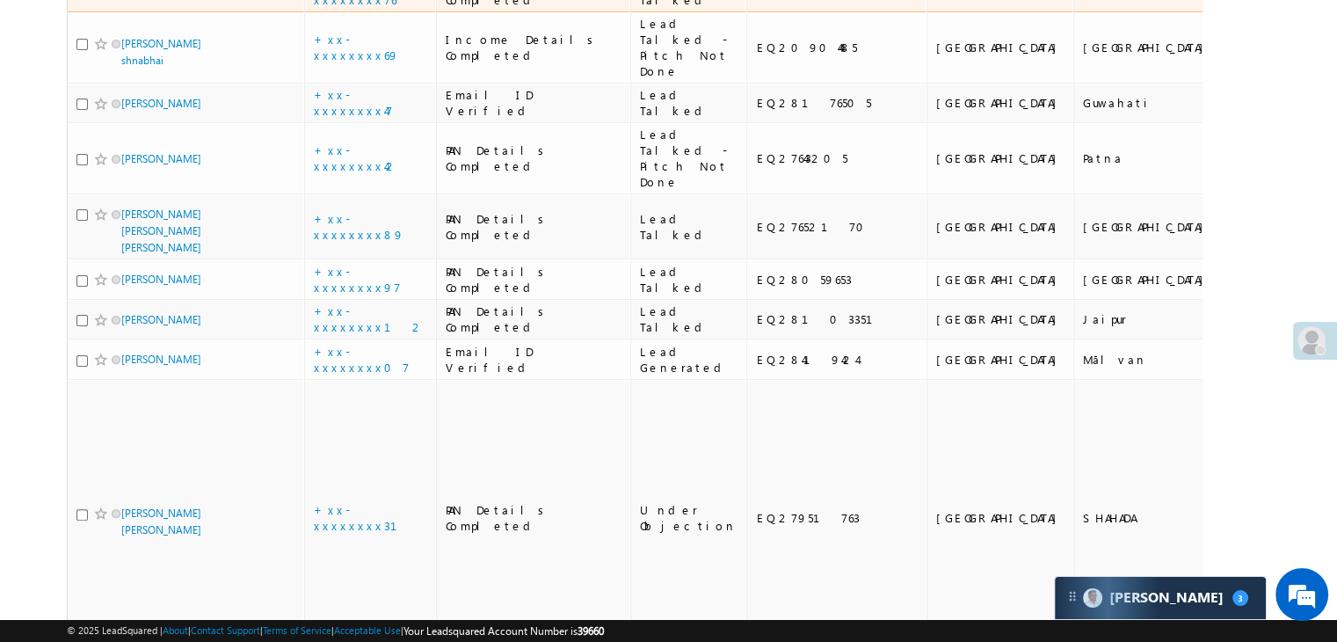
scroll to position [440, 0]
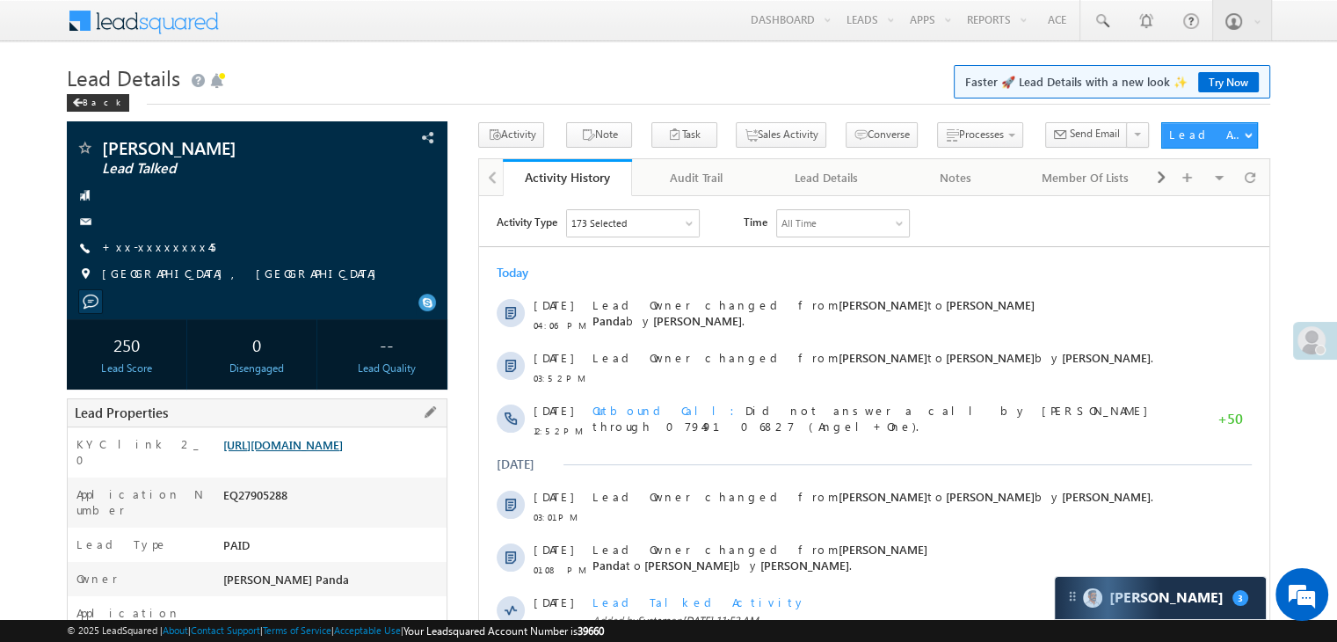
click at [334, 452] on link "[URL][DOMAIN_NAME]" at bounding box center [283, 444] width 120 height 15
click at [1101, 18] on span at bounding box center [1102, 21] width 18 height 18
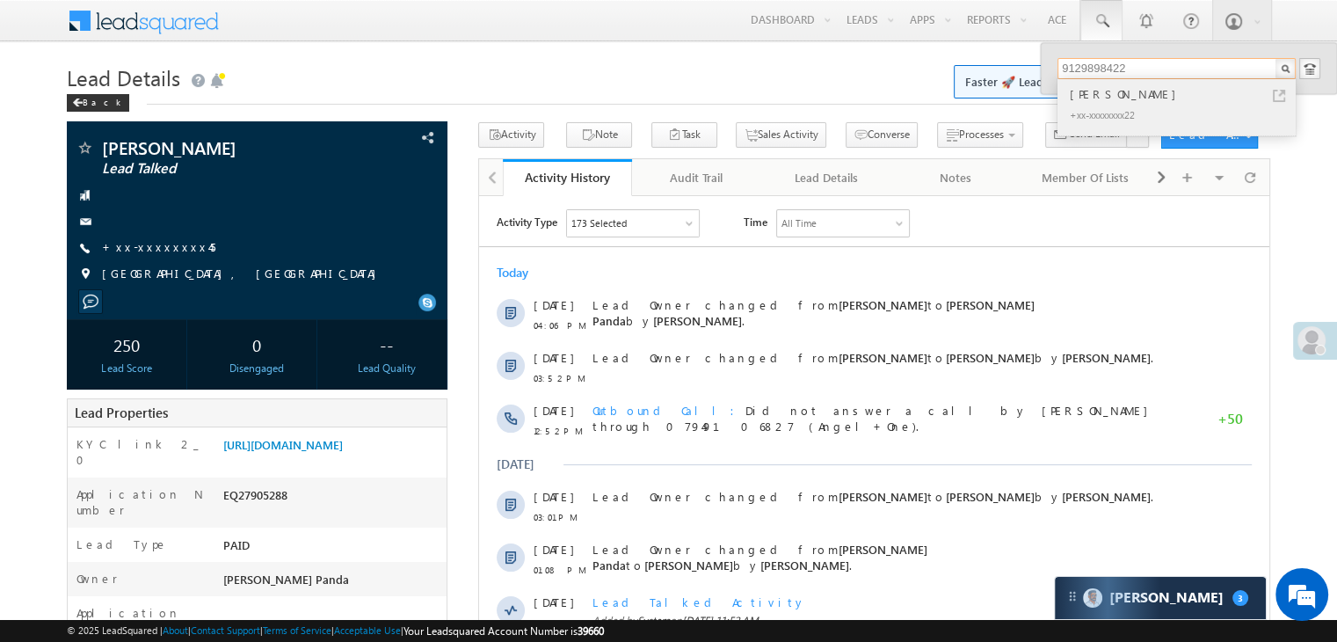
type input "9129898422"
click at [1094, 95] on div "[PERSON_NAME]" at bounding box center [1184, 93] width 236 height 19
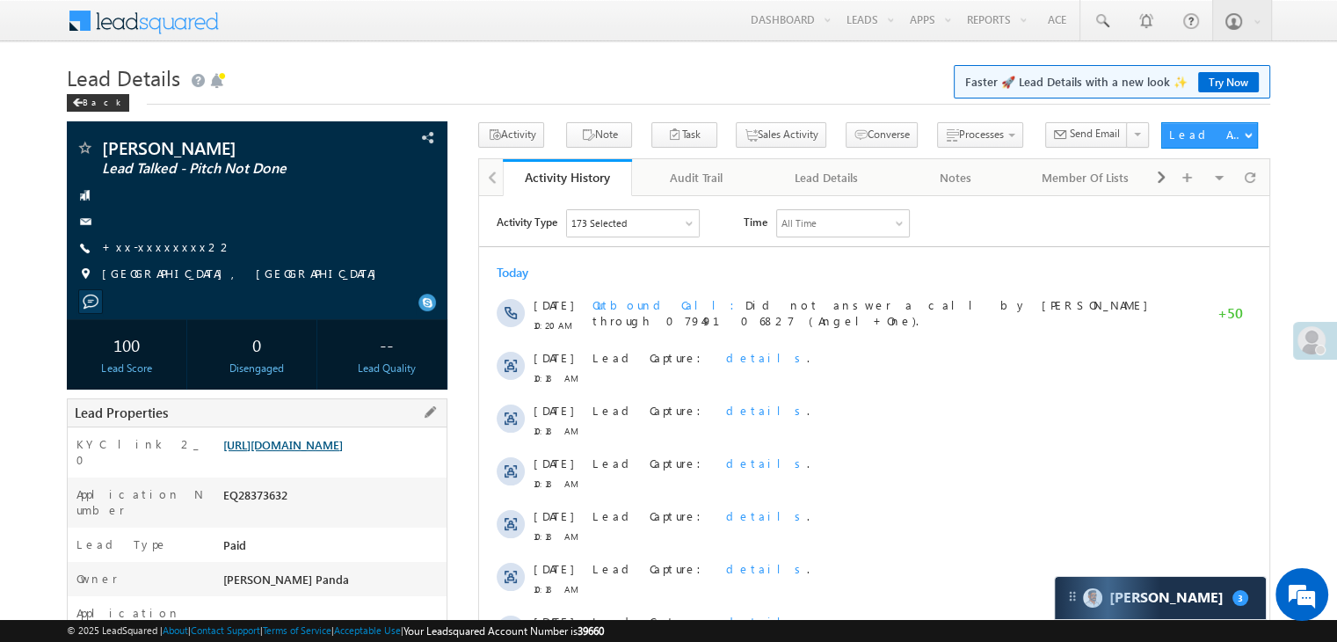
click at [331, 452] on link "https://angelbroking1-pk3em7sa.customui-test.leadsquared.com?leadId=d16d4620-8b…" at bounding box center [283, 444] width 120 height 15
click at [89, 109] on div "Back" at bounding box center [98, 103] width 62 height 18
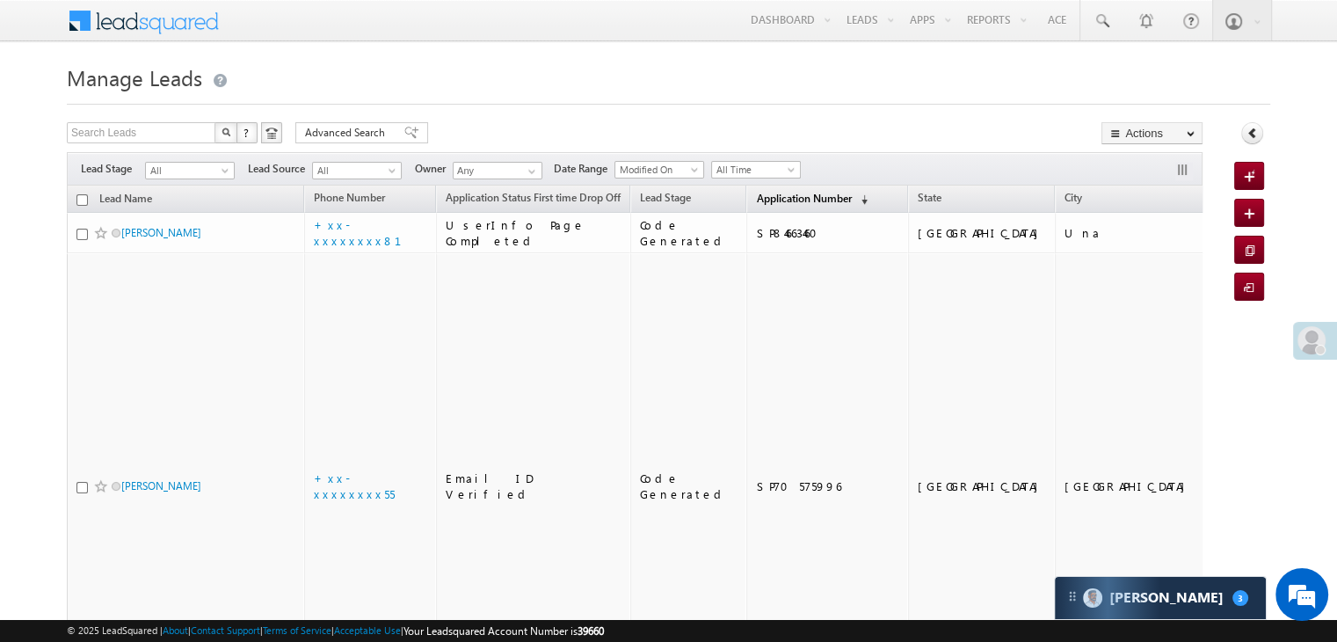
click at [774, 199] on span "Application Number" at bounding box center [803, 198] width 95 height 13
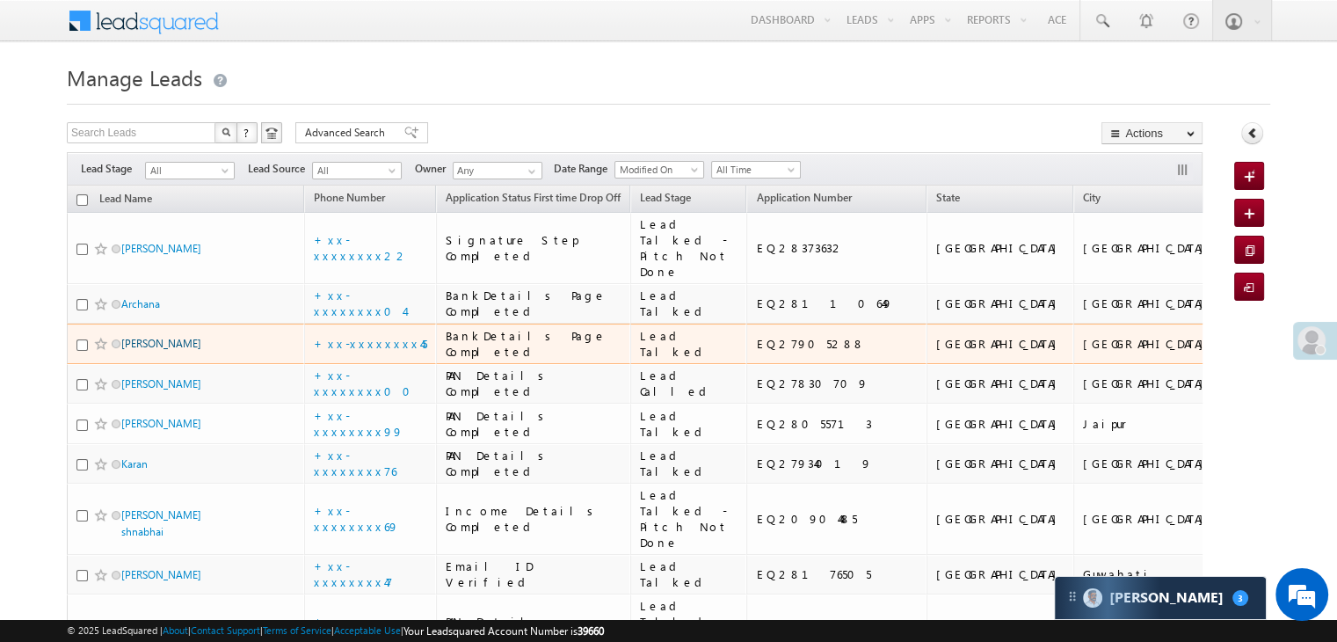
click at [172, 350] on link "Yogesh Tanpure" at bounding box center [161, 343] width 80 height 13
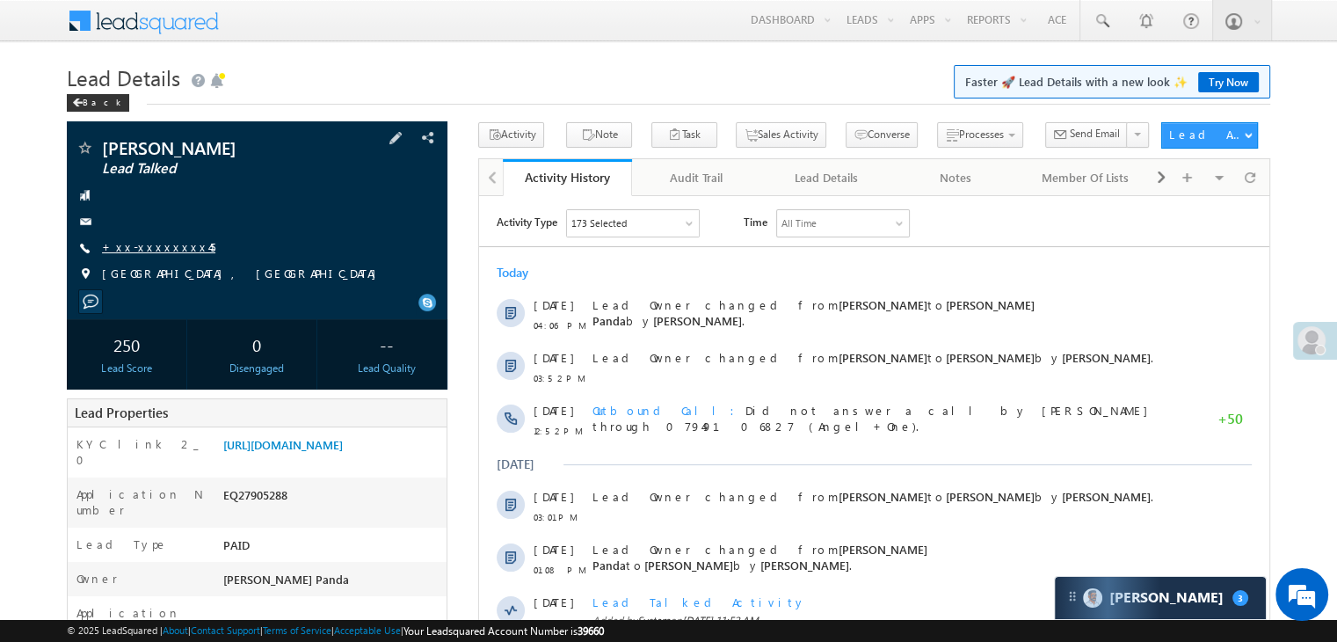
click at [142, 250] on link "+xx-xxxxxxxx45" at bounding box center [158, 246] width 113 height 15
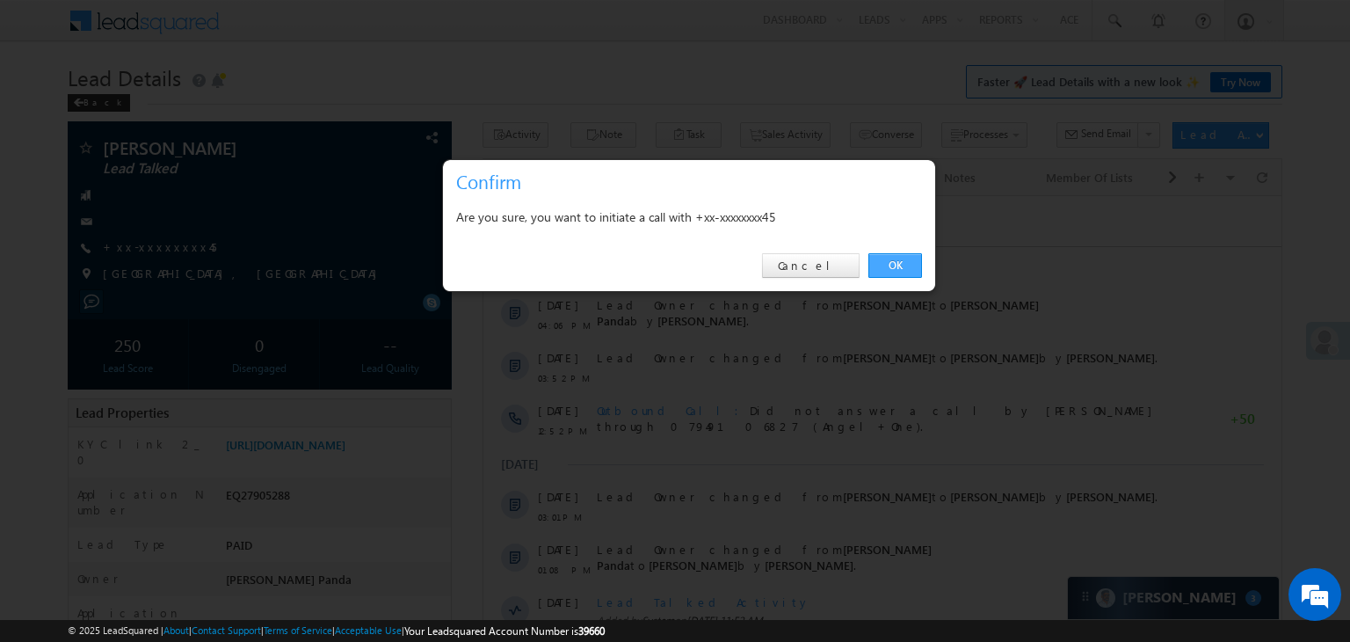
drag, startPoint x: 900, startPoint y: 258, endPoint x: 396, endPoint y: 75, distance: 536.8
click at [900, 258] on link "OK" at bounding box center [896, 265] width 54 height 25
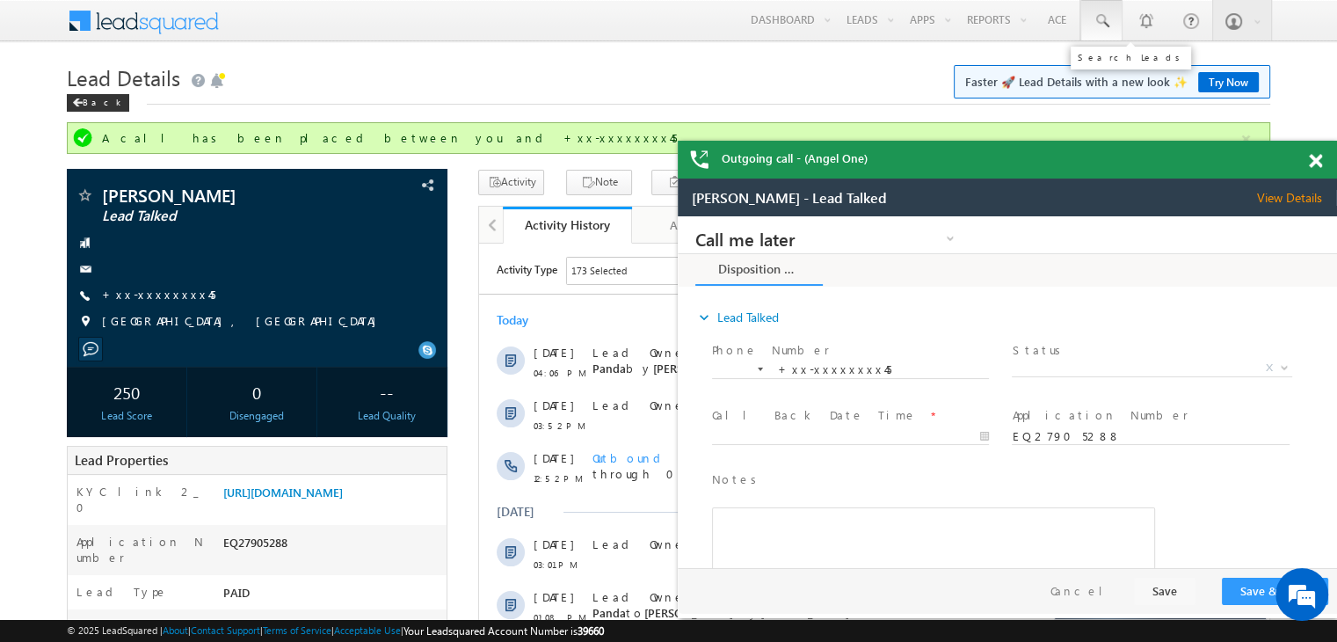
click at [1101, 18] on span at bounding box center [1102, 21] width 18 height 18
paste input "EQ27919574"
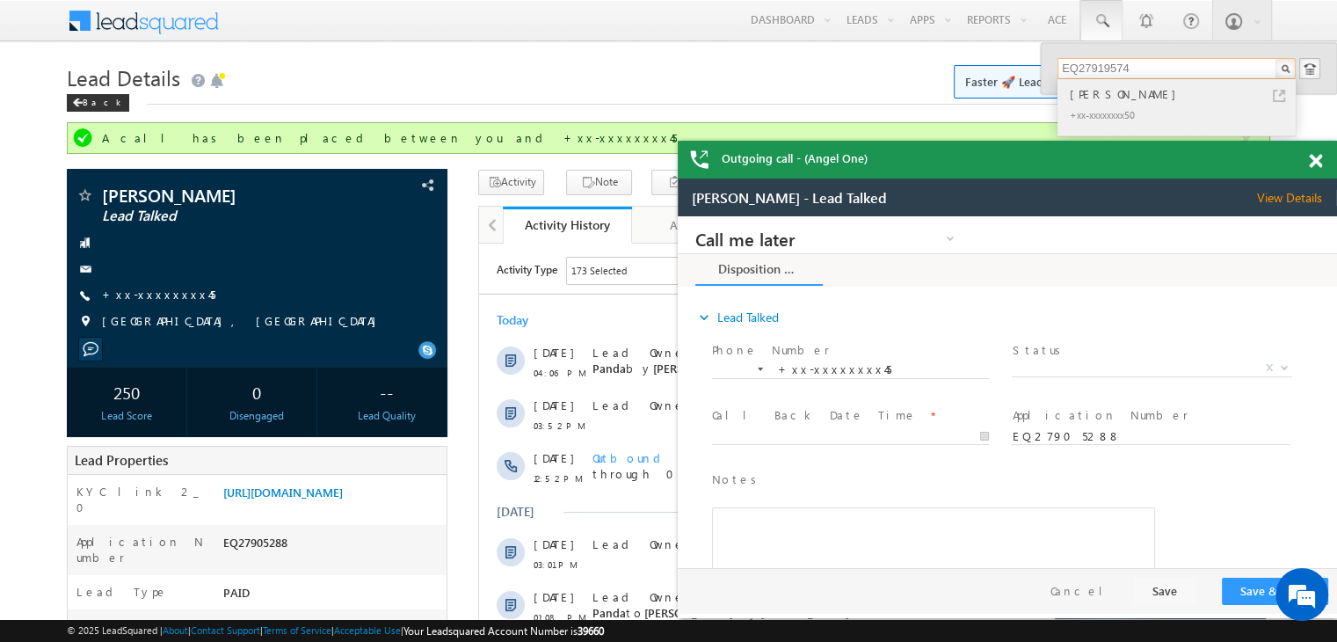
type input "EQ27919574"
click at [1089, 92] on div "[PERSON_NAME]" at bounding box center [1184, 93] width 236 height 19
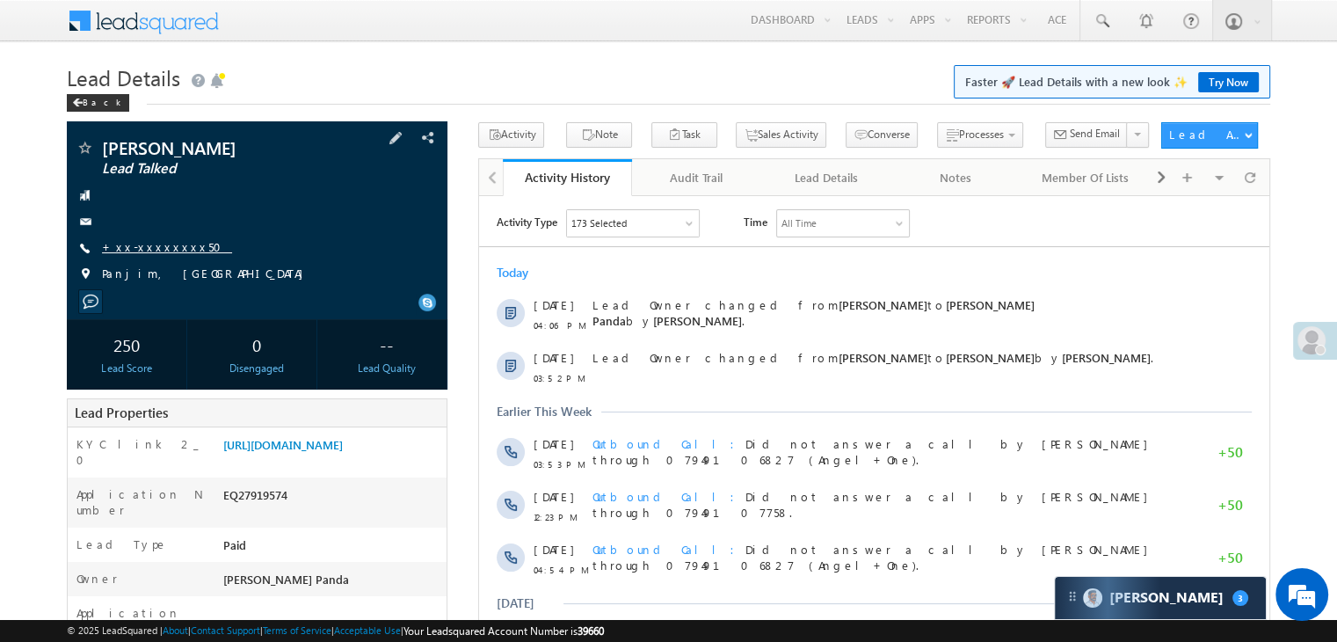
click at [167, 245] on link "+xx-xxxxxxxx50" at bounding box center [167, 246] width 130 height 15
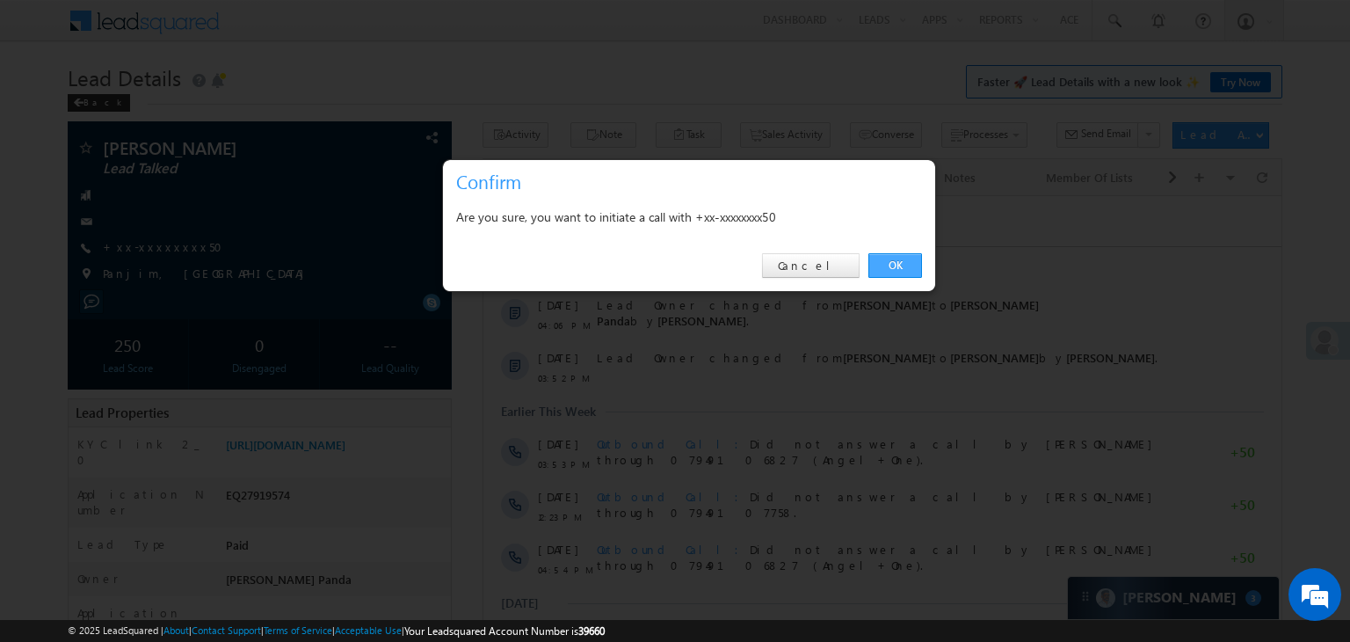
click at [890, 266] on link "OK" at bounding box center [896, 265] width 54 height 25
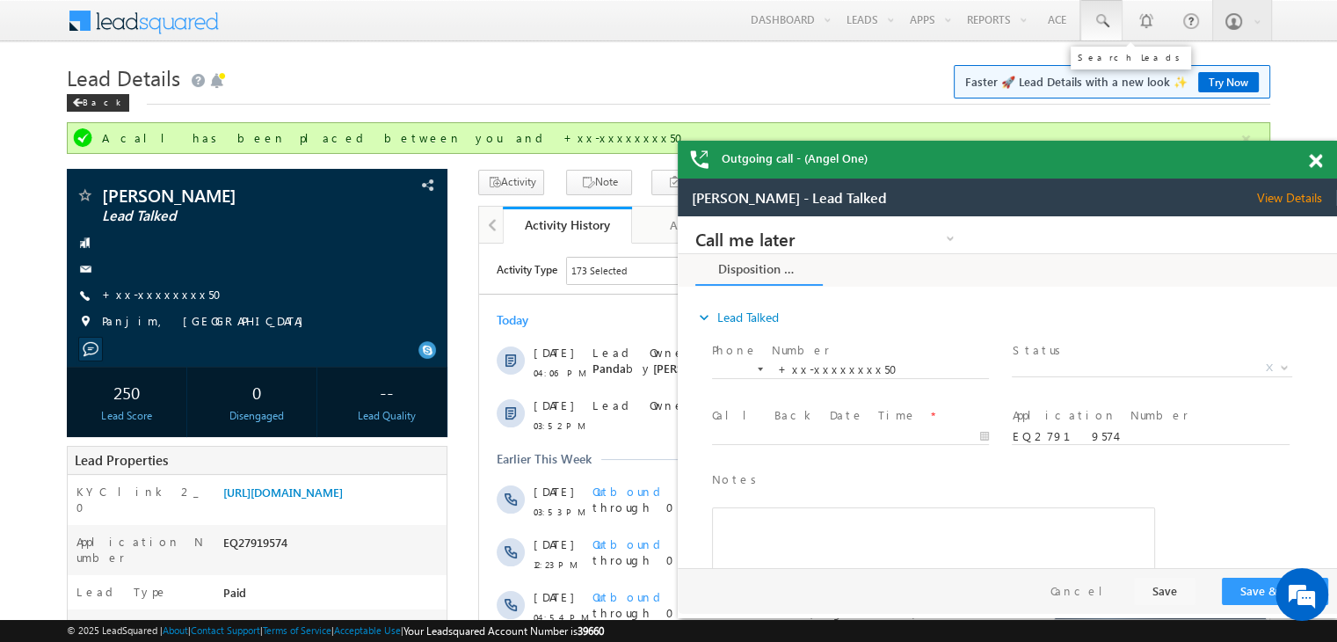
click at [1102, 16] on span at bounding box center [1102, 21] width 18 height 18
paste input "EQ27721088"
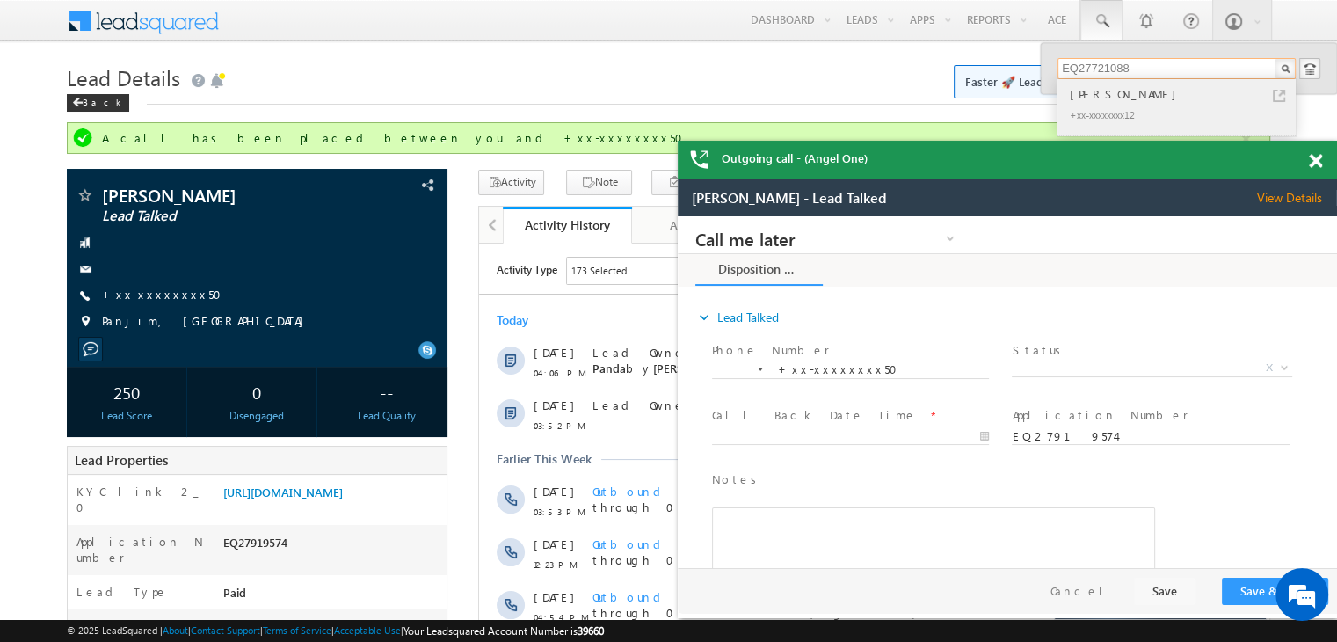
type input "EQ27721088"
click at [1125, 101] on div "[PERSON_NAME]" at bounding box center [1184, 93] width 236 height 19
